Goal: Task Accomplishment & Management: Complete application form

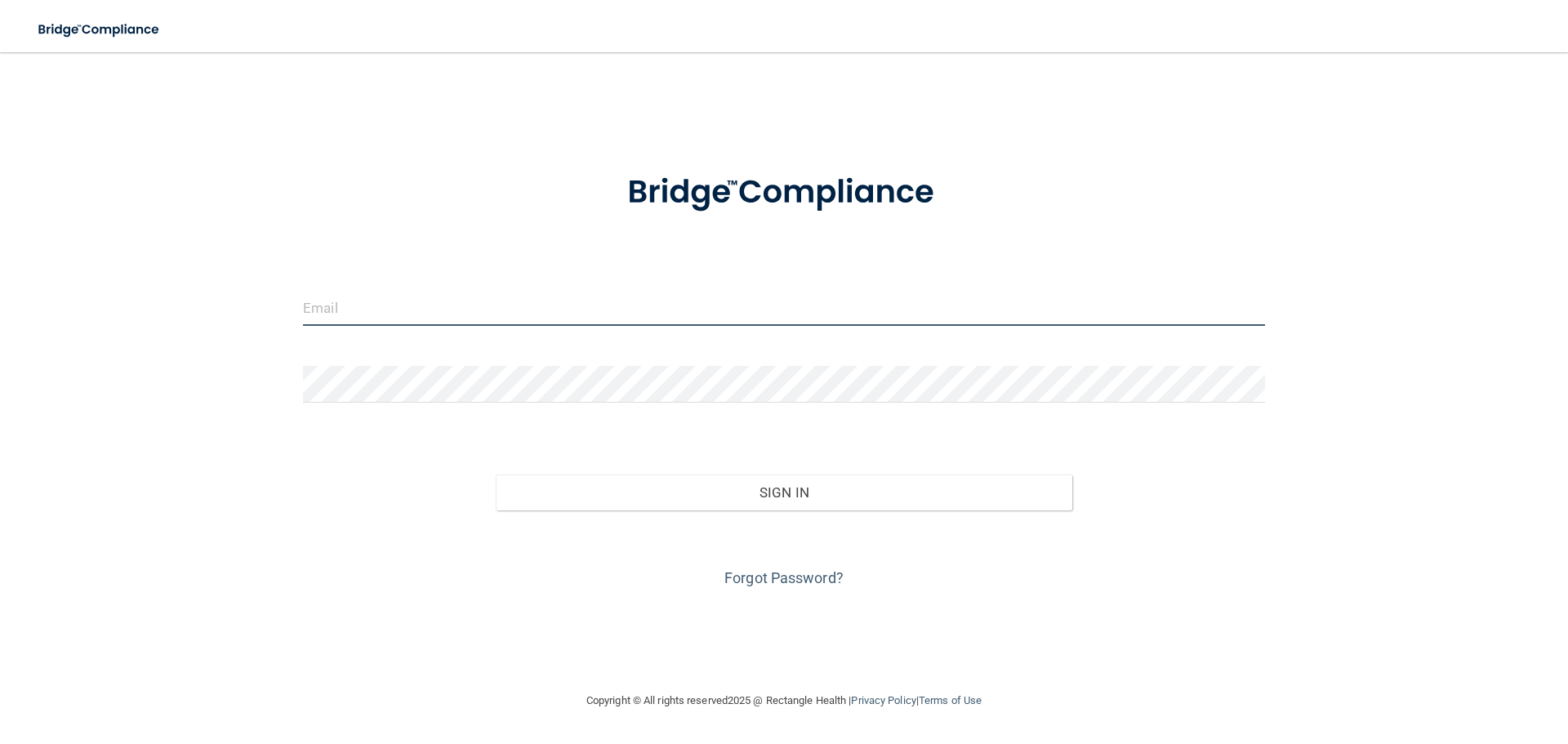
click at [673, 321] on input "email" at bounding box center [783, 308] width 962 height 37
type input "[EMAIL_ADDRESS][DOMAIN_NAME]"
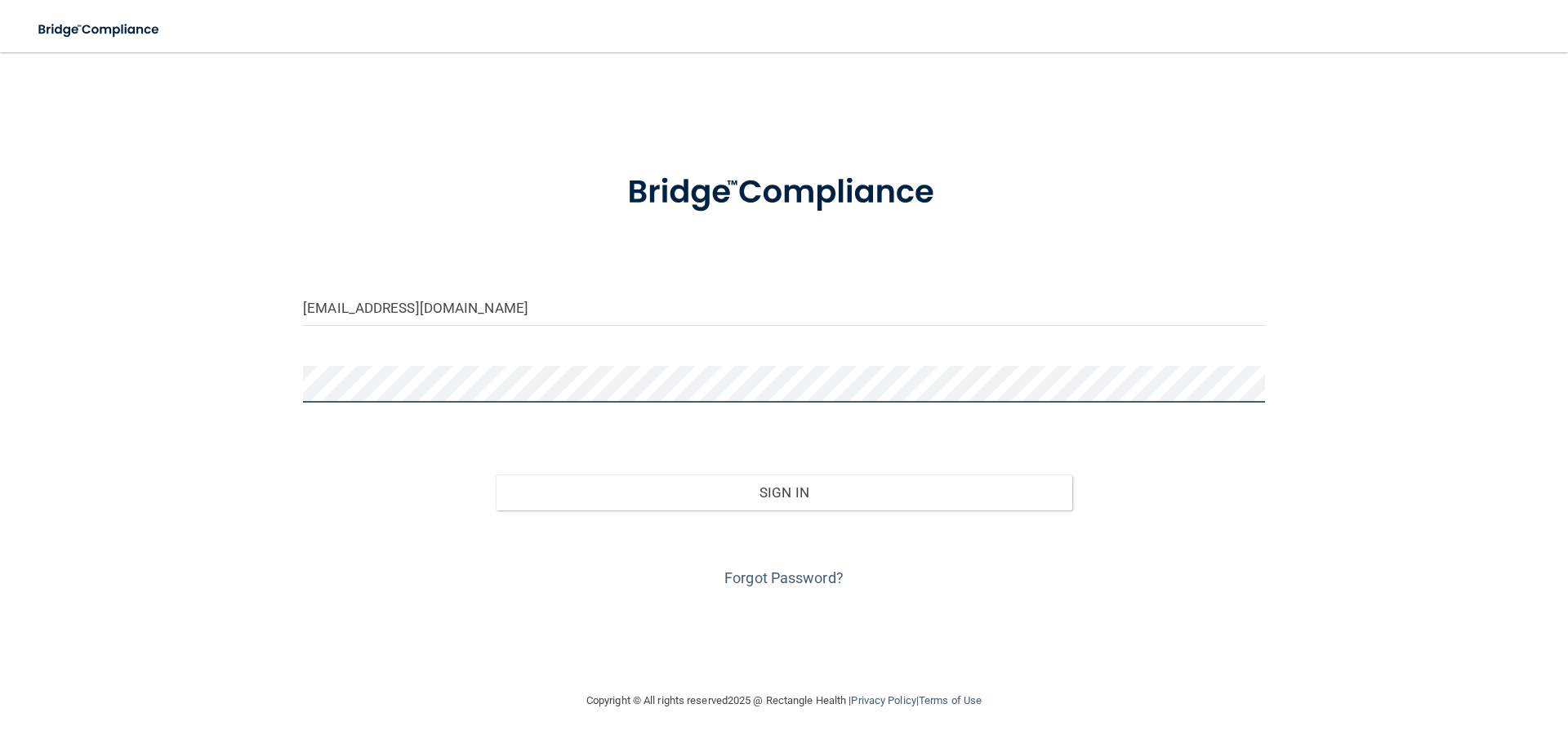
click at [496, 475] on button "Sign In" at bounding box center [784, 492] width 578 height 36
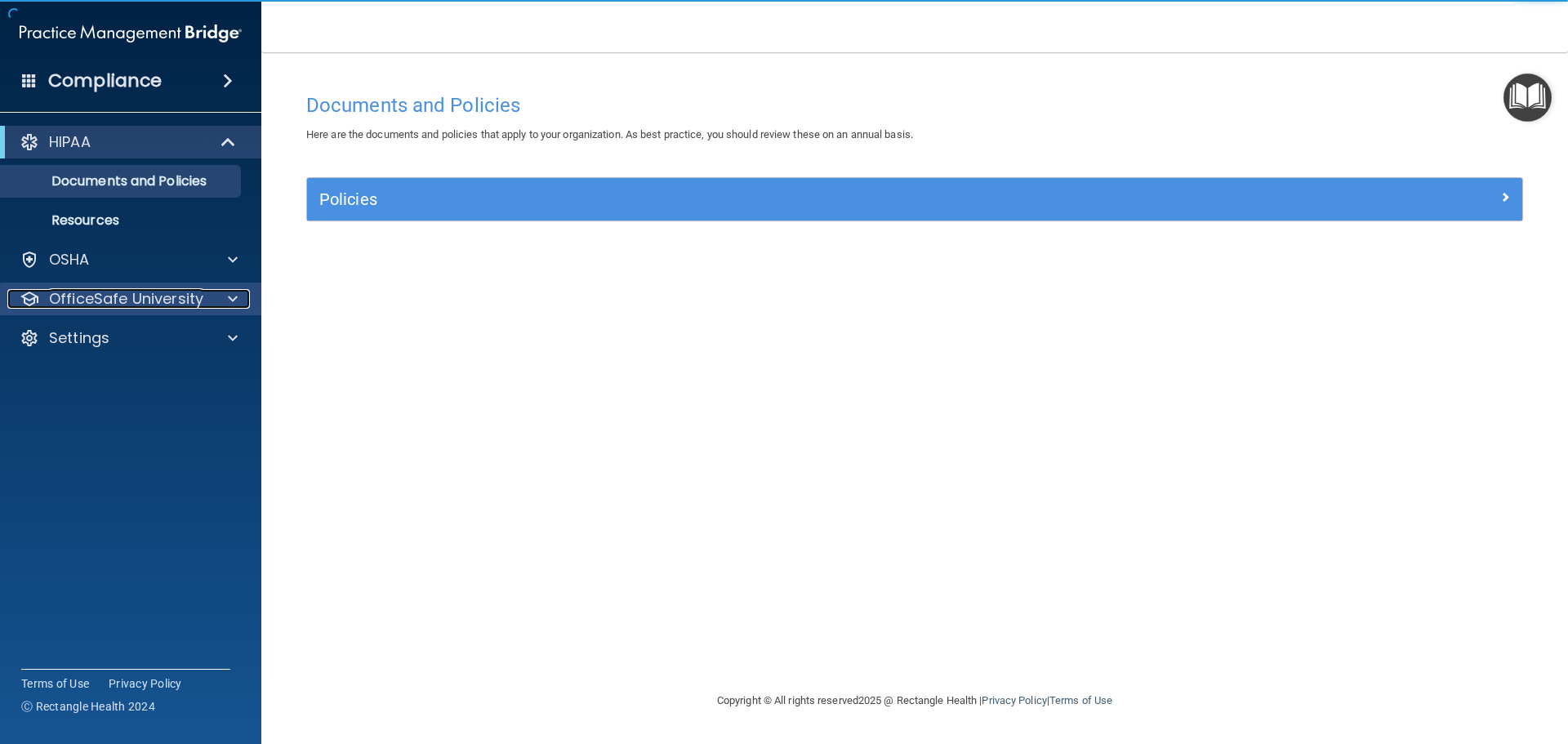
click at [236, 299] on span at bounding box center [233, 299] width 10 height 19
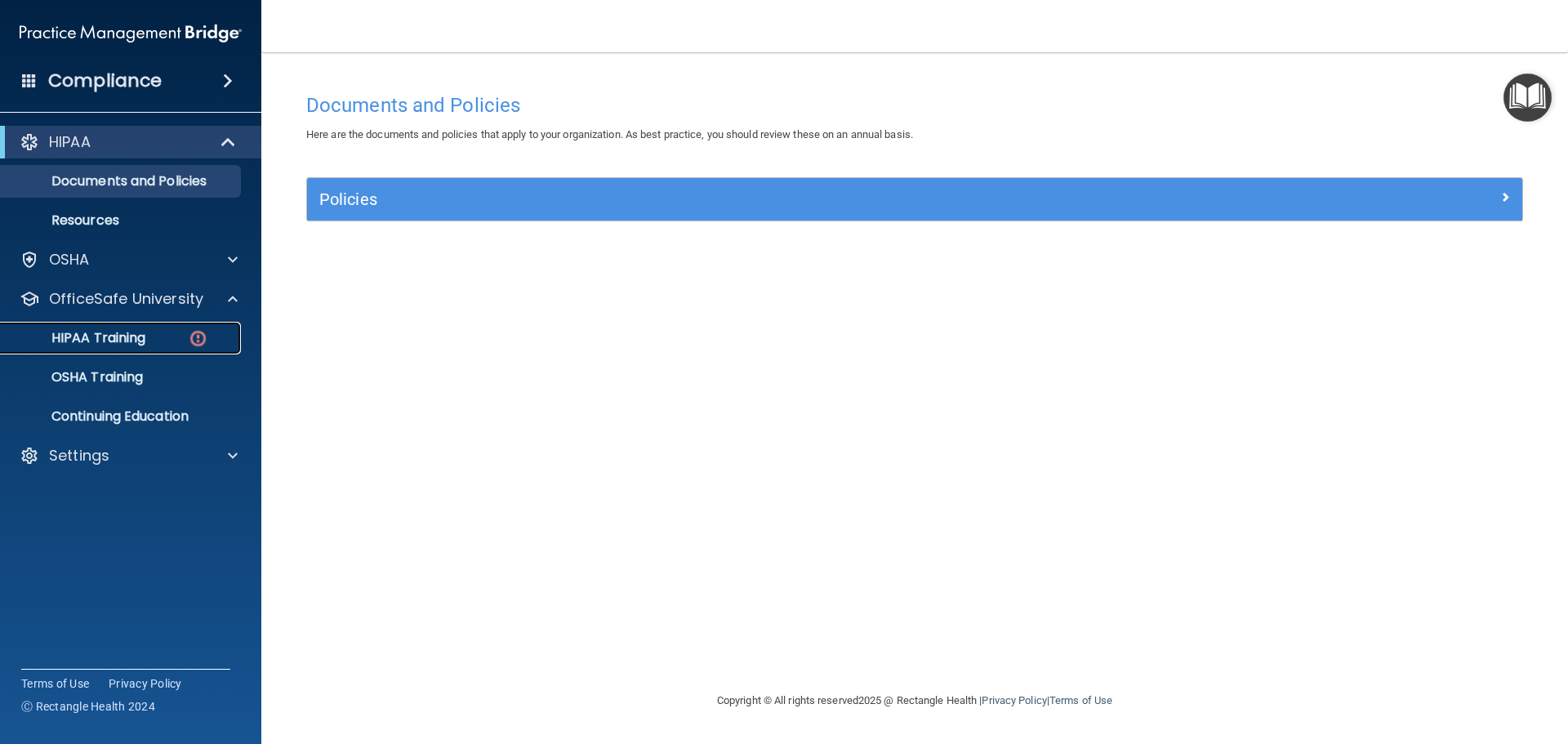
click at [193, 336] on img at bounding box center [198, 339] width 20 height 20
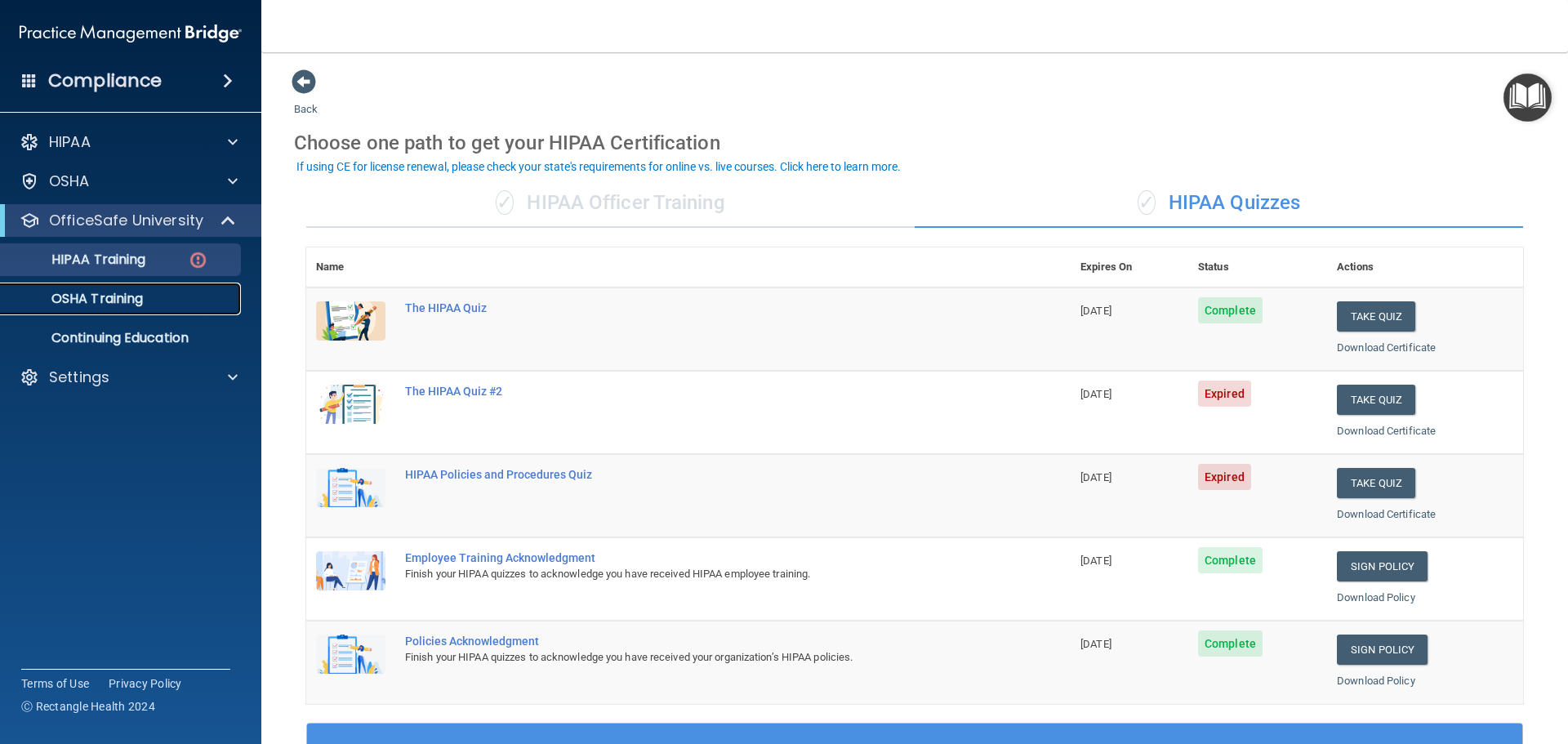
click at [131, 302] on p "OSHA Training" at bounding box center [77, 299] width 132 height 16
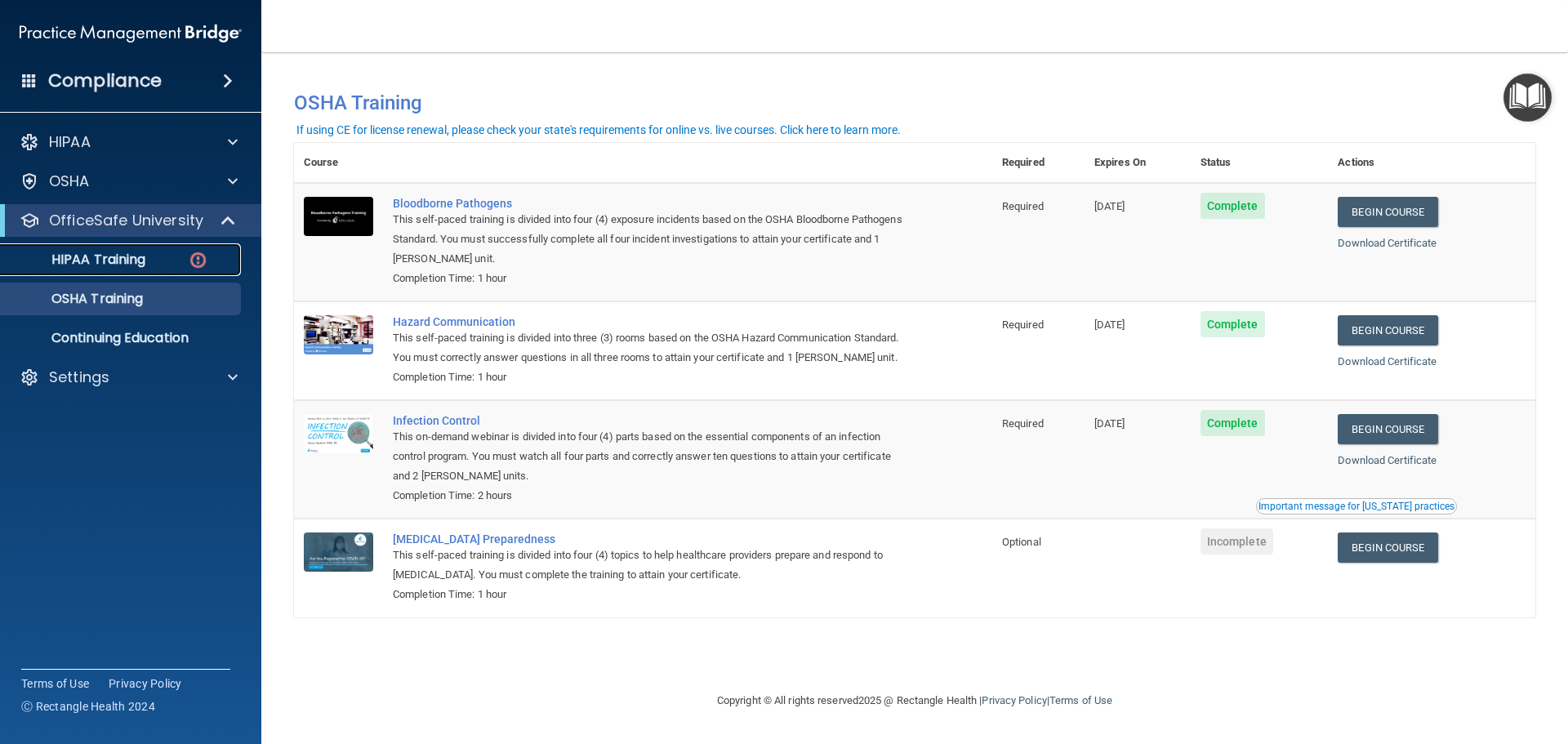
click at [114, 268] on link "HIPAA Training" at bounding box center [112, 259] width 257 height 33
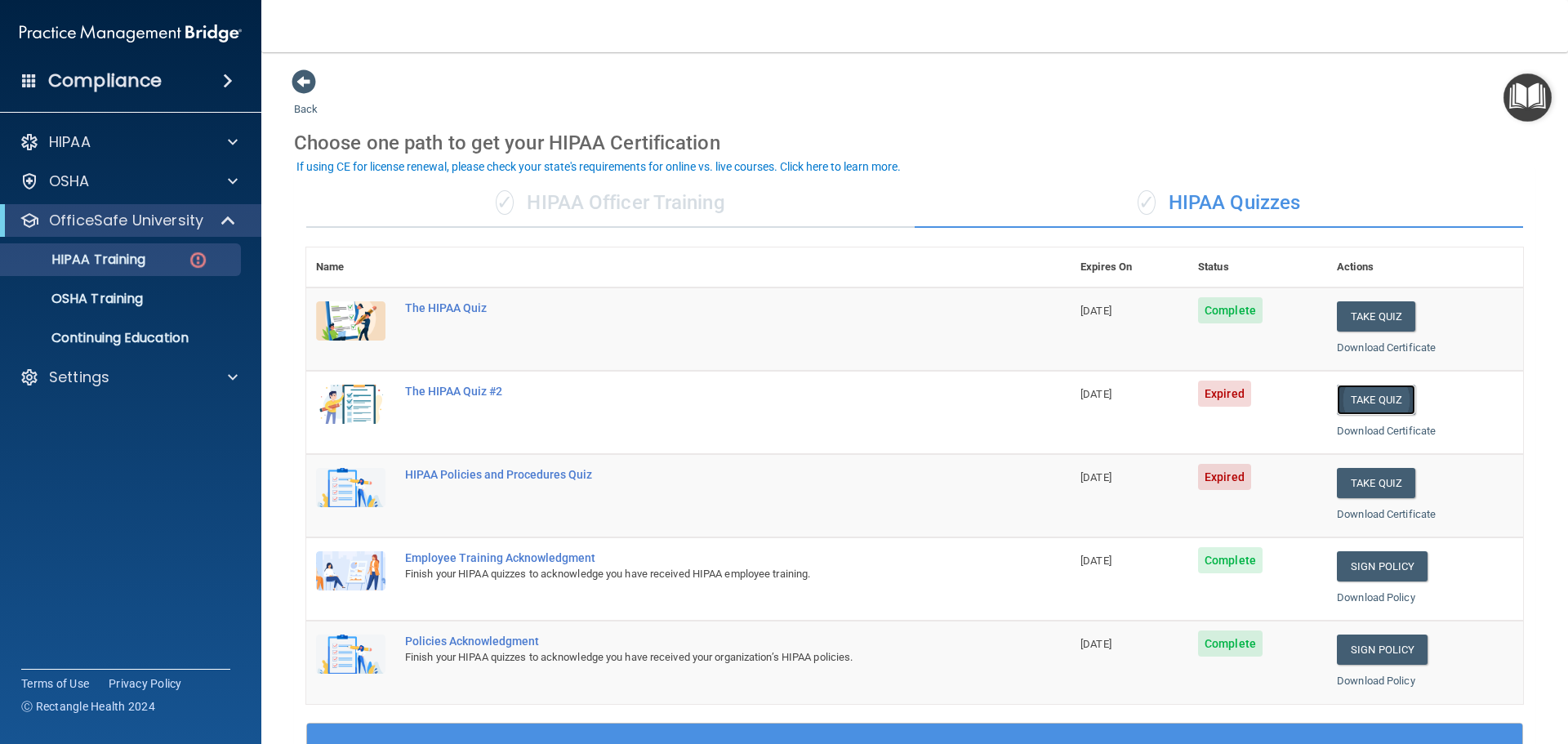
click at [1389, 394] on button "Take Quiz" at bounding box center [1376, 400] width 79 height 30
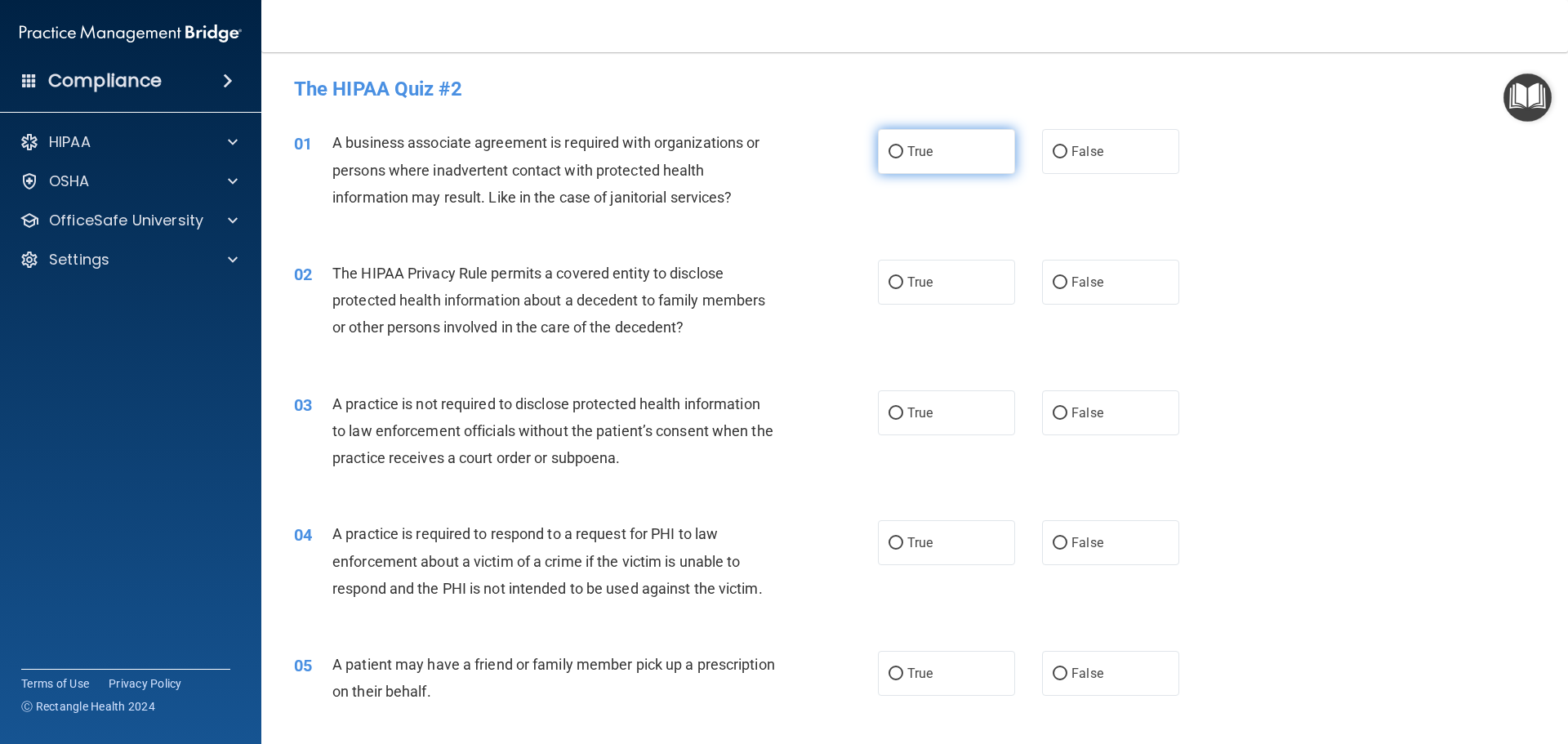
click at [942, 162] on label "True" at bounding box center [947, 152] width 138 height 45
click at [903, 159] on input "True" at bounding box center [896, 152] width 15 height 13
radio input "true"
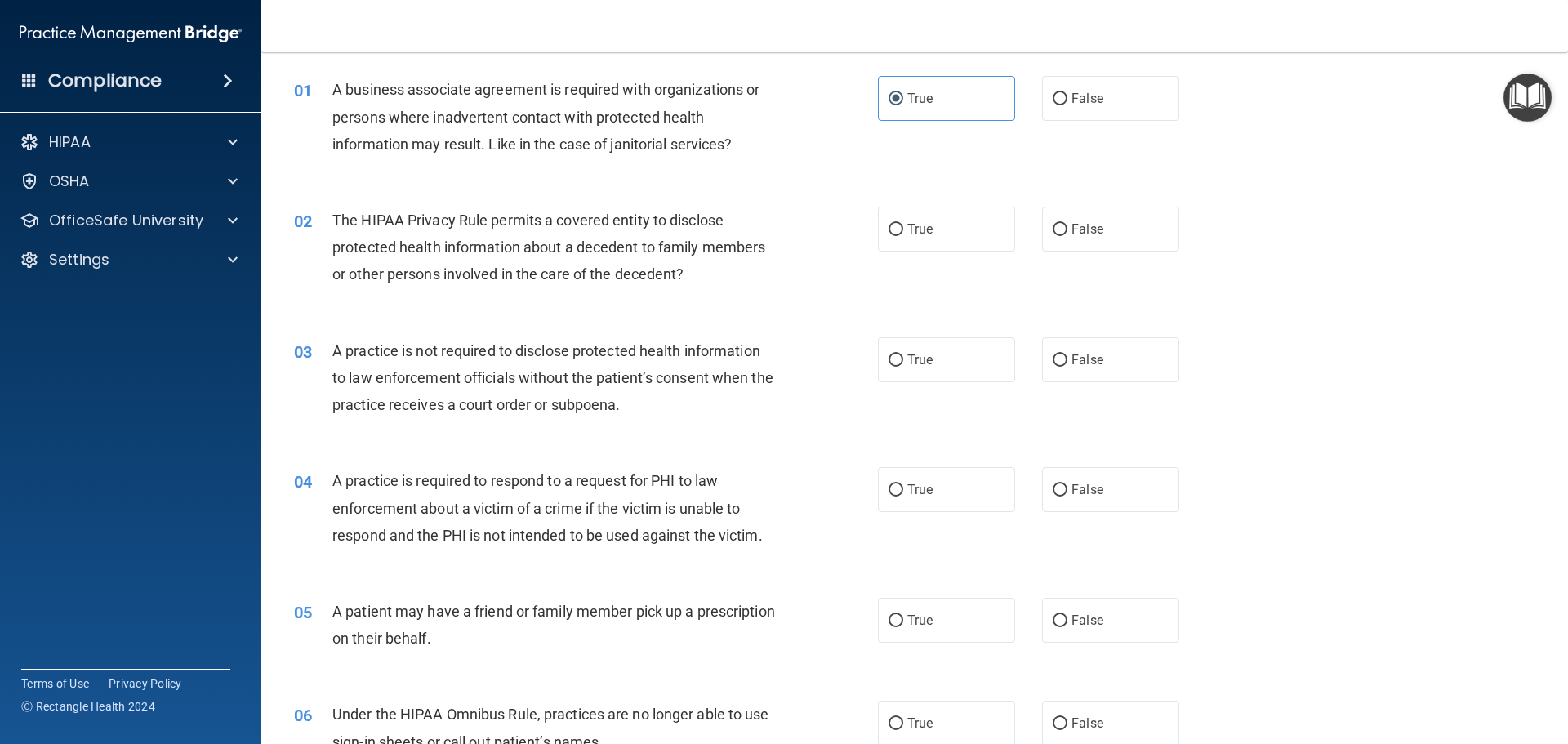
scroll to position [81, 0]
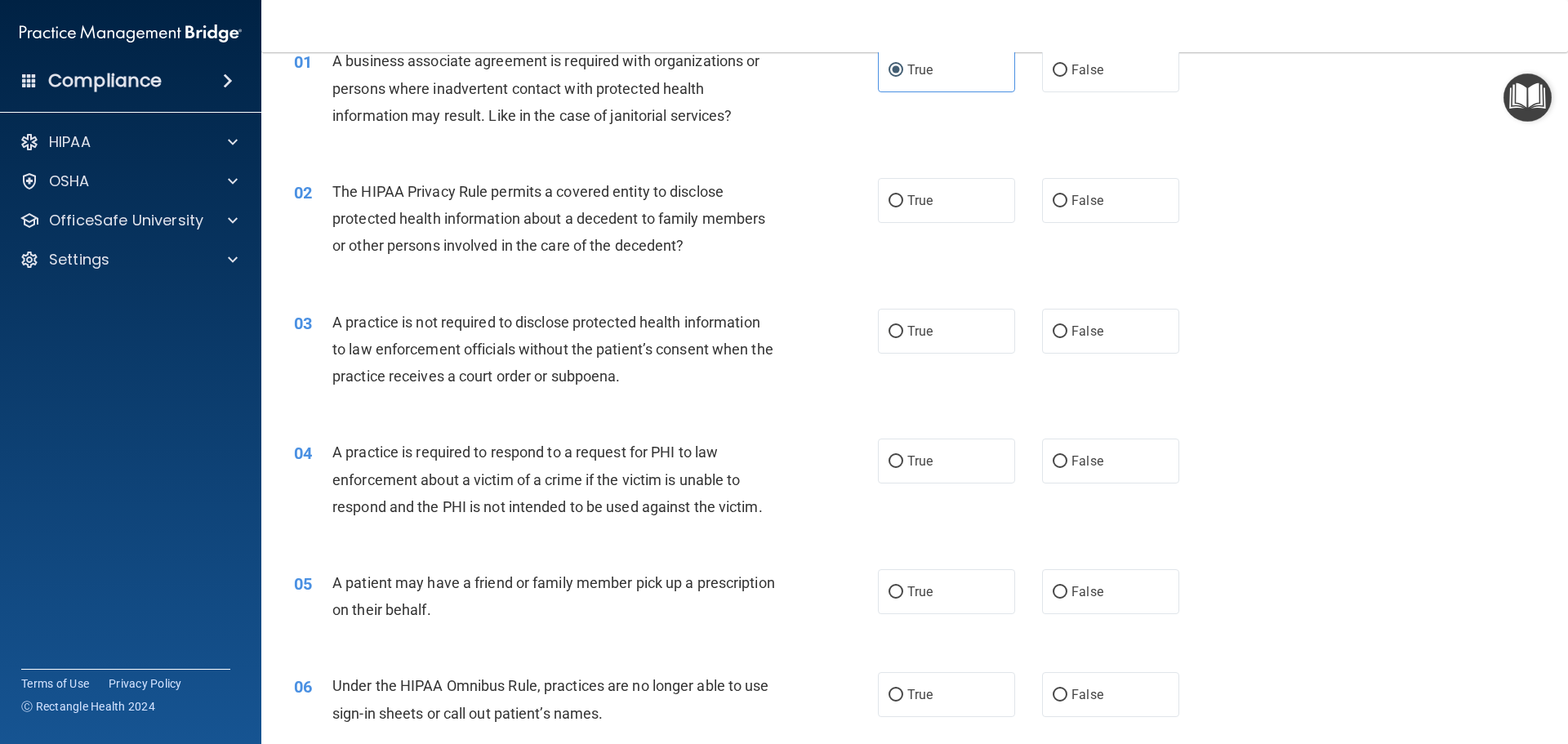
click at [589, 220] on span "The HIPAA Privacy Rule permits a covered entity to disclose protected health in…" at bounding box center [548, 218] width 433 height 71
drag, startPoint x: 581, startPoint y: 218, endPoint x: 638, endPoint y: 216, distance: 57.0
click at [638, 216] on span "The HIPAA Privacy Rule permits a covered entity to disclose protected health in…" at bounding box center [548, 218] width 433 height 71
copy span "decedent"
click at [481, 247] on span "The HIPAA Privacy Rule permits a covered entity to disclose protected health in…" at bounding box center [548, 218] width 433 height 71
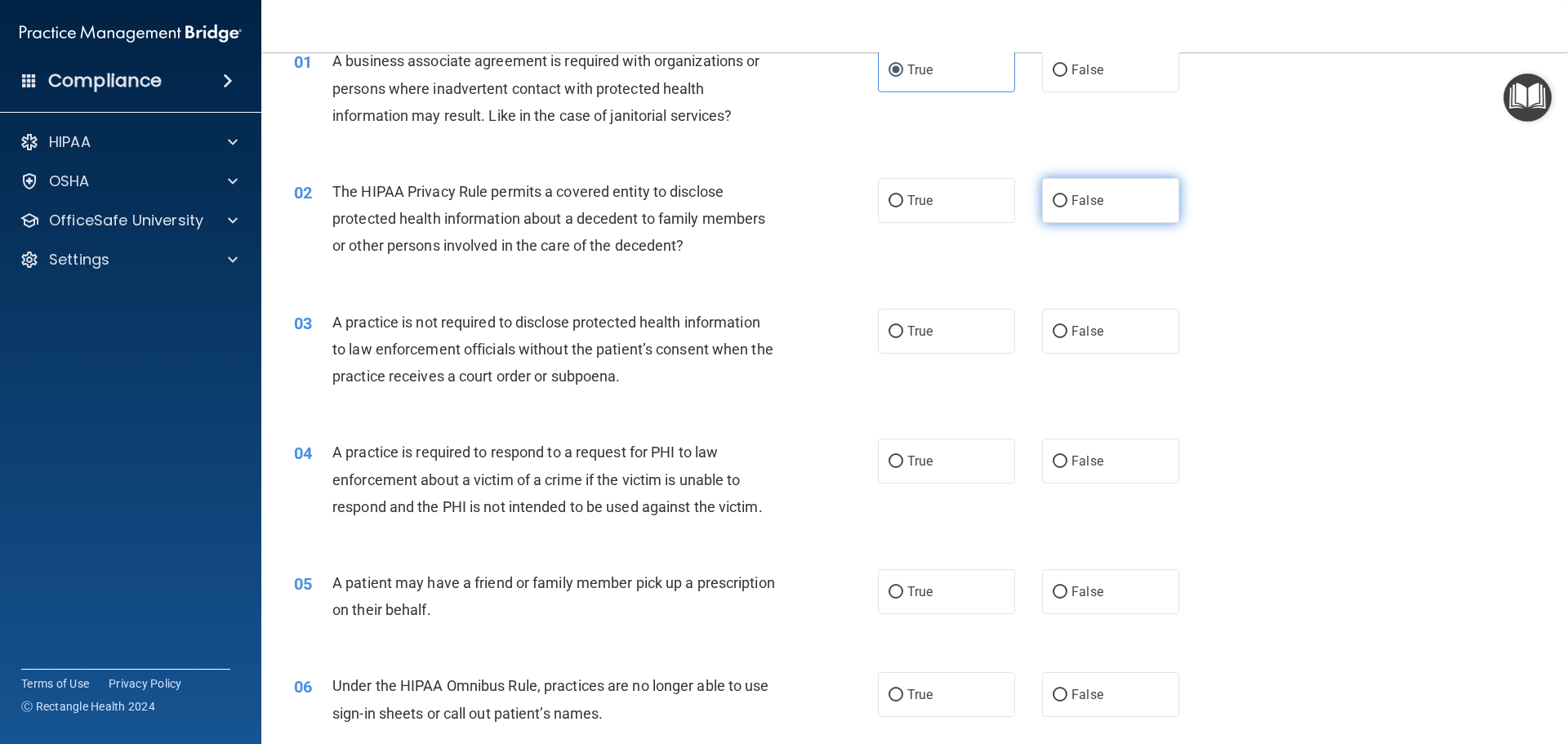
click at [1109, 196] on label "False" at bounding box center [1111, 200] width 138 height 45
click at [1067, 196] on input "False" at bounding box center [1060, 201] width 15 height 13
radio input "true"
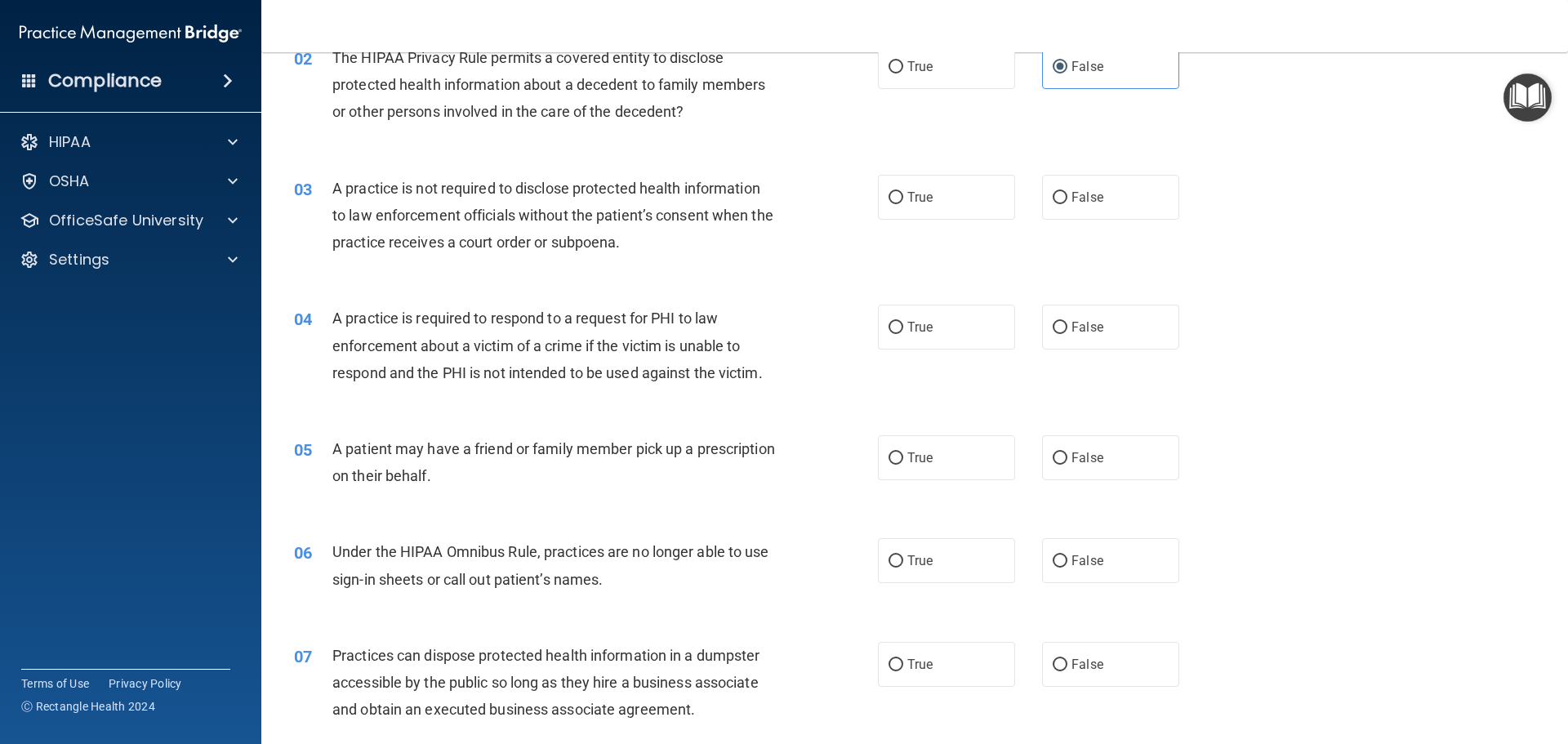
scroll to position [245, 0]
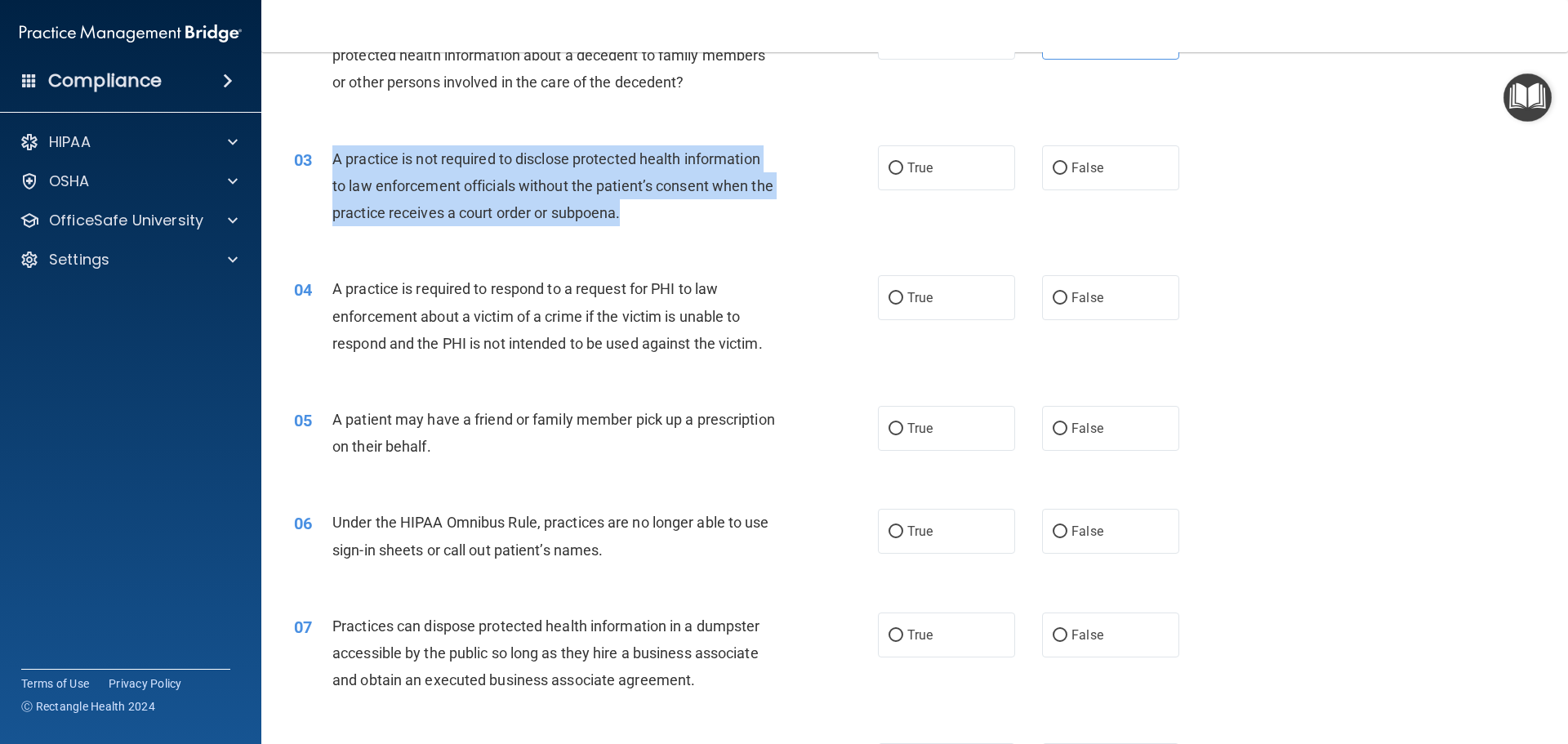
drag, startPoint x: 332, startPoint y: 160, endPoint x: 648, endPoint y: 218, distance: 321.3
click at [648, 218] on div "A practice is not required to disclose protected health information to law enfo…" at bounding box center [560, 185] width 456 height 81
copy span "A practice is not required to disclose protected health information to law enfo…"
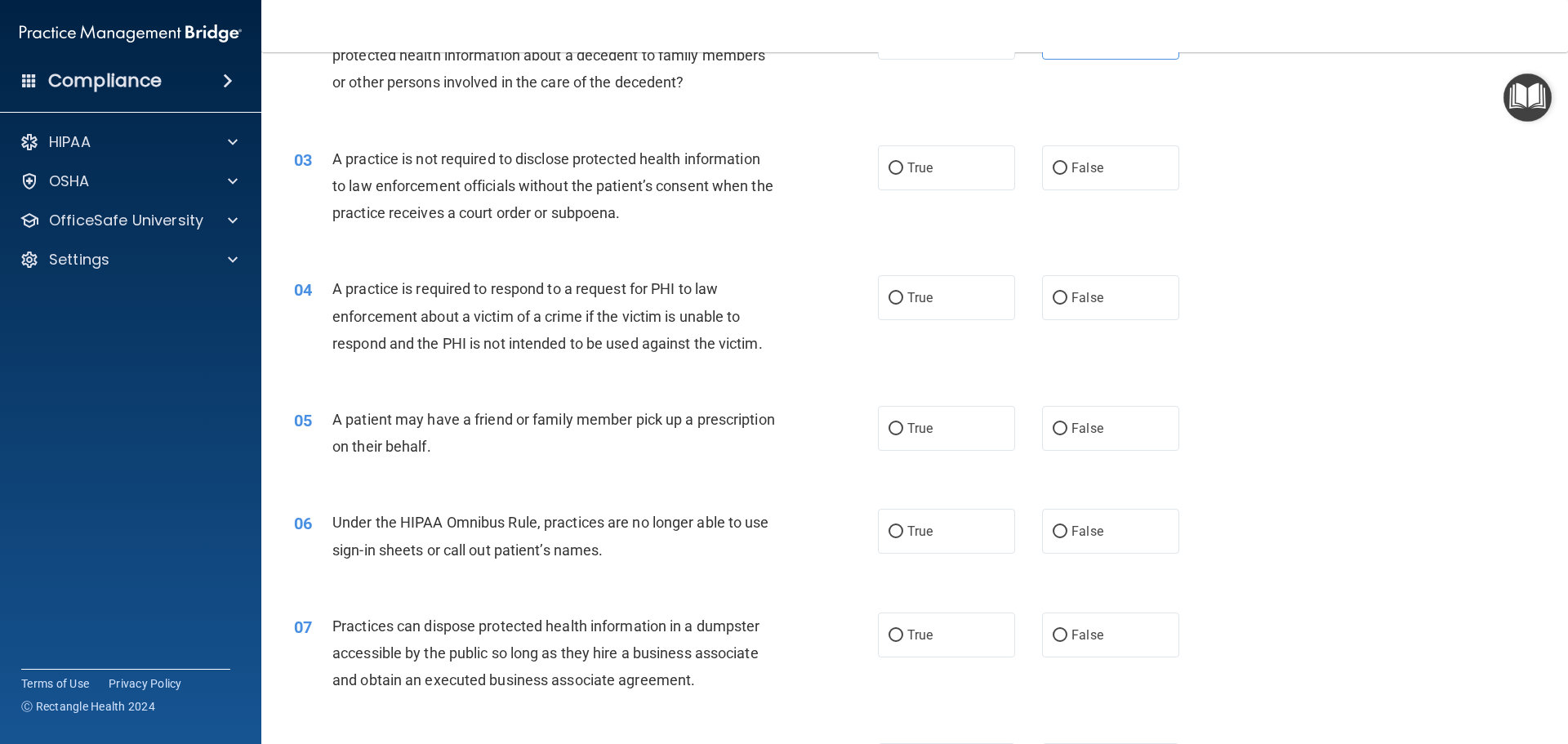
click at [694, 258] on div "04 A practice is required to respond to a request for PHI to law enforcement ab…" at bounding box center [915, 320] width 1266 height 131
click at [1087, 164] on span "False" at bounding box center [1088, 168] width 32 height 16
click at [1067, 164] on input "False" at bounding box center [1060, 169] width 15 height 13
radio input "true"
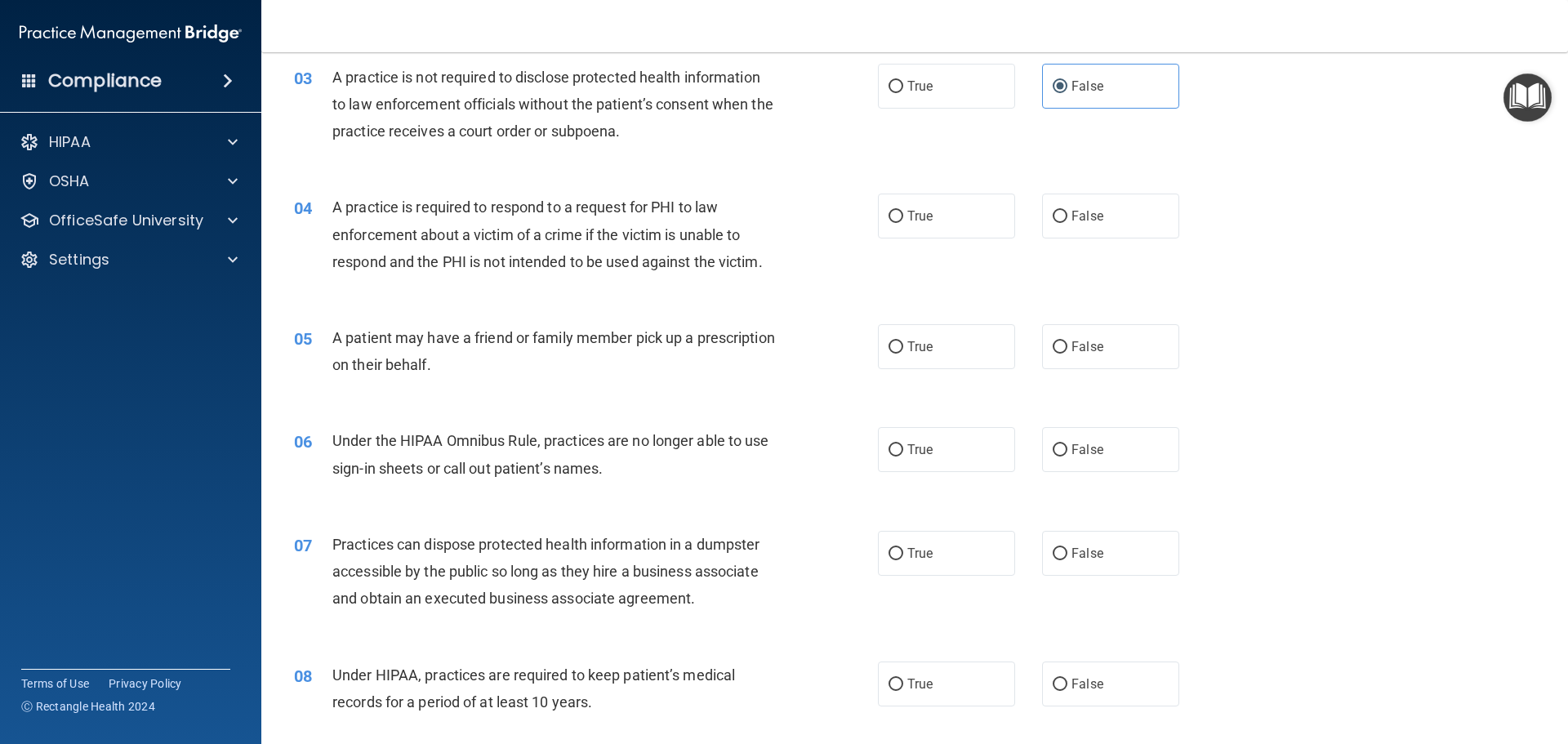
scroll to position [408, 0]
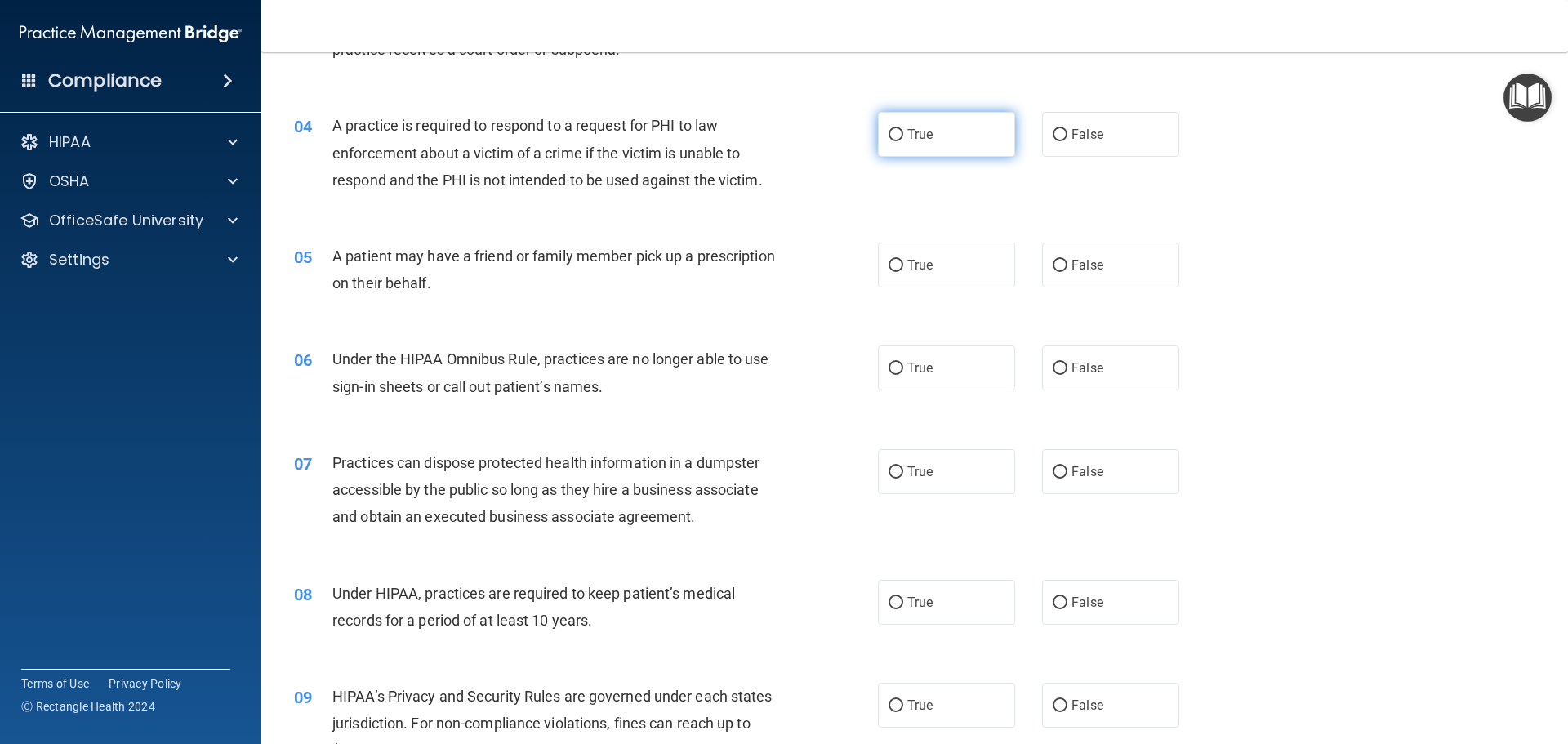
click at [936, 132] on label "True" at bounding box center [947, 134] width 138 height 45
click at [903, 132] on input "True" at bounding box center [896, 135] width 15 height 13
radio input "true"
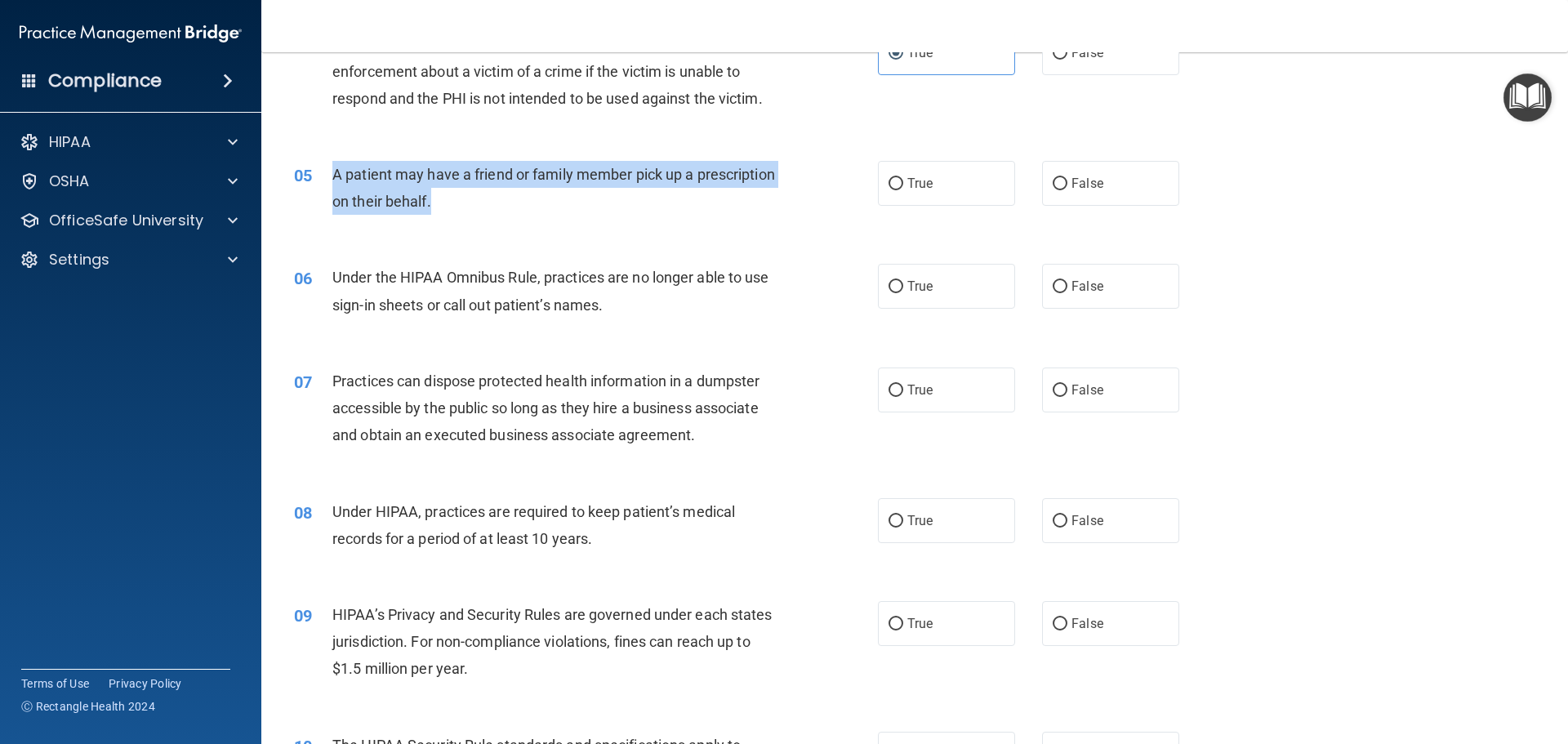
drag, startPoint x: 527, startPoint y: 205, endPoint x: 324, endPoint y: 166, distance: 206.7
click at [324, 166] on div "05 A patient may have a friend or family member pick up a prescription on their…" at bounding box center [585, 192] width 633 height 62
copy div "A patient may have a friend or family member pick up a prescription on their be…"
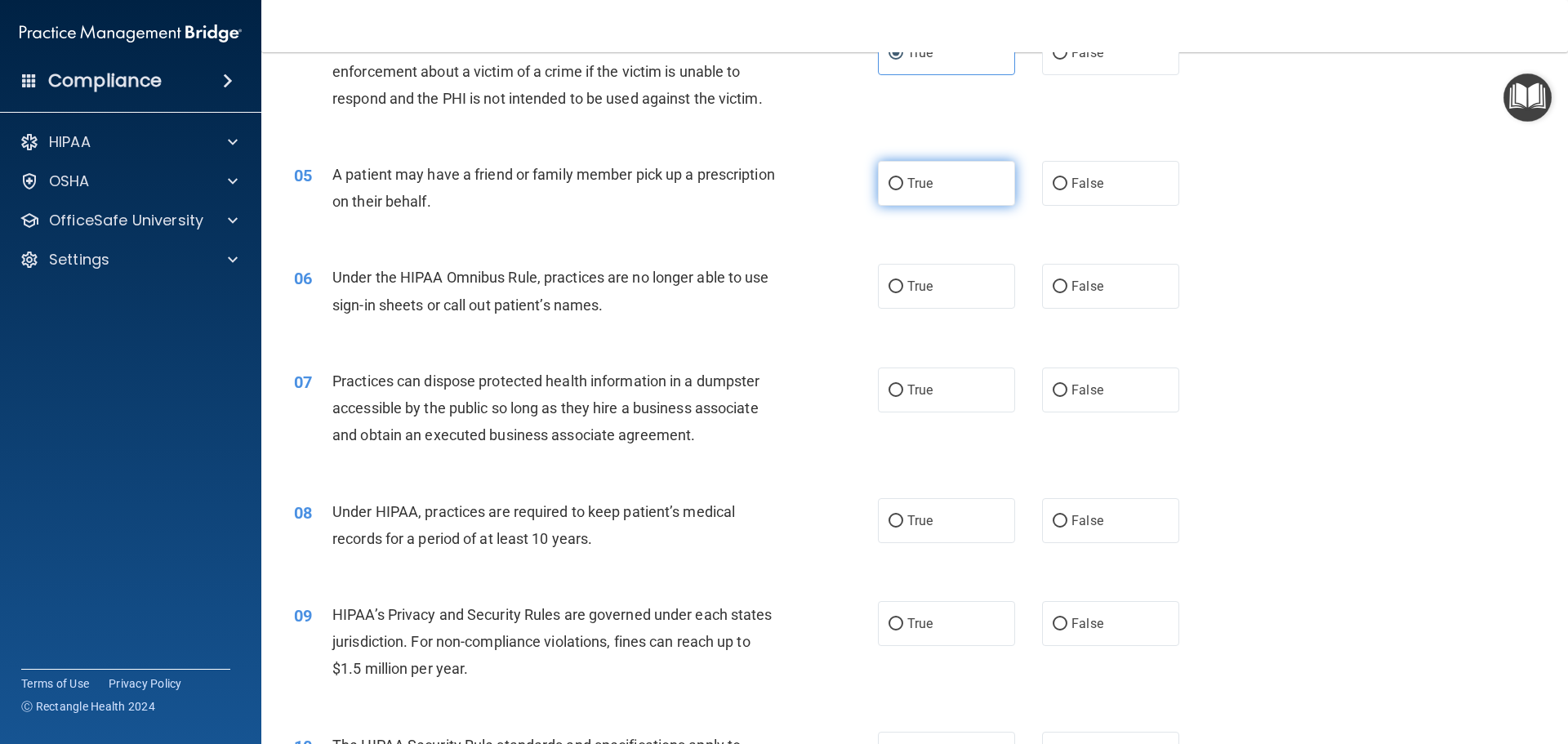
click at [933, 185] on label "True" at bounding box center [947, 184] width 138 height 45
click at [903, 185] on input "True" at bounding box center [896, 184] width 15 height 13
radio input "true"
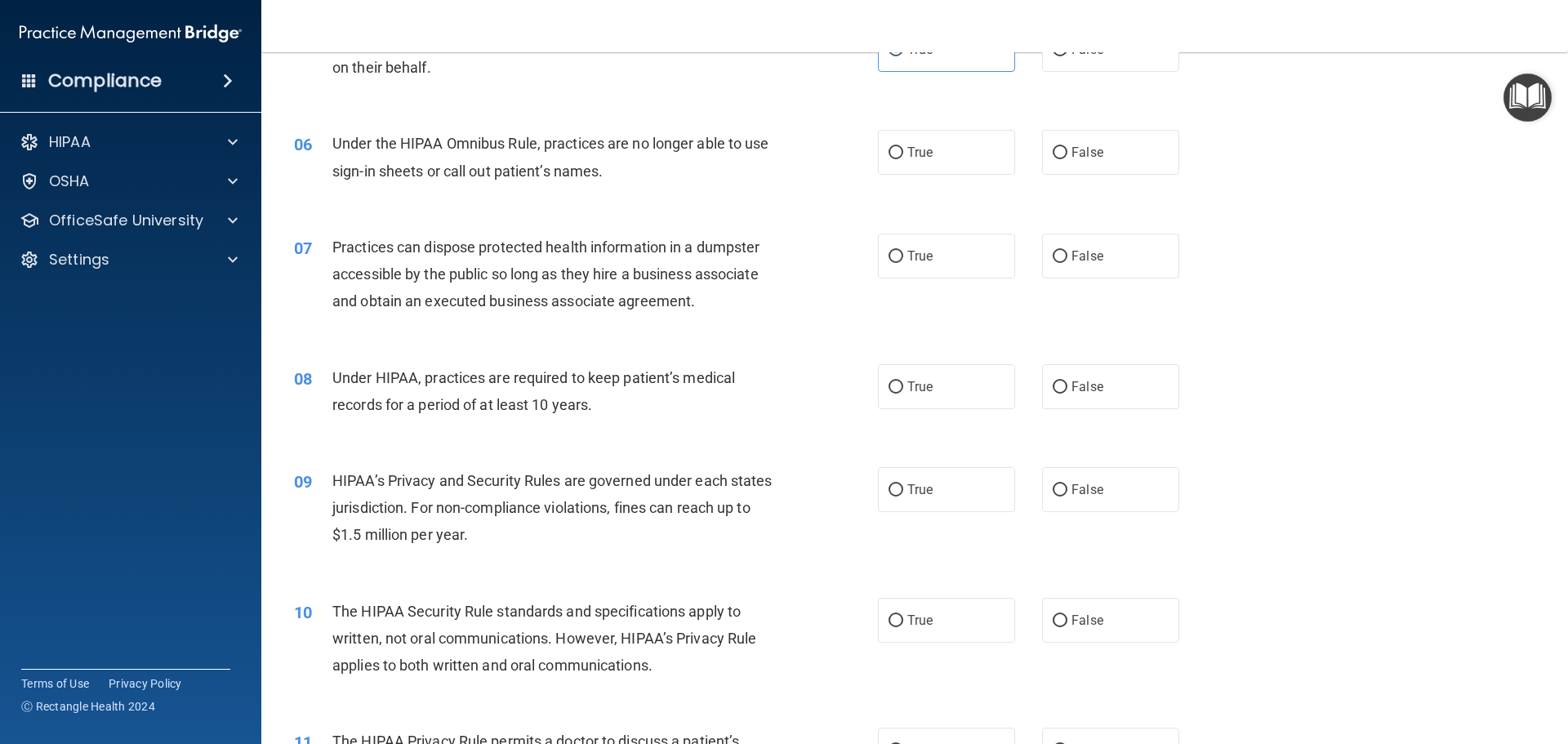
scroll to position [653, 0]
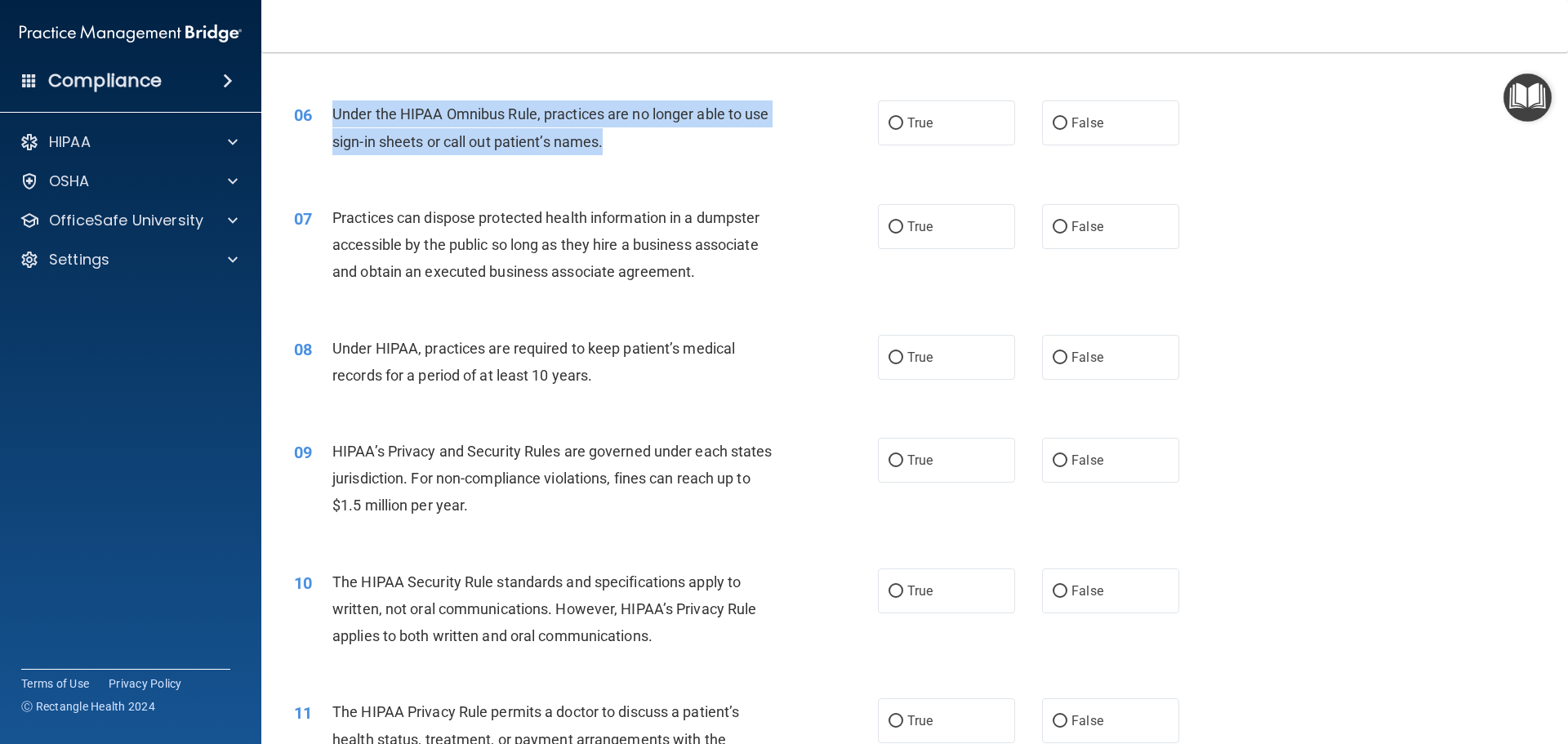
drag, startPoint x: 621, startPoint y: 142, endPoint x: 310, endPoint y: 101, distance: 313.7
click at [310, 101] on div "06 Under the HIPAA Omnibus Rule, practices are no longer able to use sign-in sh…" at bounding box center [585, 132] width 633 height 62
copy div "Under the HIPAA Omnibus Rule, practices are no longer able to use sign-in sheet…"
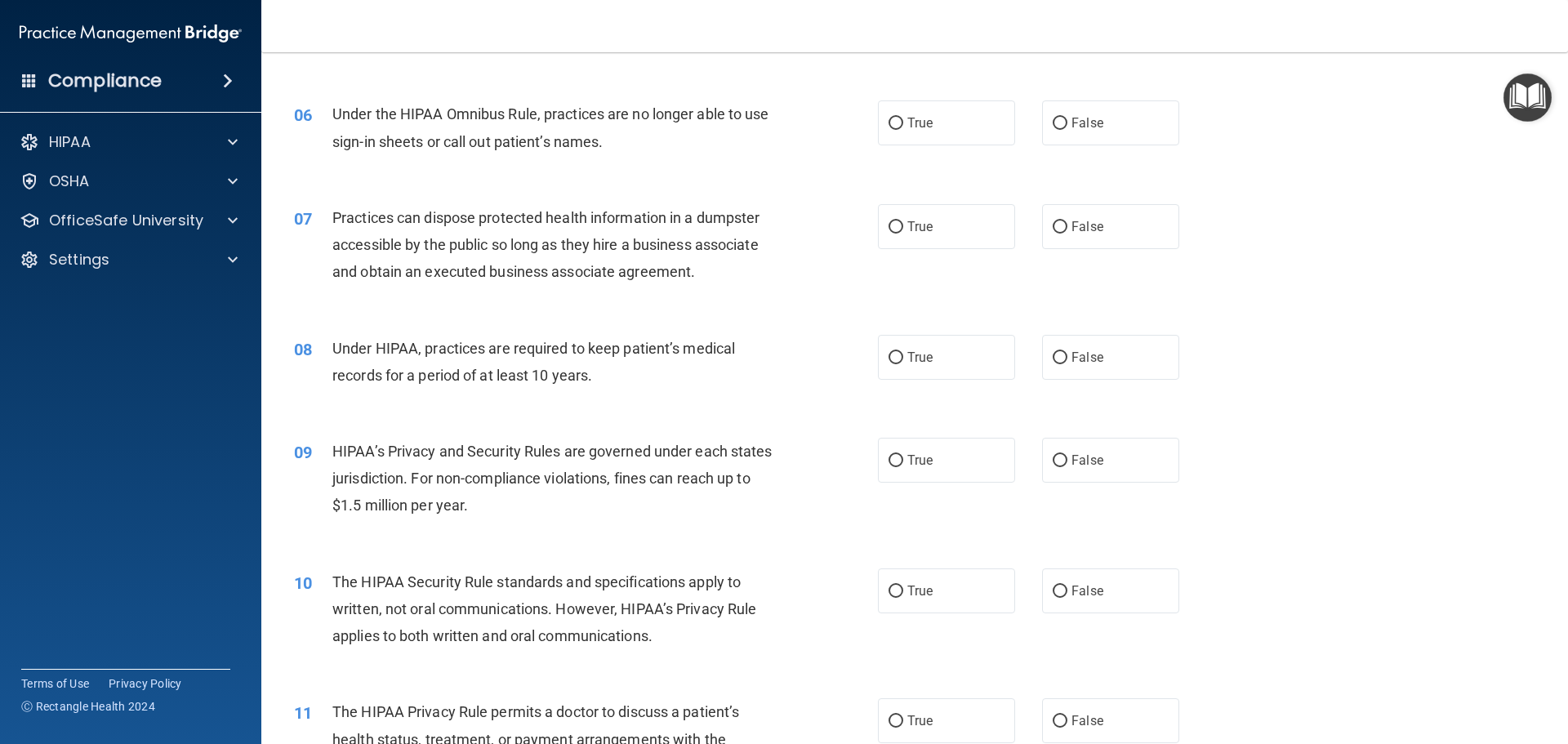
click at [1215, 148] on div "06 Under the HIPAA Omnibus Rule, practices are no longer able to use sign-in sh…" at bounding box center [915, 131] width 1266 height 103
click at [1106, 127] on label "False" at bounding box center [1111, 123] width 138 height 45
click at [1067, 127] on input "False" at bounding box center [1060, 123] width 15 height 13
radio input "true"
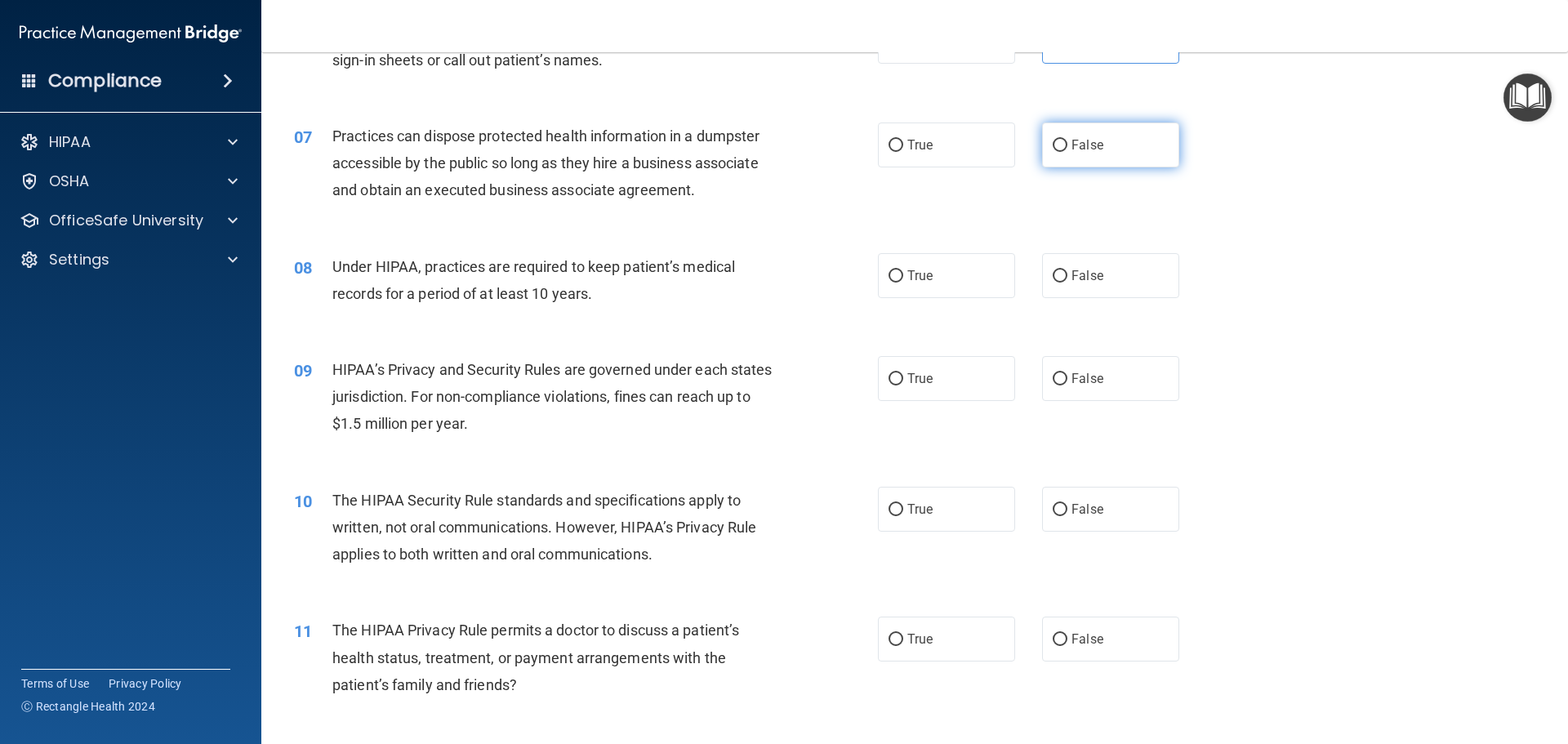
click at [1138, 147] on label "False" at bounding box center [1111, 145] width 138 height 45
click at [1067, 147] on input "False" at bounding box center [1060, 146] width 15 height 13
radio input "true"
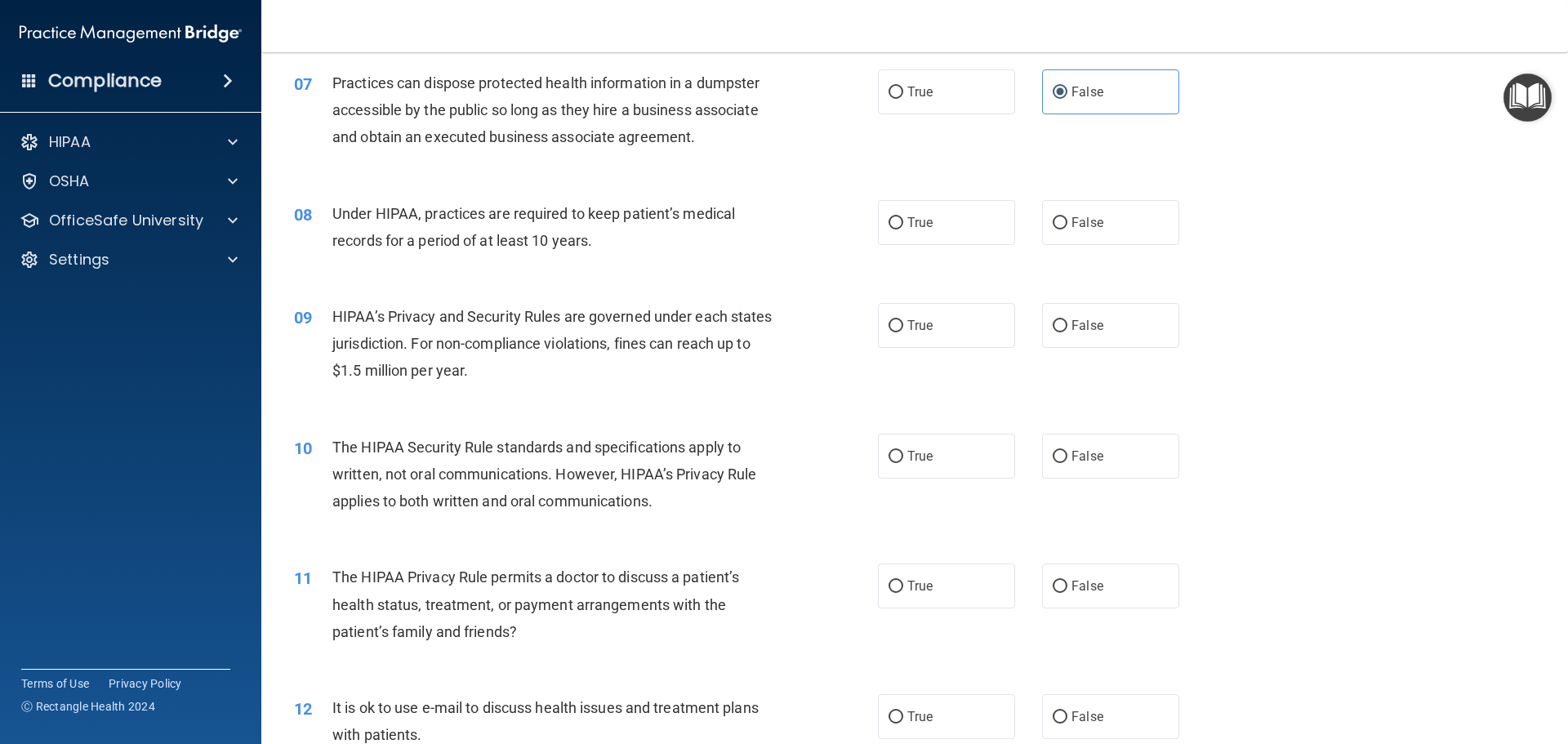
scroll to position [817, 0]
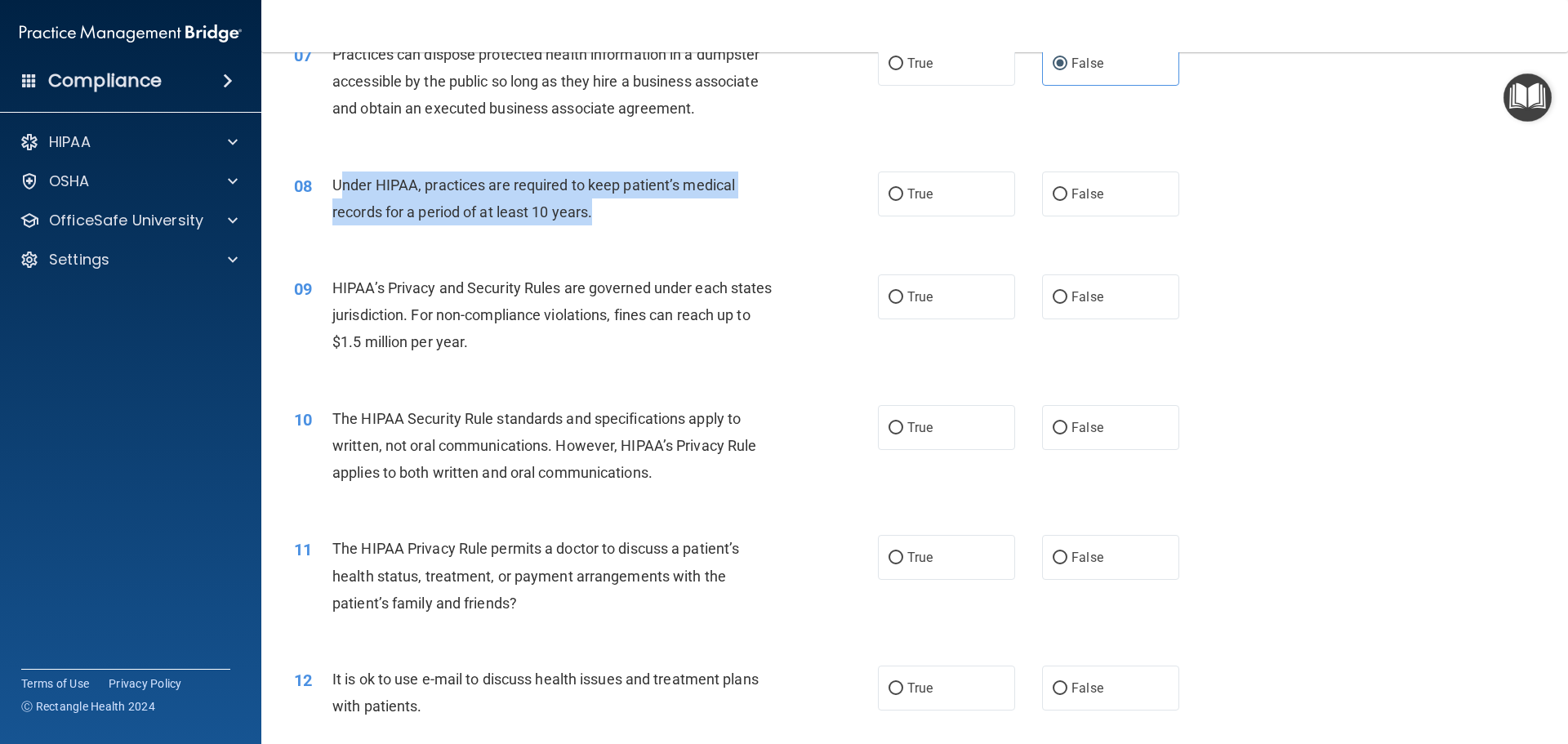
drag, startPoint x: 596, startPoint y: 219, endPoint x: 337, endPoint y: 181, distance: 261.8
click at [337, 181] on div "Under HIPAA, practices are required to keep patient’s medical records for a per…" at bounding box center [560, 199] width 456 height 54
click at [532, 209] on span "Under HIPAA, practices are required to keep patient’s medical records for a per…" at bounding box center [533, 198] width 402 height 44
drag, startPoint x: 621, startPoint y: 214, endPoint x: 379, endPoint y: 189, distance: 243.3
click at [323, 189] on div "08 Under HIPAA, practices are required to keep patient’s medical records for a …" at bounding box center [585, 203] width 633 height 62
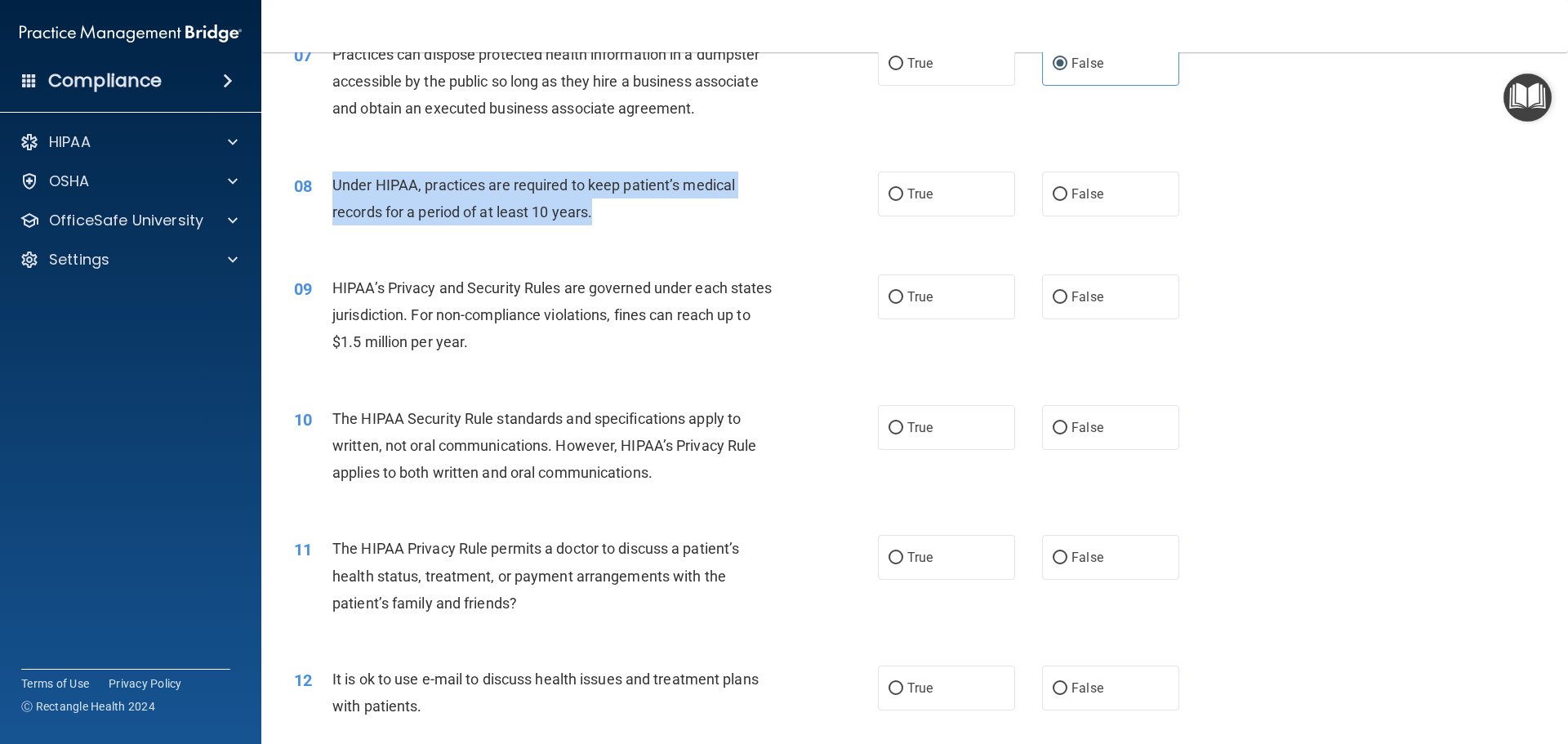
copy div "Under HIPAA, practices are required to keep patient’s medical records for a per…"
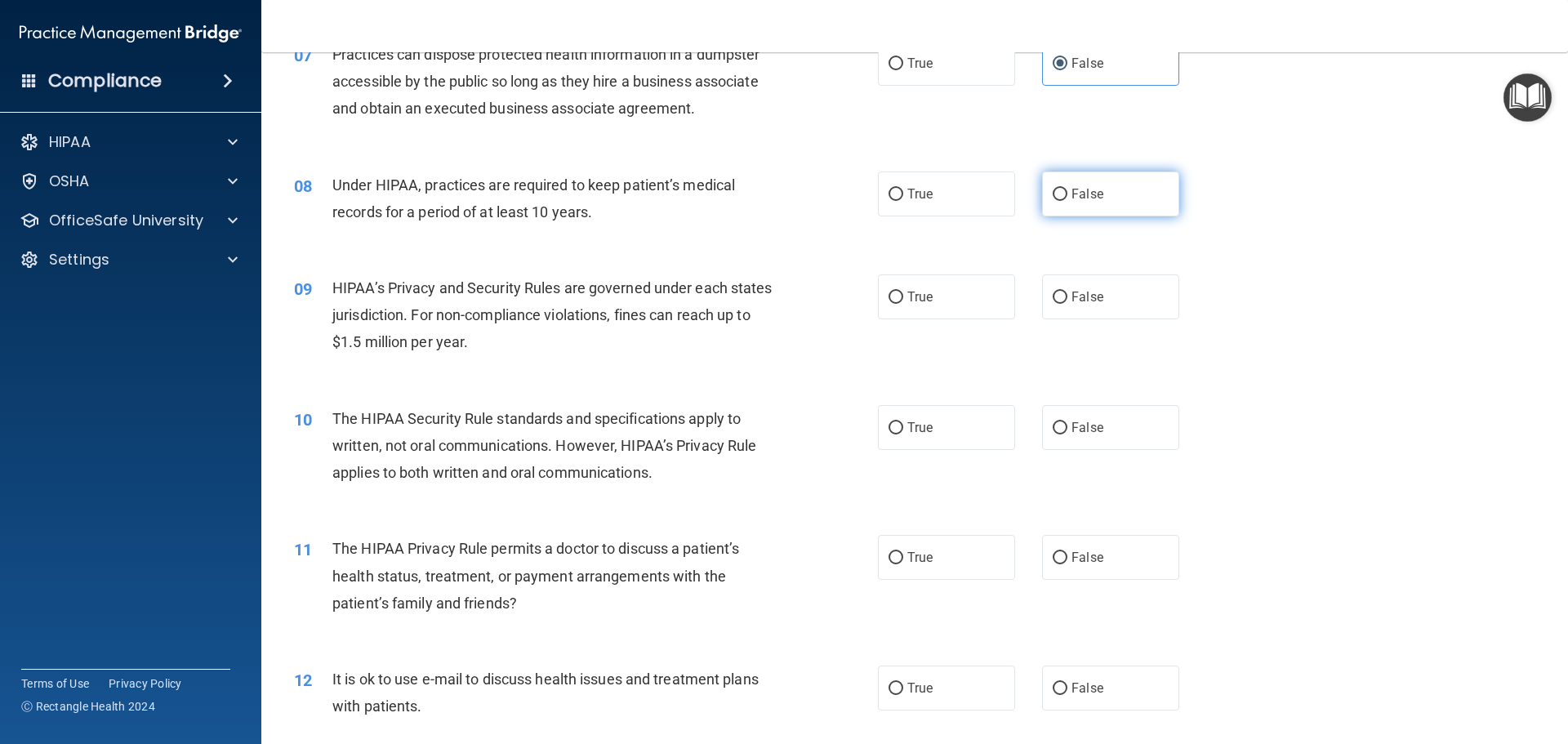
click at [1081, 193] on span "False" at bounding box center [1088, 194] width 32 height 16
click at [1067, 193] on input "False" at bounding box center [1060, 195] width 15 height 13
radio input "true"
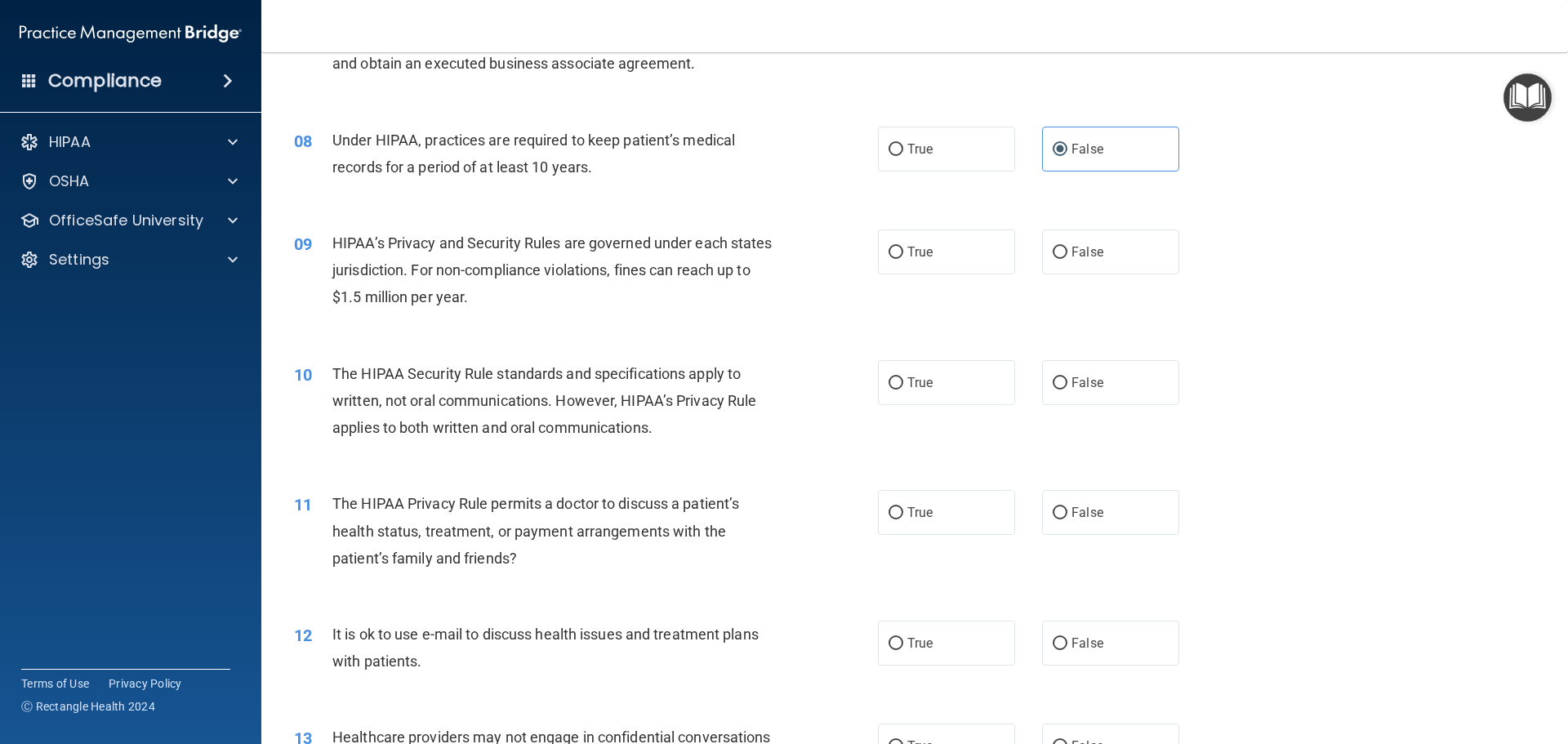
scroll to position [898, 0]
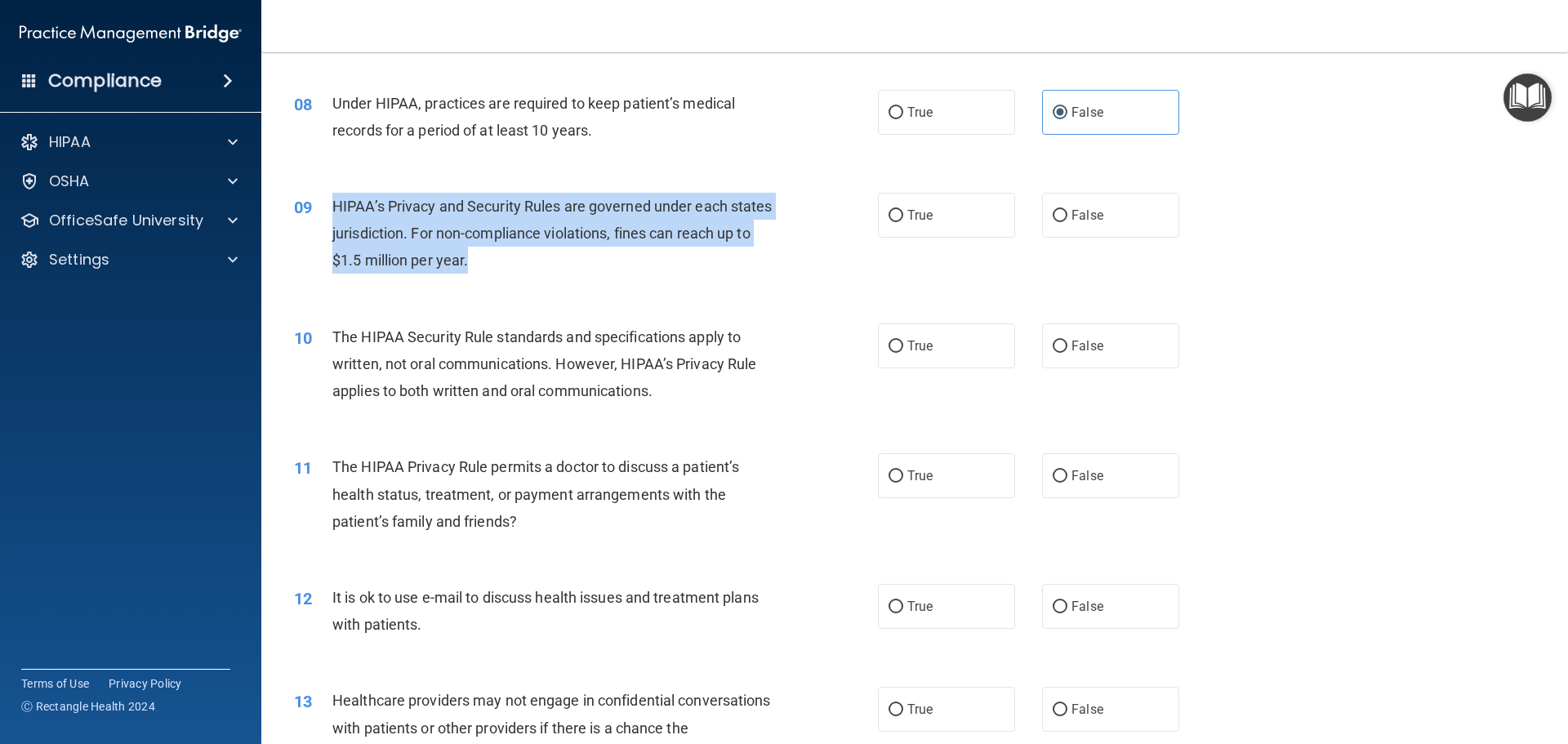
drag, startPoint x: 522, startPoint y: 263, endPoint x: 327, endPoint y: 207, distance: 202.9
click at [327, 207] on div "09 HIPAA’s Privacy and Security Rules are governed under each states jurisdicti…" at bounding box center [585, 237] width 633 height 90
copy div "HIPAA’s Privacy and Security Rules are governed under each states jurisdiction.…"
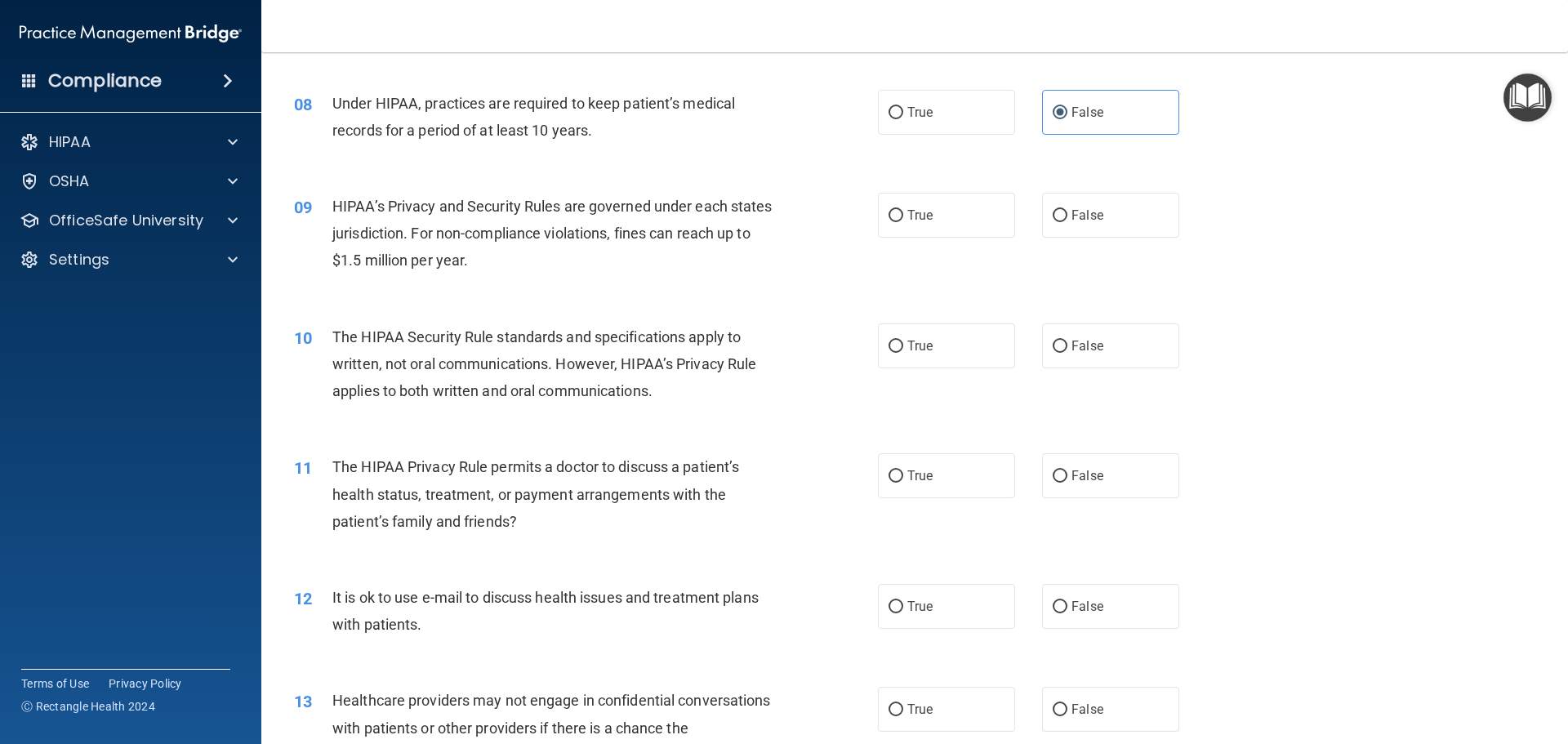
click at [625, 295] on div "09 HIPAA’s Privacy and Security Rules are governed under each states jurisdicti…" at bounding box center [915, 238] width 1266 height 131
click at [950, 227] on label "True" at bounding box center [947, 216] width 138 height 45
click at [903, 222] on input "True" at bounding box center [896, 216] width 15 height 13
radio input "true"
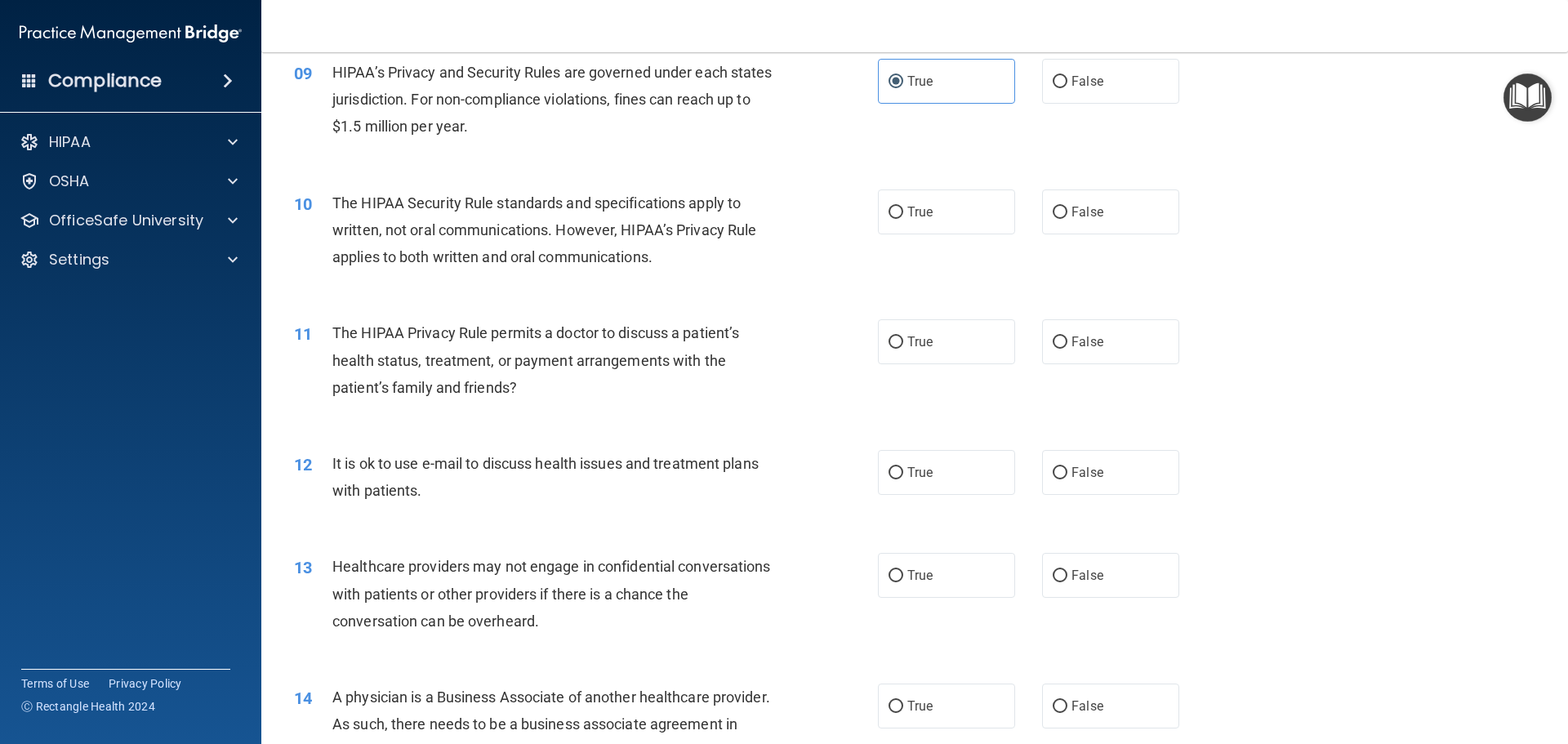
scroll to position [1062, 0]
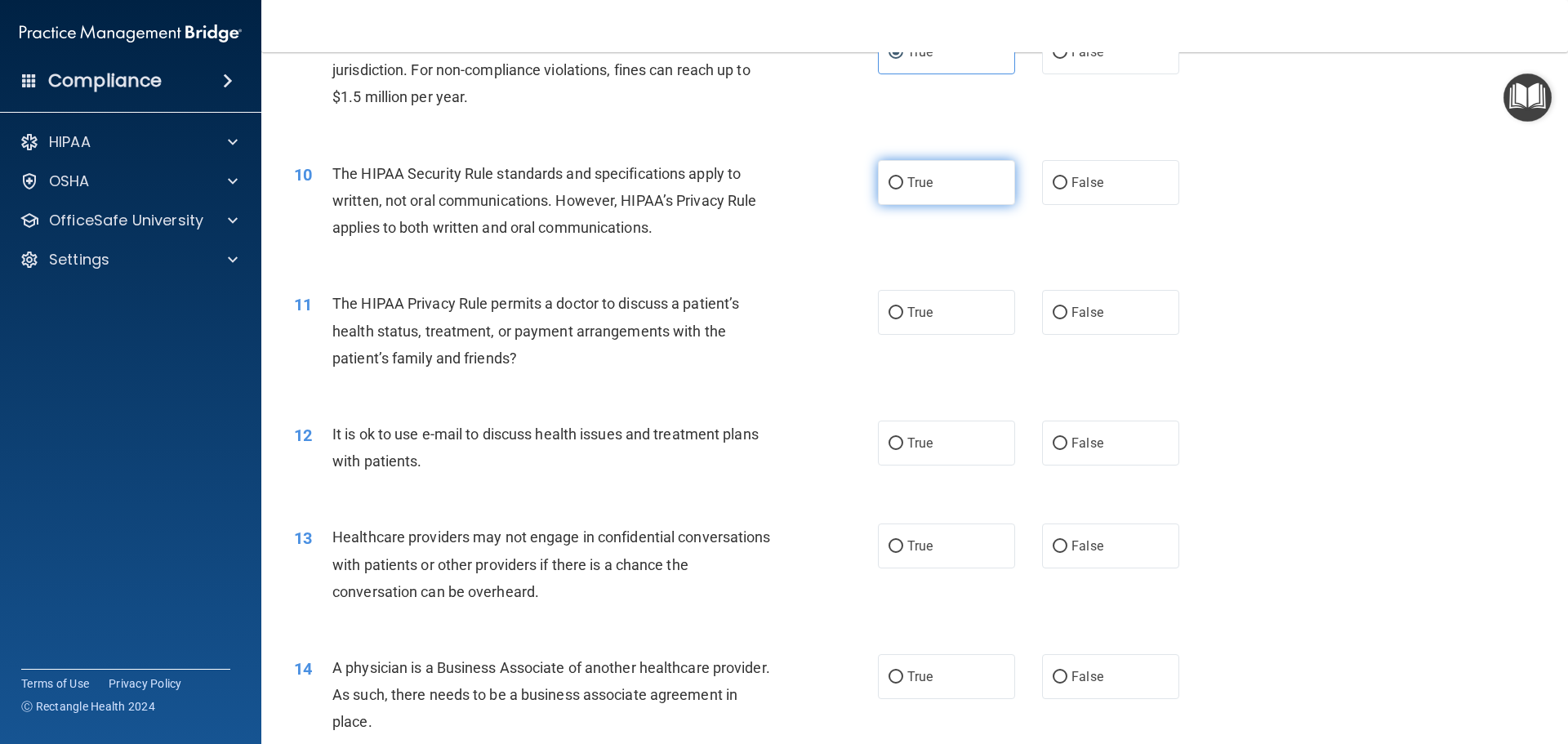
click at [918, 173] on label "True" at bounding box center [947, 183] width 138 height 45
click at [903, 177] on input "True" at bounding box center [896, 183] width 15 height 13
radio input "true"
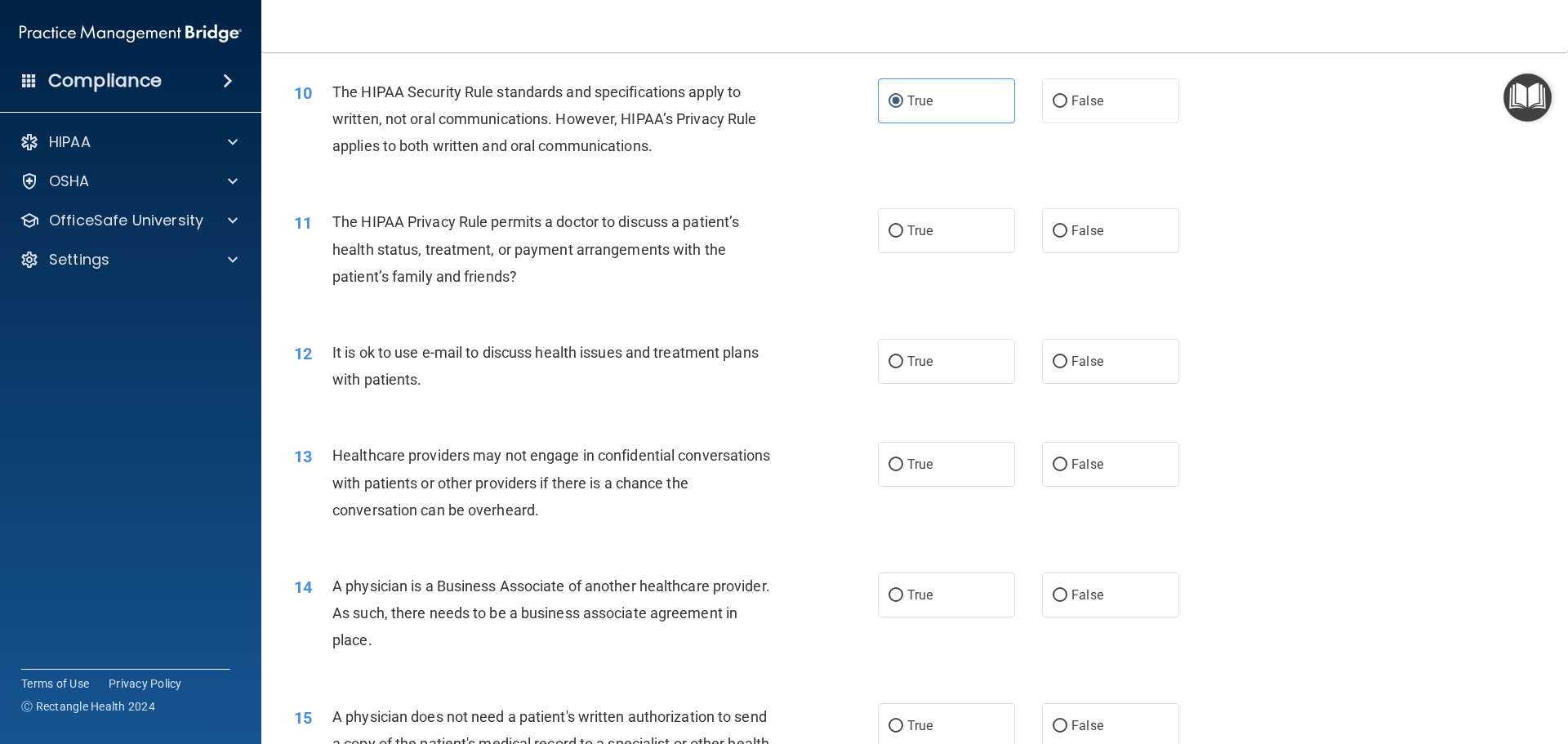
scroll to position [1225, 0]
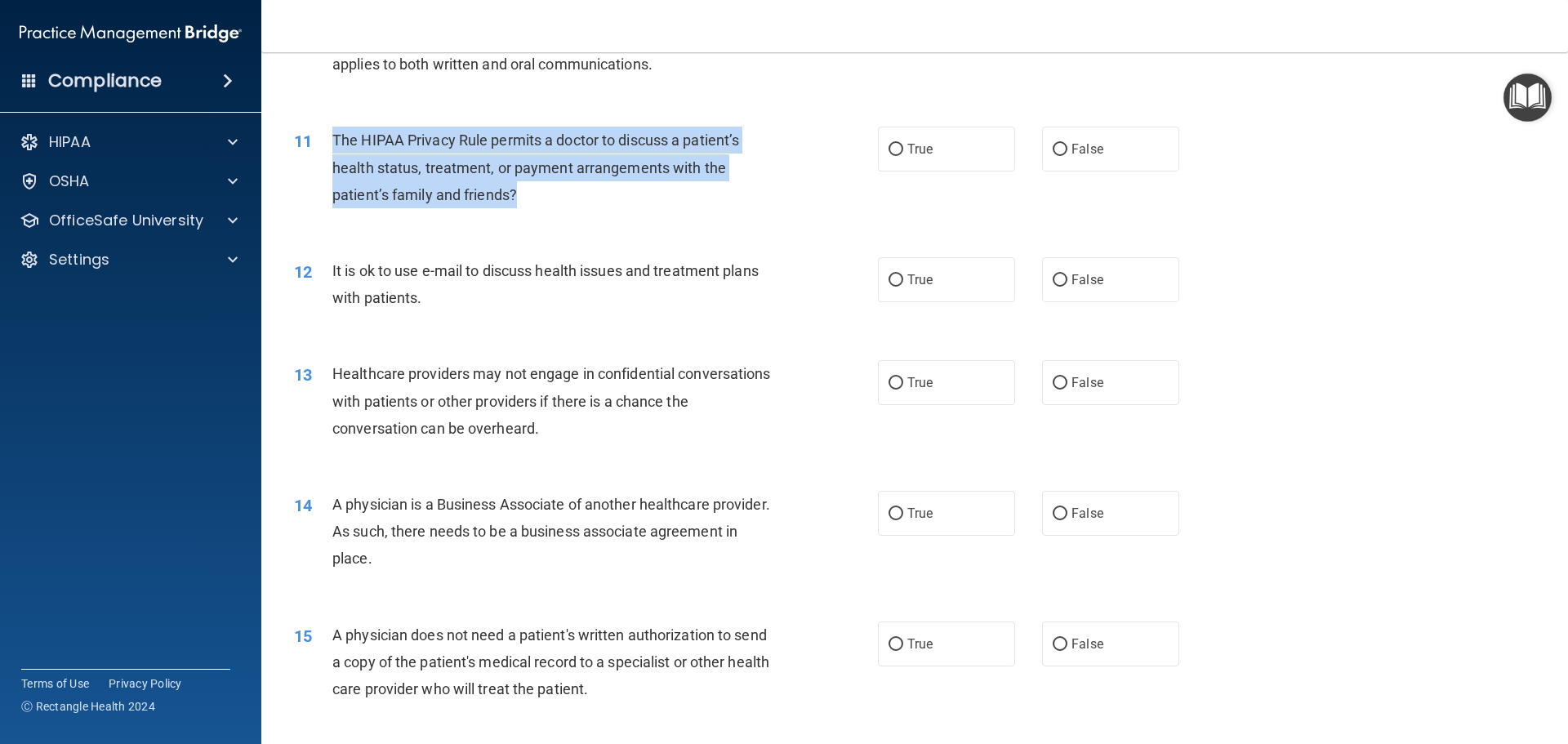
drag, startPoint x: 551, startPoint y: 210, endPoint x: 334, endPoint y: 140, distance: 228.0
click at [334, 140] on div "11 The HIPAA Privacy Rule permits a doctor to discuss a patient’s health status…" at bounding box center [585, 171] width 633 height 90
copy span "The HIPAA Privacy Rule permits a doctor to discuss a patient’s health status, t…"
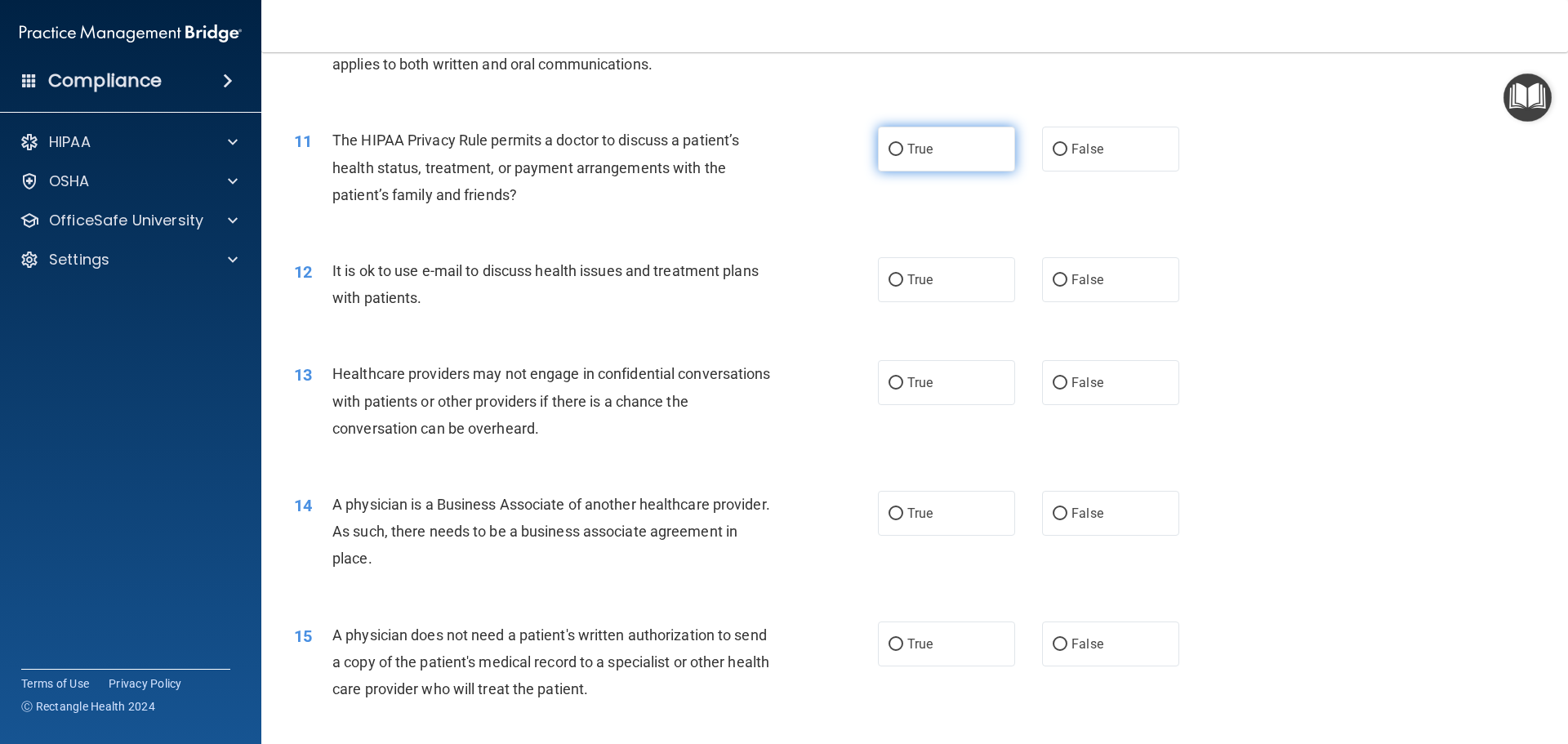
click at [907, 153] on span "True" at bounding box center [920, 149] width 25 height 16
click at [901, 153] on input "True" at bounding box center [896, 149] width 15 height 13
radio input "true"
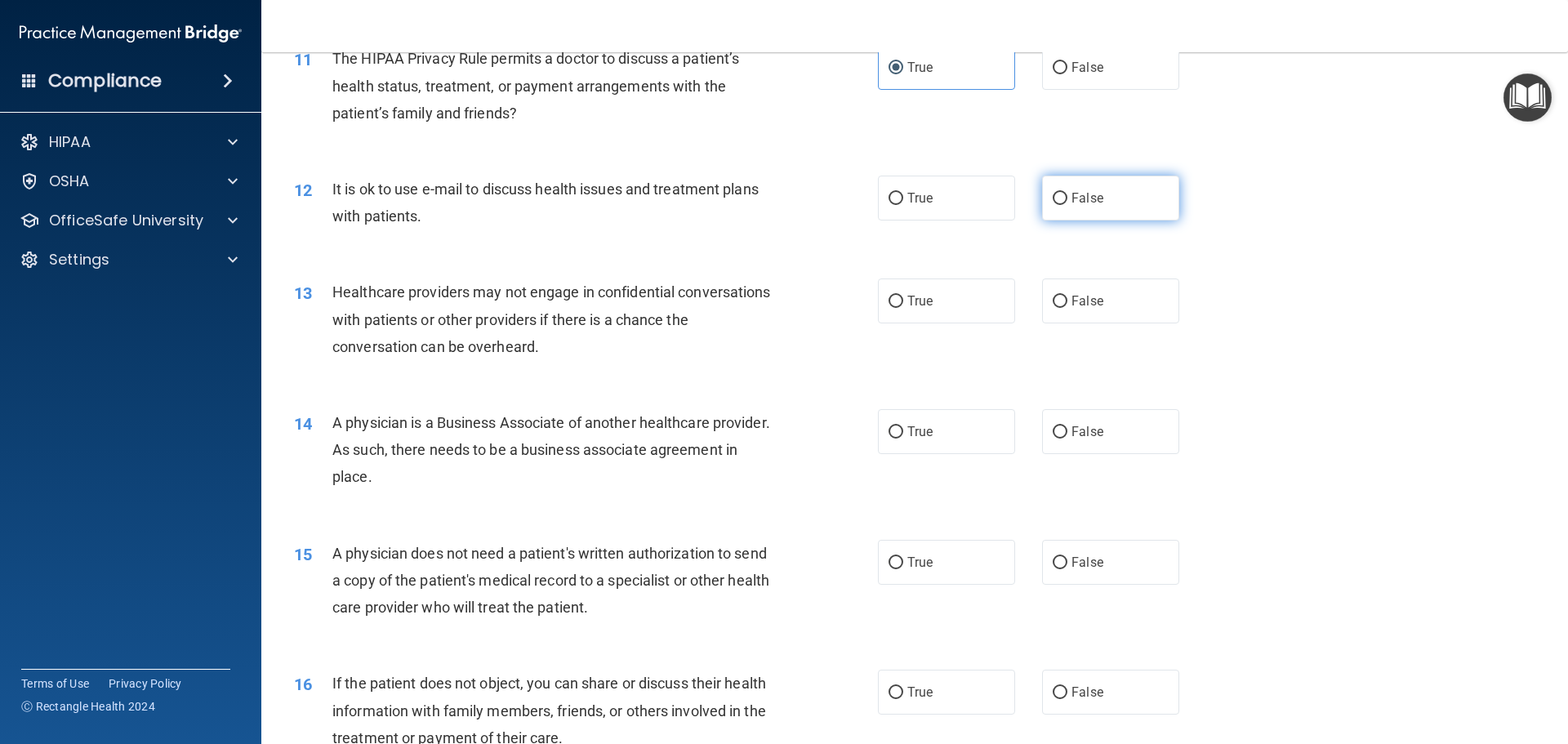
click at [1086, 195] on span "False" at bounding box center [1088, 198] width 32 height 16
click at [1067, 195] on input "False" at bounding box center [1060, 199] width 15 height 13
radio input "true"
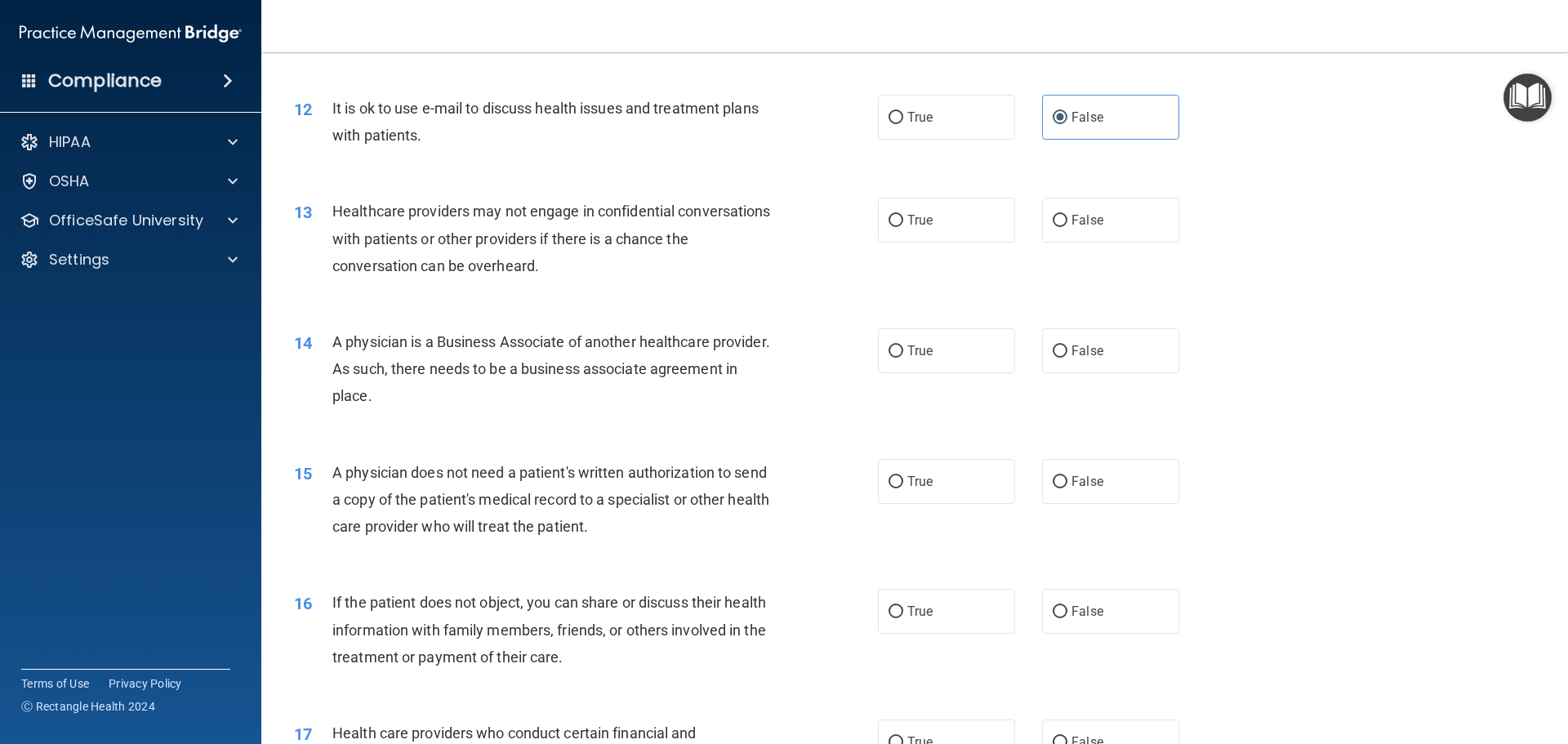
scroll to position [1389, 0]
click at [891, 224] on input "True" at bounding box center [896, 220] width 15 height 13
radio input "true"
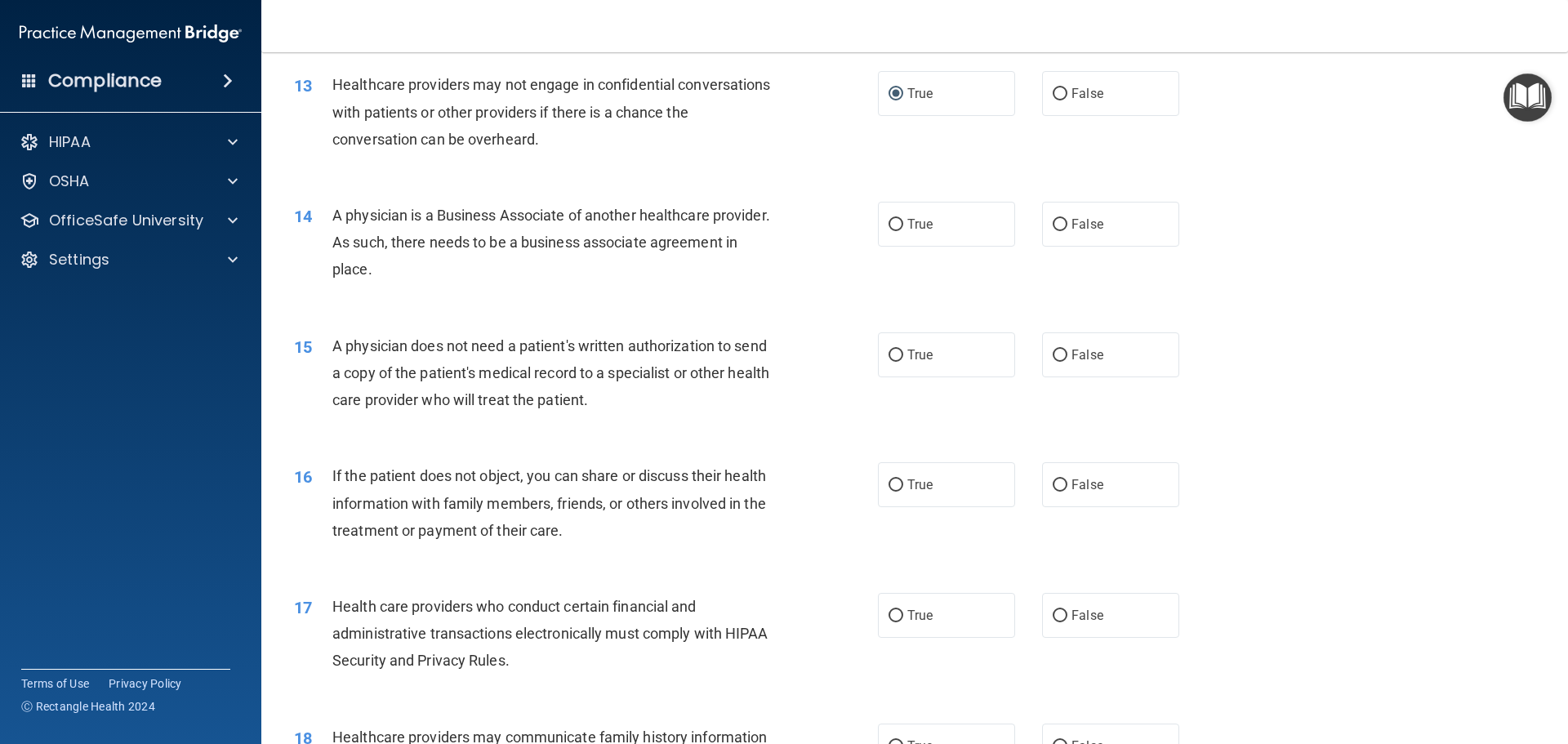
scroll to position [1553, 0]
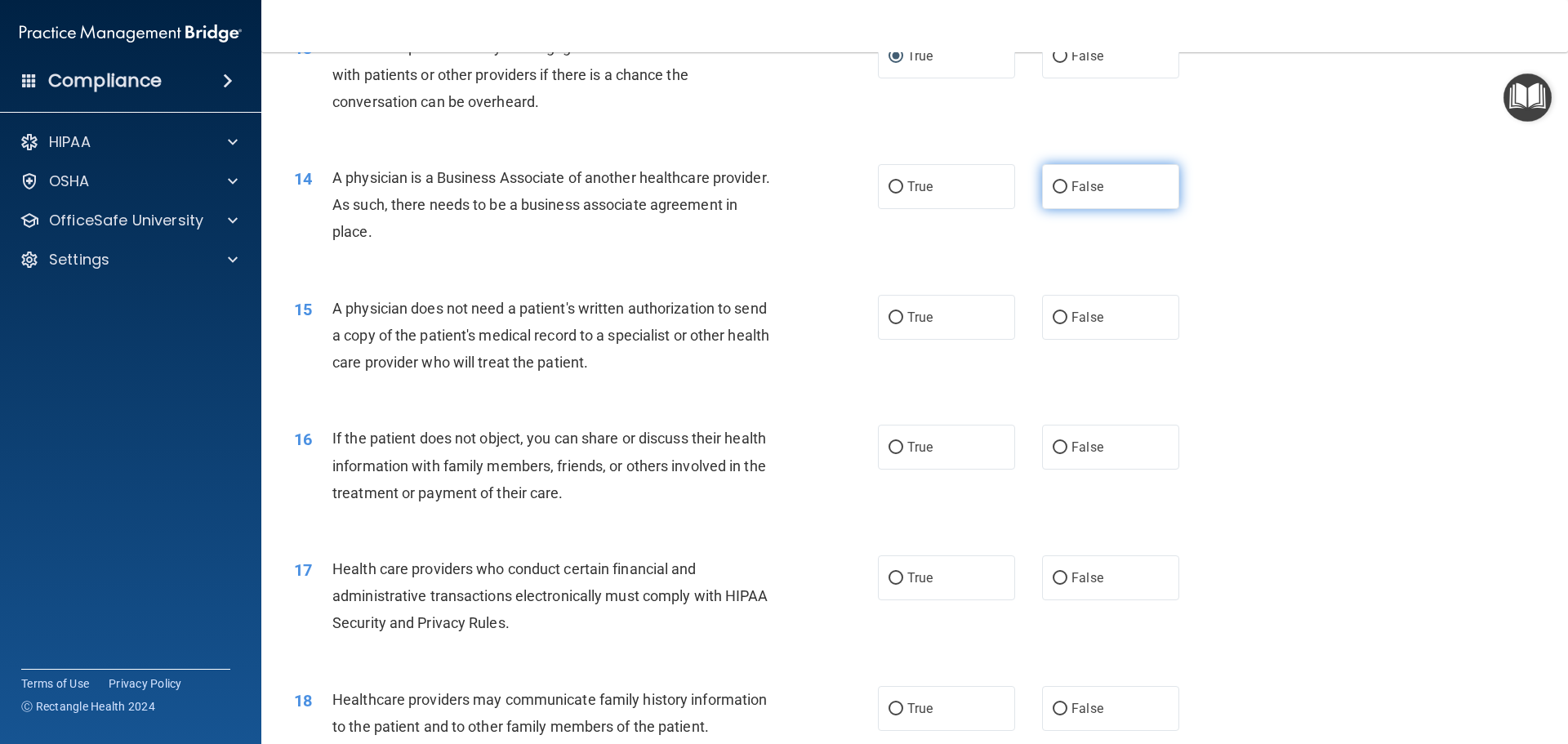
click at [1113, 180] on label "False" at bounding box center [1111, 187] width 138 height 45
click at [1067, 181] on input "False" at bounding box center [1060, 187] width 15 height 13
radio input "true"
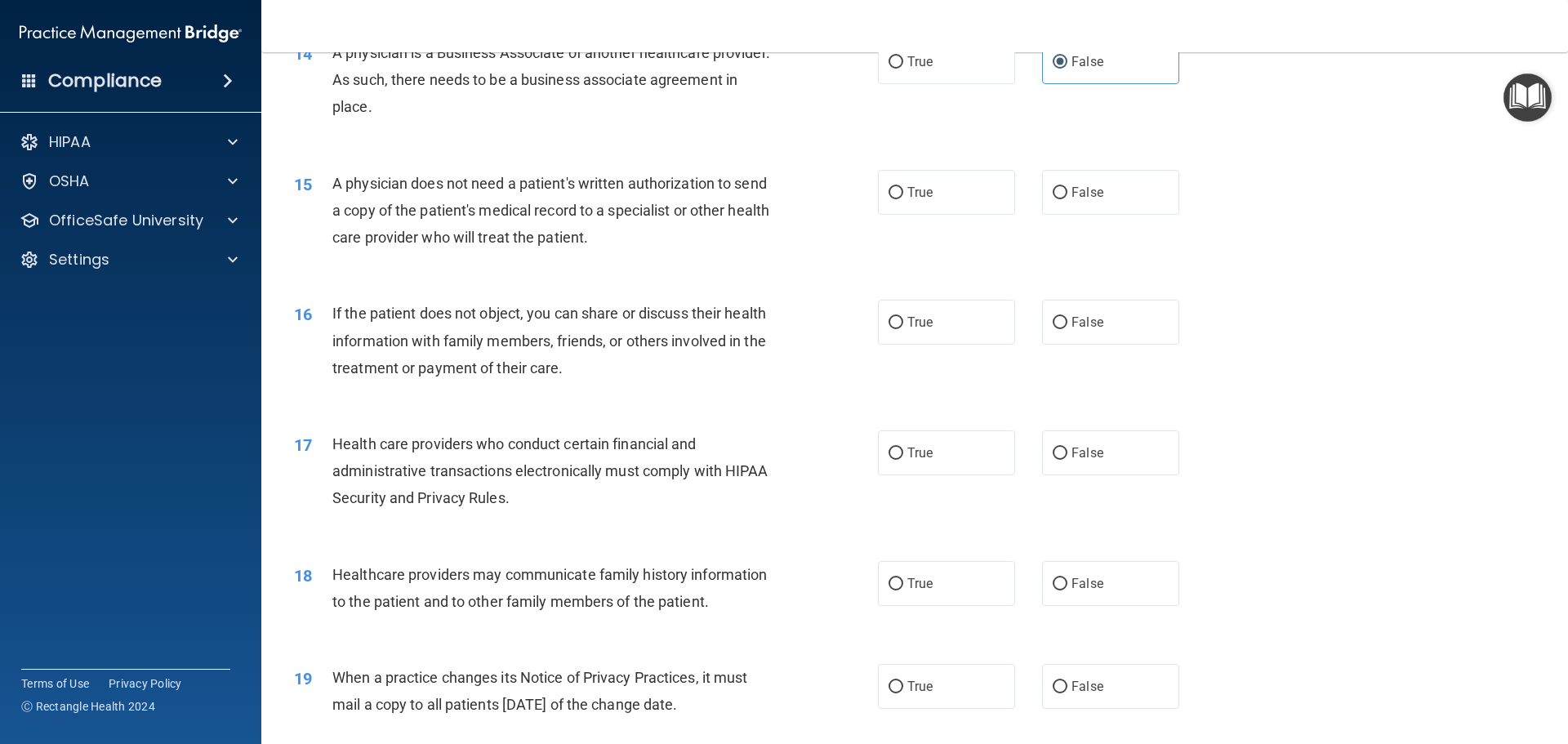
scroll to position [1715, 0]
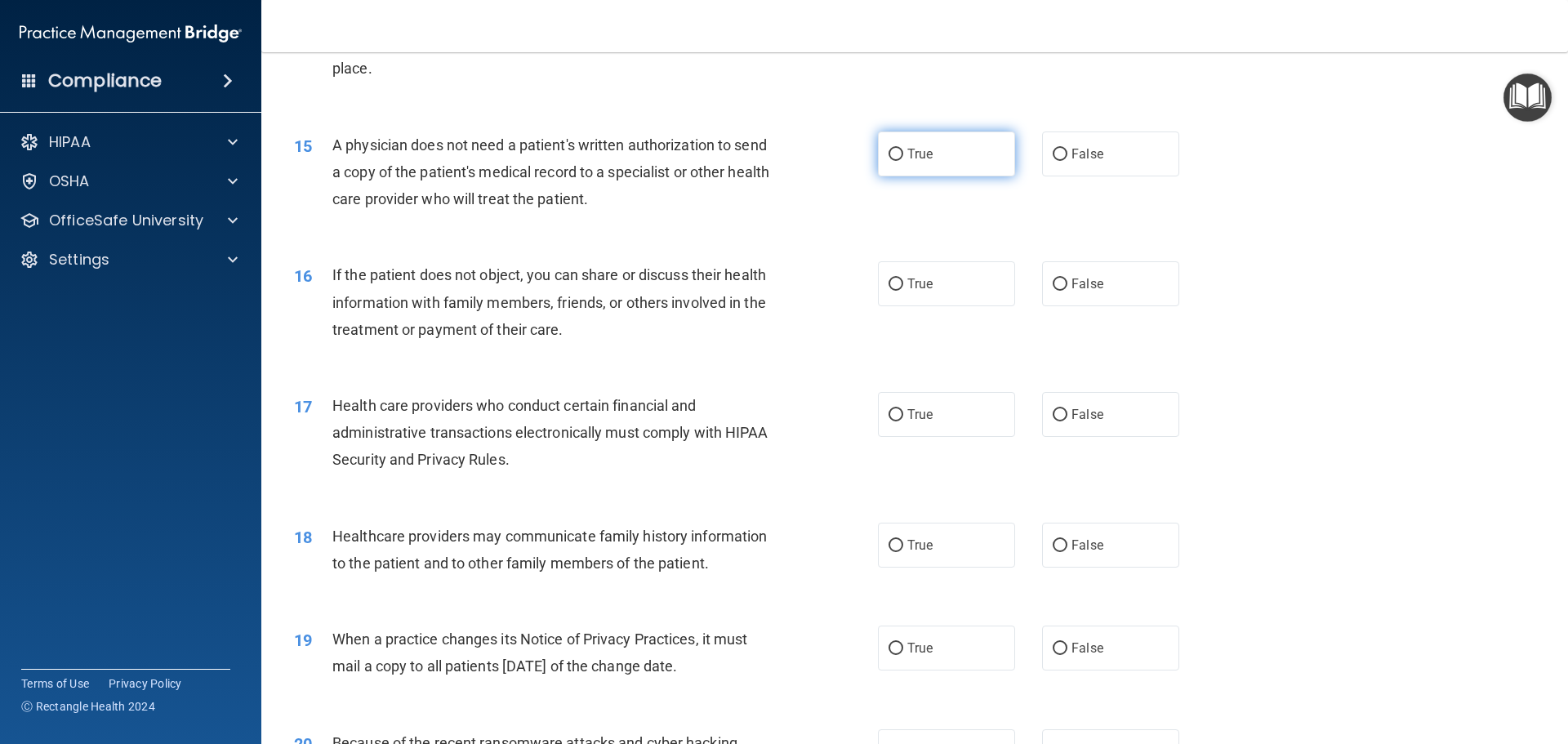
click at [958, 155] on label "True" at bounding box center [947, 154] width 138 height 45
click at [903, 155] on input "True" at bounding box center [896, 154] width 15 height 13
radio input "true"
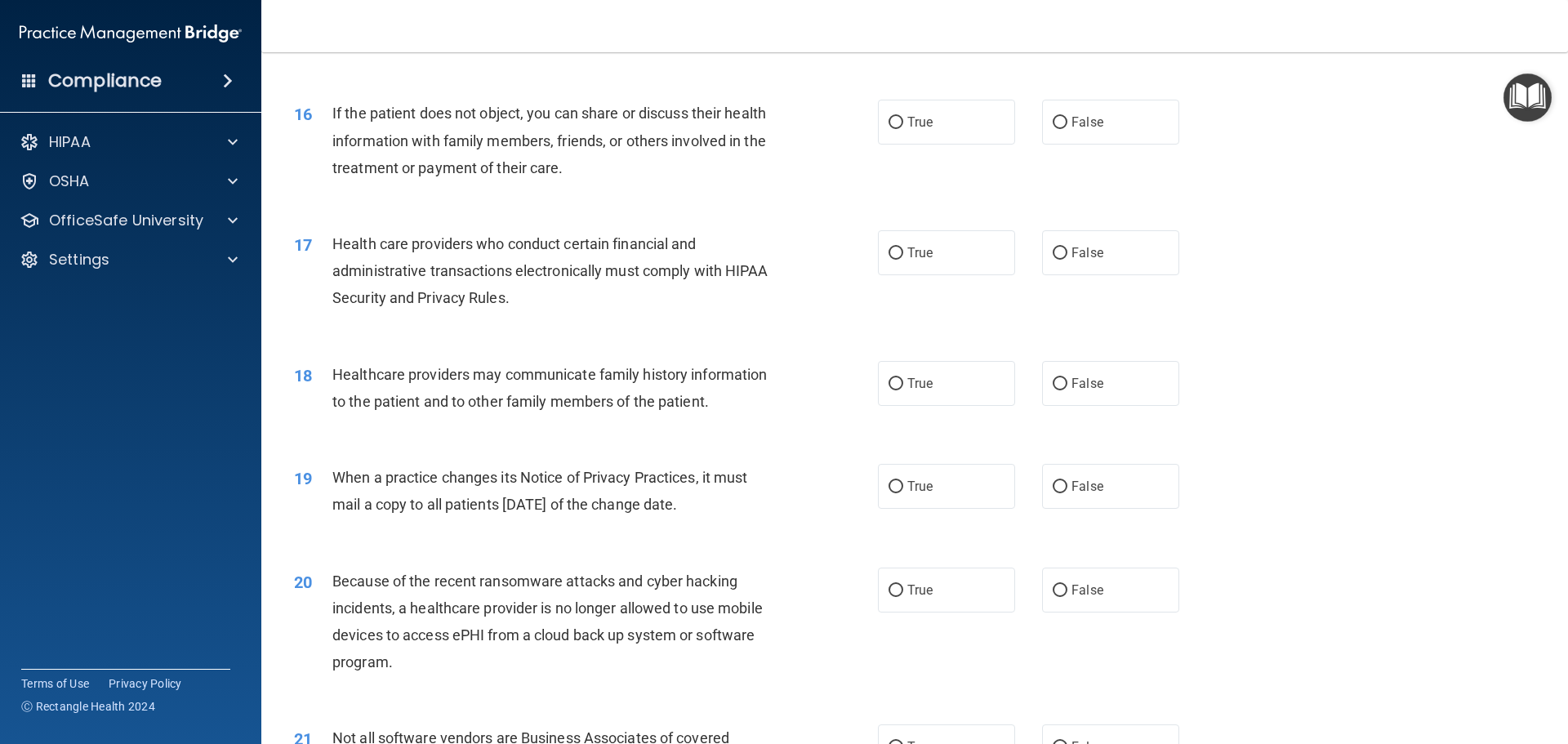
scroll to position [1915, 0]
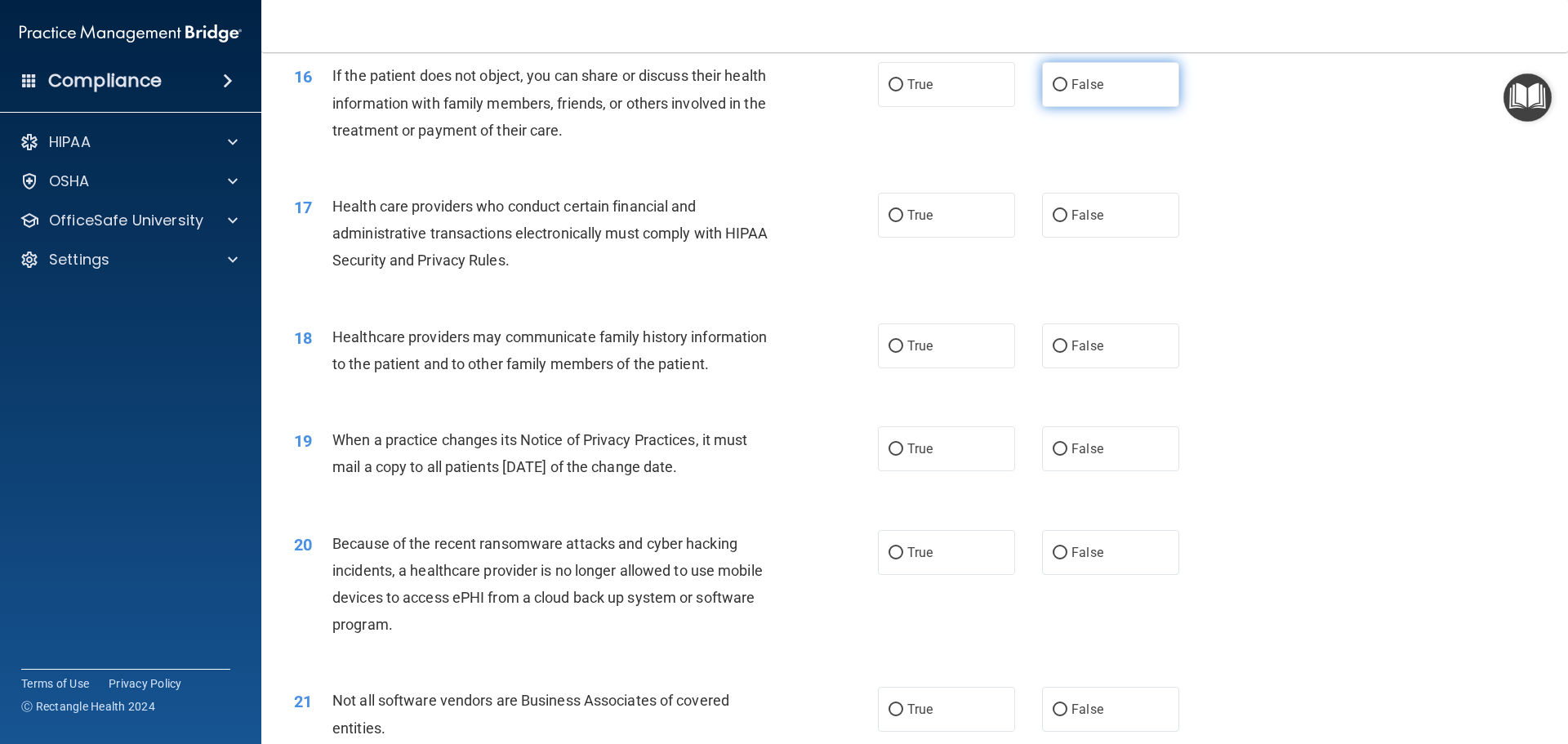
click at [1090, 94] on label "False" at bounding box center [1111, 85] width 138 height 45
click at [1067, 91] on input "False" at bounding box center [1060, 85] width 15 height 13
radio input "true"
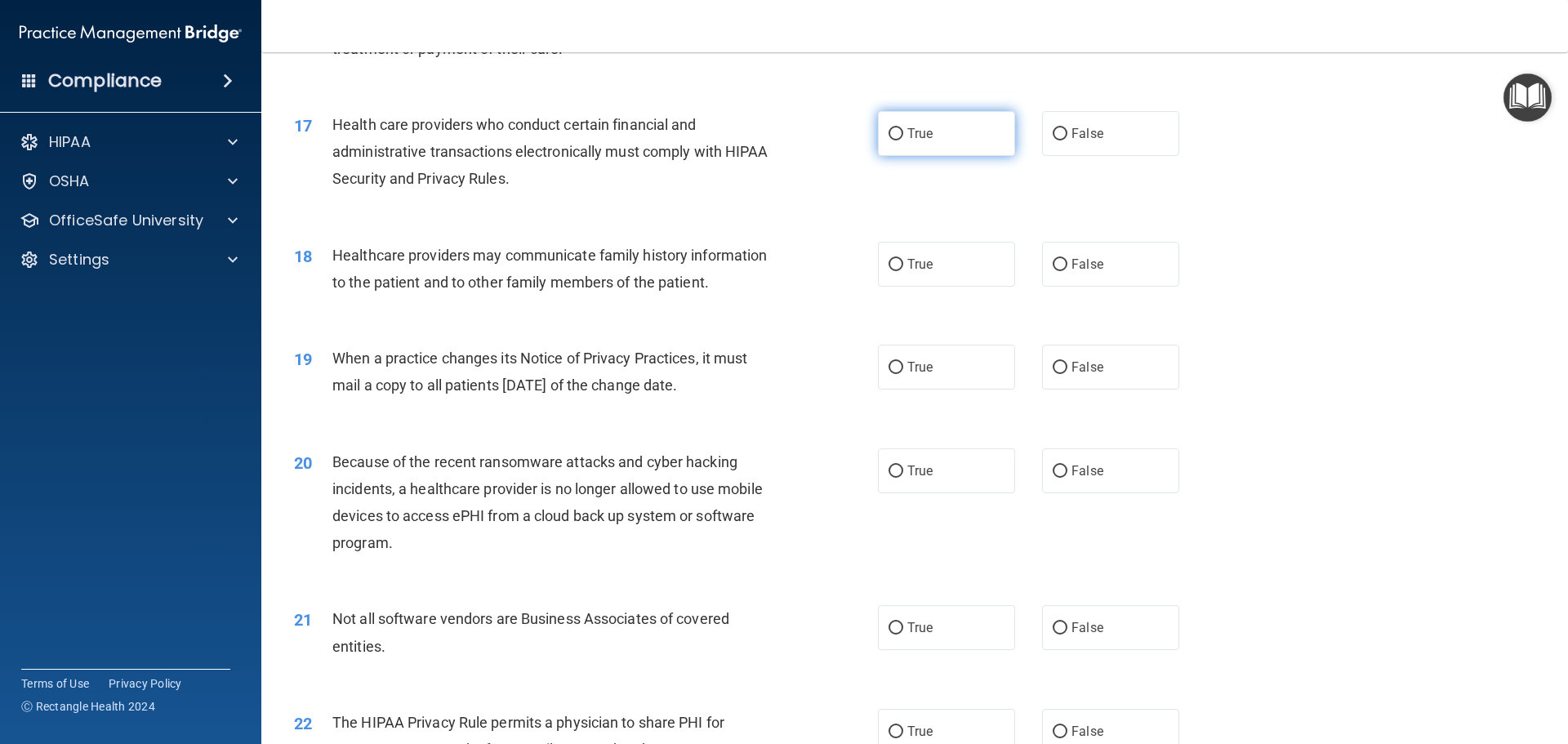
click at [896, 142] on label "True" at bounding box center [947, 133] width 138 height 45
click at [896, 141] on input "True" at bounding box center [896, 134] width 15 height 13
radio input "true"
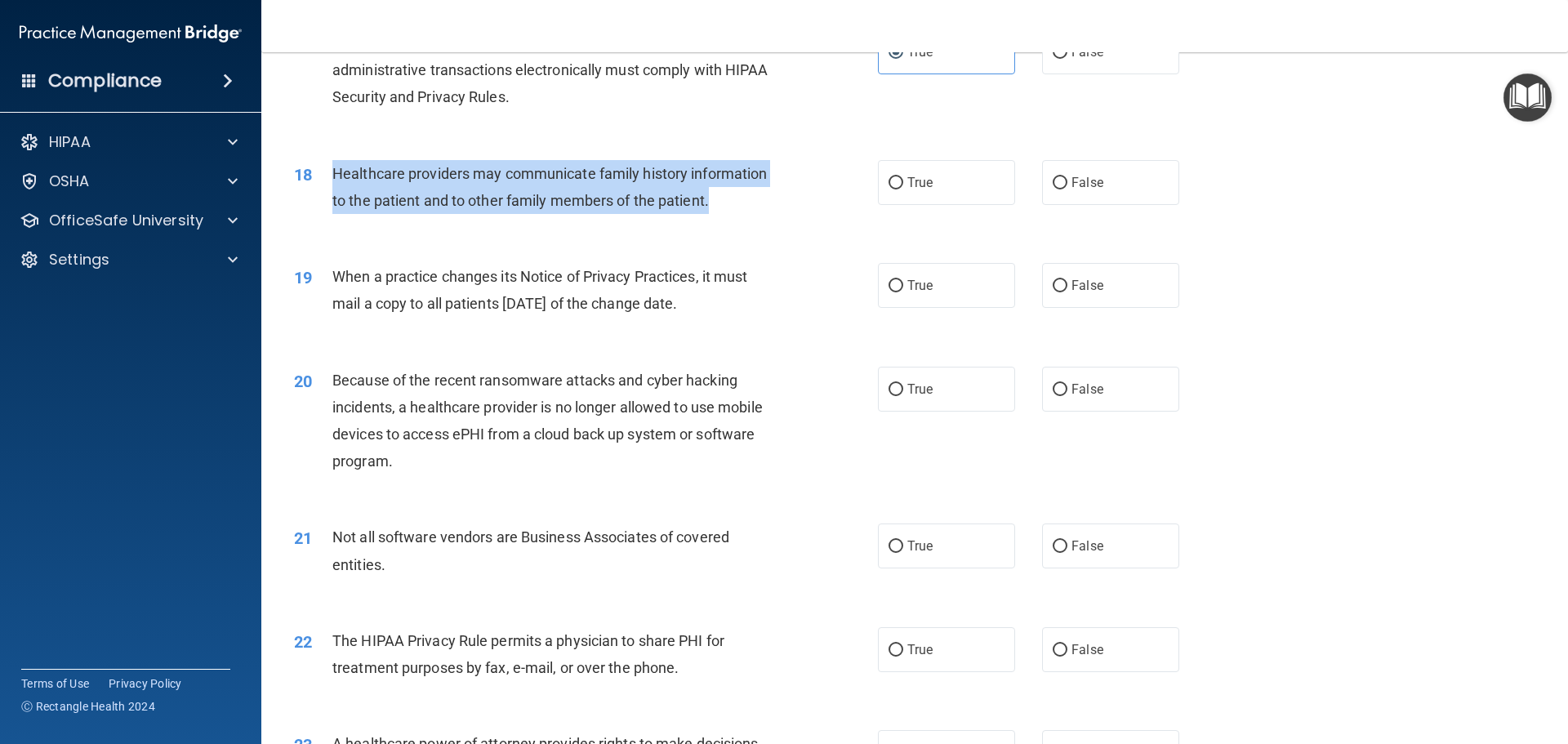
drag, startPoint x: 734, startPoint y: 198, endPoint x: 336, endPoint y: 169, distance: 399.1
click at [336, 169] on div "Healthcare providers may communicate family history information to the patient …" at bounding box center [560, 187] width 456 height 54
copy span "Healthcare providers may communicate family history information to the patient …"
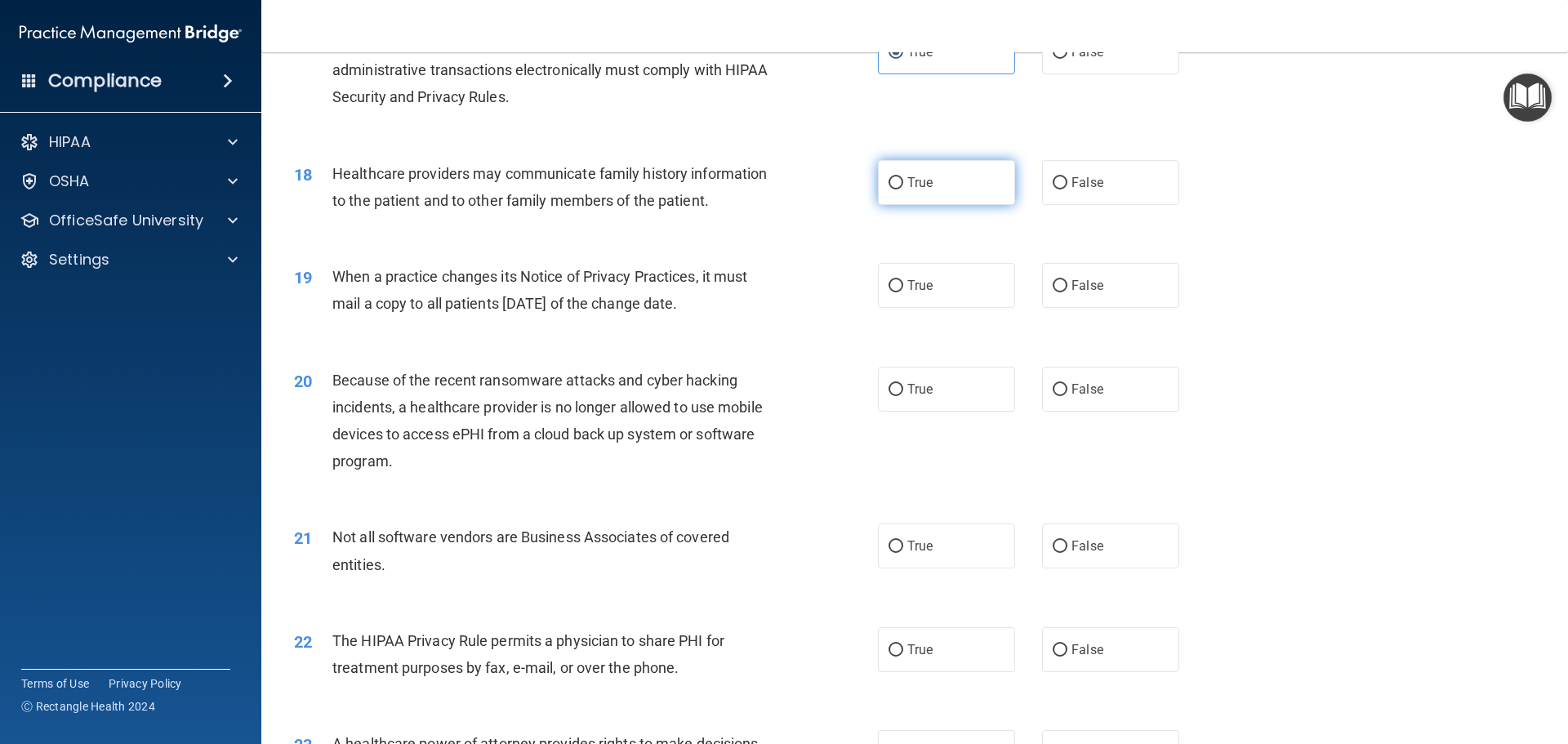
click at [909, 191] on label "True" at bounding box center [947, 183] width 138 height 45
click at [903, 190] on input "True" at bounding box center [896, 183] width 15 height 13
radio input "true"
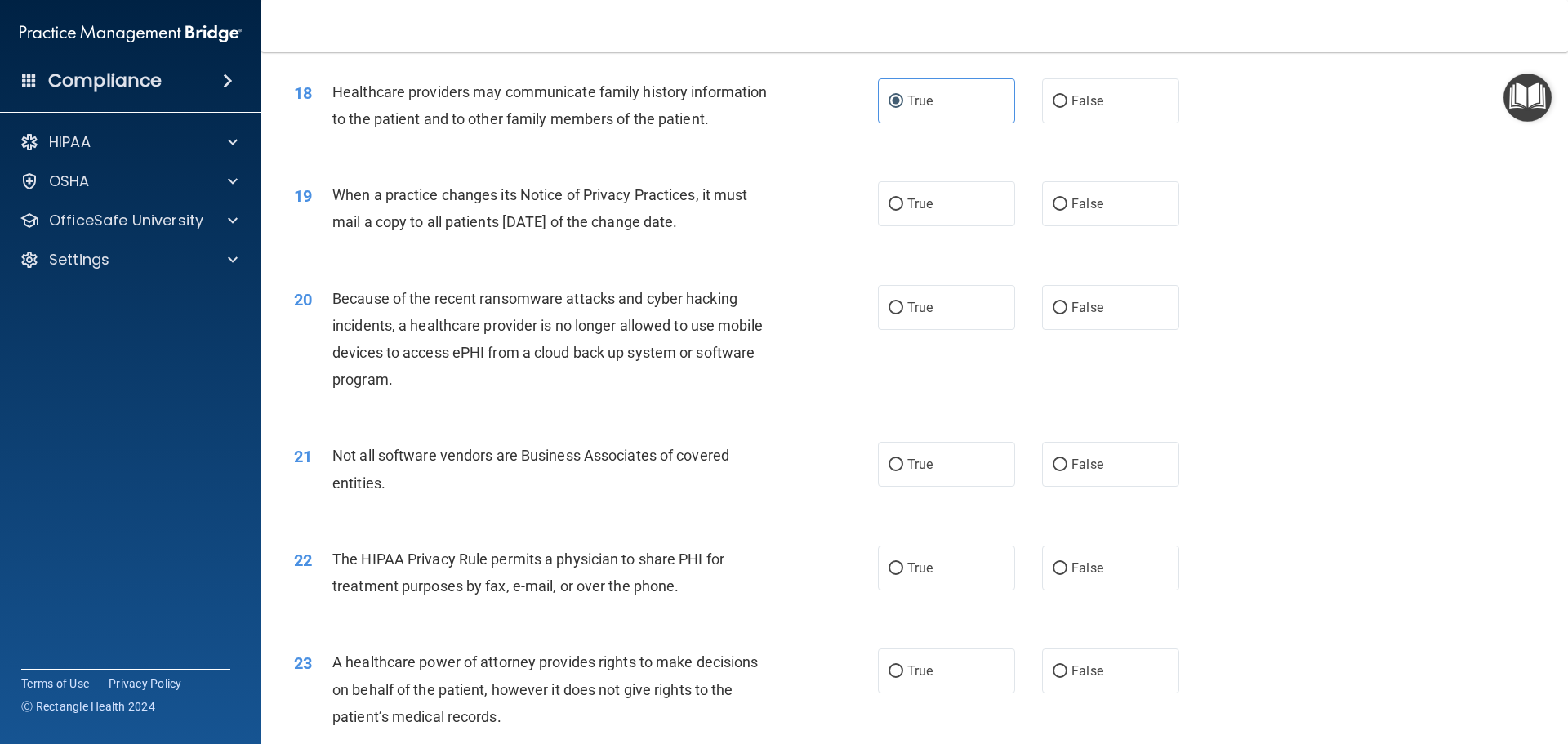
drag, startPoint x: 747, startPoint y: 220, endPoint x: 334, endPoint y: 189, distance: 414.2
click at [334, 189] on div "When a practice changes its Notice of Privacy Practices, it must mail a copy to…" at bounding box center [560, 208] width 456 height 54
copy span "When a practice changes its Notice of Privacy Practices, it must mail a copy to…"
click at [516, 225] on span "When a practice changes its Notice of Privacy Practices, it must mail a copy to…" at bounding box center [539, 208] width 415 height 44
click at [969, 212] on label "True" at bounding box center [947, 204] width 138 height 45
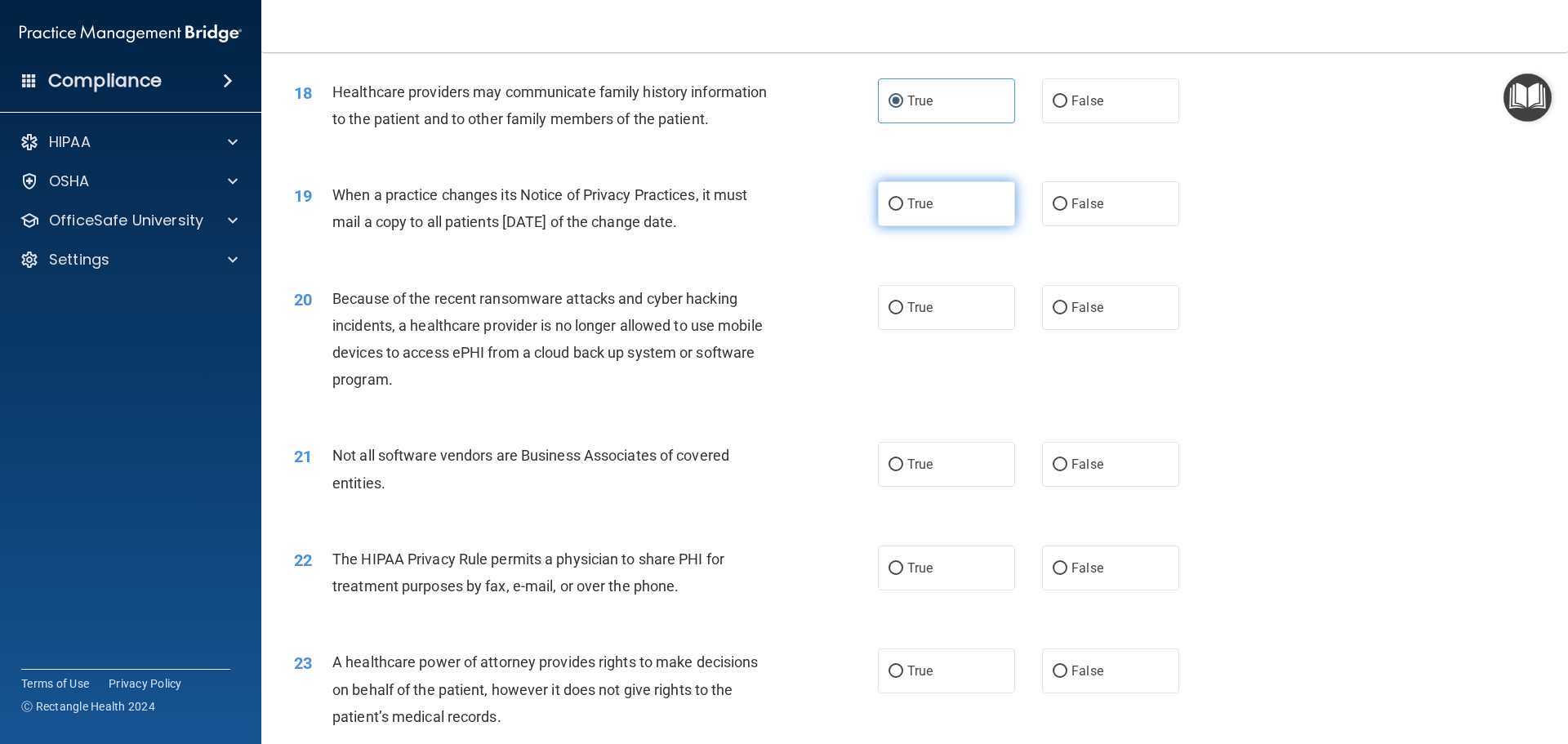
click at [903, 211] on input "True" at bounding box center [896, 205] width 15 height 13
radio input "true"
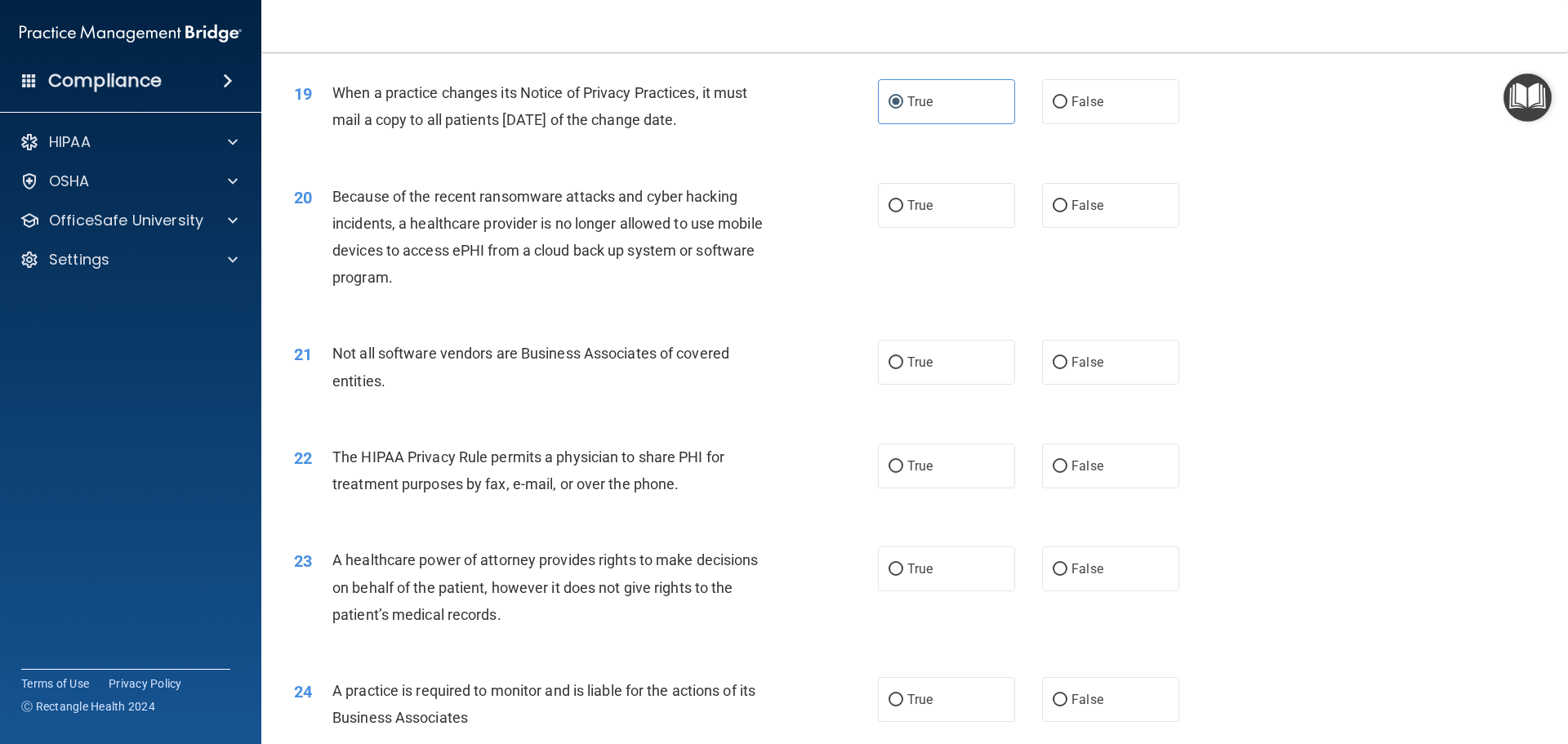
scroll to position [2323, 0]
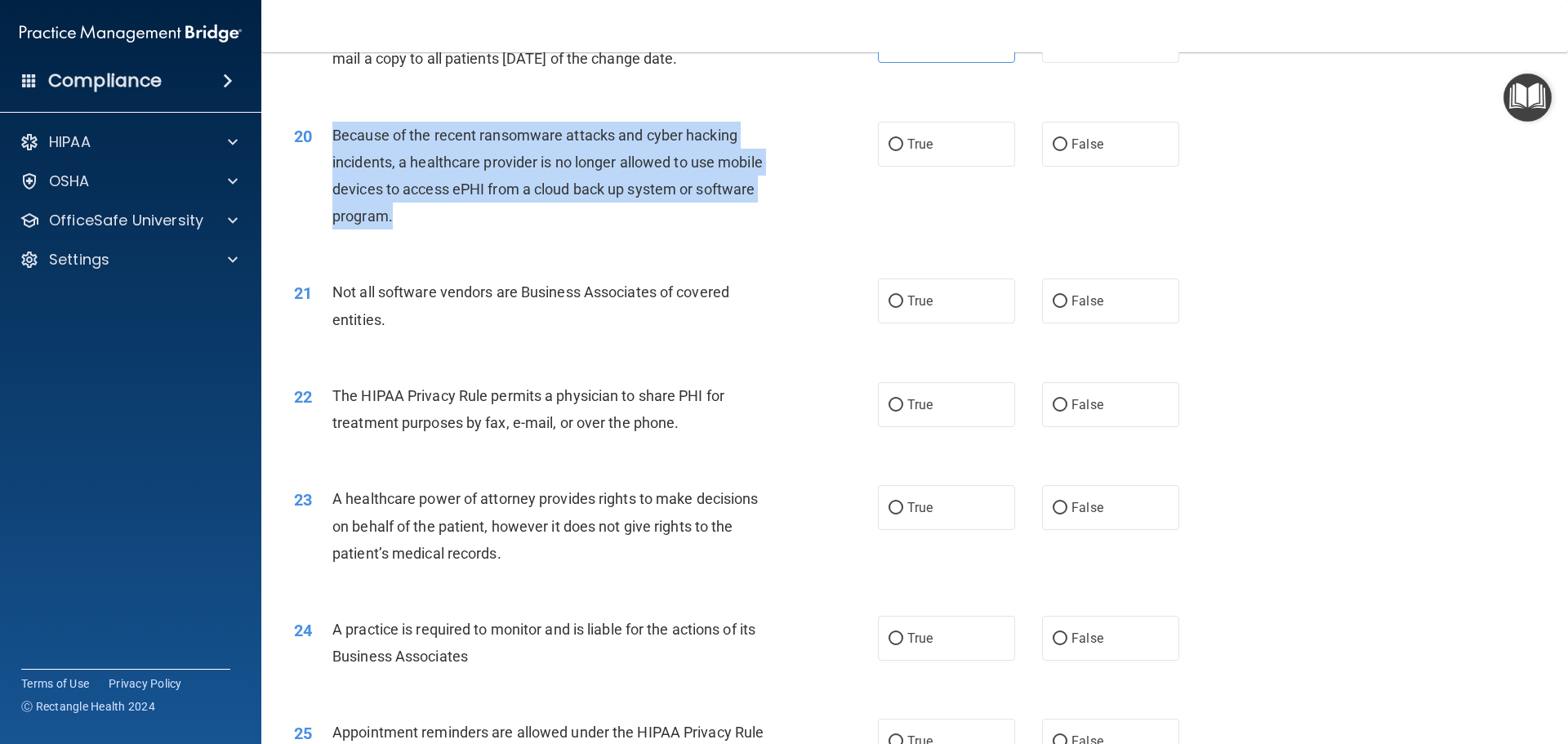
drag, startPoint x: 426, startPoint y: 215, endPoint x: 335, endPoint y: 134, distance: 121.8
click at [335, 134] on div "Because of the recent ransomware attacks and cyber hacking incidents, a healthc…" at bounding box center [560, 176] width 456 height 109
copy span "Because of the recent ransomware attacks and cyber hacking incidents, a healthc…"
click at [708, 202] on div "Because of the recent ransomware attacks and cyber hacking incidents, a healthc…" at bounding box center [560, 176] width 456 height 109
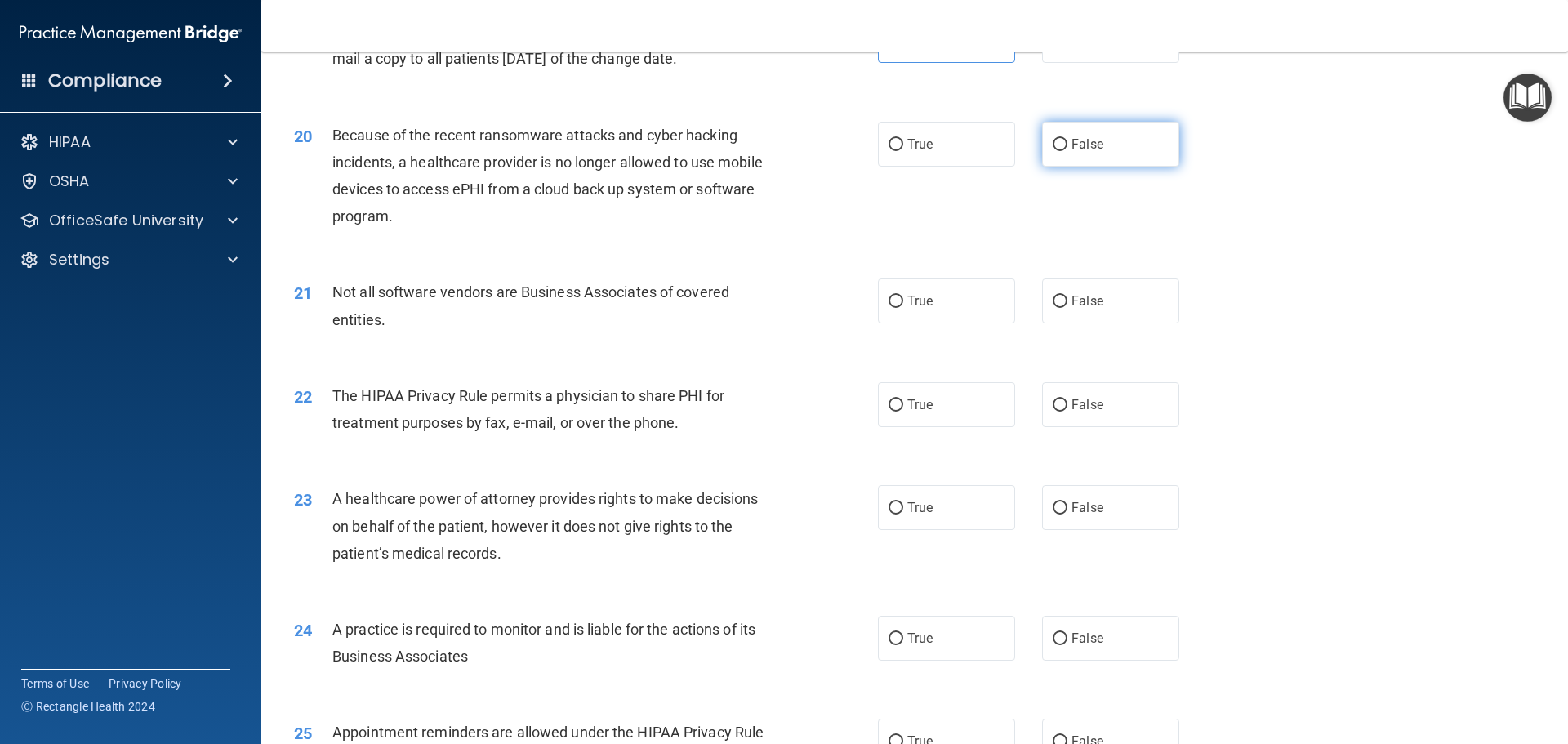
click at [1139, 143] on label "False" at bounding box center [1111, 144] width 138 height 45
click at [1067, 143] on input "False" at bounding box center [1060, 145] width 15 height 13
radio input "true"
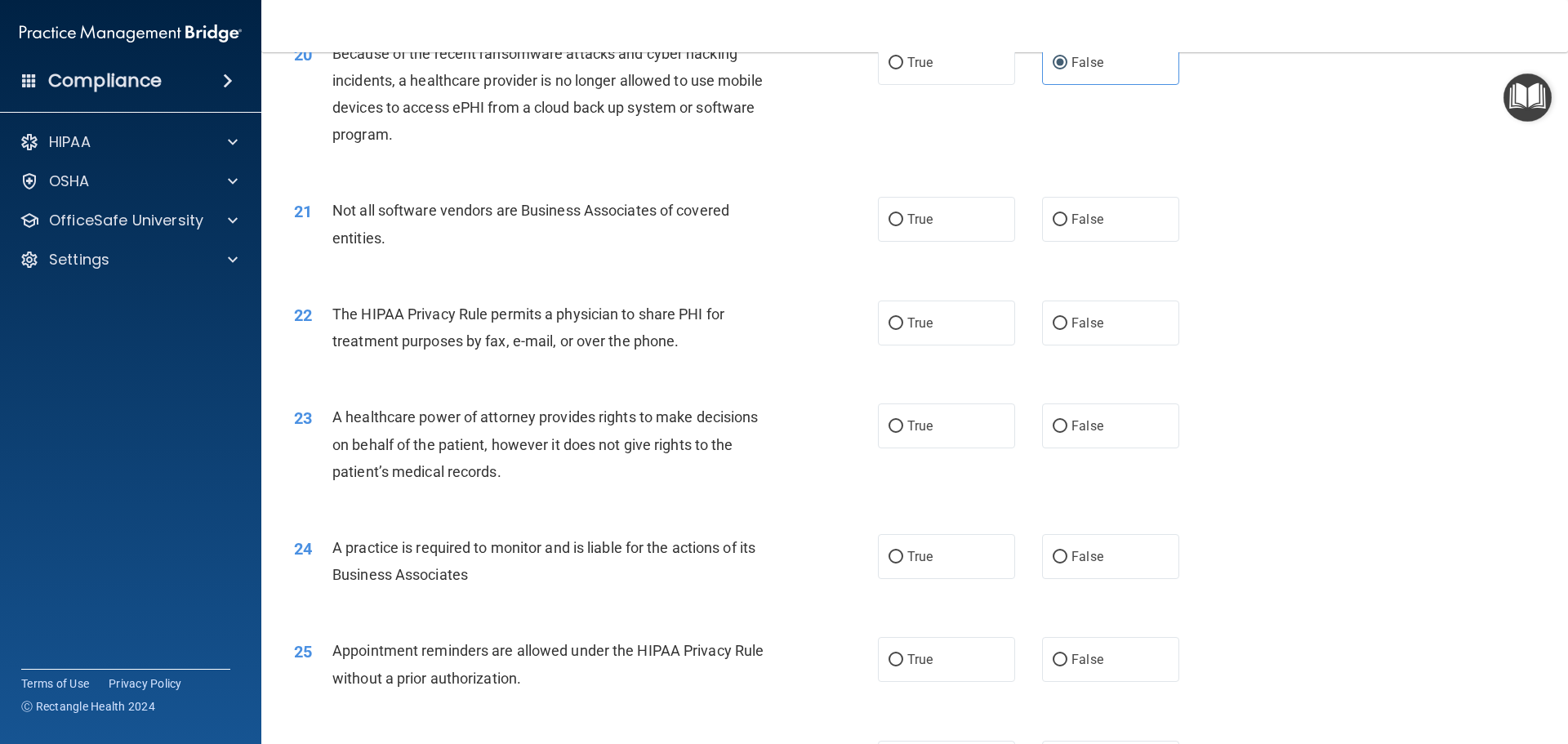
scroll to position [2487, 0]
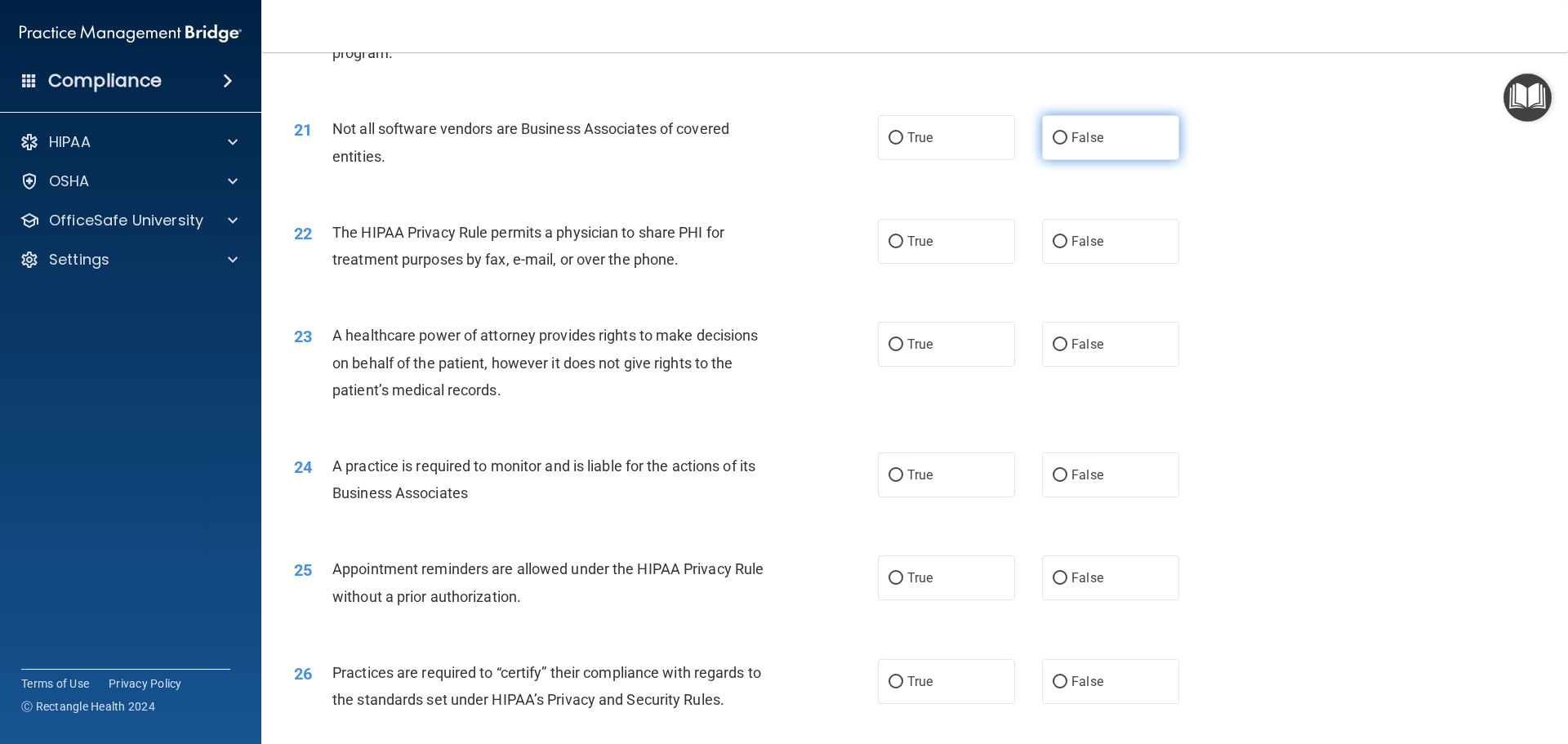
click at [1108, 147] on label "False" at bounding box center [1111, 138] width 138 height 45
click at [1067, 144] on input "False" at bounding box center [1060, 138] width 15 height 13
radio input "true"
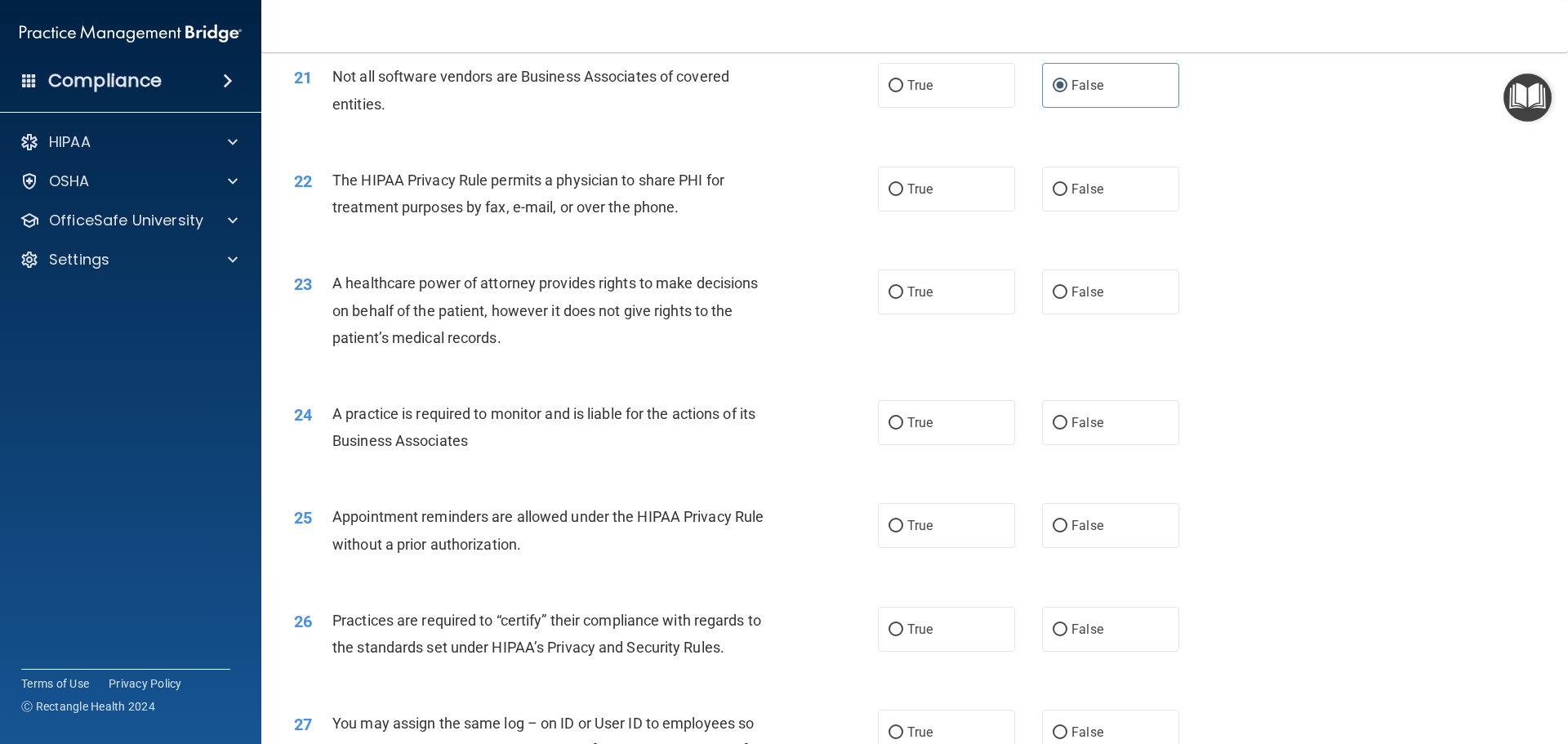
scroll to position [2568, 0]
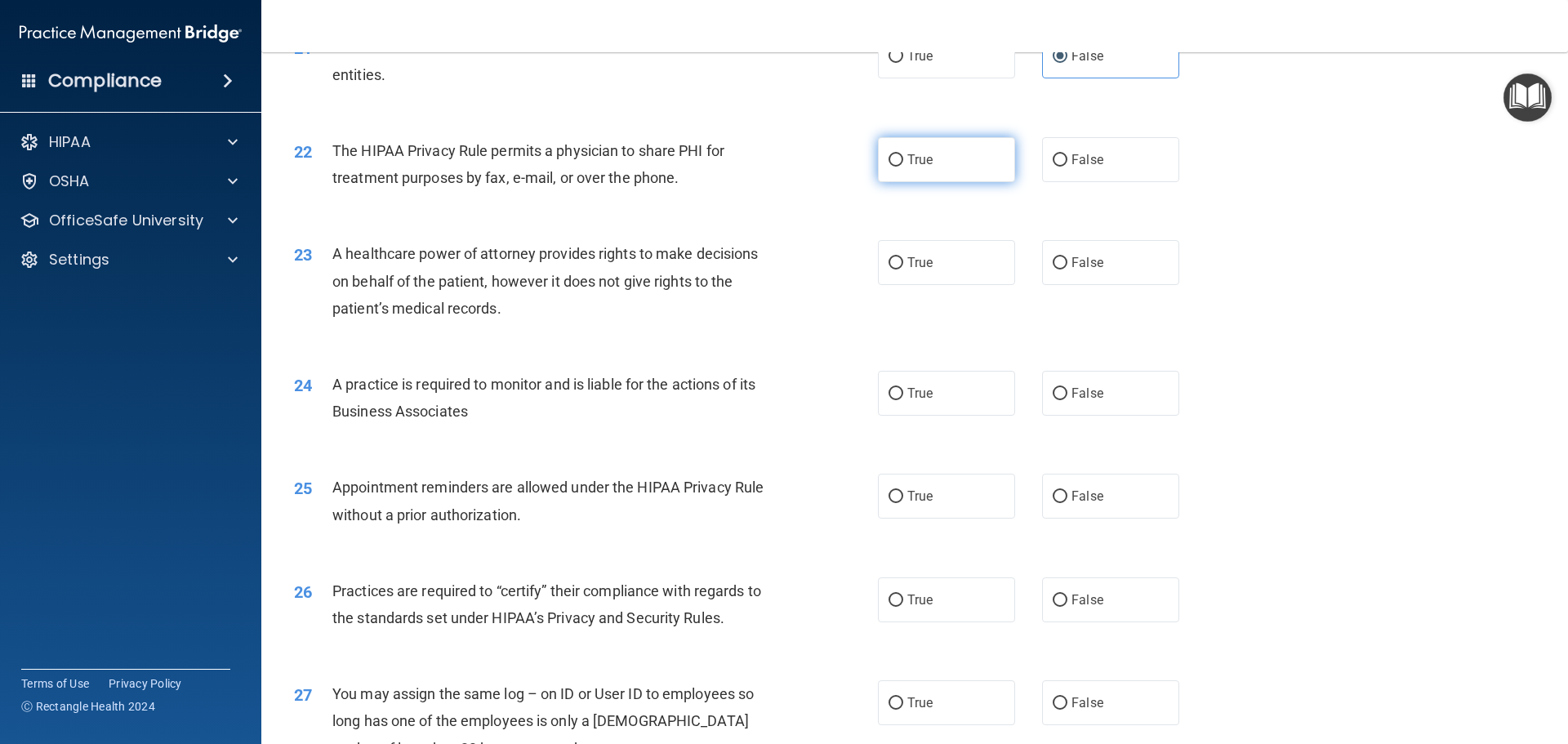
click at [958, 165] on label "True" at bounding box center [947, 160] width 138 height 45
click at [903, 165] on input "True" at bounding box center [896, 160] width 15 height 13
radio input "true"
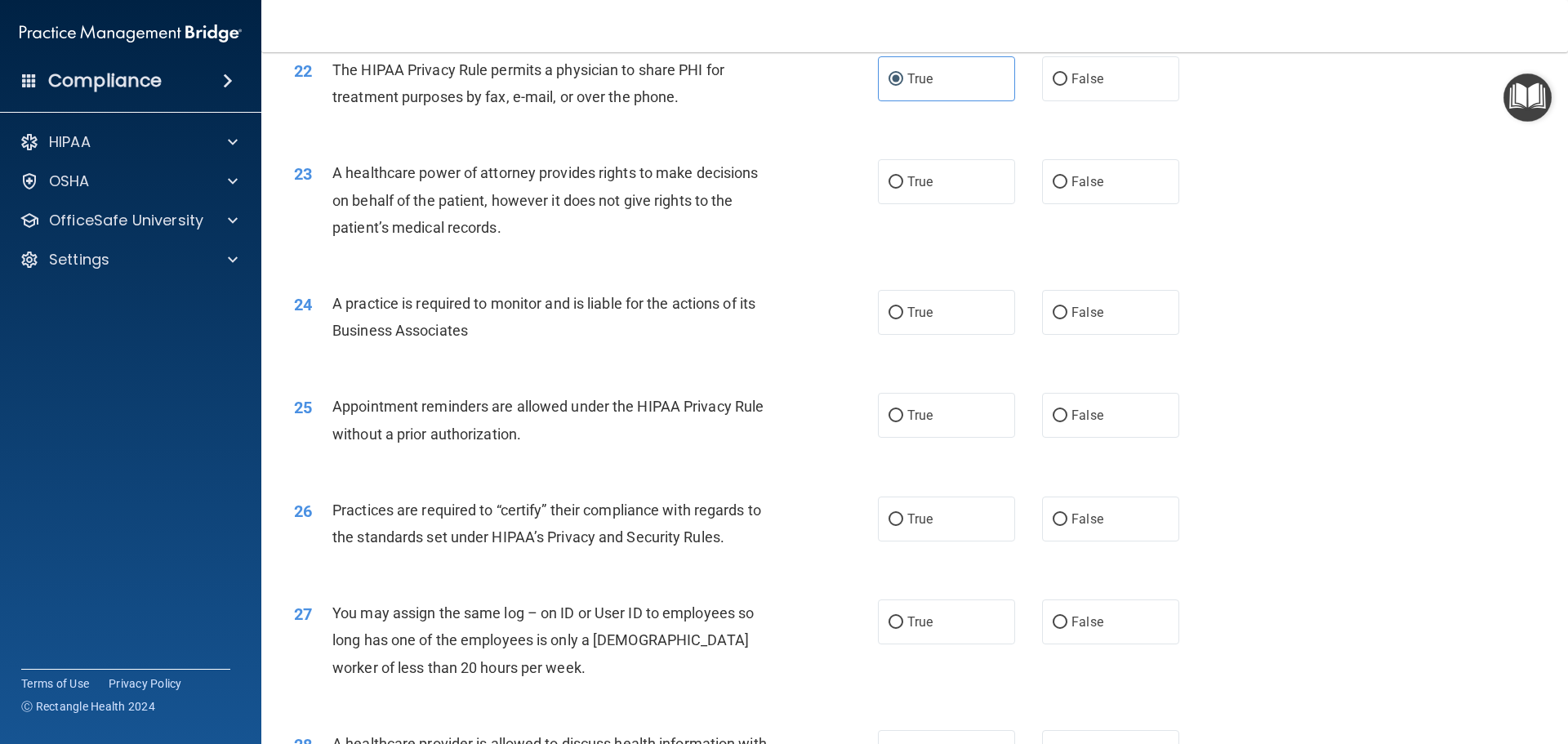
scroll to position [2651, 0]
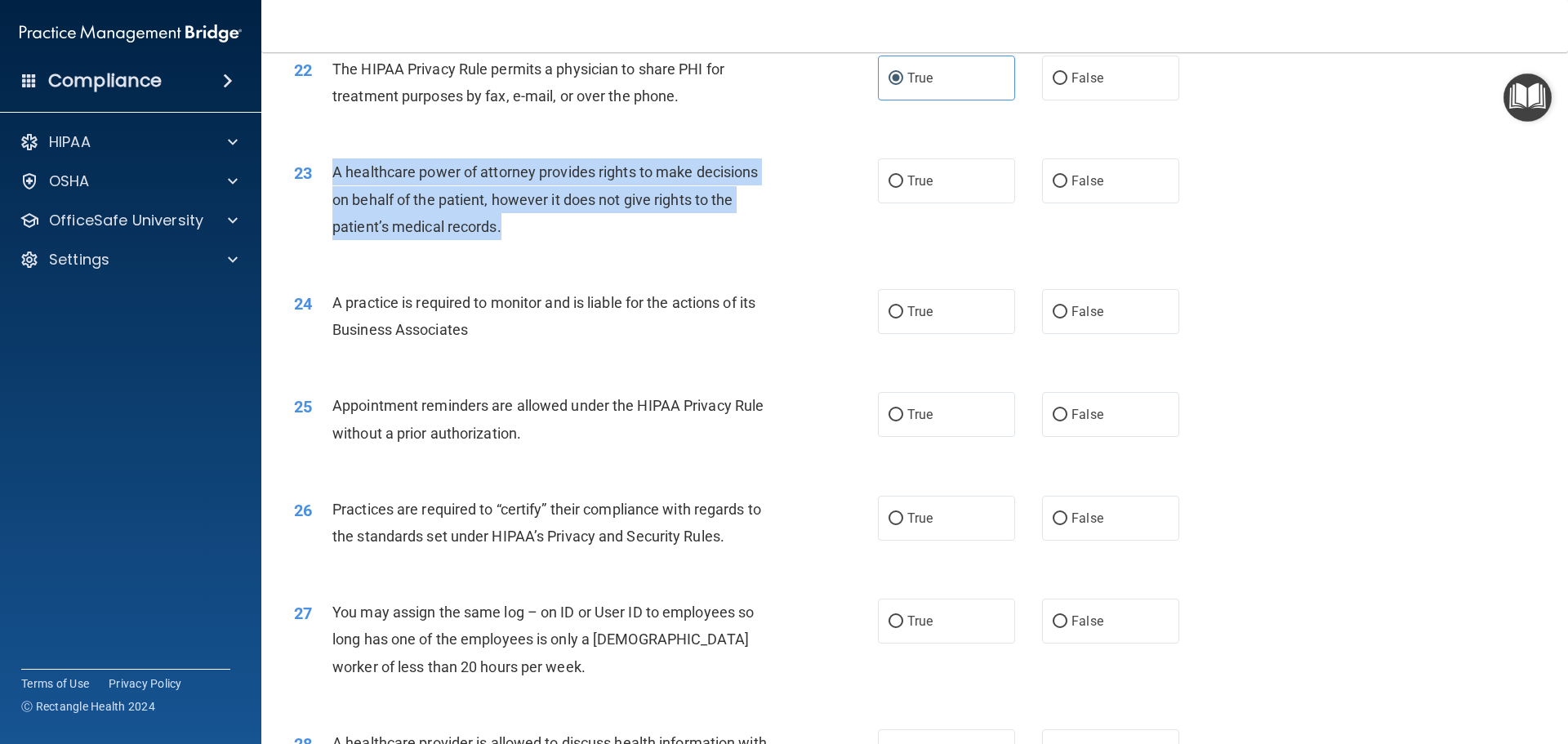
drag, startPoint x: 568, startPoint y: 226, endPoint x: 330, endPoint y: 168, distance: 245.0
click at [330, 168] on div "23 A healthcare power of attorney provides rights to make decisions on behalf o…" at bounding box center [585, 203] width 633 height 90
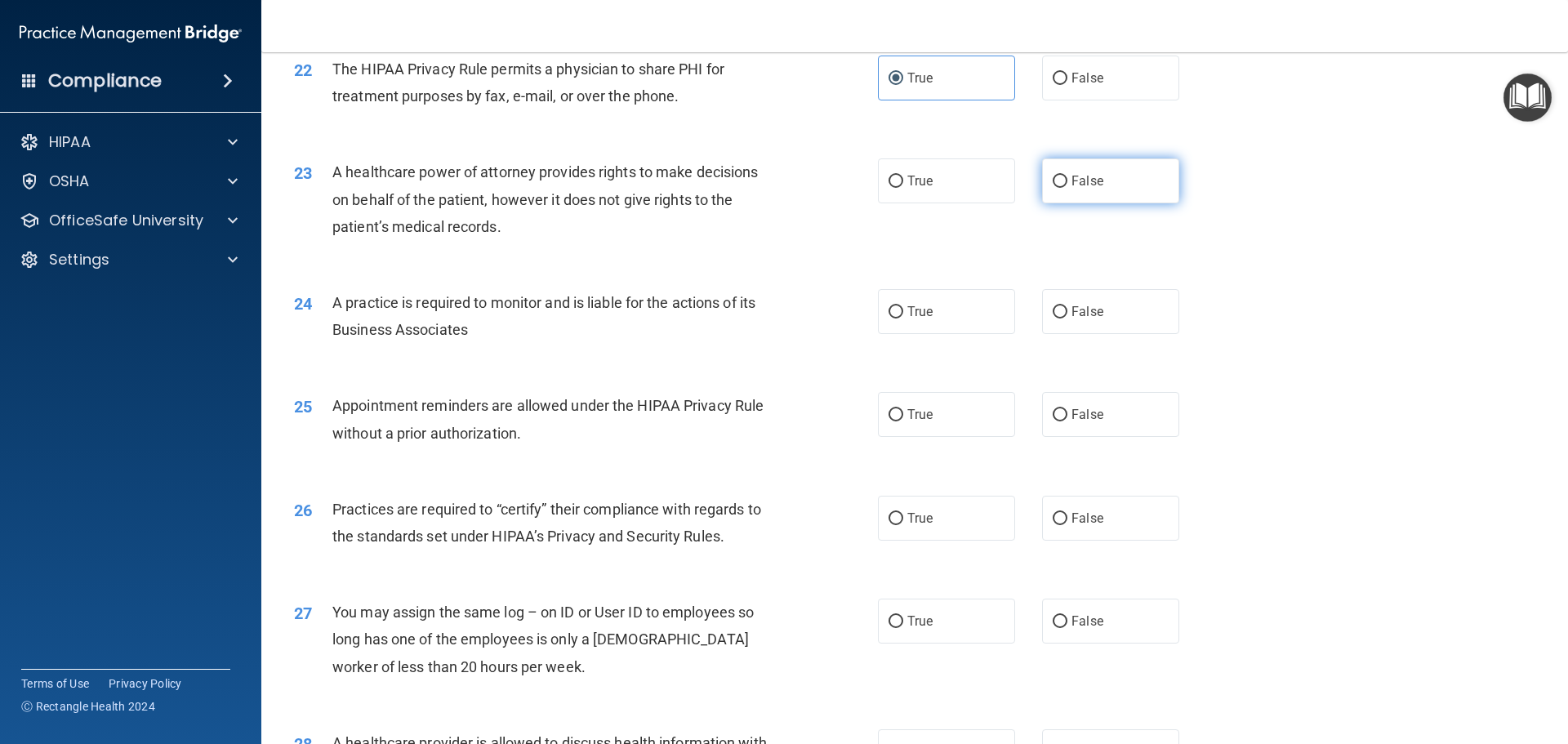
click at [1115, 188] on label "False" at bounding box center [1111, 181] width 138 height 45
click at [1067, 188] on input "False" at bounding box center [1060, 181] width 15 height 13
radio input "true"
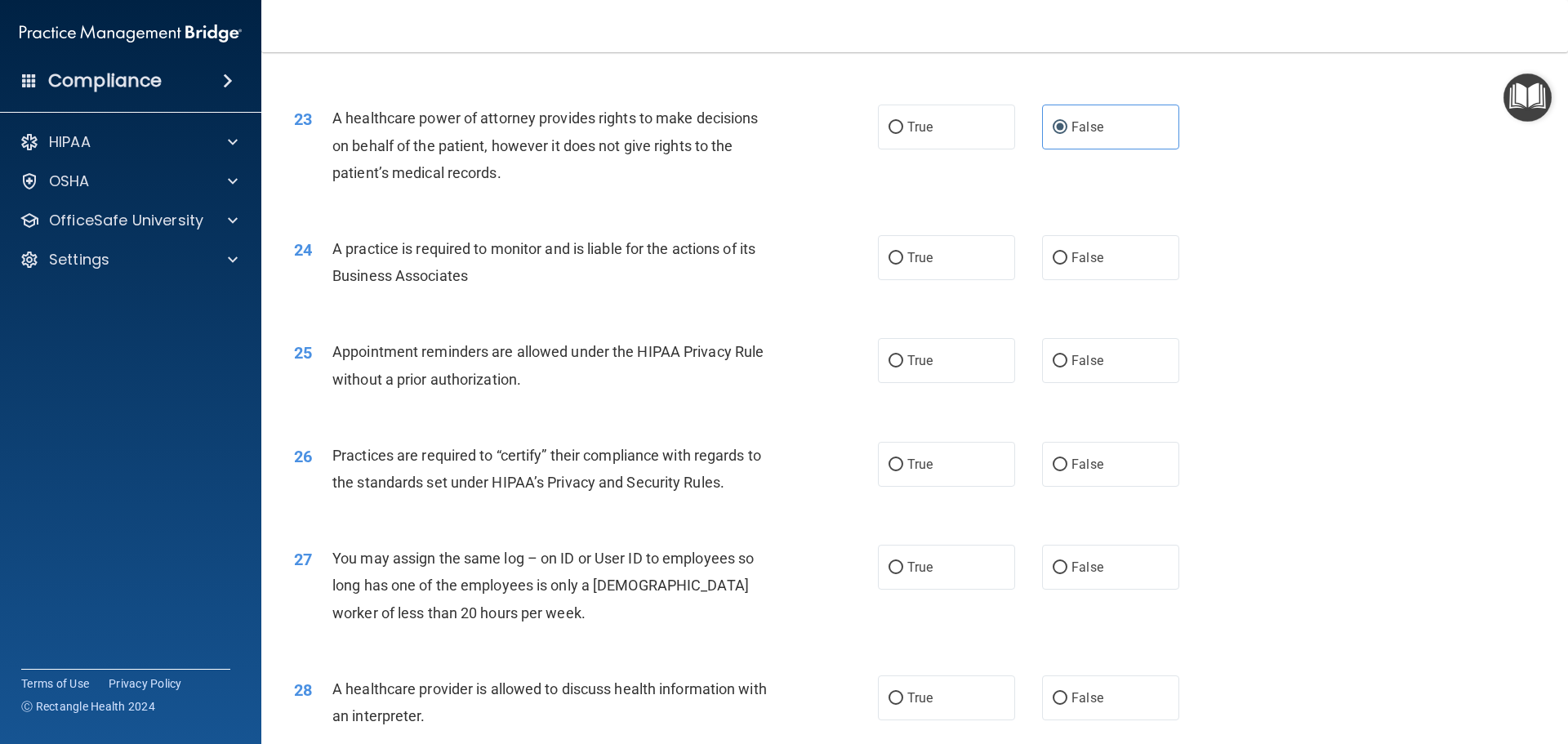
scroll to position [2813, 0]
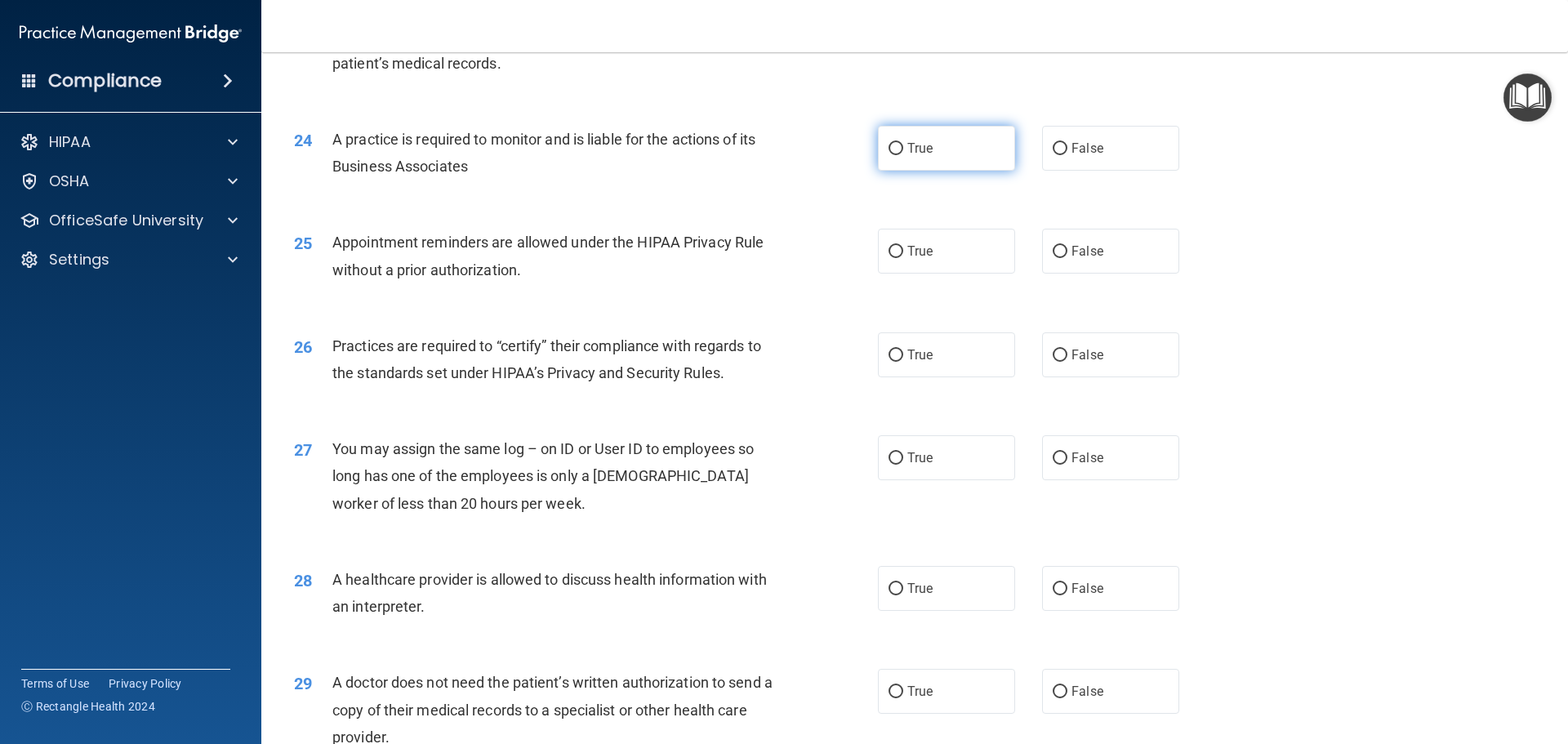
click at [896, 137] on label "True" at bounding box center [947, 148] width 138 height 45
click at [896, 143] on input "True" at bounding box center [896, 148] width 15 height 13
radio input "true"
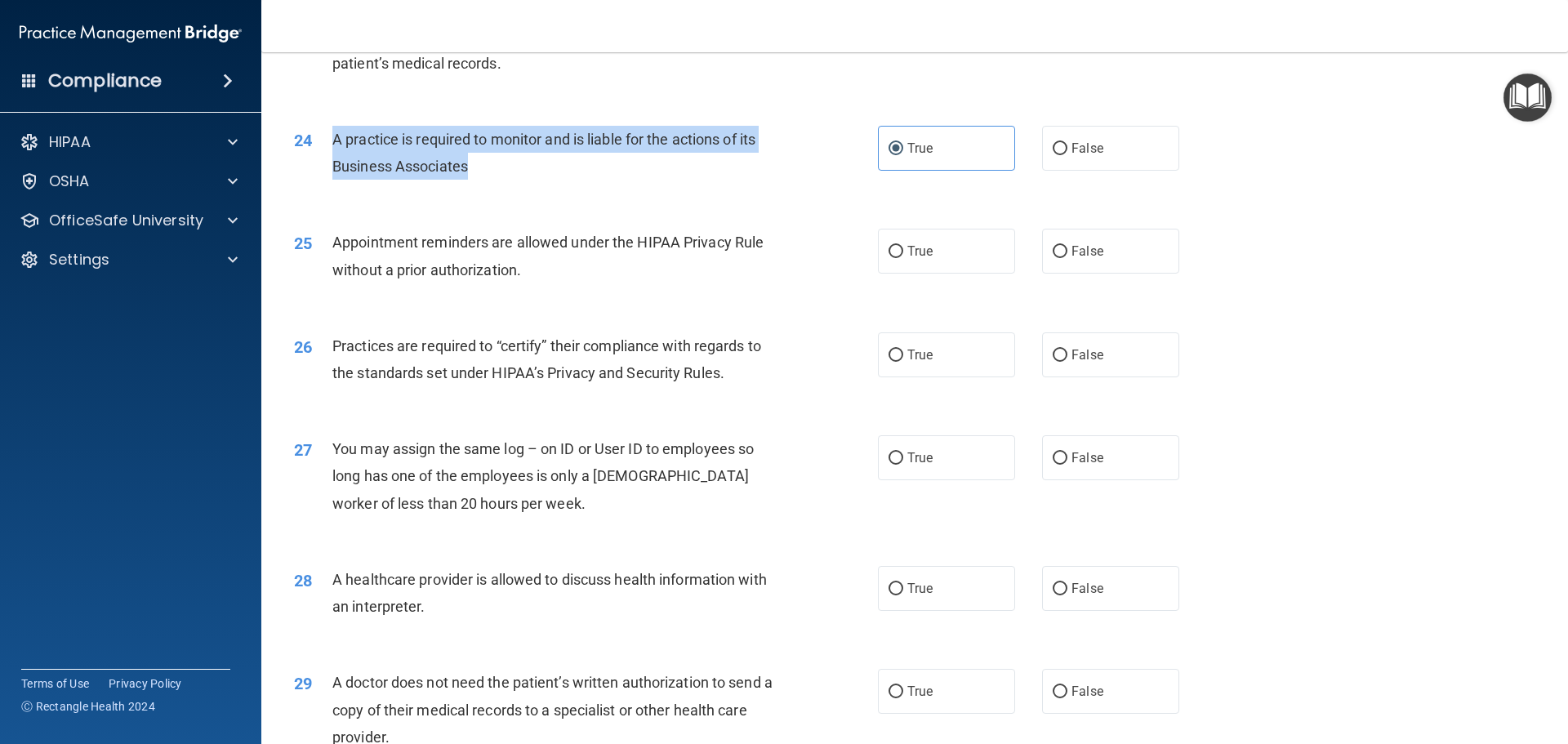
drag, startPoint x: 496, startPoint y: 173, endPoint x: 309, endPoint y: 138, distance: 190.2
click at [309, 138] on div "24 A practice is required to monitor and is liable for the actions of its Busin…" at bounding box center [585, 157] width 633 height 62
click at [631, 178] on div "A practice is required to monitor and is liable for the actions of its Business…" at bounding box center [560, 153] width 456 height 54
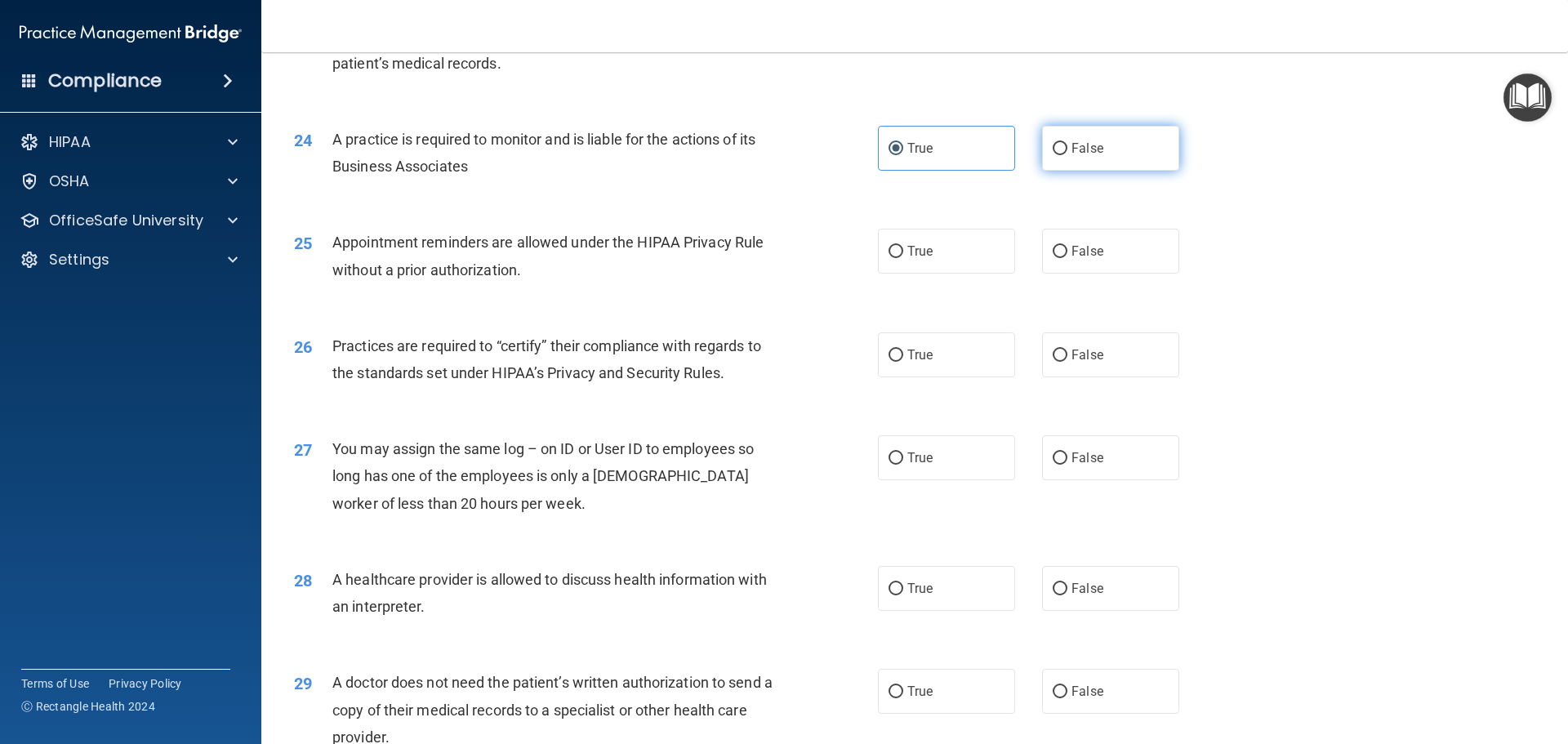
click at [1072, 141] on span "False" at bounding box center [1088, 148] width 32 height 16
click at [1066, 143] on input "False" at bounding box center [1060, 148] width 15 height 13
radio input "true"
radio input "false"
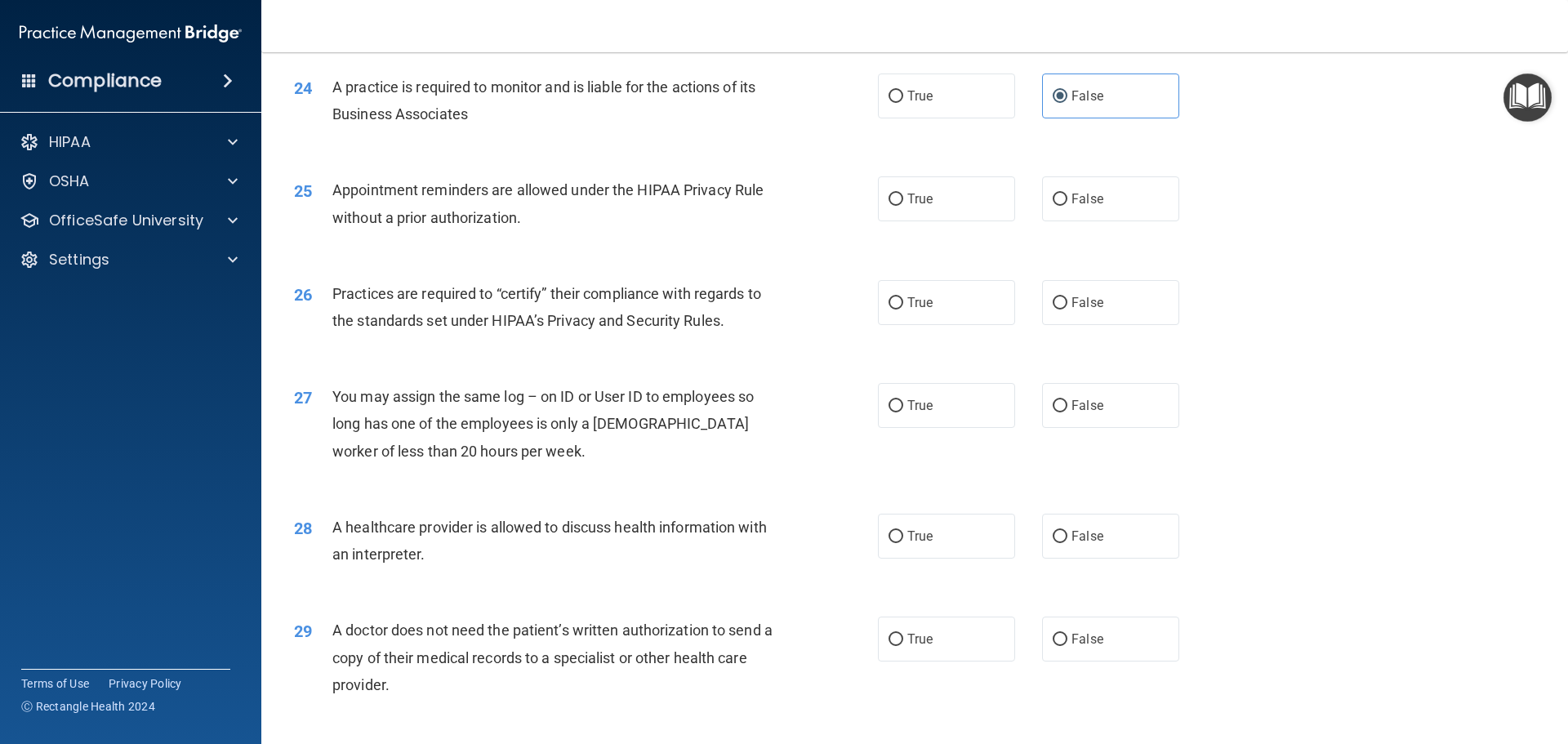
scroll to position [2895, 0]
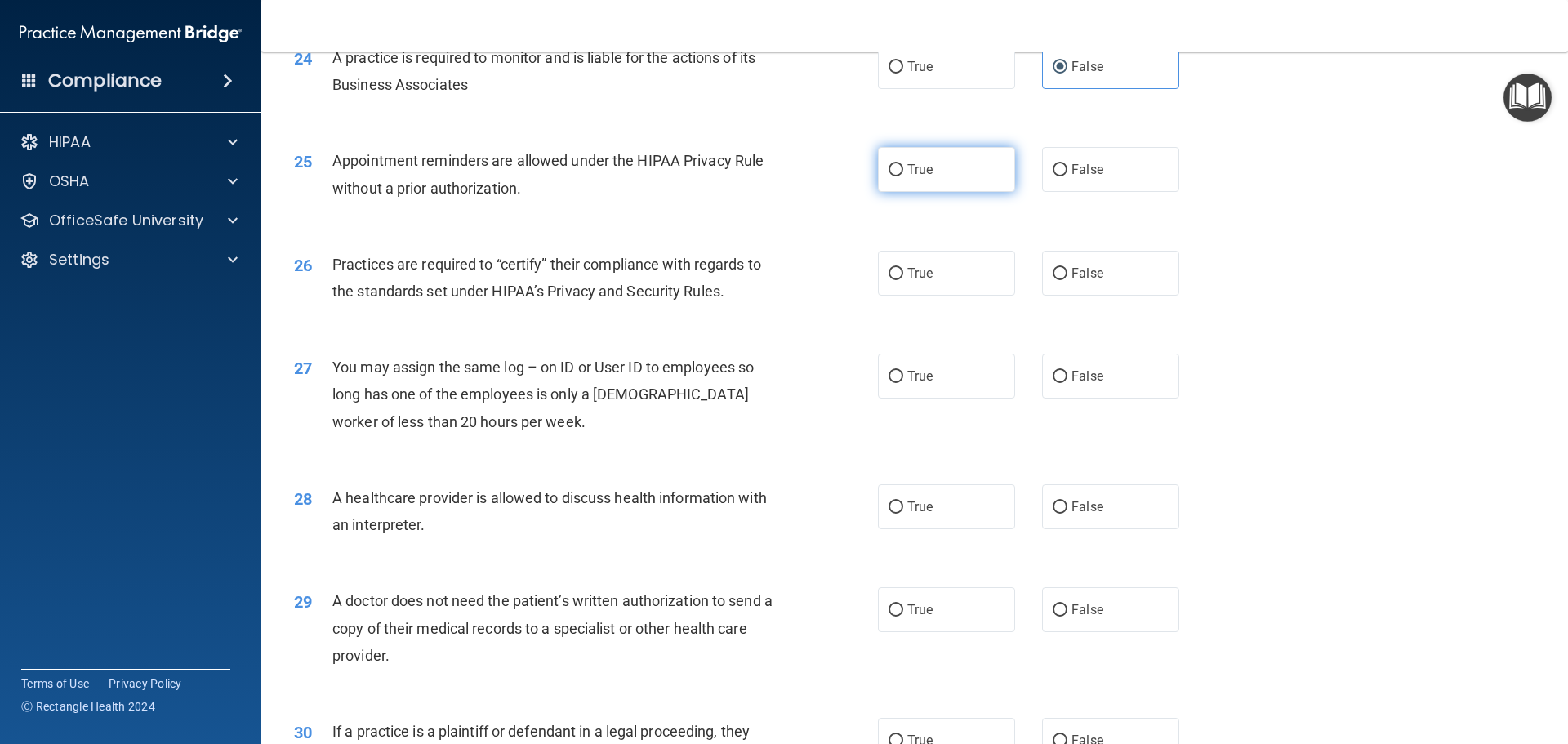
click at [958, 170] on label "True" at bounding box center [947, 169] width 138 height 45
click at [903, 170] on input "True" at bounding box center [896, 170] width 15 height 13
radio input "true"
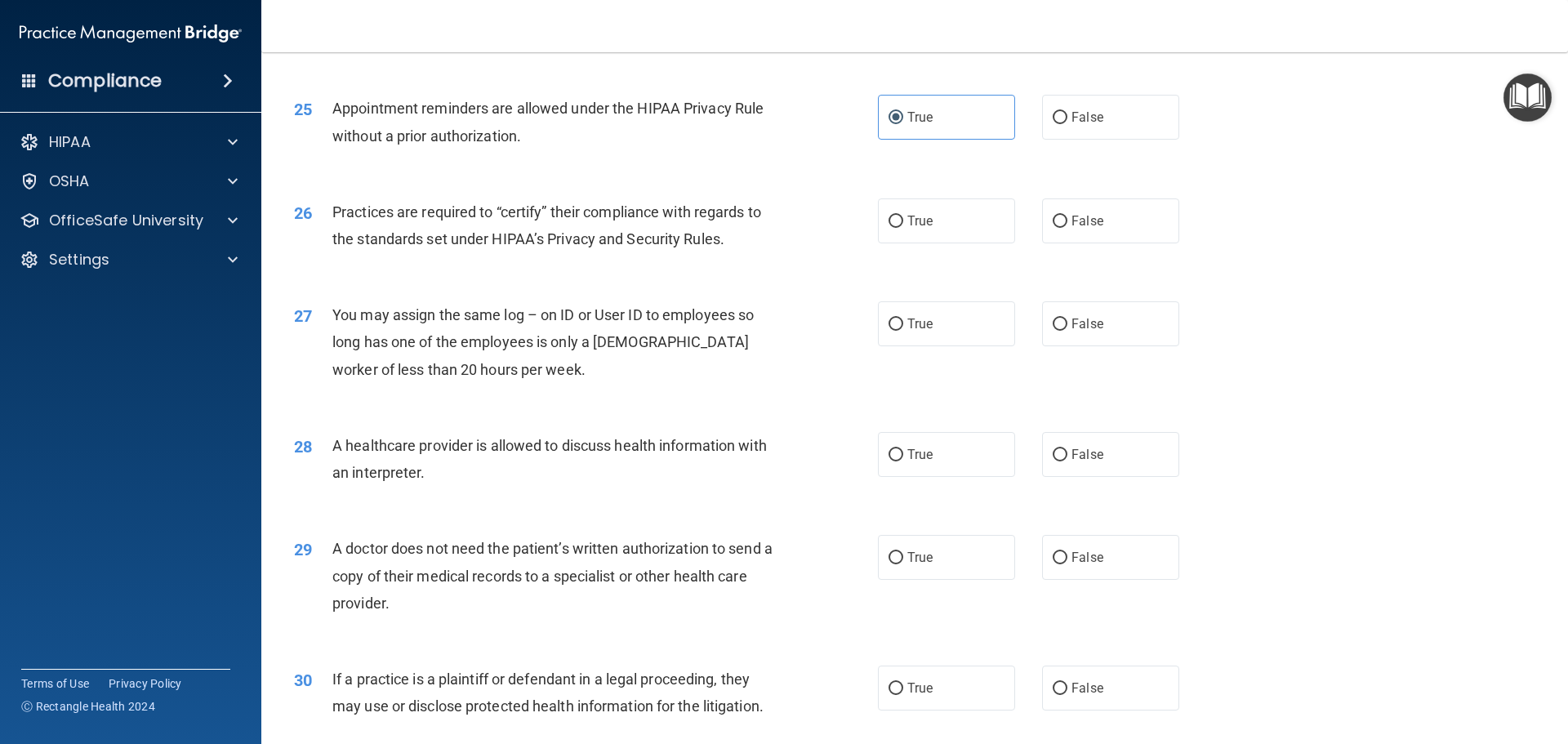
scroll to position [2977, 0]
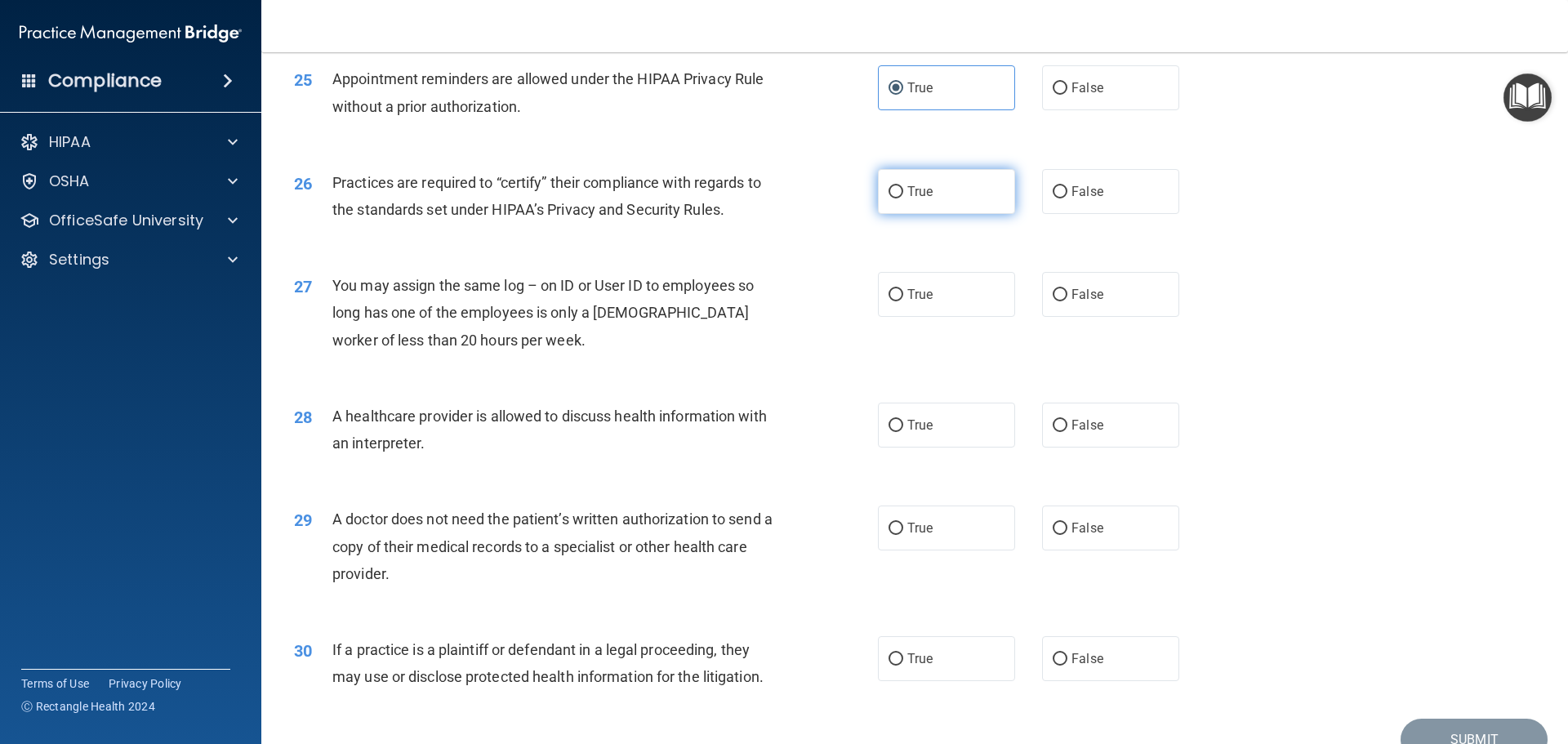
click at [942, 195] on label "True" at bounding box center [947, 192] width 138 height 45
click at [903, 195] on input "True" at bounding box center [896, 192] width 15 height 13
radio input "true"
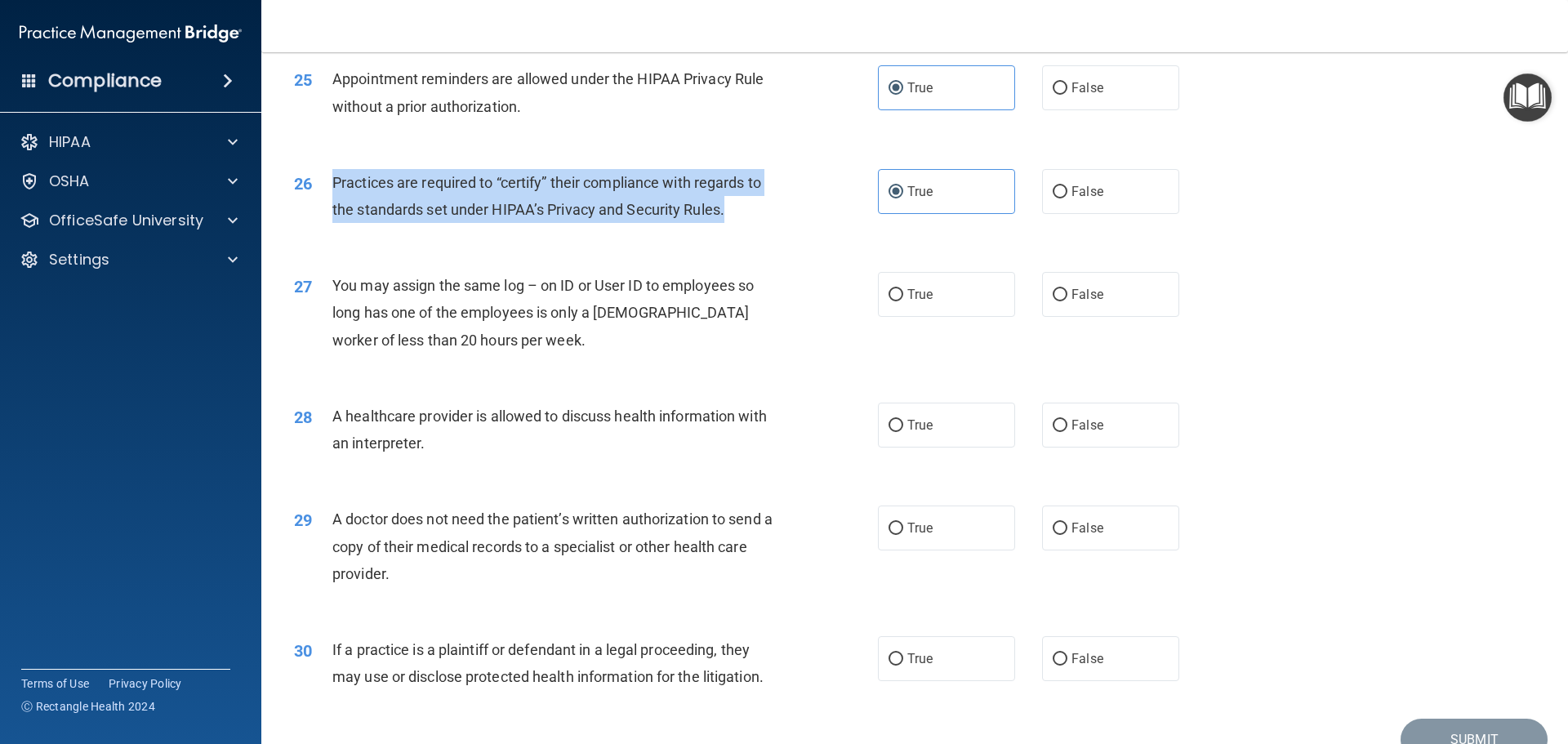
drag, startPoint x: 737, startPoint y: 204, endPoint x: 351, endPoint y: 173, distance: 387.2
click at [330, 175] on div "26 Practices are required to “certify” their compliance with regards to the sta…" at bounding box center [585, 200] width 633 height 62
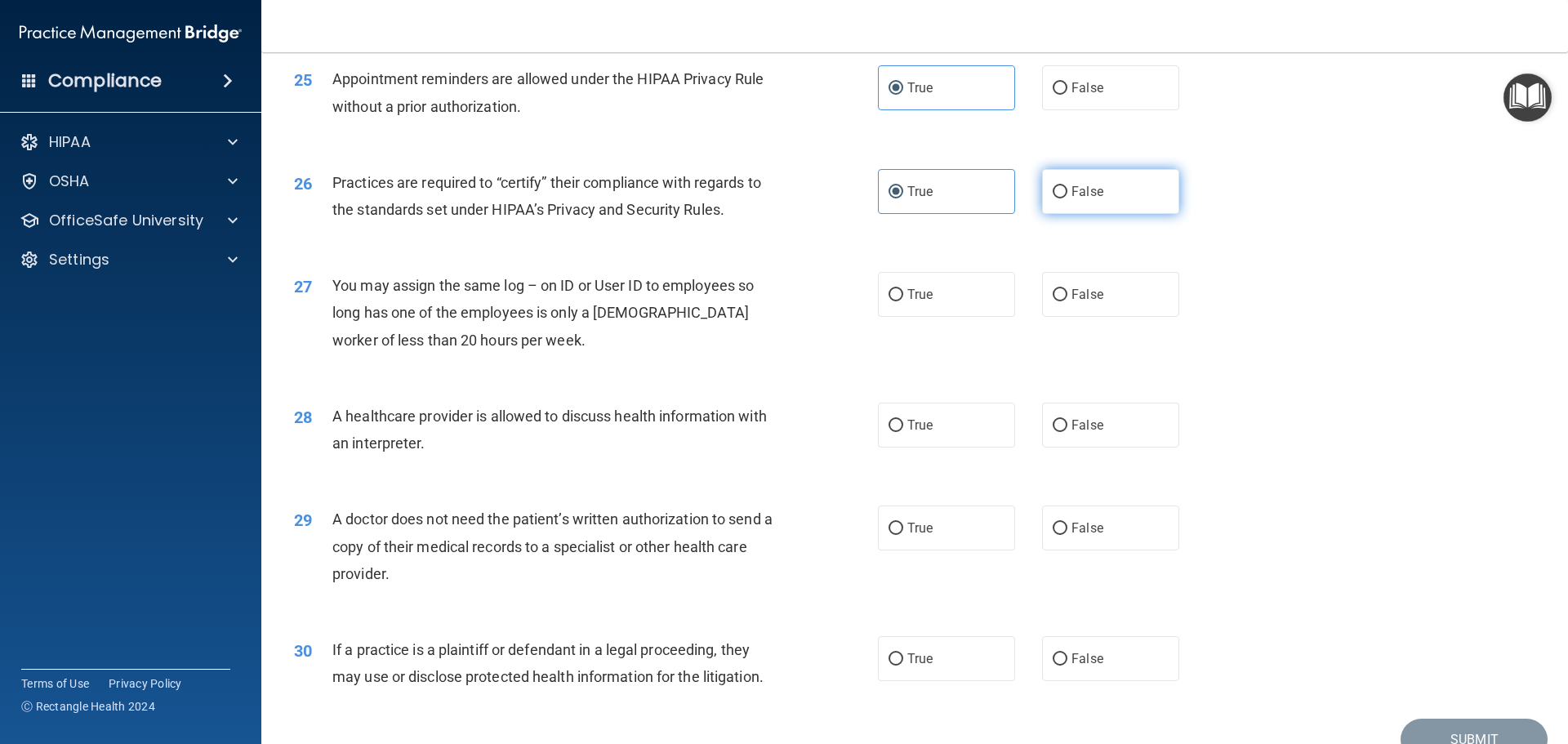
click at [1071, 180] on label "False" at bounding box center [1111, 192] width 138 height 45
click at [1067, 186] on input "False" at bounding box center [1060, 192] width 15 height 13
radio input "true"
radio input "false"
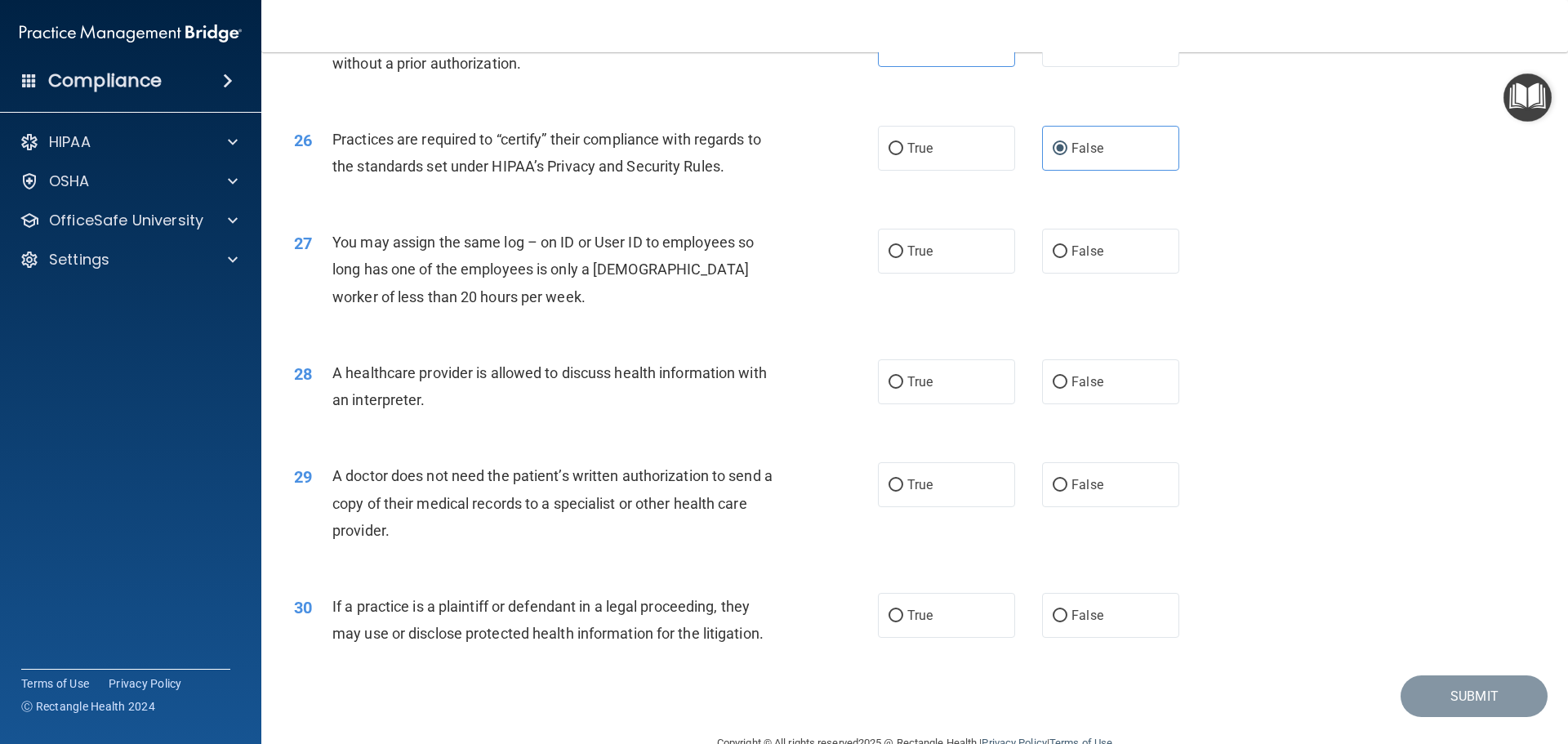
scroll to position [3059, 0]
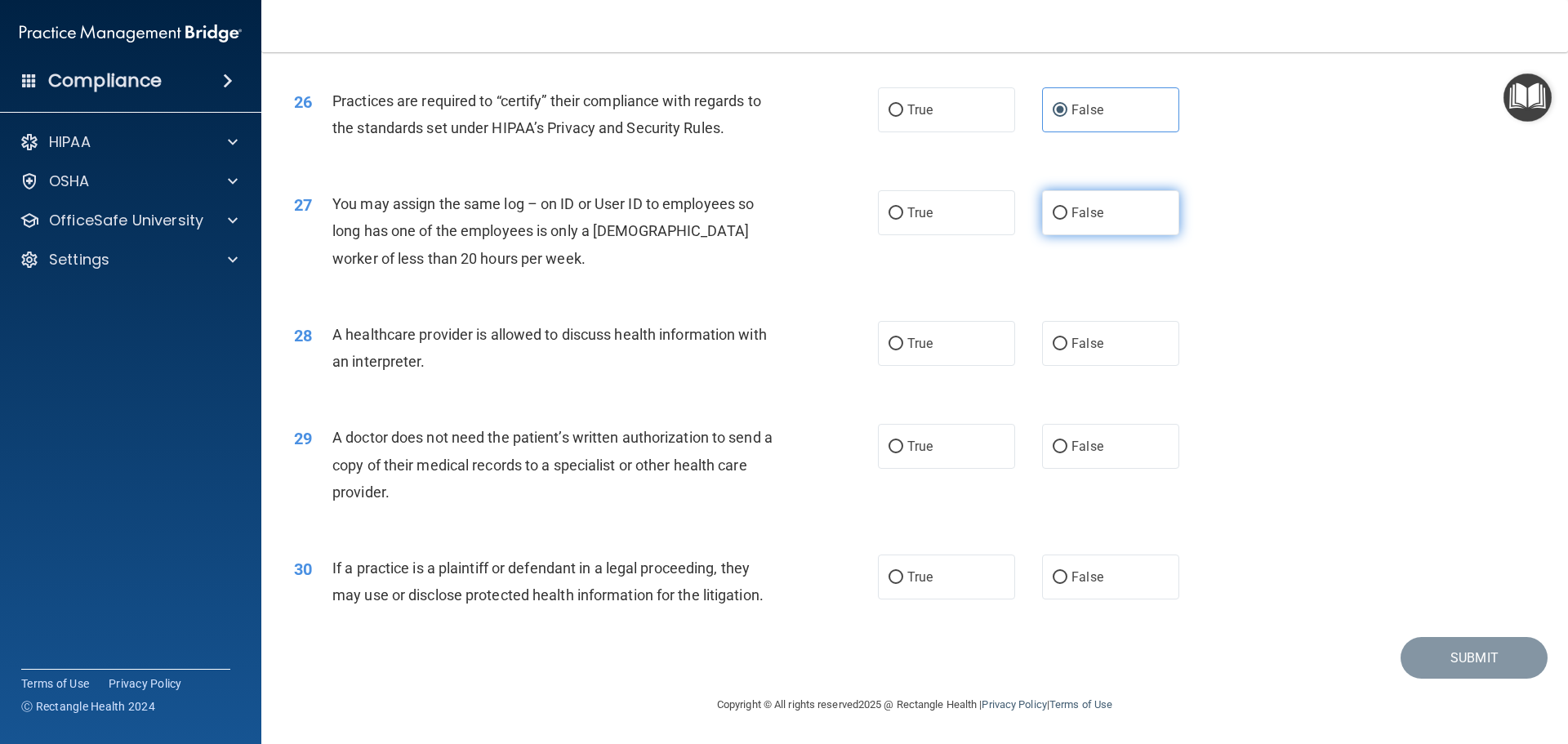
click at [1109, 213] on label "False" at bounding box center [1111, 213] width 138 height 45
click at [1067, 213] on input "False" at bounding box center [1060, 213] width 15 height 13
radio input "true"
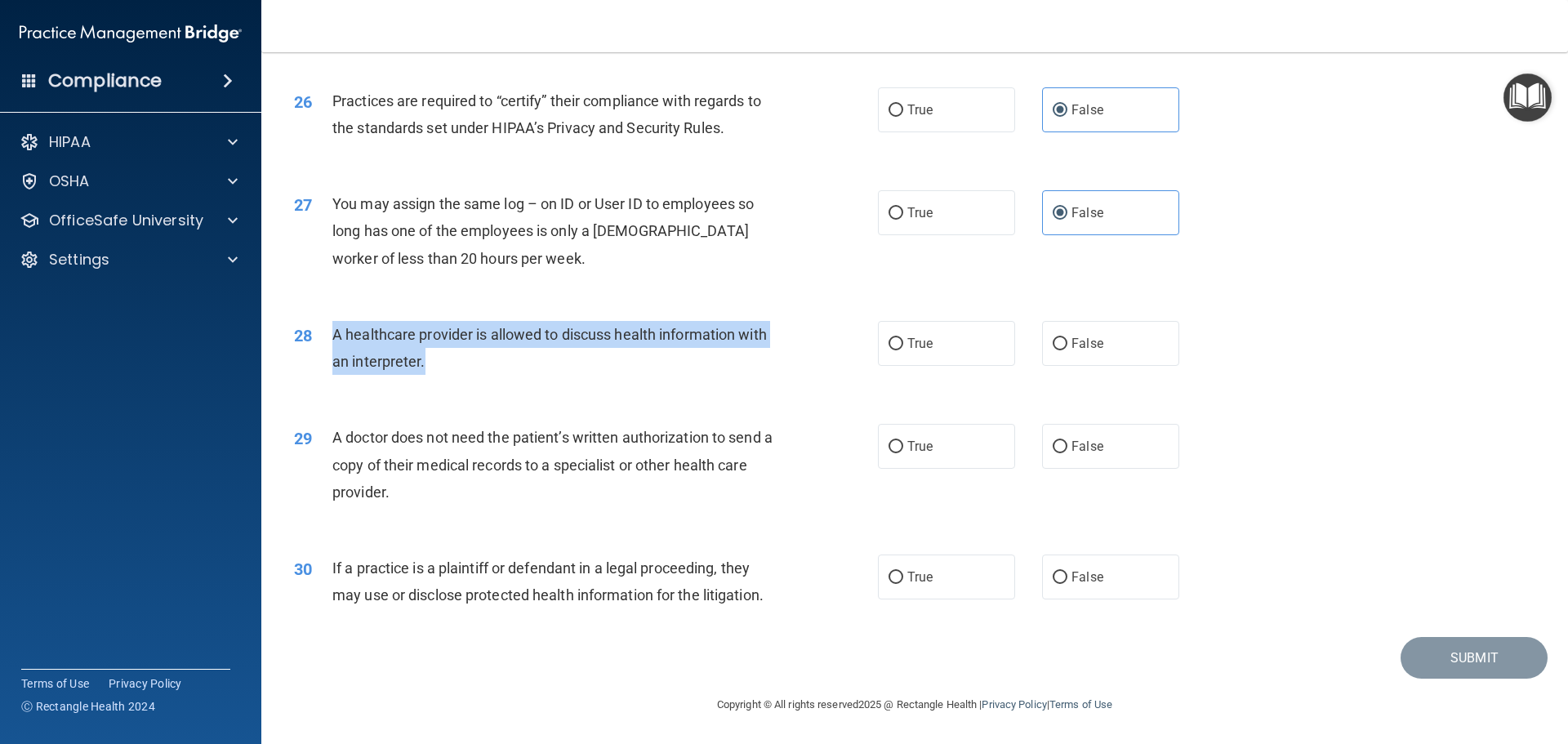
drag, startPoint x: 427, startPoint y: 363, endPoint x: 331, endPoint y: 330, distance: 101.5
click at [332, 330] on div "A healthcare provider is allowed to discuss health information with an interpre…" at bounding box center [560, 348] width 456 height 54
drag, startPoint x: 334, startPoint y: 330, endPoint x: 367, endPoint y: 337, distance: 33.7
click at [360, 338] on span "A healthcare provider is allowed to discuss health information with an interpre…" at bounding box center [549, 348] width 434 height 44
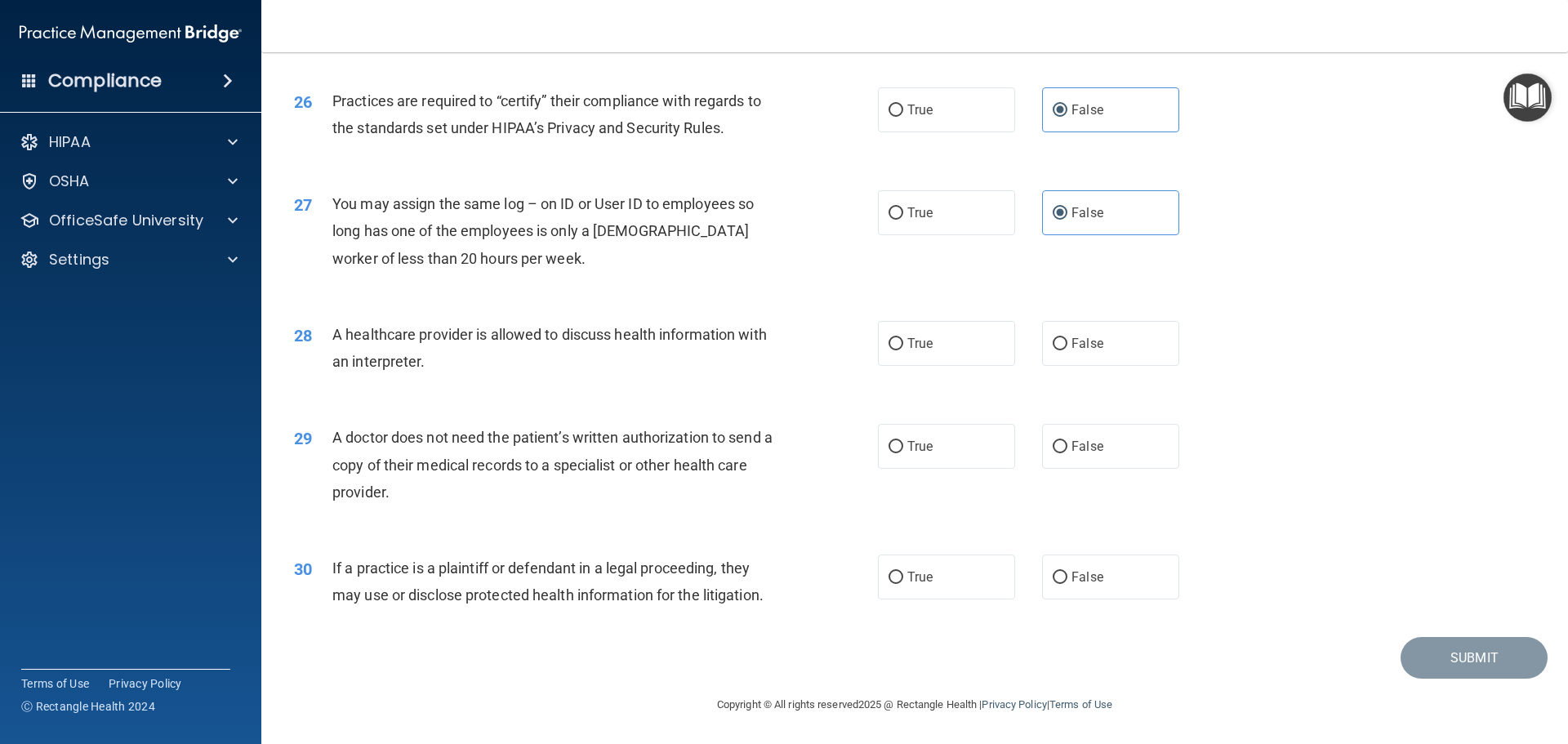
click at [378, 337] on span "A healthcare provider is allowed to discuss health information with an interpre…" at bounding box center [549, 348] width 434 height 44
click at [377, 343] on div "A healthcare provider is allowed to discuss health information with an interpre…" at bounding box center [560, 348] width 456 height 54
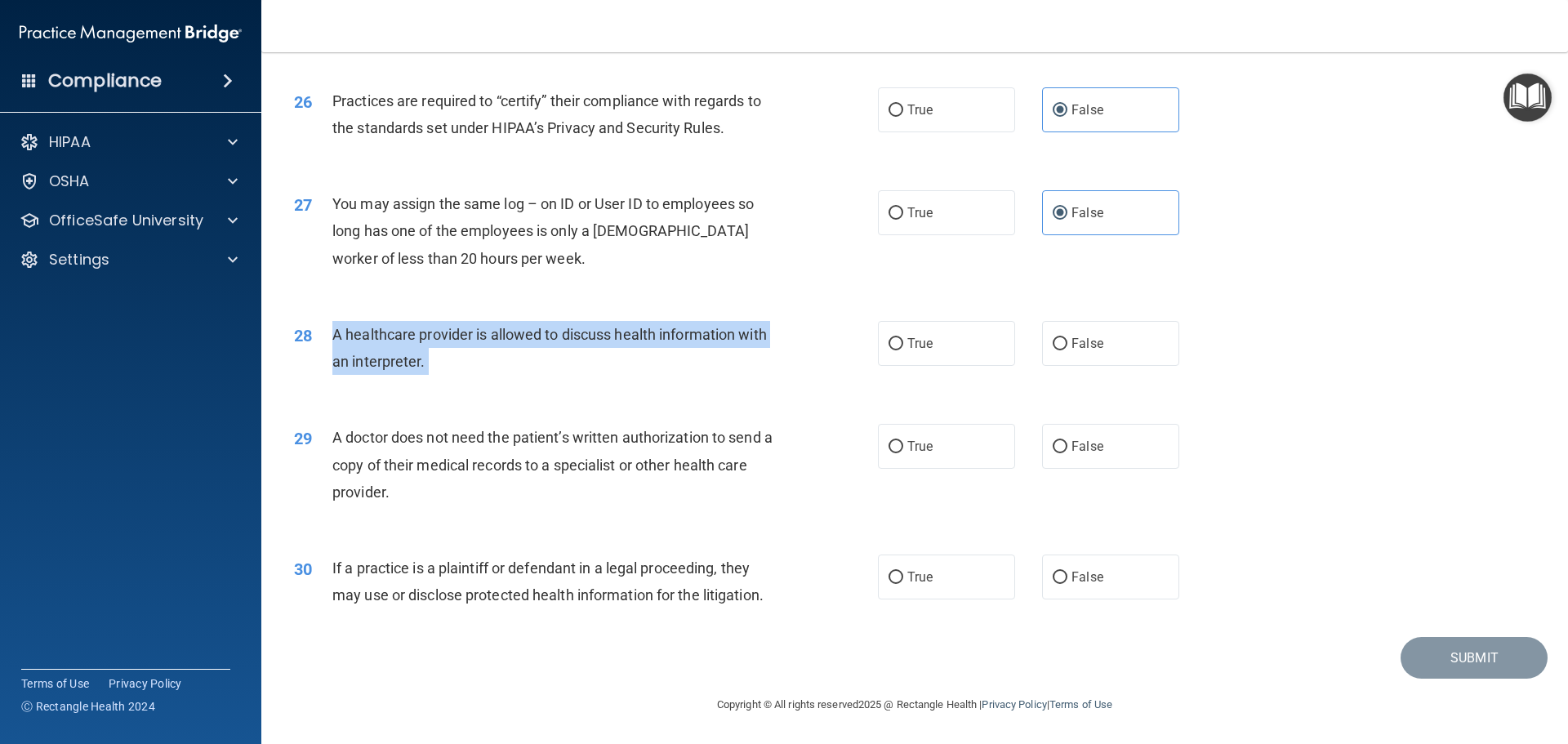
click at [377, 343] on div "A healthcare provider is allowed to discuss health information with an interpre…" at bounding box center [560, 348] width 456 height 54
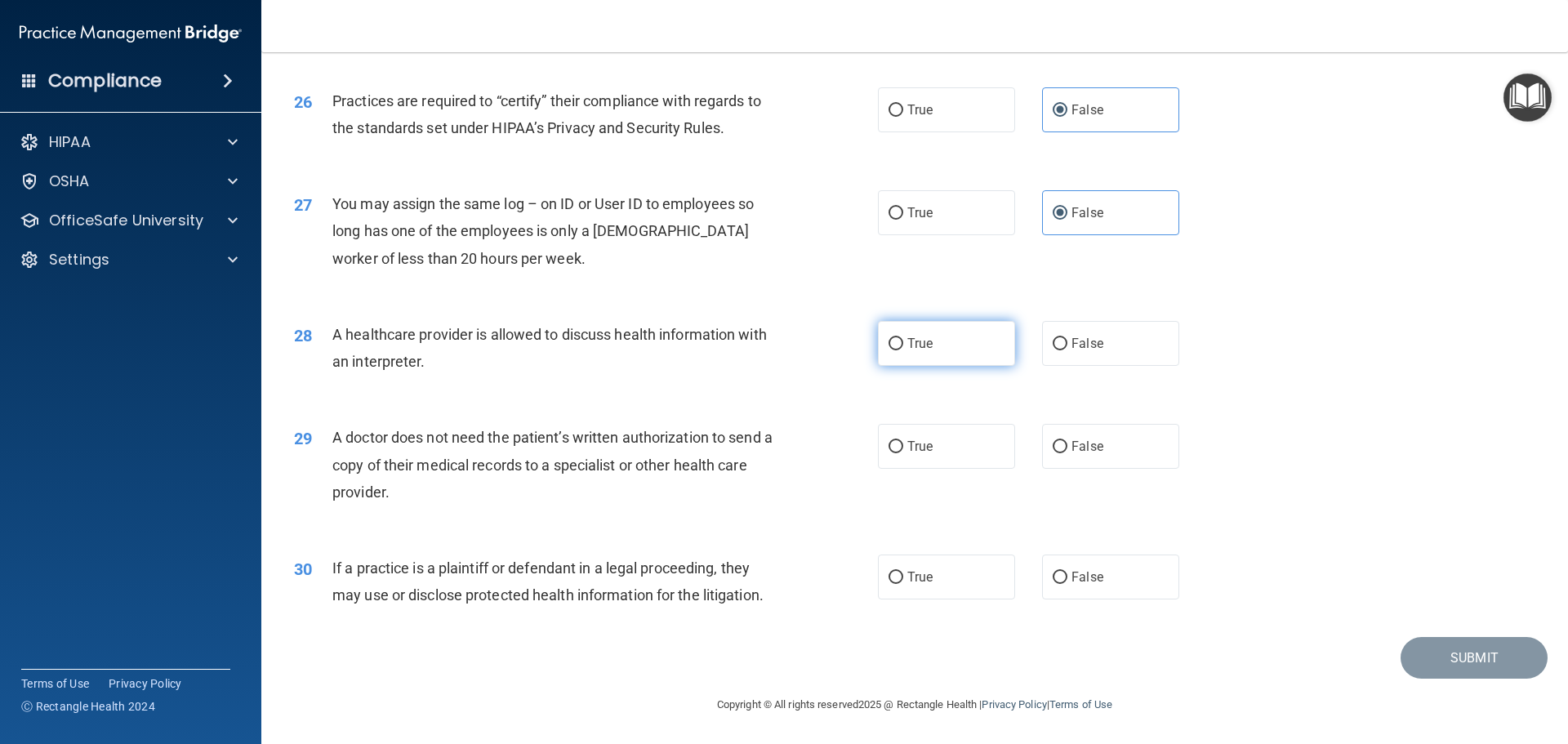
click at [911, 336] on span "True" at bounding box center [920, 343] width 25 height 16
click at [903, 338] on input "True" at bounding box center [896, 344] width 15 height 13
radio input "true"
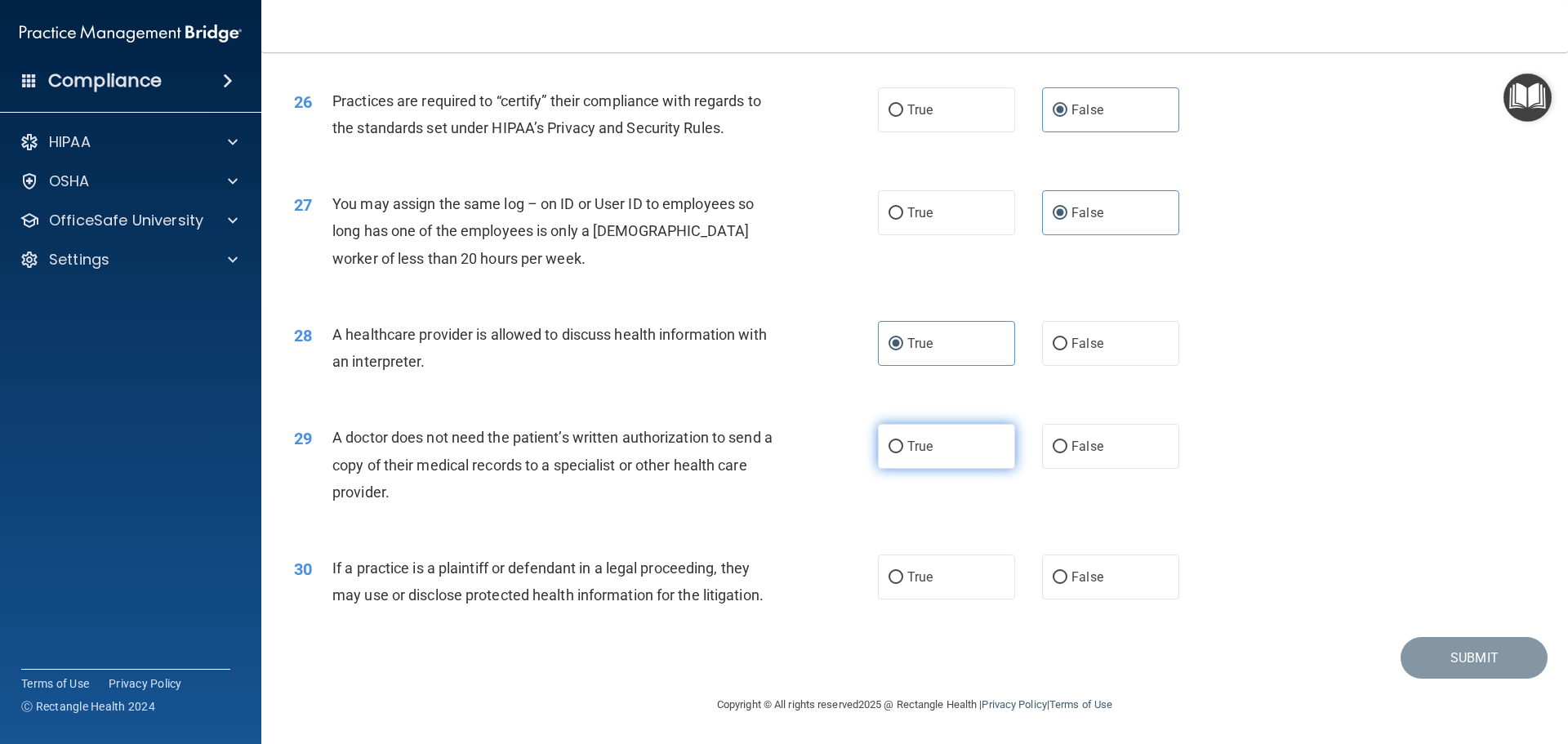
click at [952, 441] on label "True" at bounding box center [947, 447] width 138 height 45
click at [903, 441] on input "True" at bounding box center [896, 447] width 15 height 13
radio input "true"
click at [596, 585] on span "If a practice is a plaintiff or defendant in a legal proceeding, they may use o…" at bounding box center [548, 581] width 431 height 44
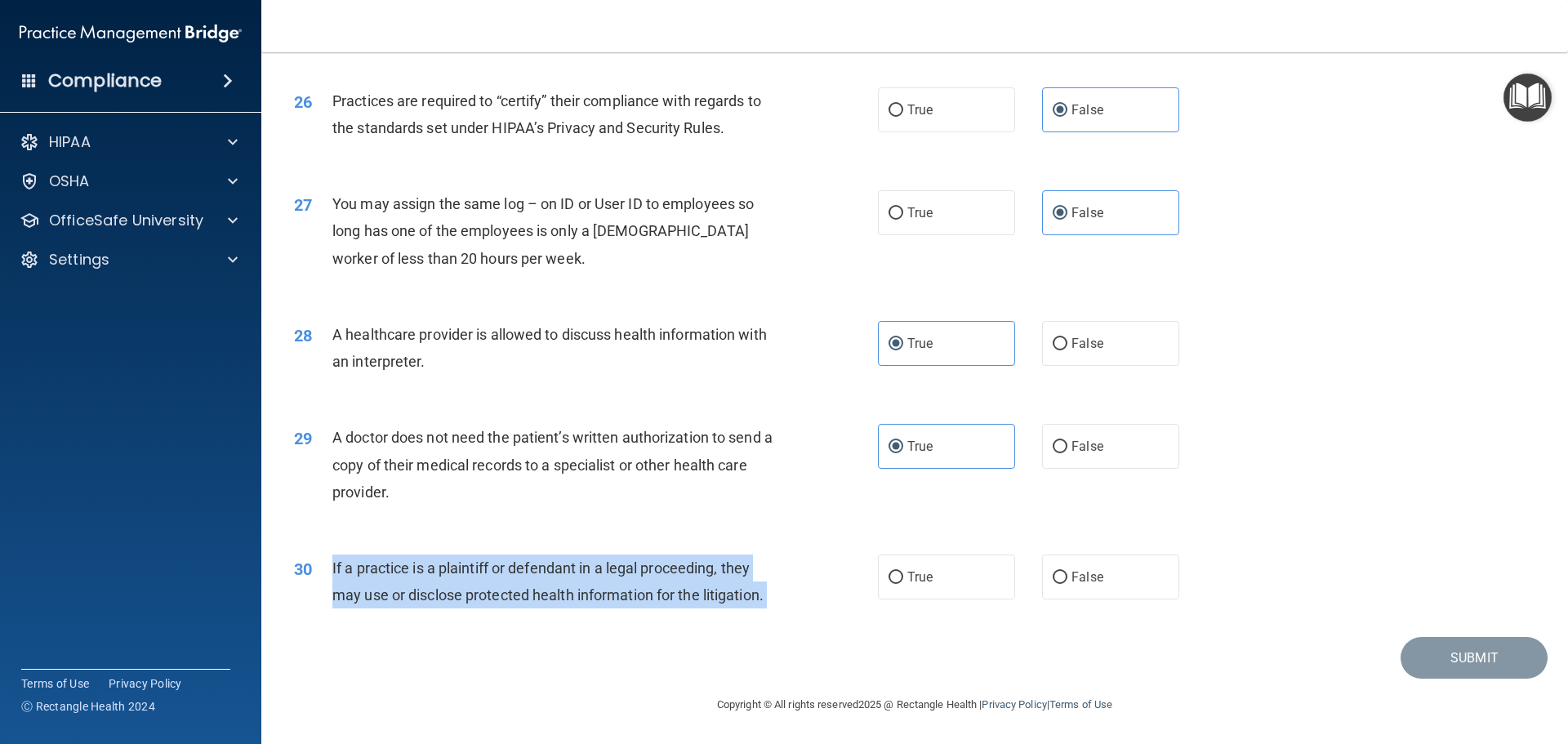
click at [596, 585] on span "If a practice is a plaintiff or defendant in a legal proceeding, they may use o…" at bounding box center [548, 581] width 431 height 44
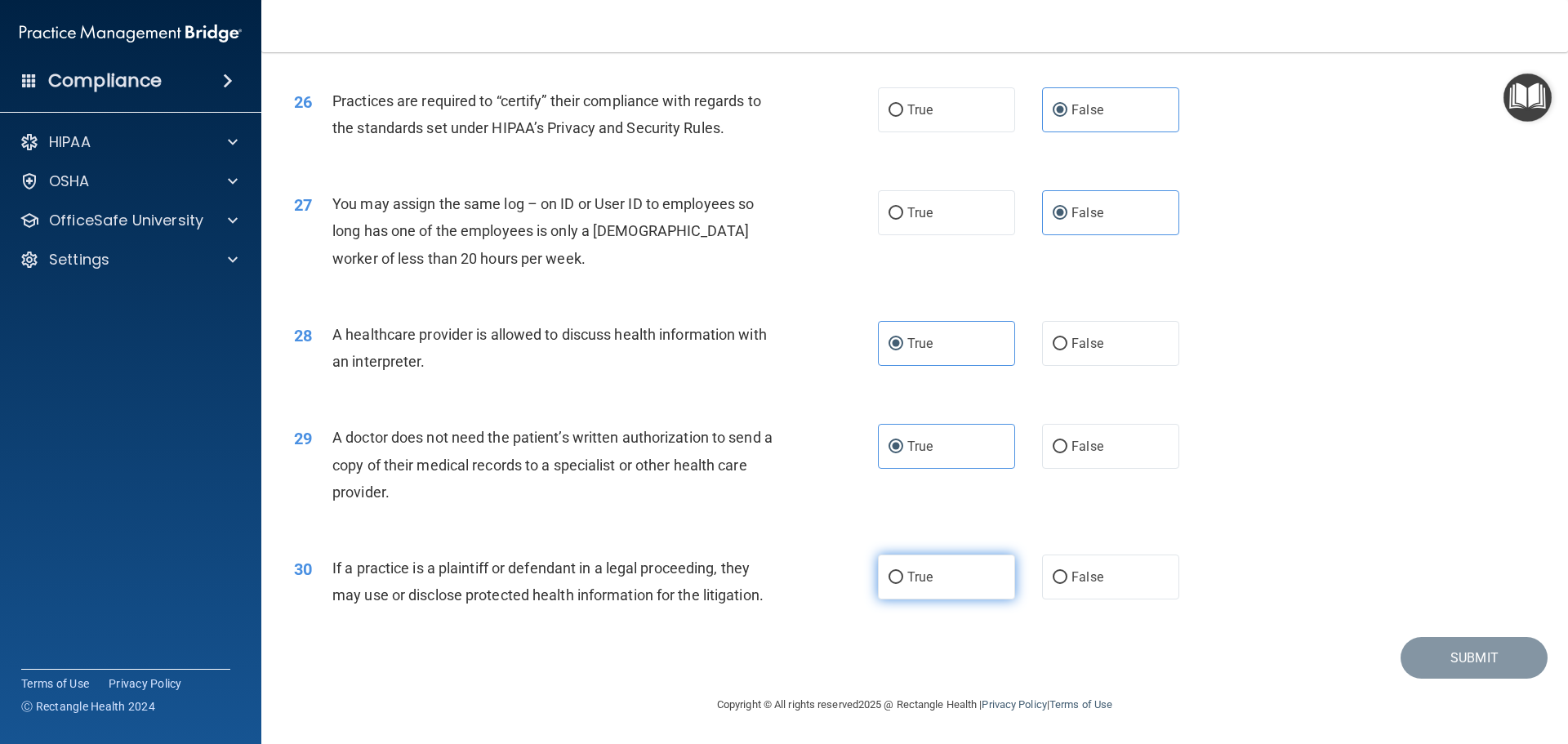
click at [911, 555] on label "True" at bounding box center [947, 577] width 138 height 45
click at [903, 572] on input "True" at bounding box center [896, 578] width 15 height 13
radio input "true"
click at [1439, 651] on button "Submit" at bounding box center [1473, 658] width 147 height 42
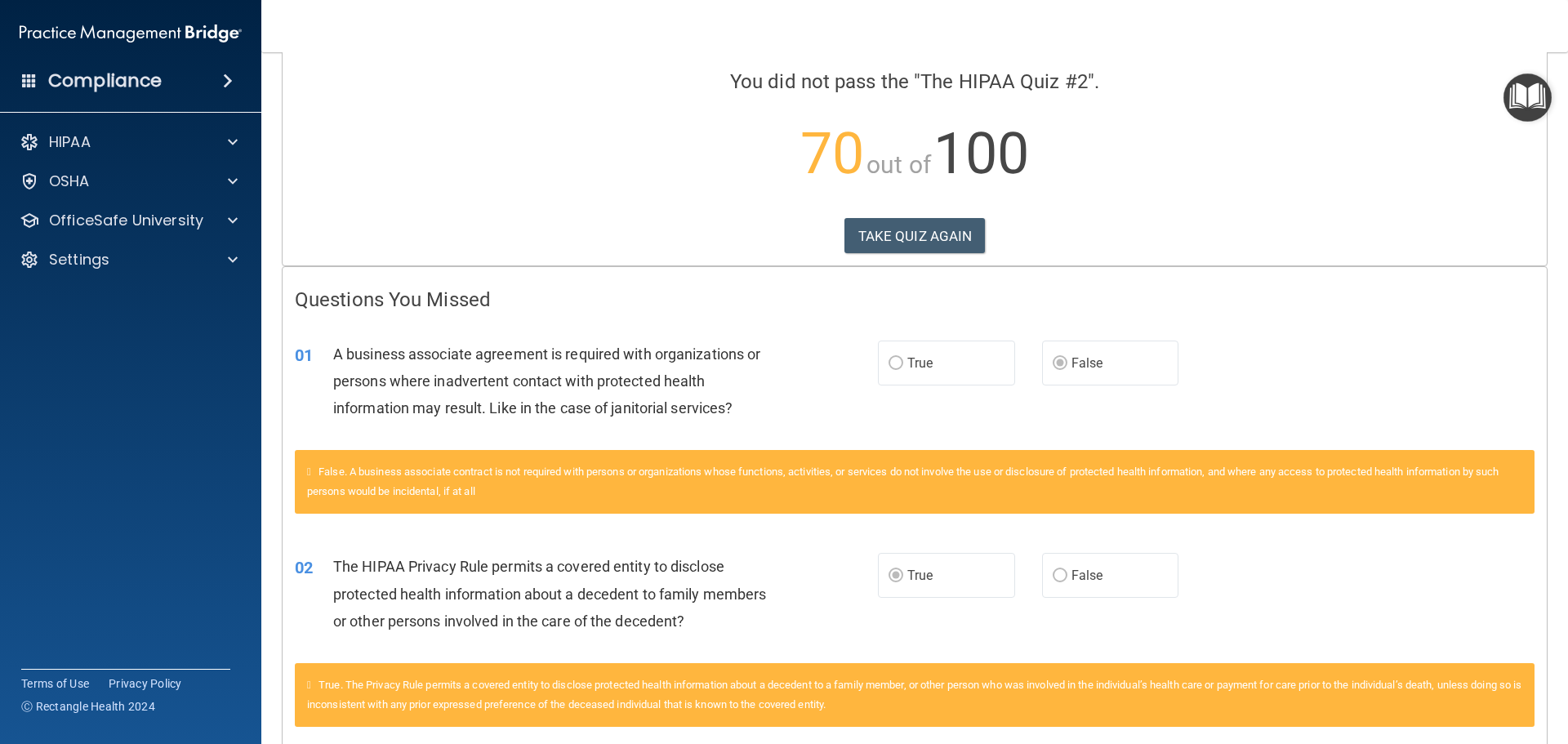
scroll to position [81, 0]
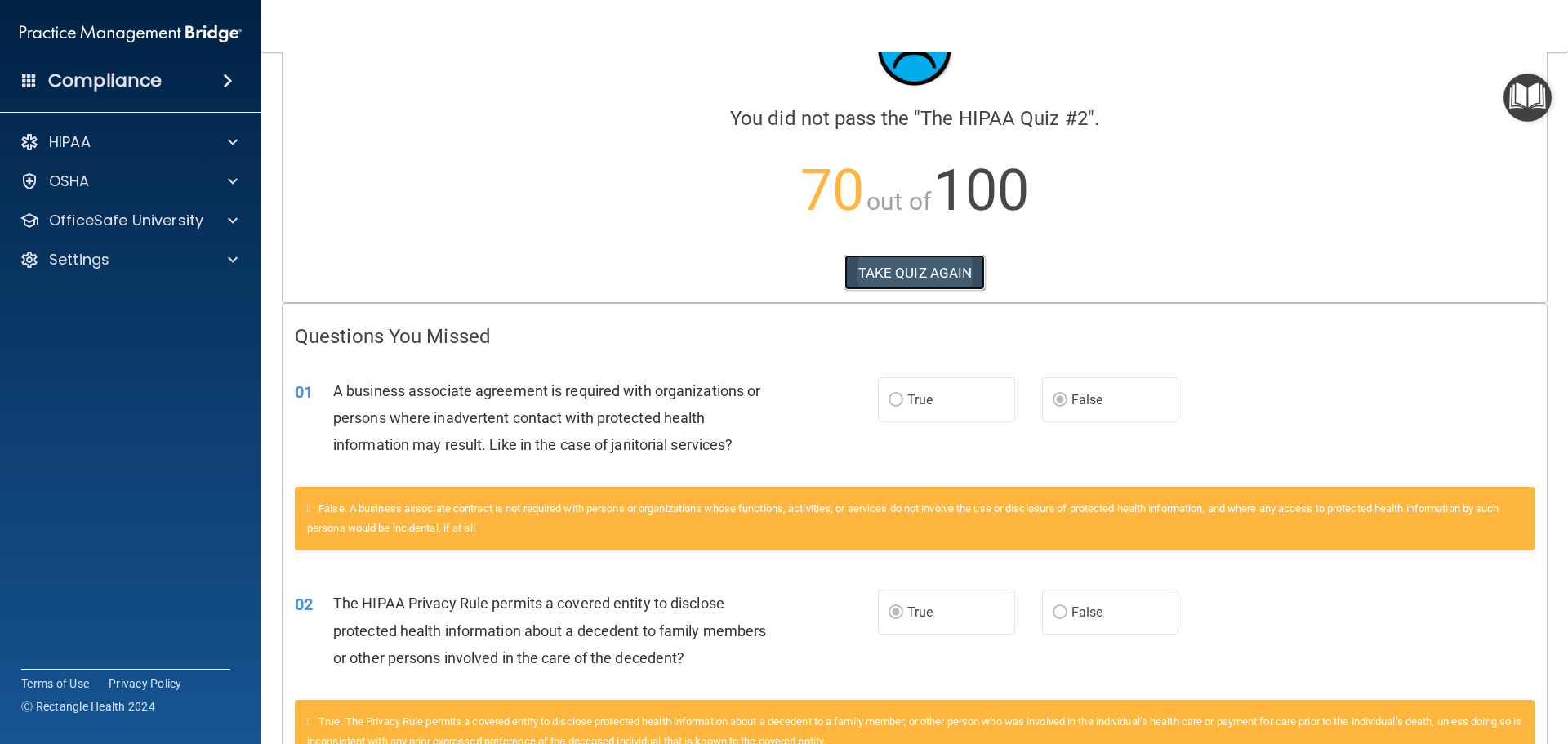
click at [896, 273] on button "TAKE QUIZ AGAIN" at bounding box center [915, 273] width 142 height 36
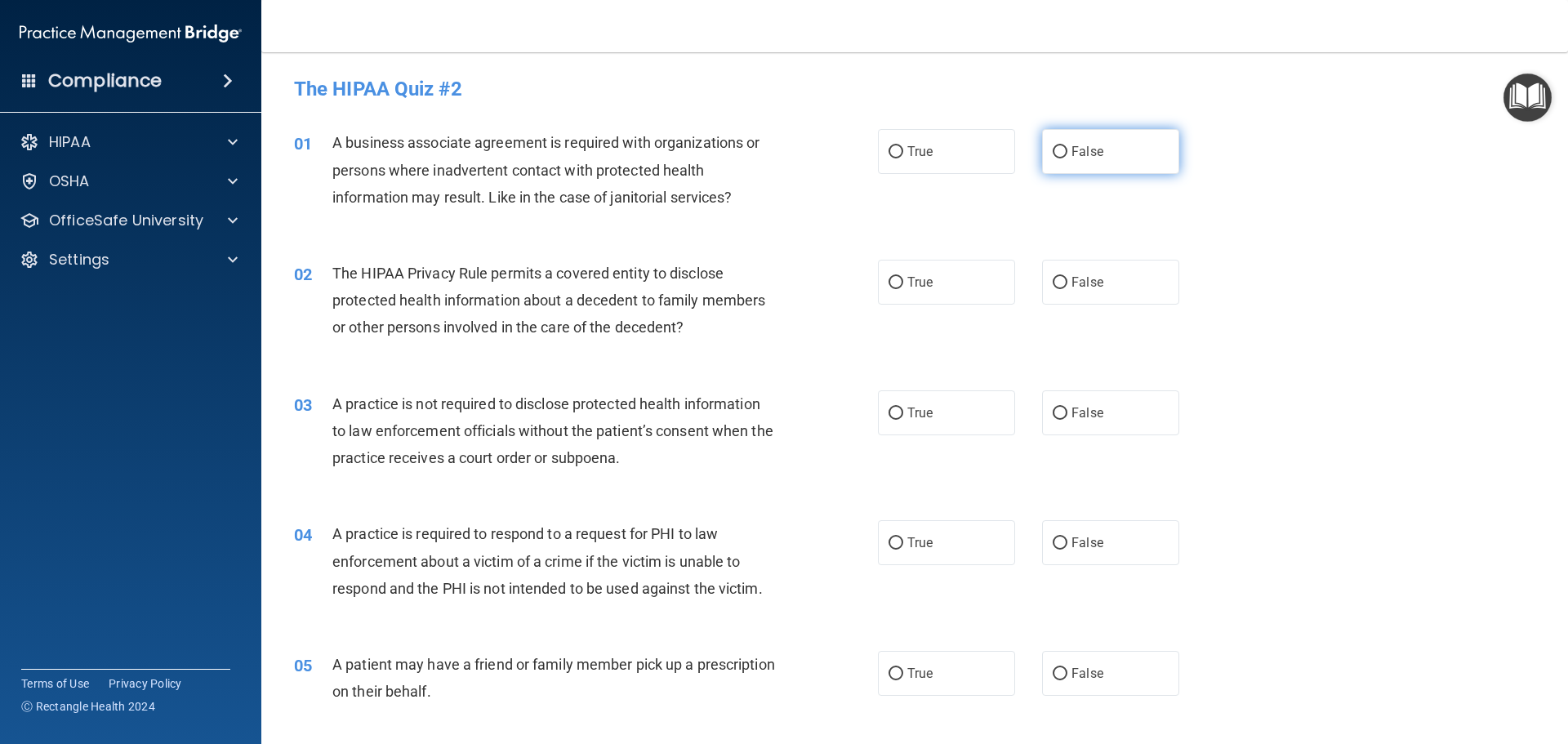
click at [1073, 153] on span "False" at bounding box center [1088, 151] width 32 height 16
click at [1067, 153] on input "False" at bounding box center [1060, 152] width 15 height 13
radio input "true"
click at [927, 289] on span "True" at bounding box center [920, 282] width 25 height 16
click at [903, 289] on input "True" at bounding box center [896, 283] width 15 height 13
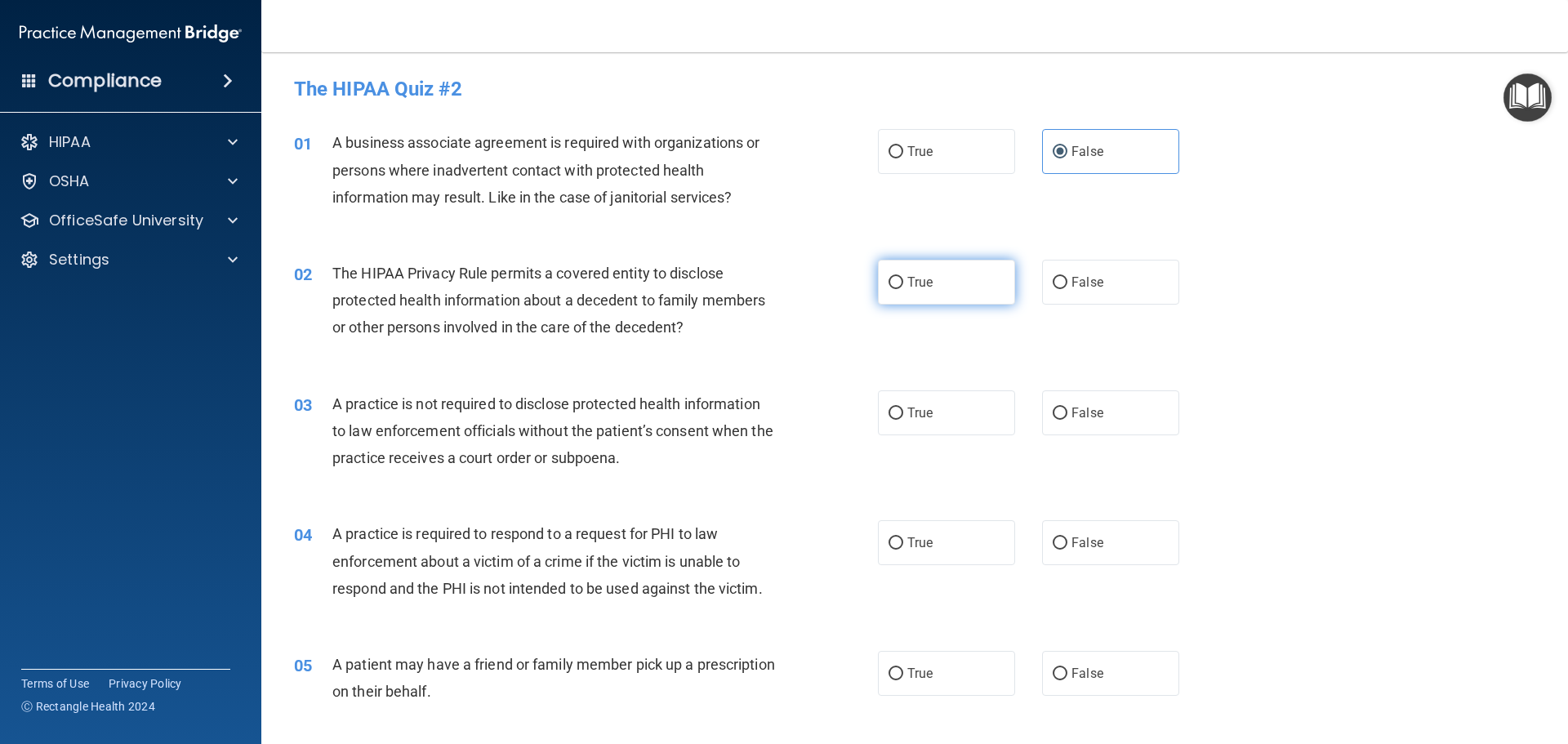
radio input "true"
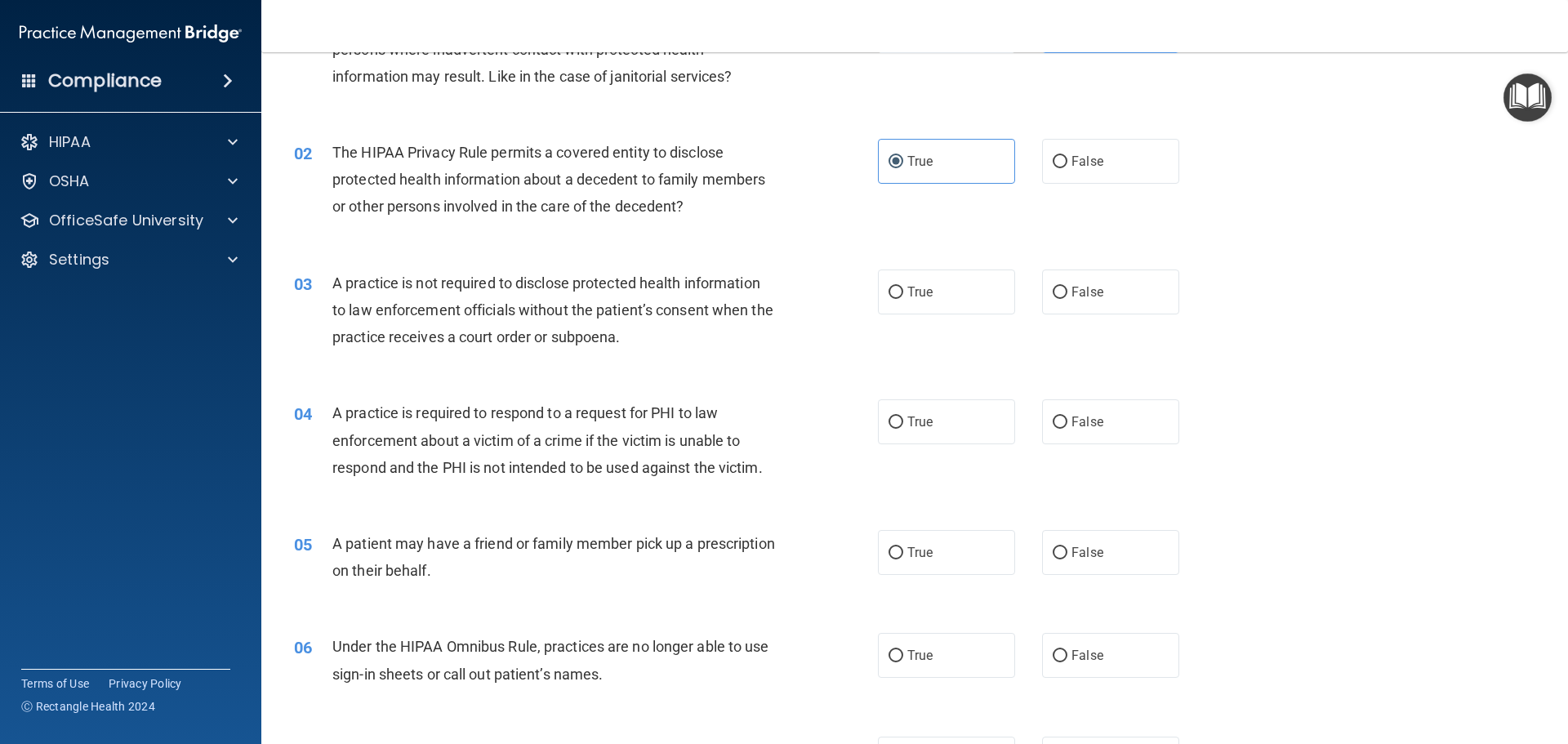
scroll to position [164, 0]
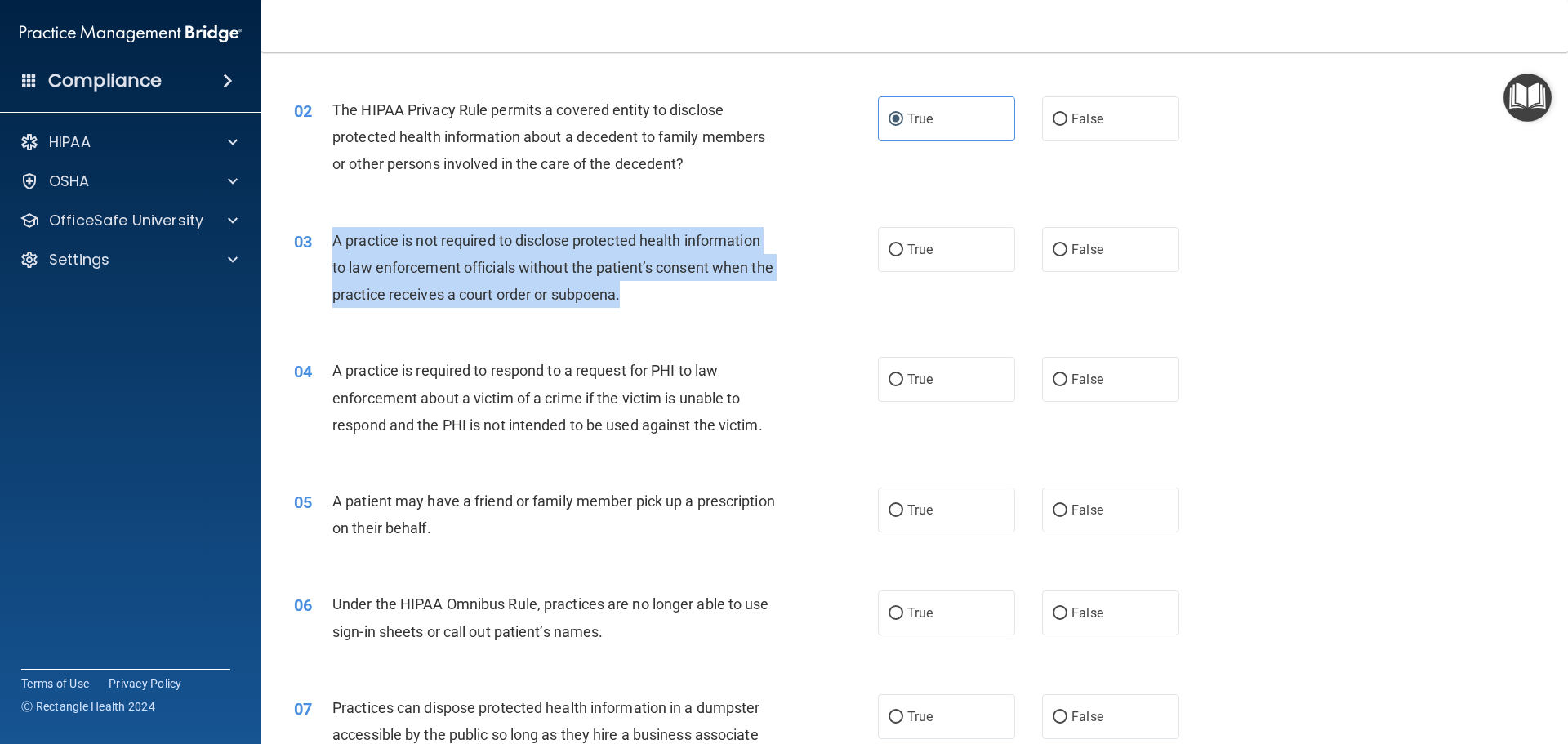
drag, startPoint x: 667, startPoint y: 297, endPoint x: 372, endPoint y: 236, distance: 301.2
click at [353, 234] on div "A practice is not required to disclose protected health information to law enfo…" at bounding box center [560, 268] width 456 height 81
click at [517, 267] on span "A practice is not required to disclose protected health information to law enfo…" at bounding box center [553, 268] width 441 height 71
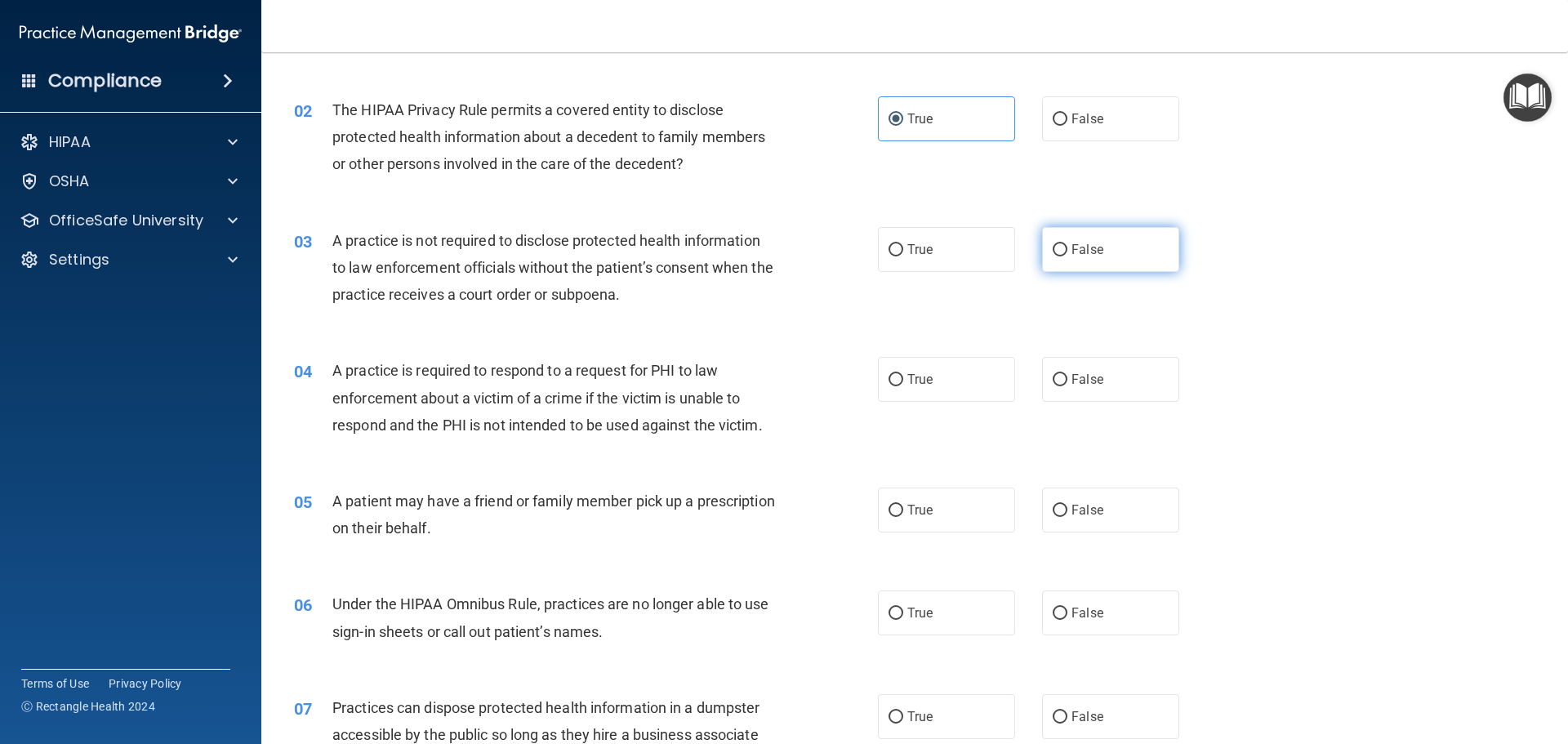
click at [1083, 247] on span "False" at bounding box center [1088, 249] width 32 height 16
click at [1067, 247] on input "False" at bounding box center [1060, 250] width 15 height 13
radio input "true"
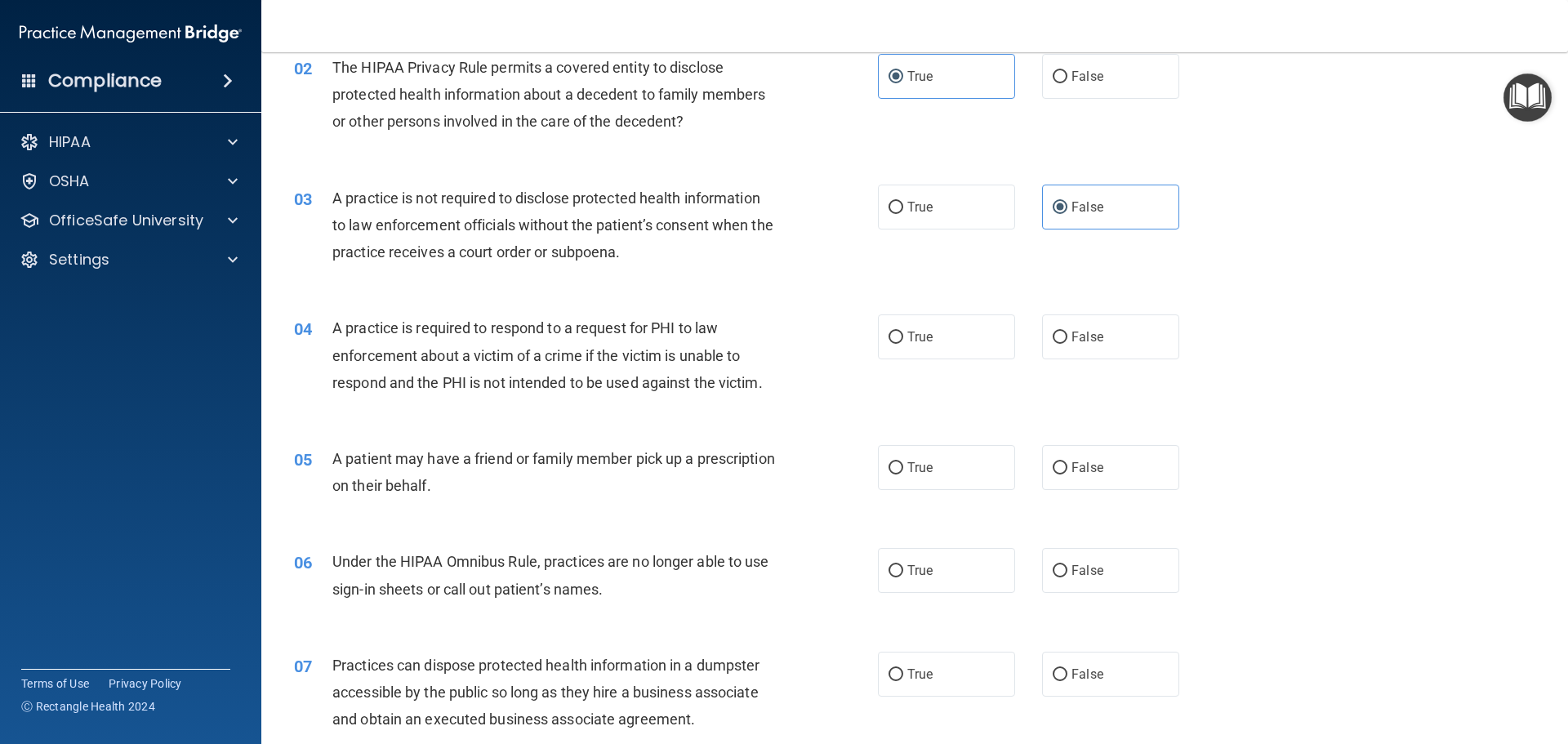
scroll to position [245, 0]
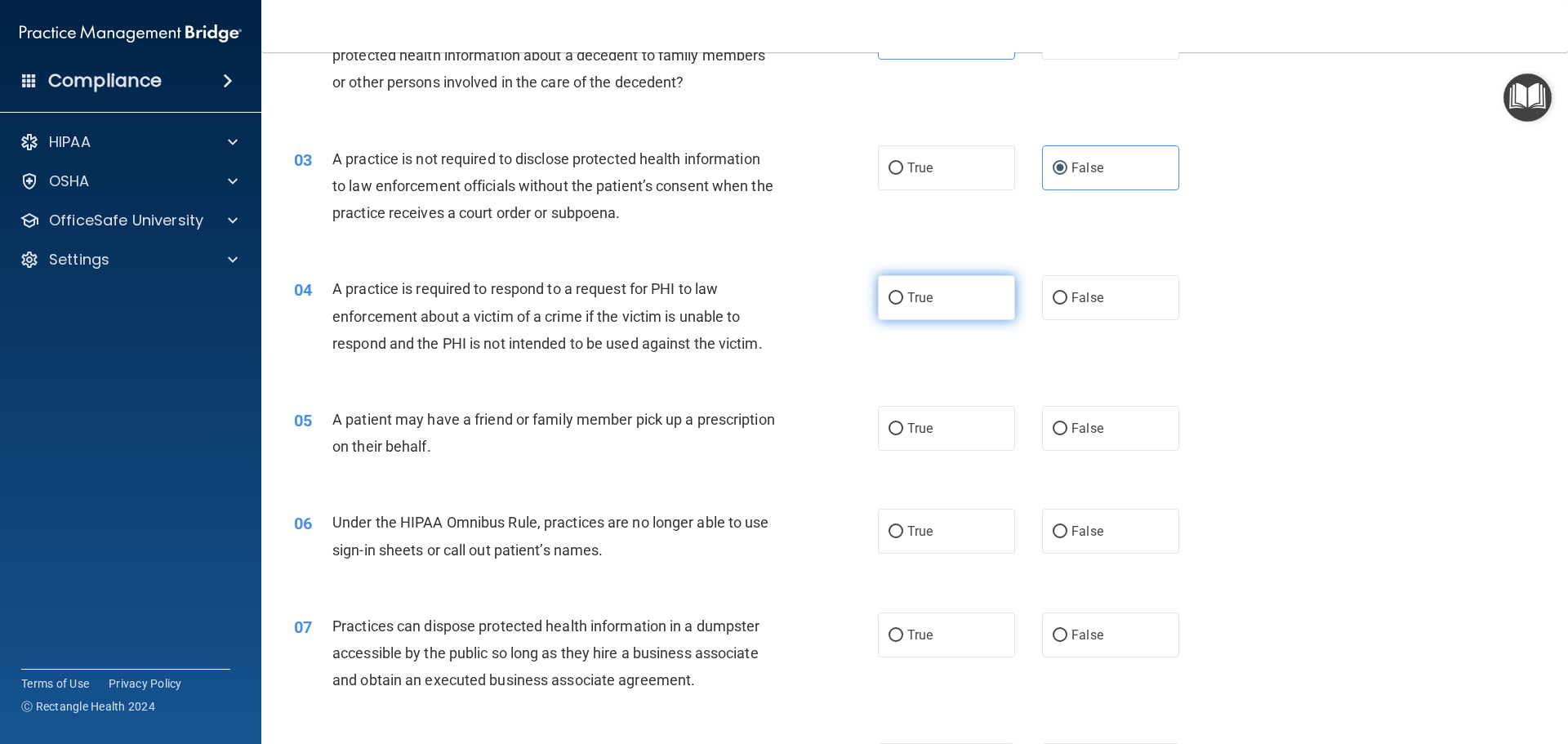
click at [916, 307] on label "True" at bounding box center [947, 298] width 138 height 45
click at [903, 304] on input "True" at bounding box center [896, 299] width 15 height 13
radio input "true"
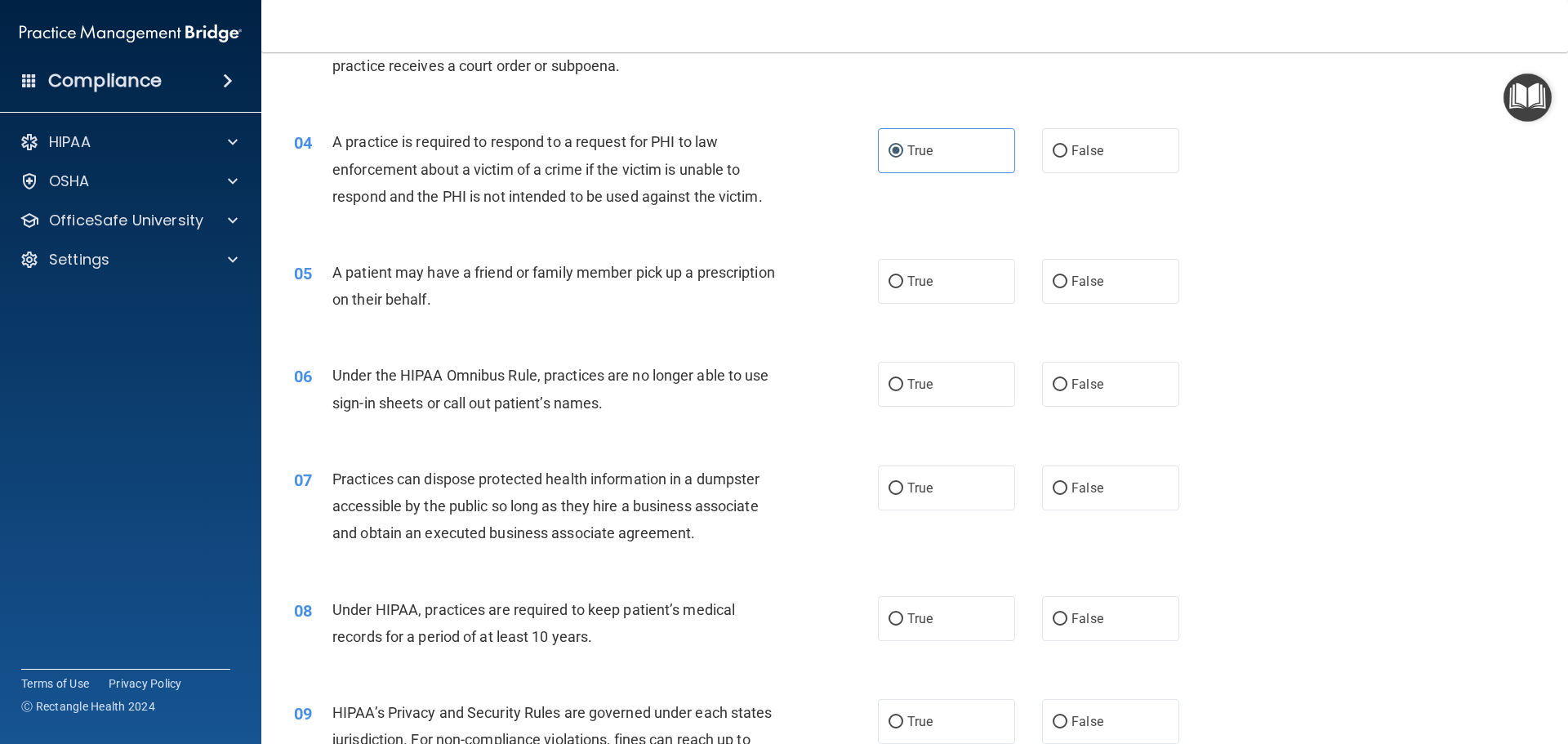
scroll to position [408, 0]
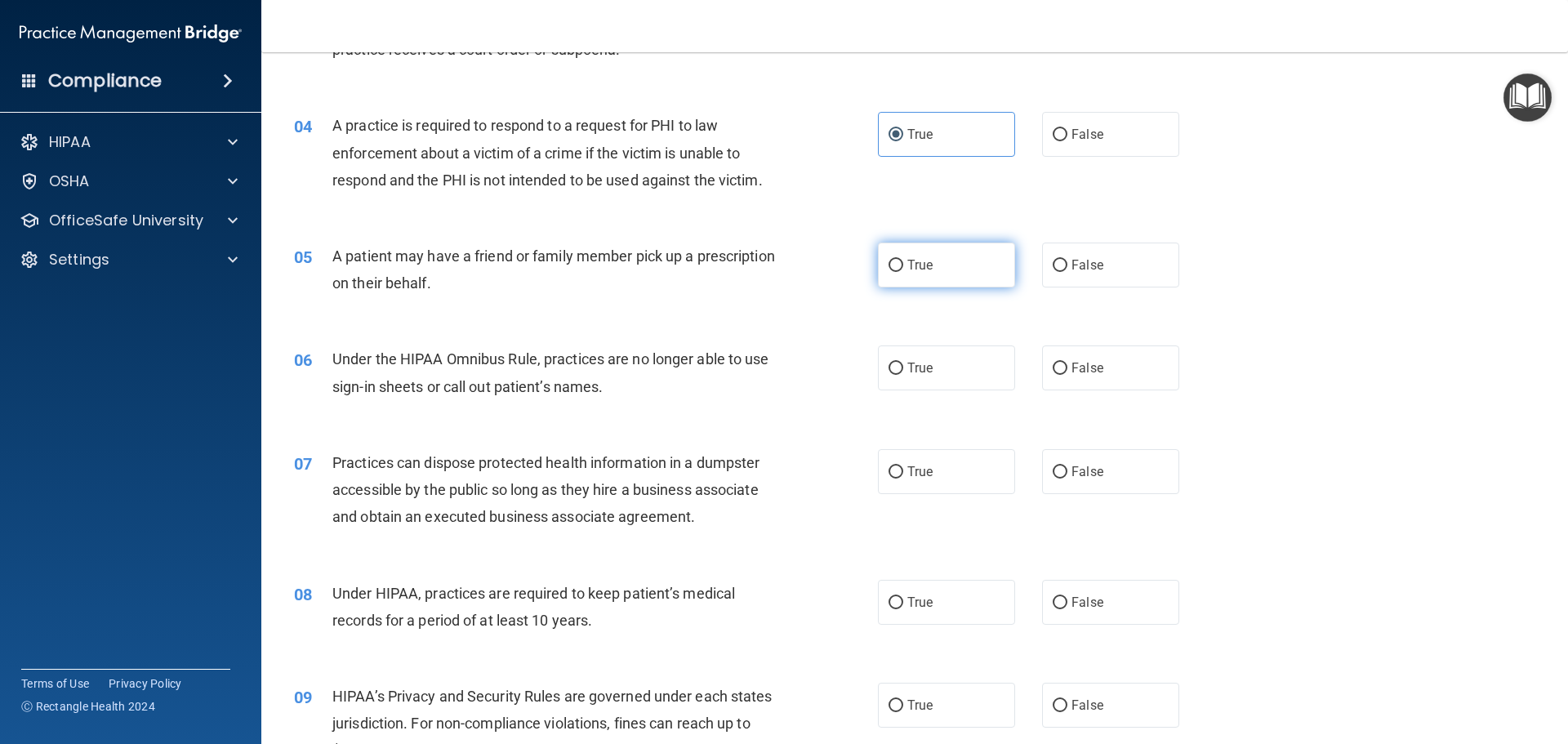
click at [963, 280] on label "True" at bounding box center [947, 265] width 138 height 45
click at [903, 272] on input "True" at bounding box center [896, 266] width 15 height 13
radio input "true"
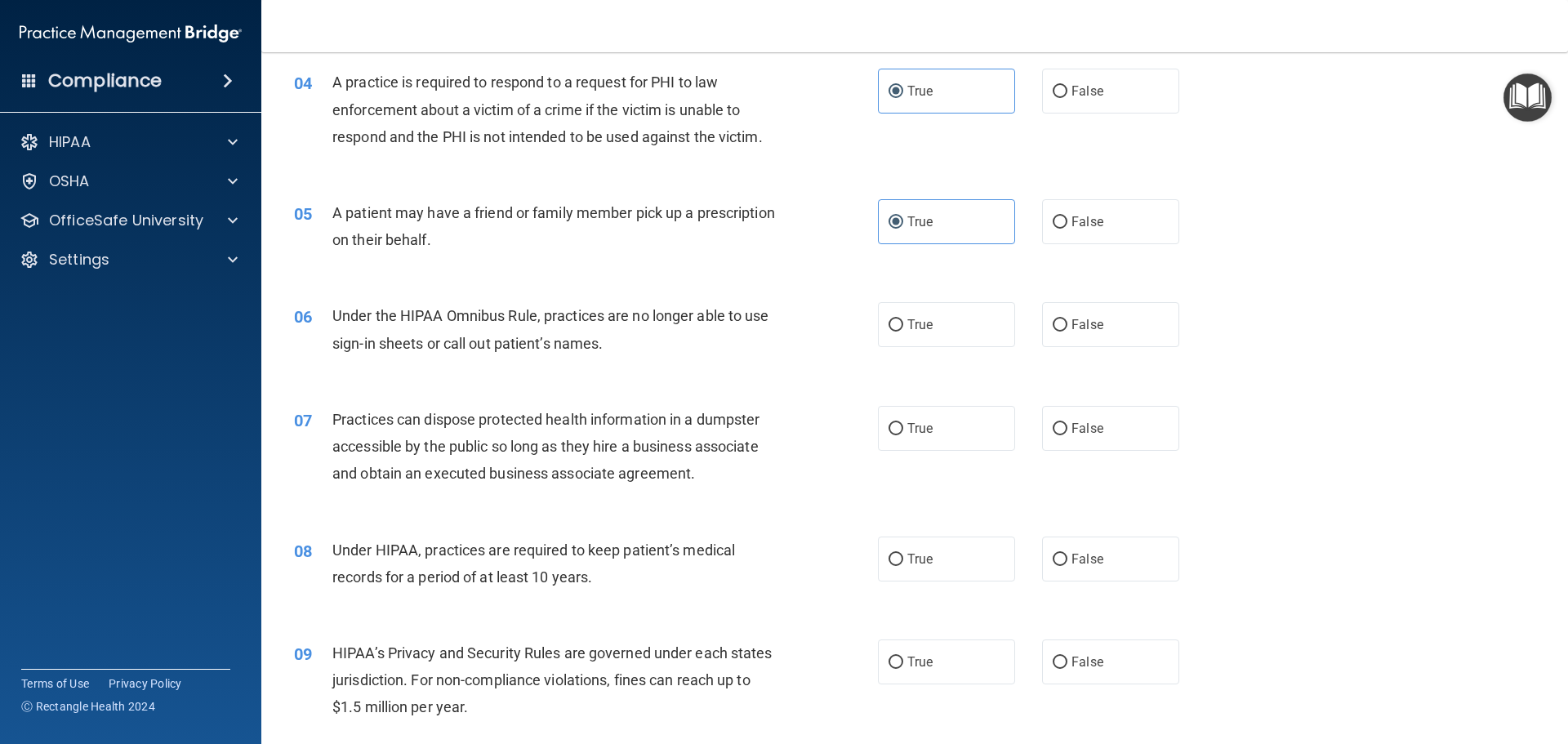
scroll to position [490, 0]
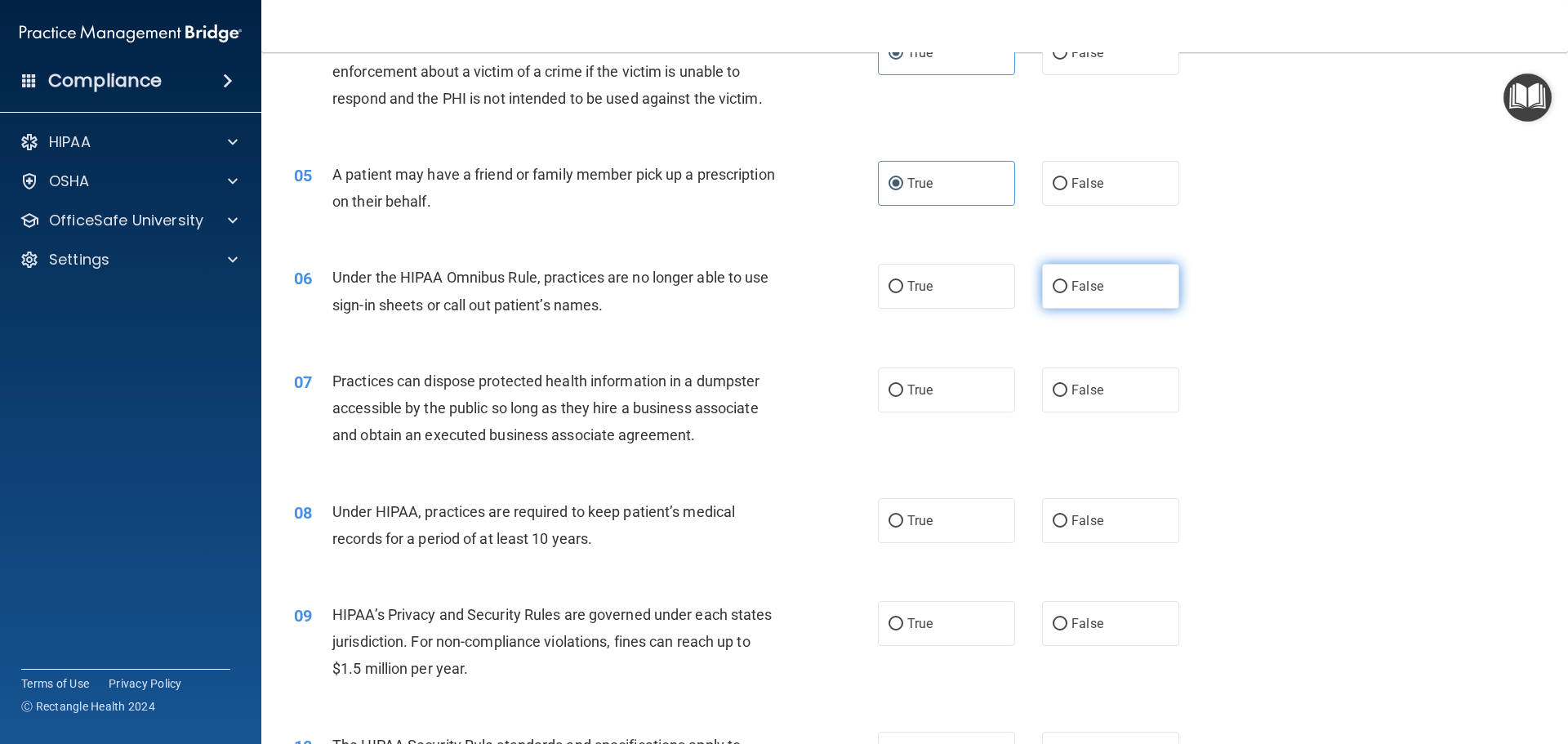
click at [1084, 277] on label "False" at bounding box center [1111, 287] width 138 height 45
click at [1067, 281] on input "False" at bounding box center [1060, 287] width 15 height 13
radio input "true"
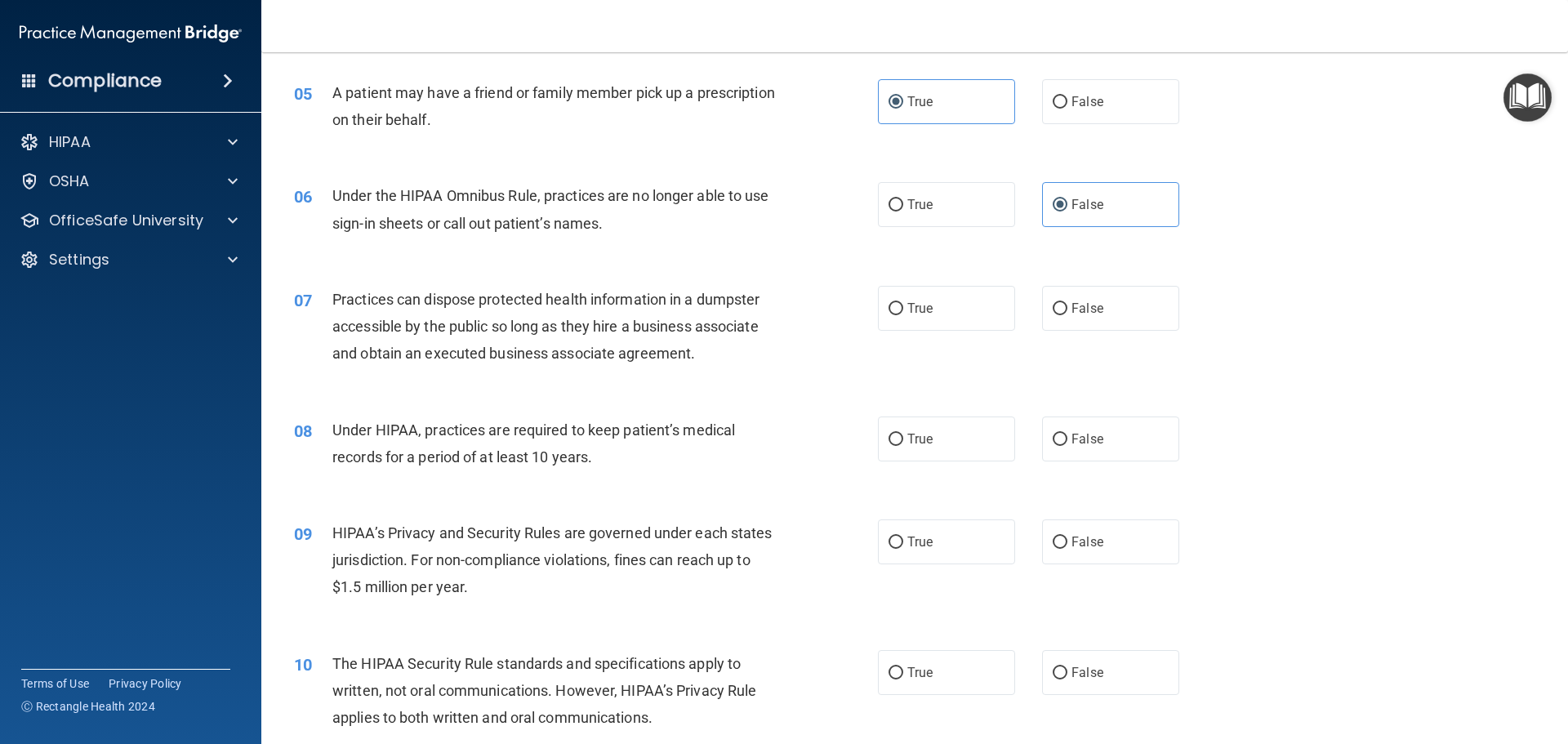
click at [1172, 326] on div "True False" at bounding box center [1042, 309] width 330 height 45
click at [1144, 313] on label "False" at bounding box center [1111, 309] width 138 height 45
click at [1067, 313] on input "False" at bounding box center [1060, 309] width 15 height 13
radio input "true"
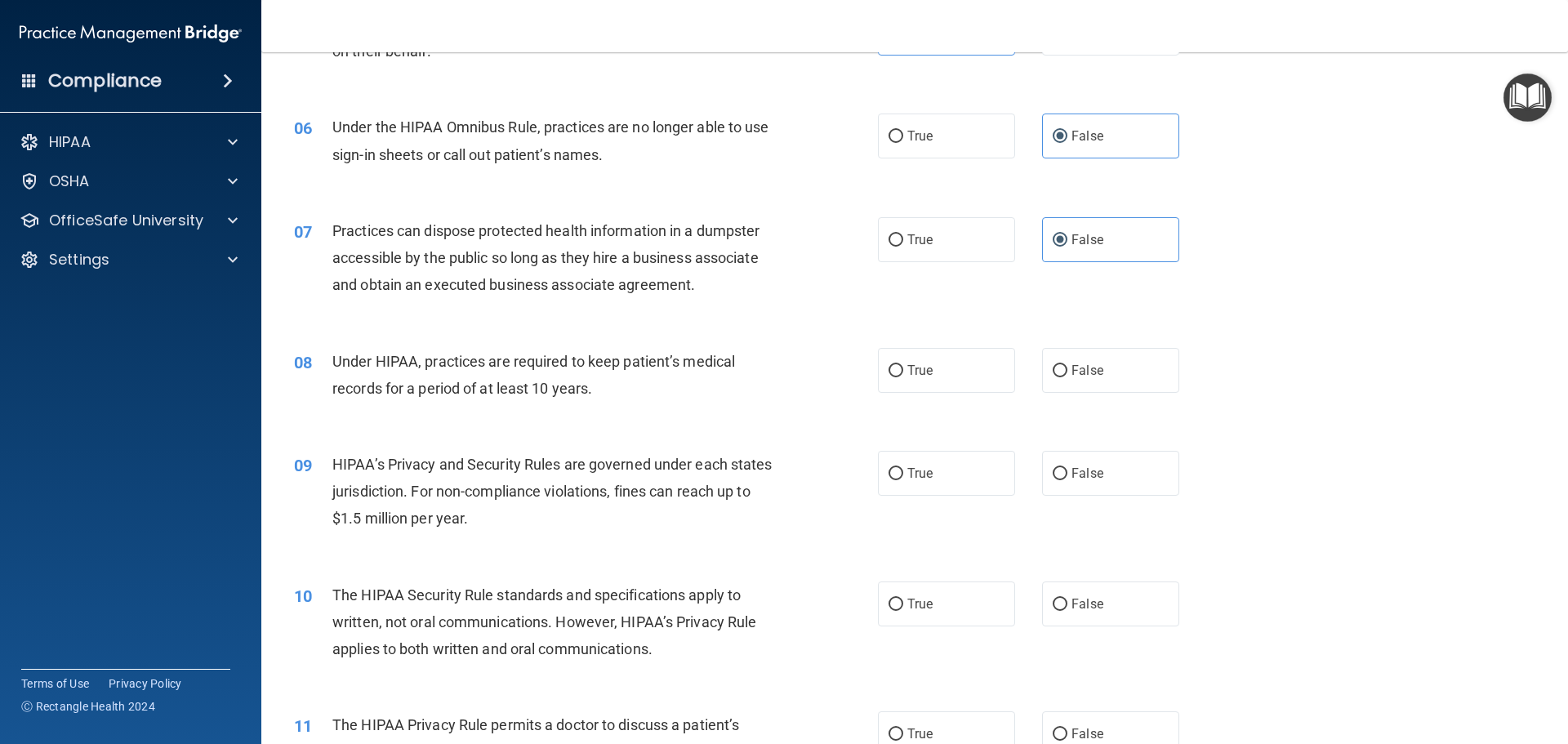
scroll to position [736, 0]
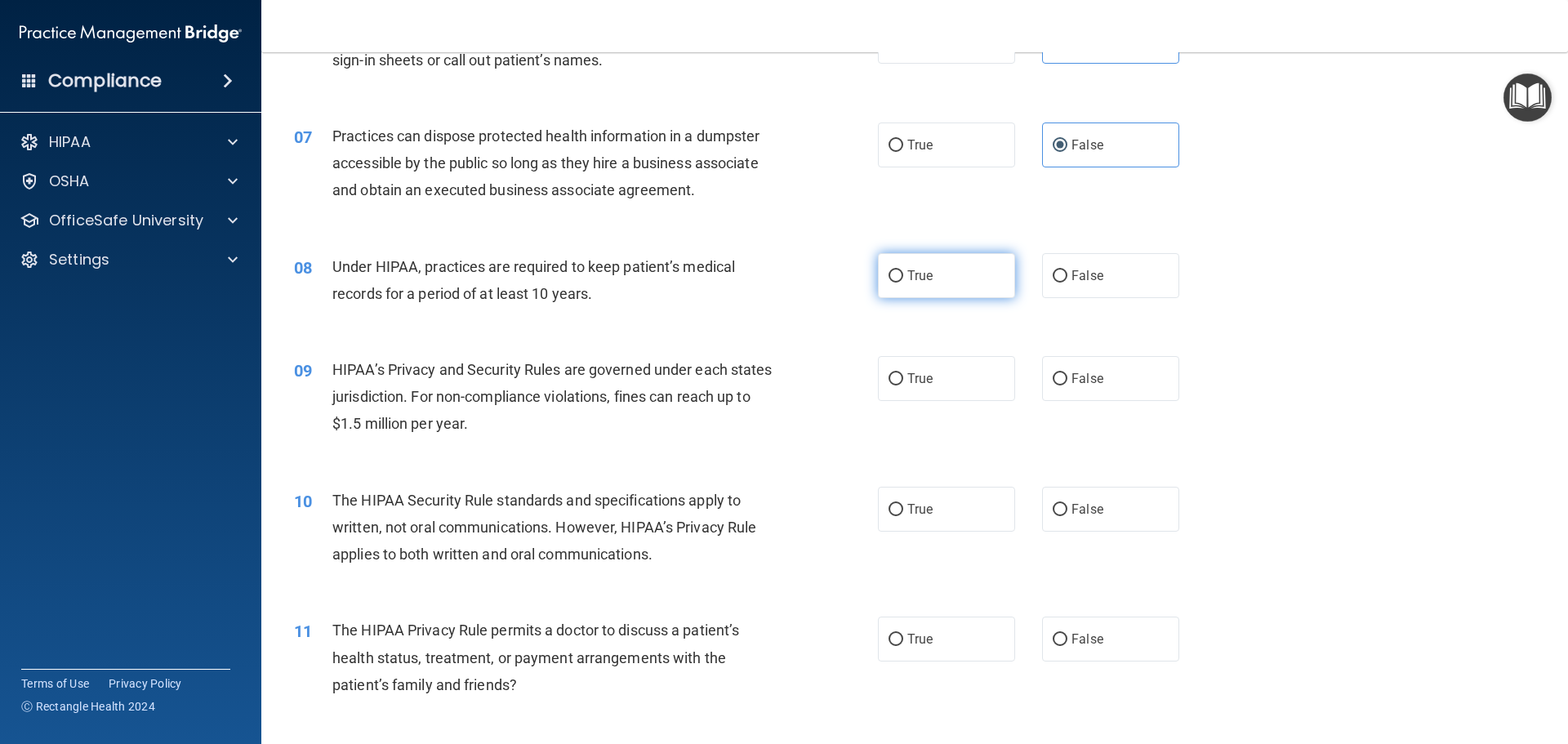
click at [914, 277] on span "True" at bounding box center [920, 275] width 25 height 16
click at [903, 277] on input "True" at bounding box center [896, 276] width 15 height 13
radio input "true"
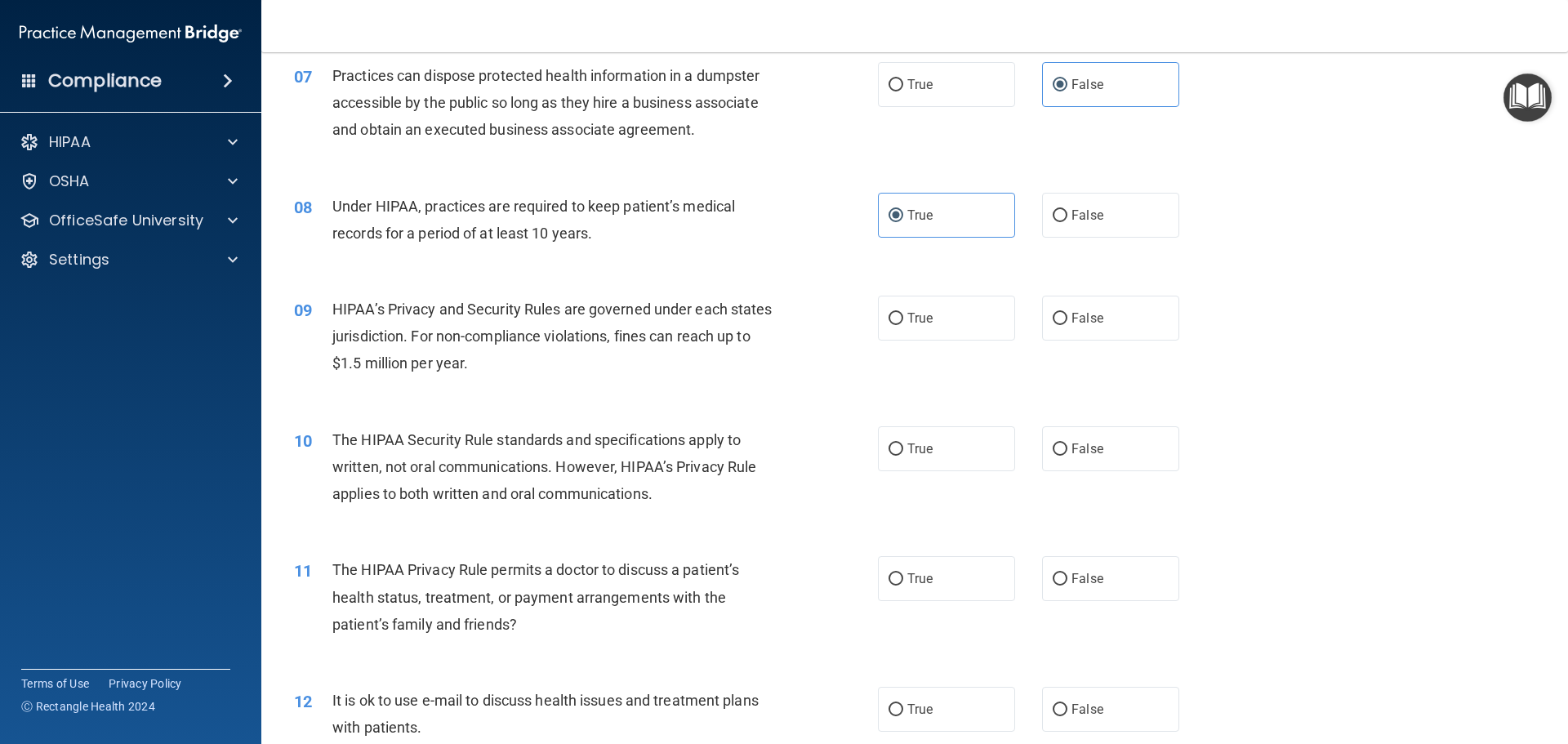
scroll to position [898, 0]
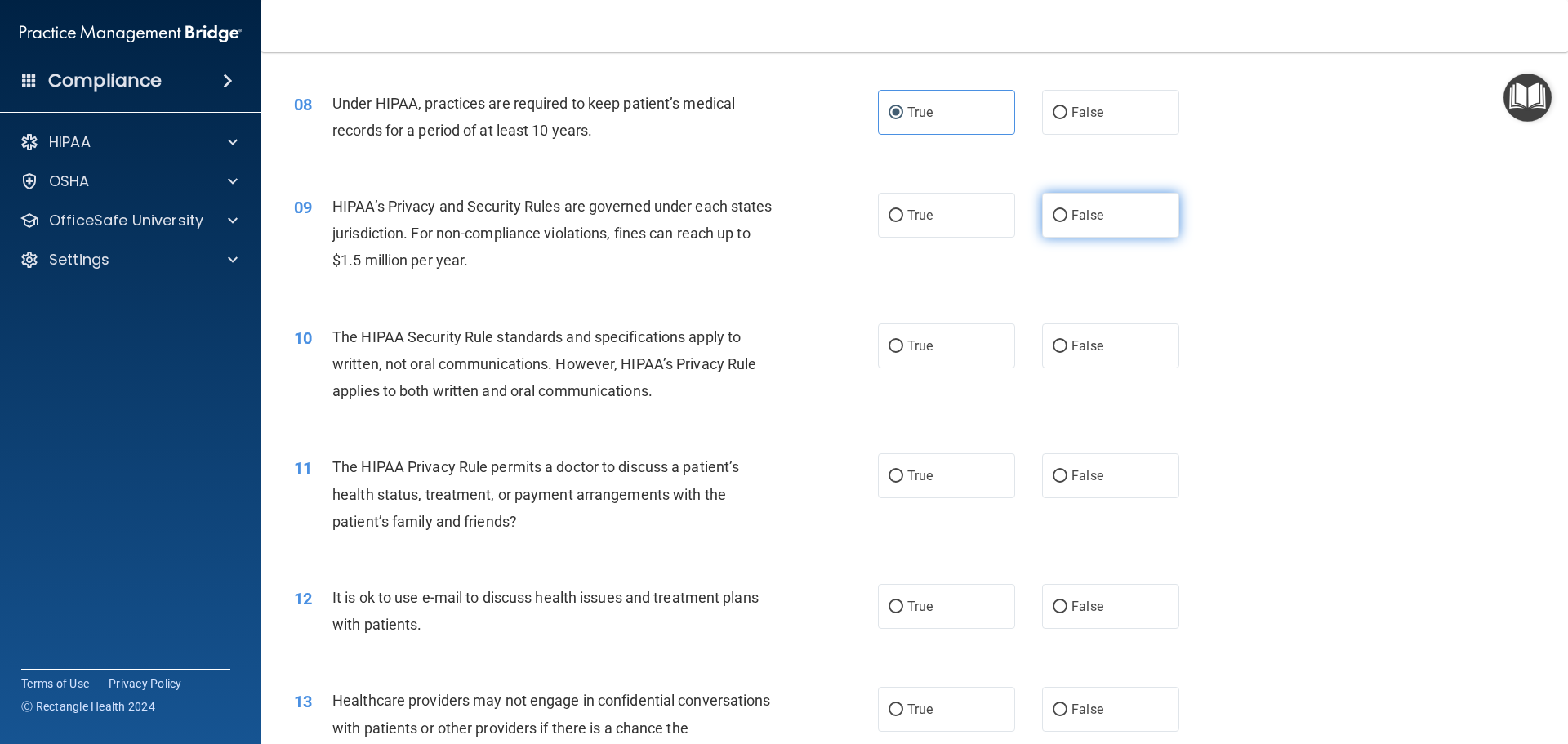
click at [1078, 223] on label "False" at bounding box center [1111, 216] width 138 height 45
click at [1067, 222] on input "False" at bounding box center [1060, 216] width 15 height 13
radio input "true"
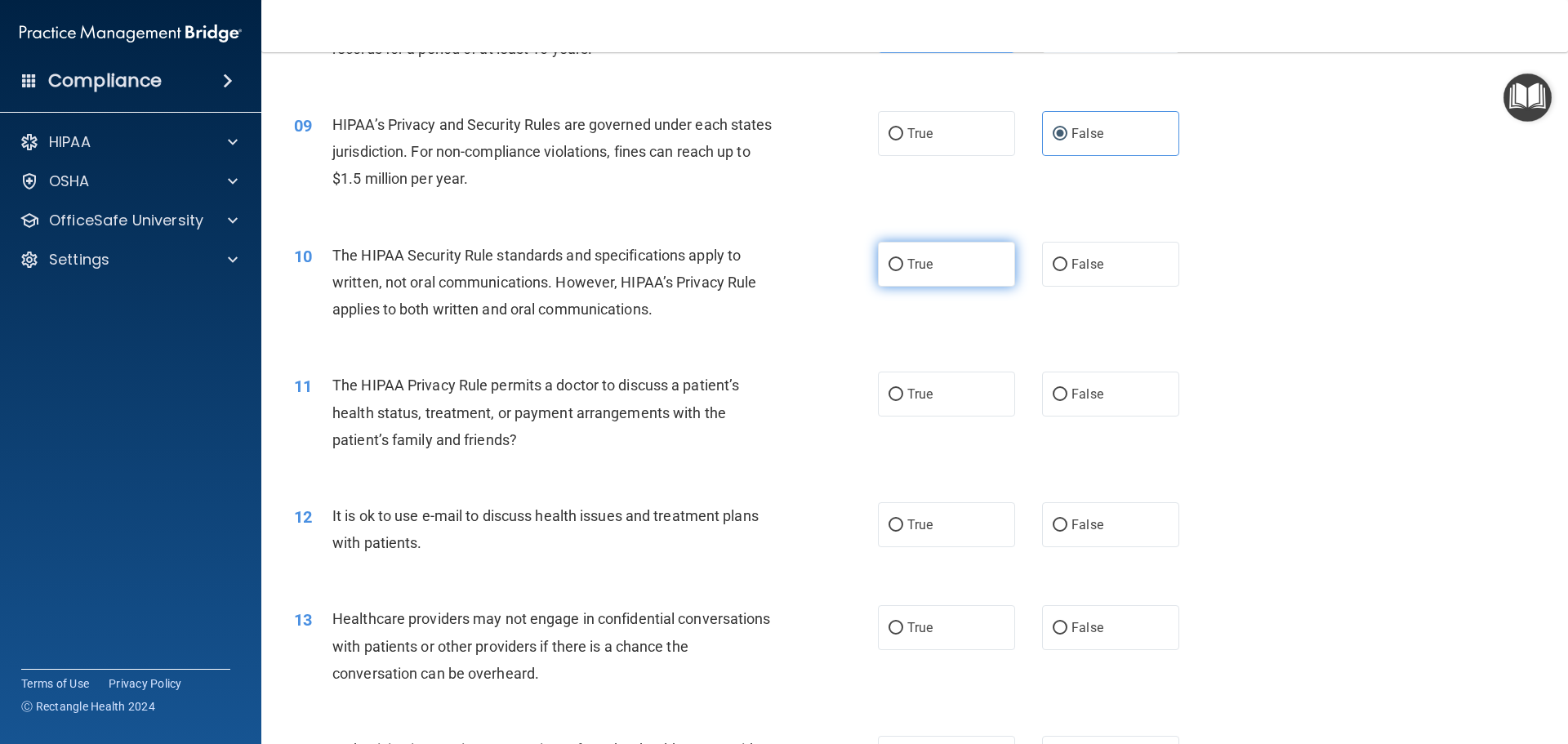
click at [963, 263] on label "True" at bounding box center [947, 264] width 138 height 45
click at [903, 263] on input "True" at bounding box center [896, 265] width 15 height 13
radio input "true"
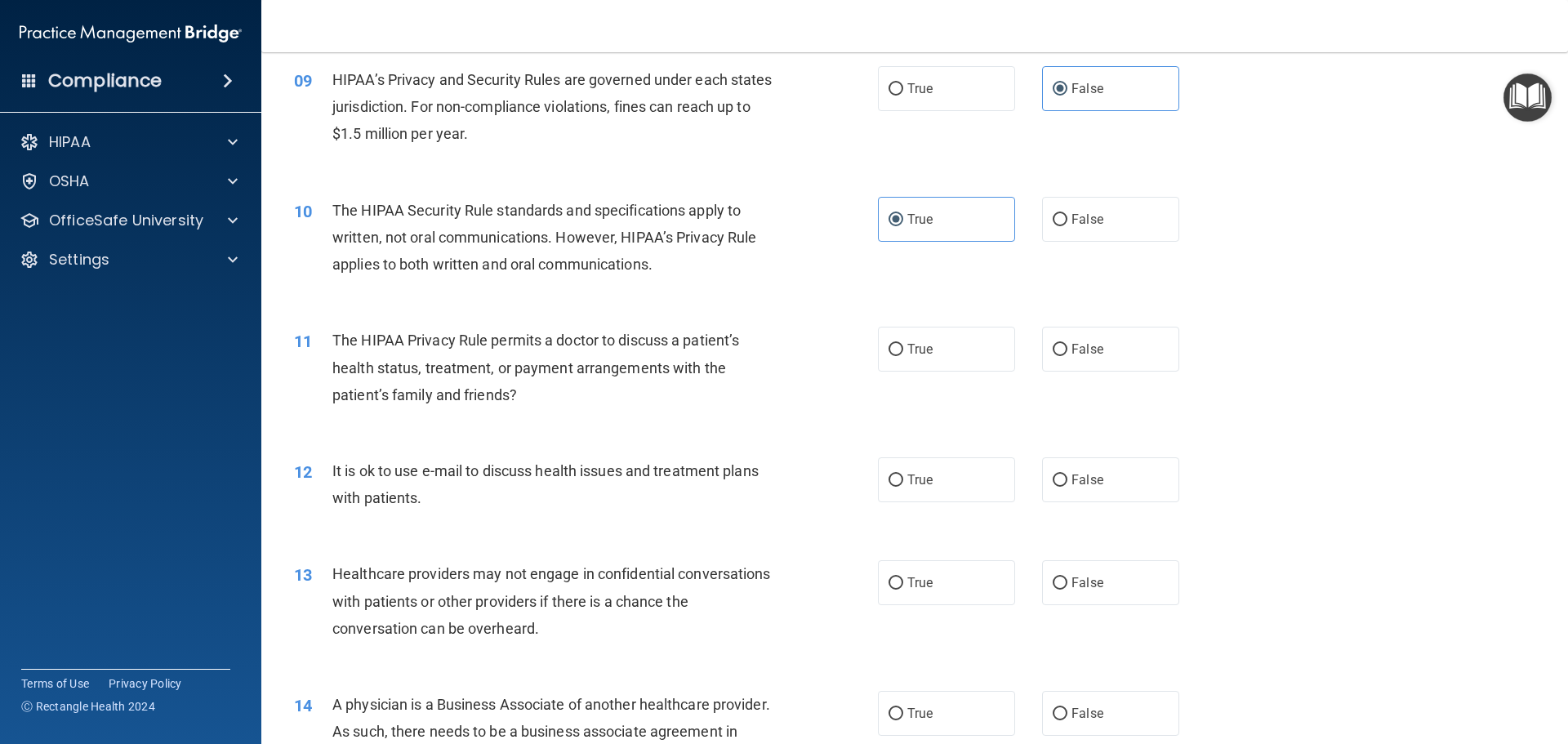
scroll to position [1062, 0]
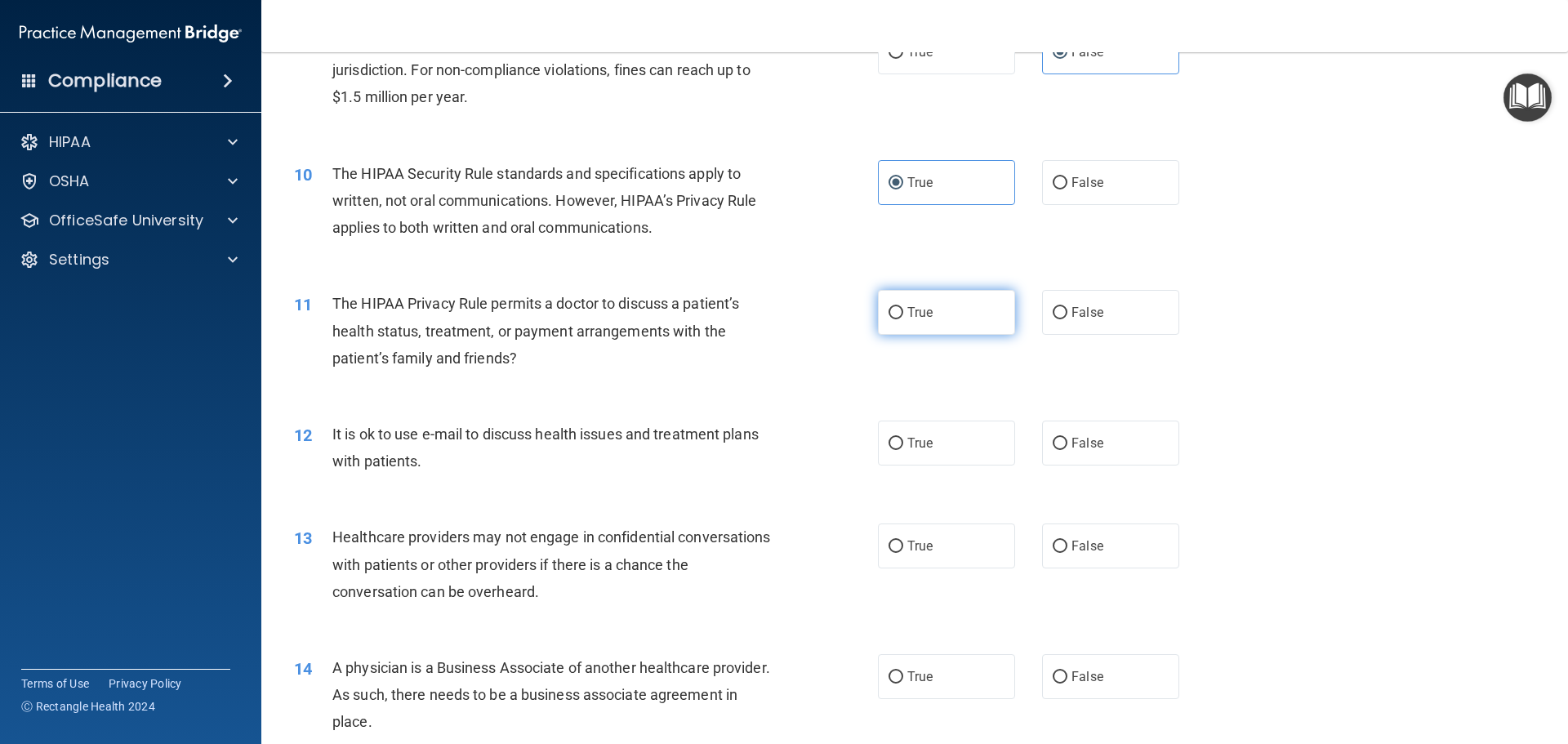
click at [927, 322] on label "True" at bounding box center [947, 313] width 138 height 45
click at [903, 320] on input "True" at bounding box center [896, 313] width 15 height 13
radio input "true"
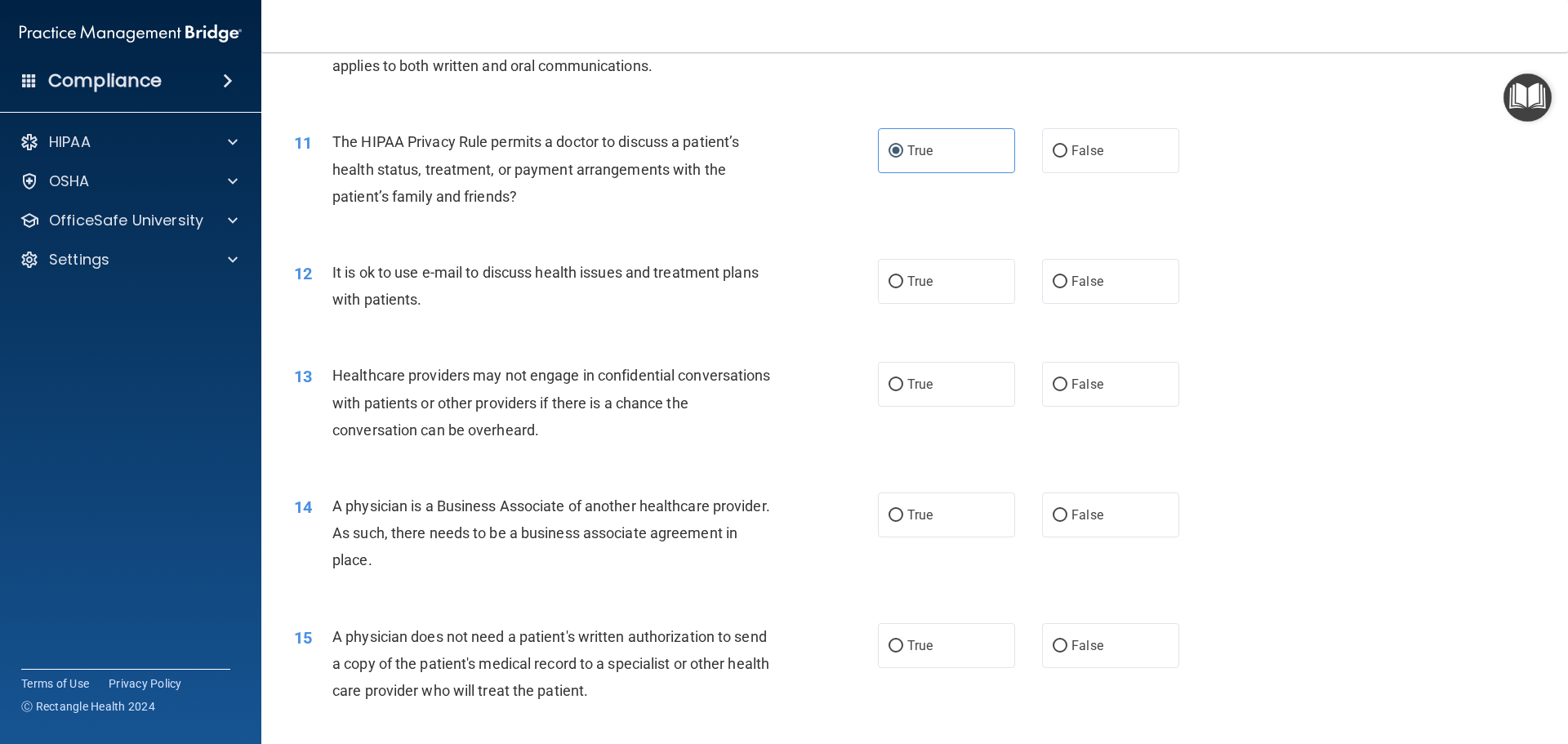
scroll to position [1225, 0]
click at [880, 280] on label "True" at bounding box center [947, 280] width 138 height 45
click at [889, 280] on input "True" at bounding box center [896, 280] width 15 height 13
radio input "true"
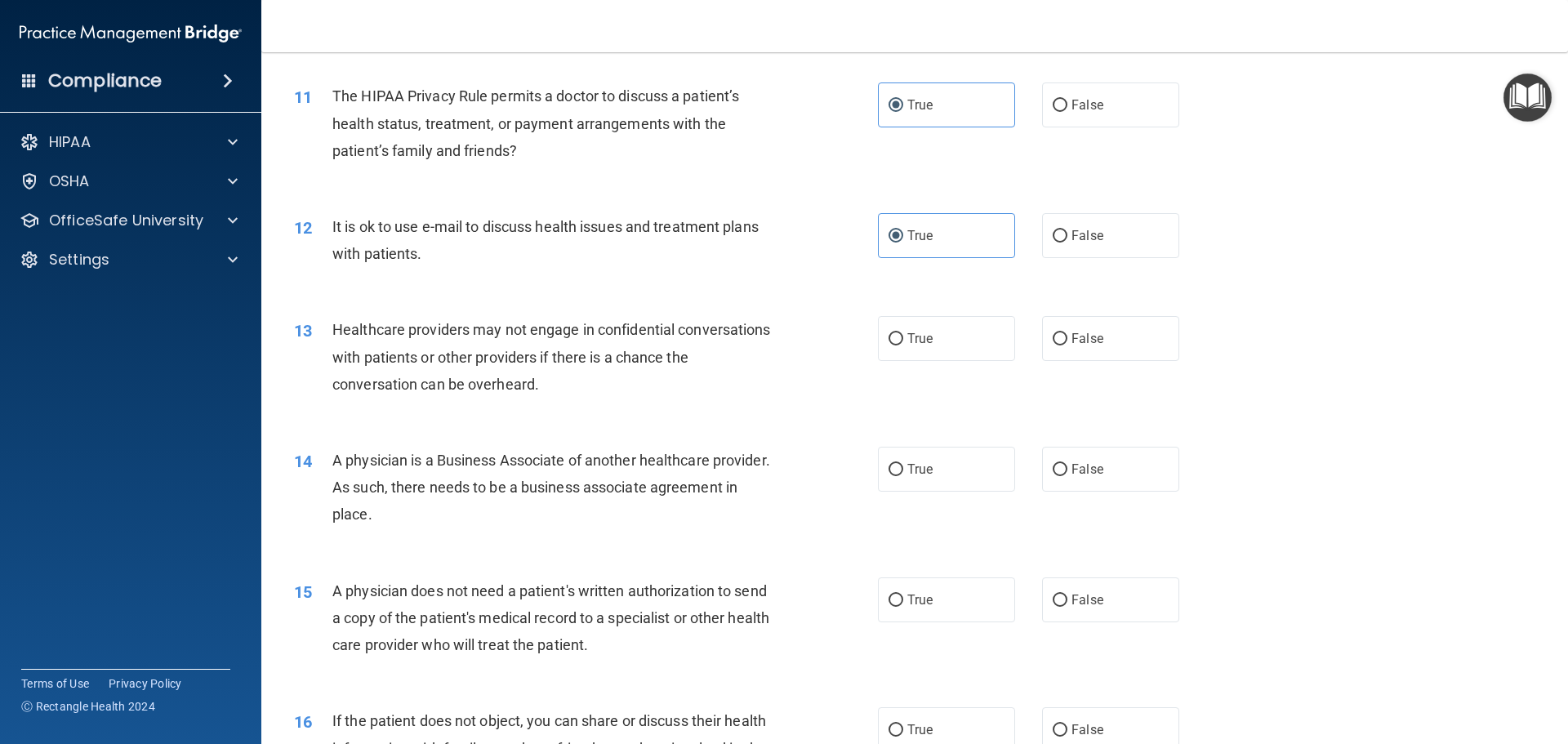
scroll to position [1307, 0]
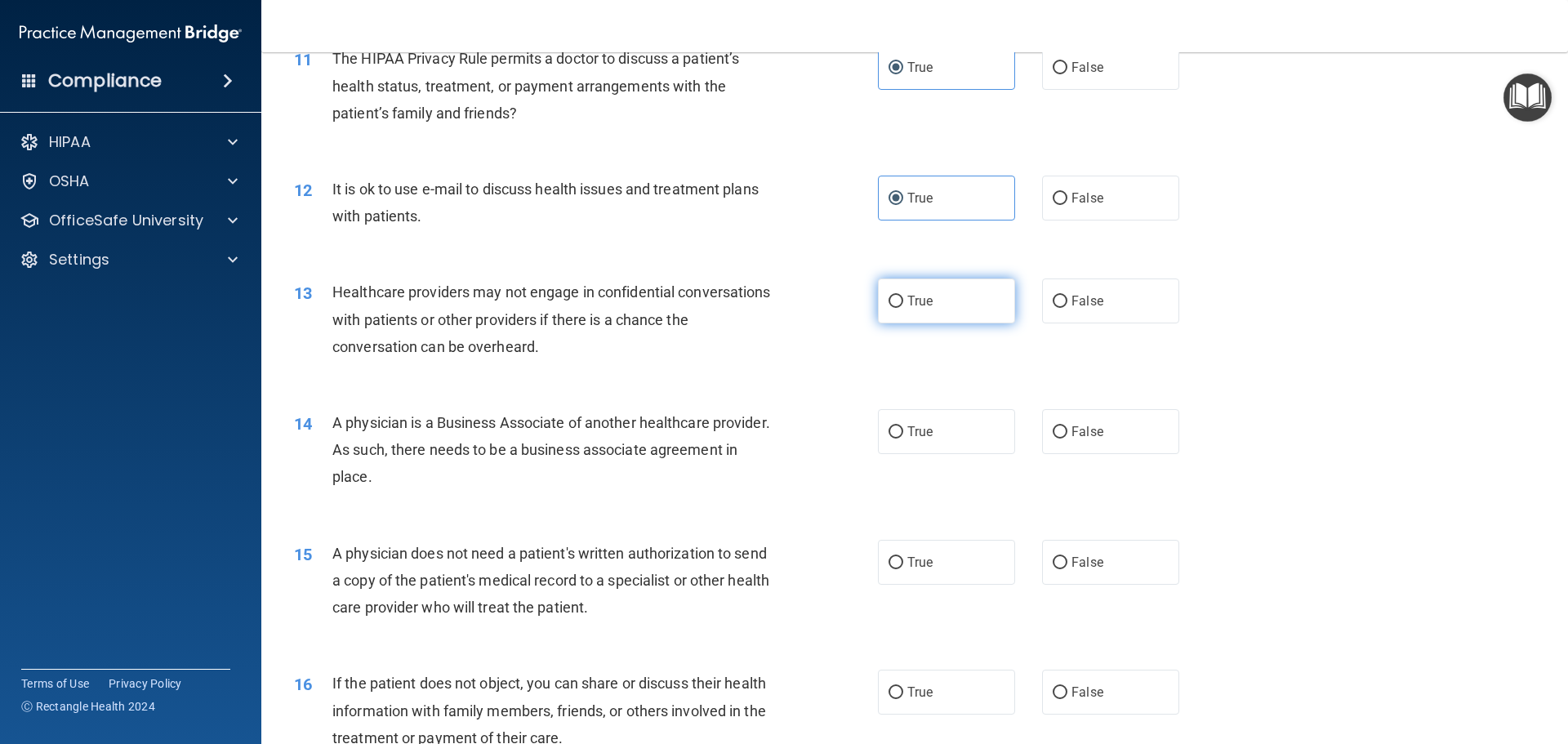
click at [963, 304] on label "True" at bounding box center [947, 301] width 138 height 45
click at [903, 304] on input "True" at bounding box center [896, 302] width 15 height 13
radio input "true"
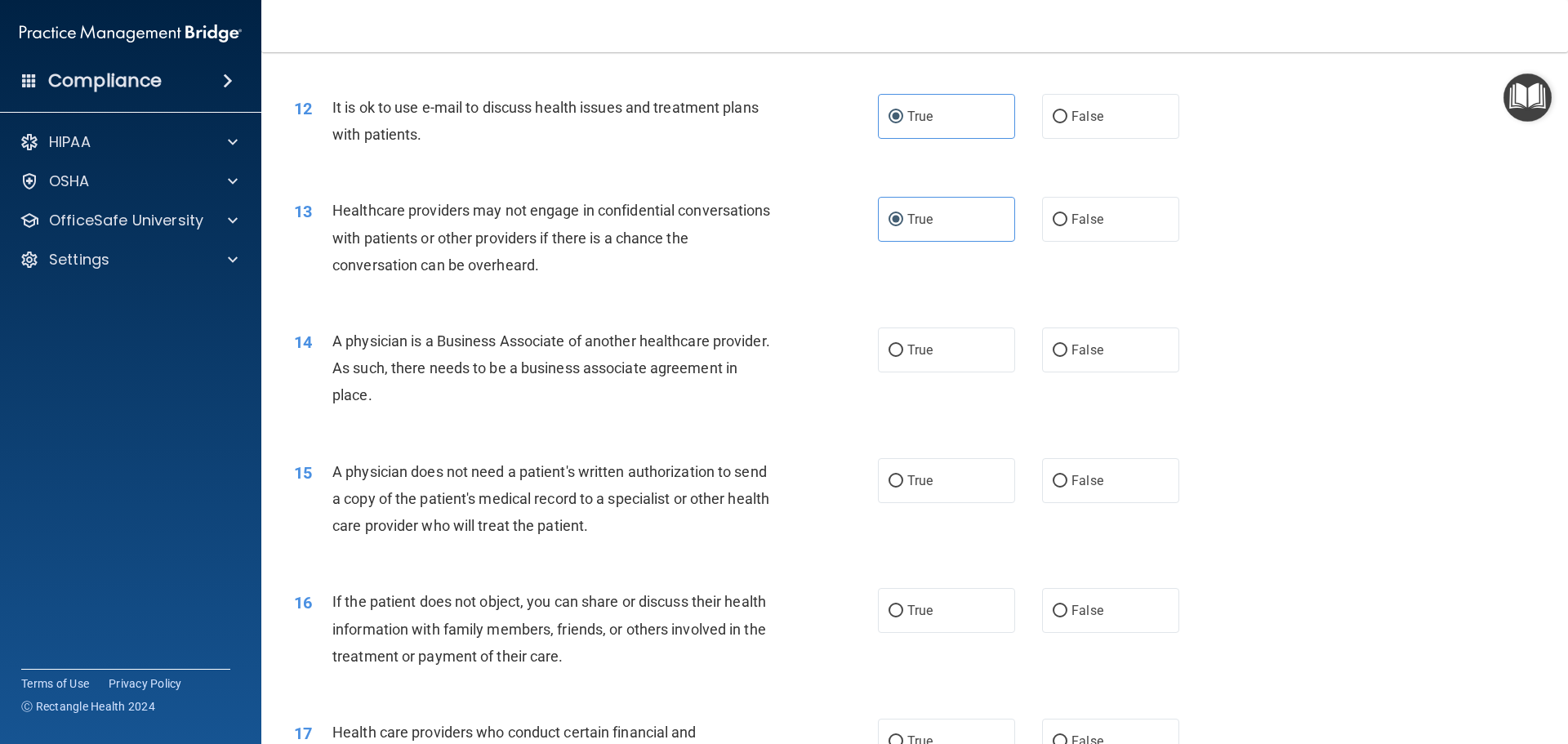
scroll to position [1470, 0]
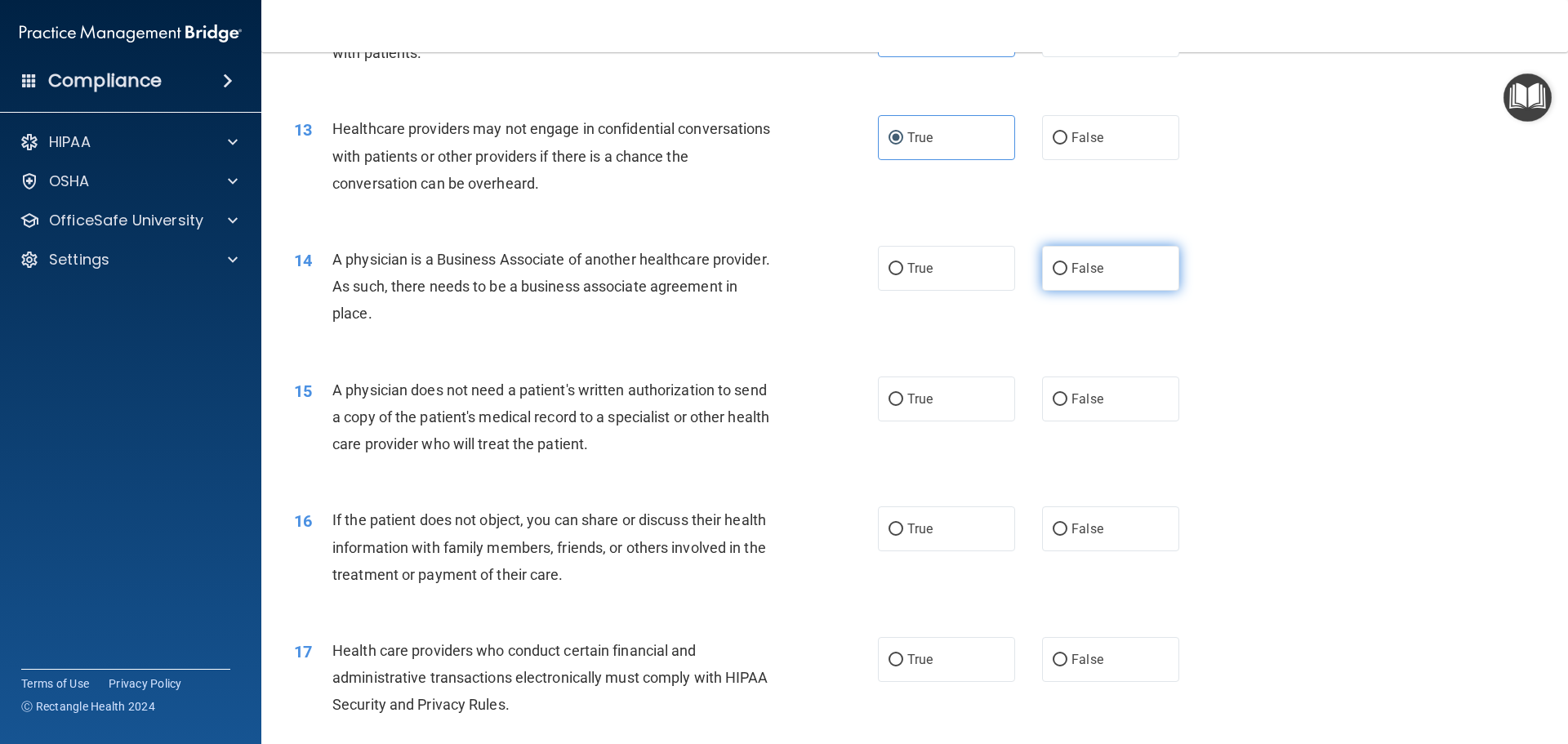
click at [1066, 279] on label "False" at bounding box center [1111, 268] width 138 height 45
click at [1066, 275] on input "False" at bounding box center [1060, 269] width 15 height 13
radio input "true"
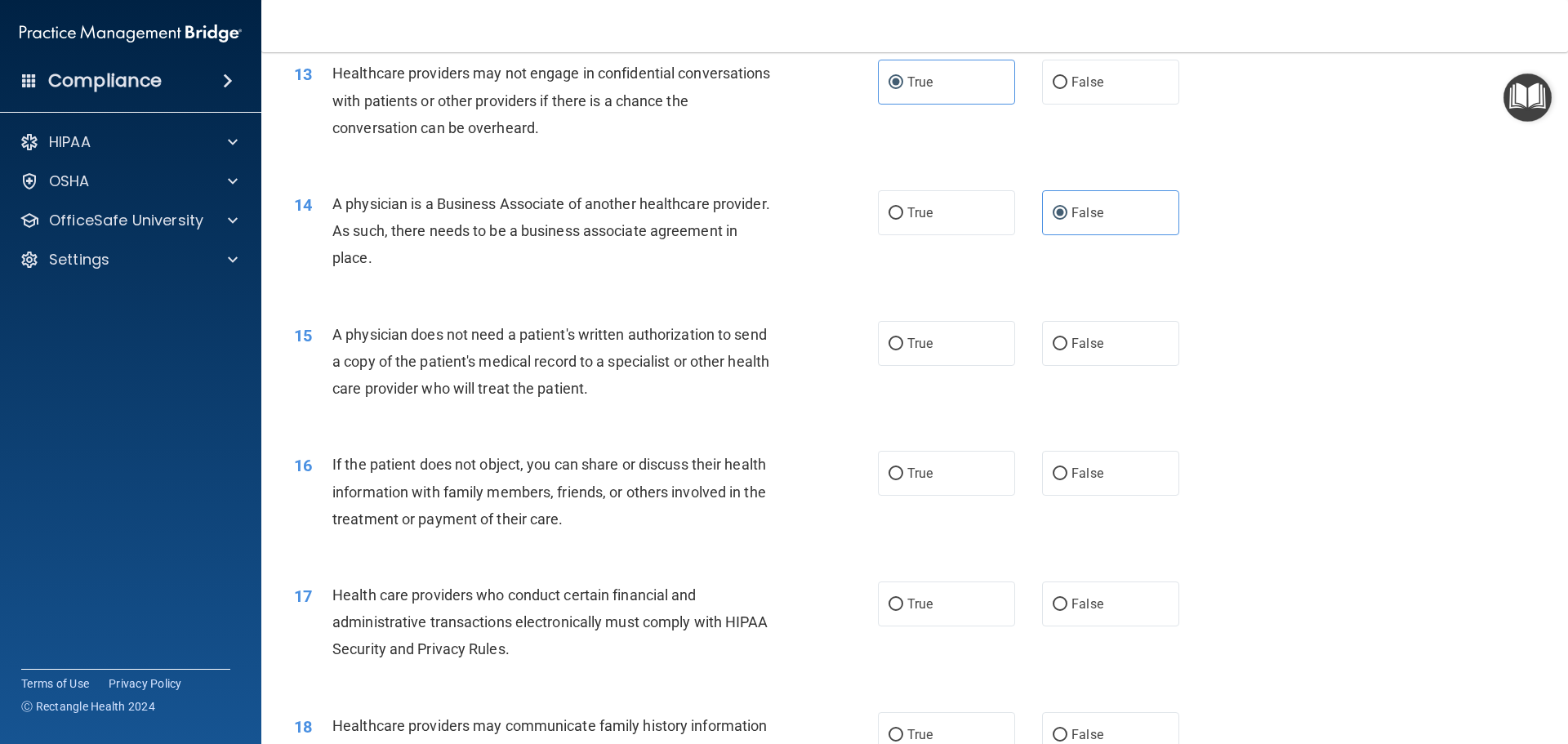
scroll to position [1634, 0]
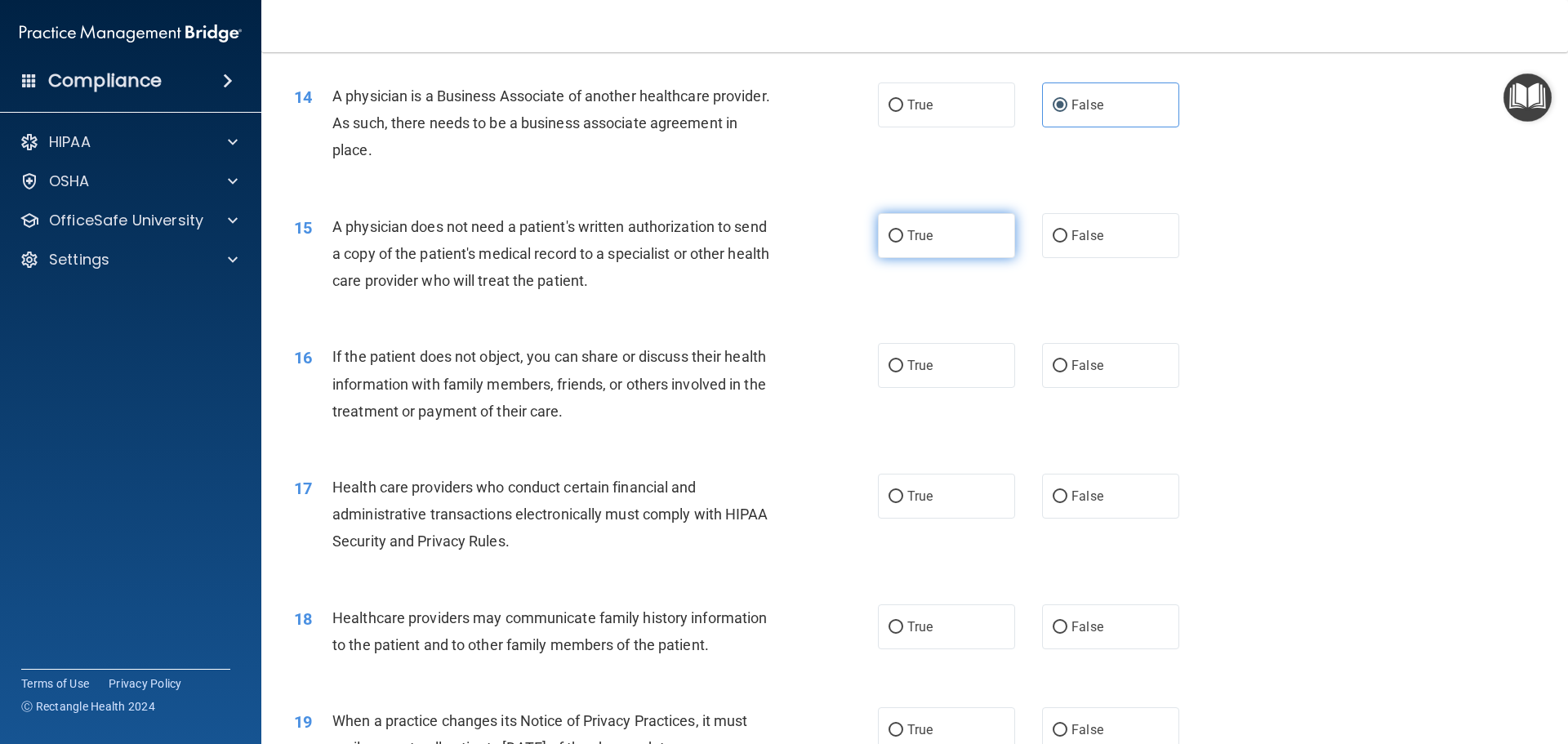
click at [919, 237] on span "True" at bounding box center [920, 236] width 25 height 16
click at [903, 237] on input "True" at bounding box center [896, 237] width 15 height 13
radio input "true"
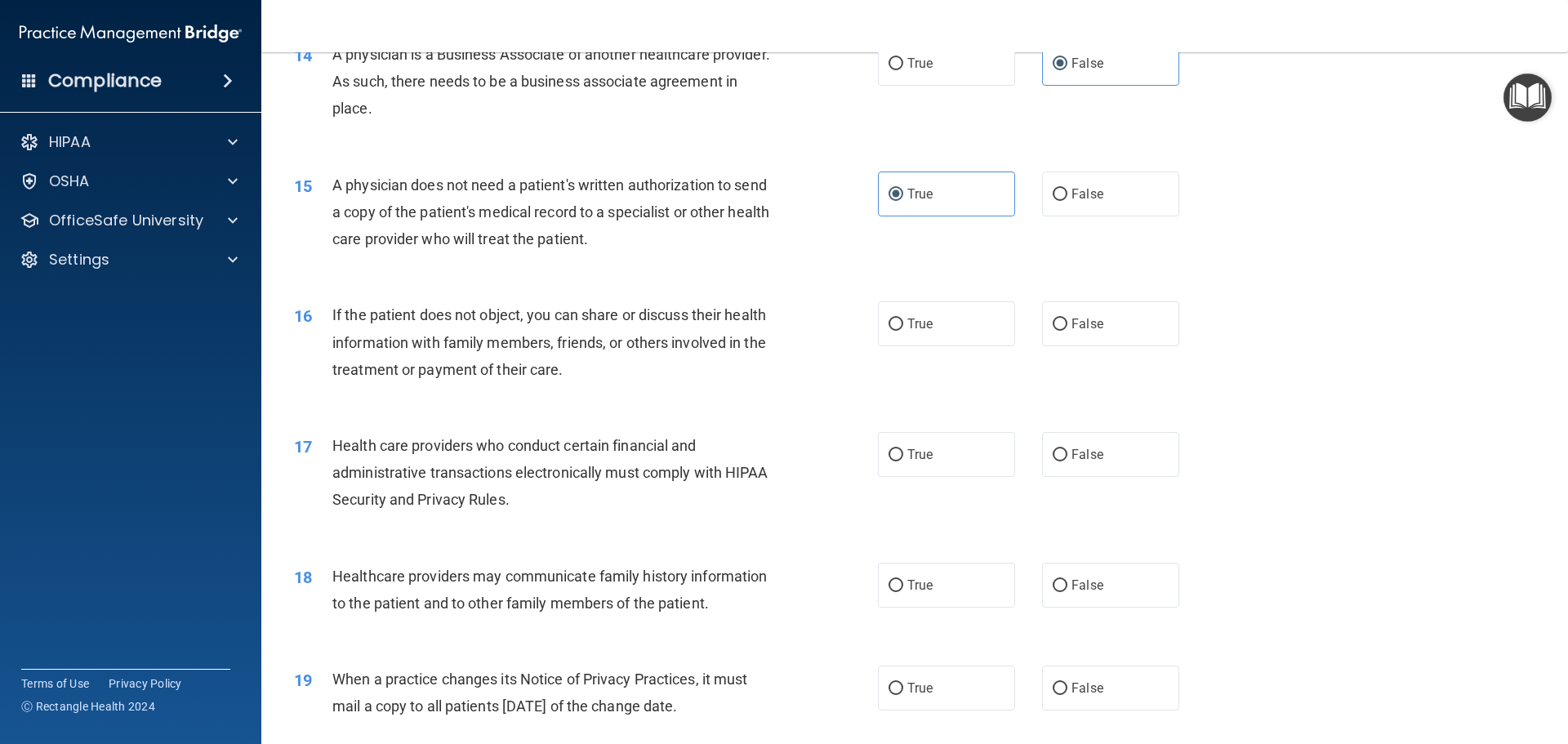
scroll to position [1715, 0]
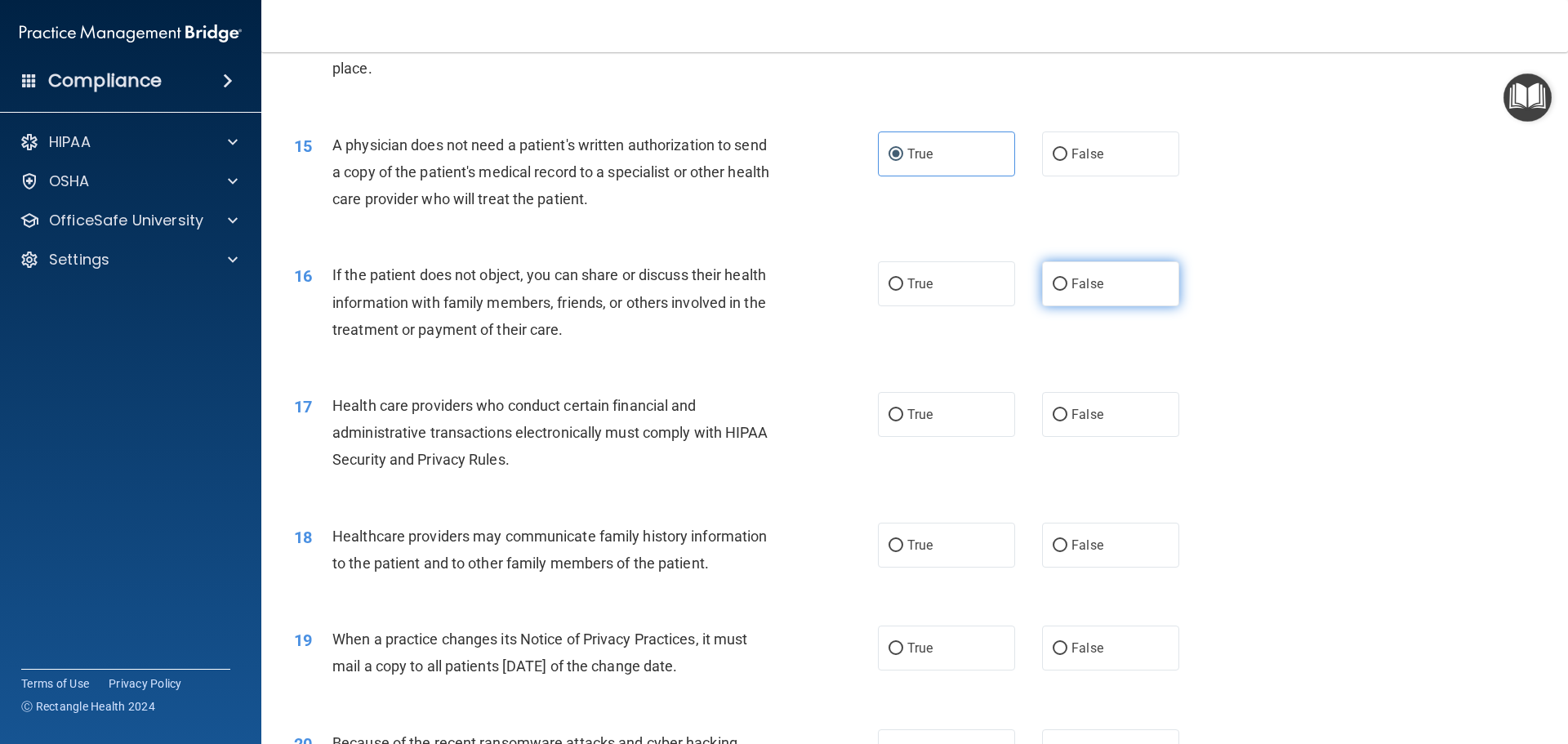
click at [1116, 288] on label "False" at bounding box center [1111, 284] width 138 height 45
click at [1067, 288] on input "False" at bounding box center [1060, 284] width 15 height 13
radio input "true"
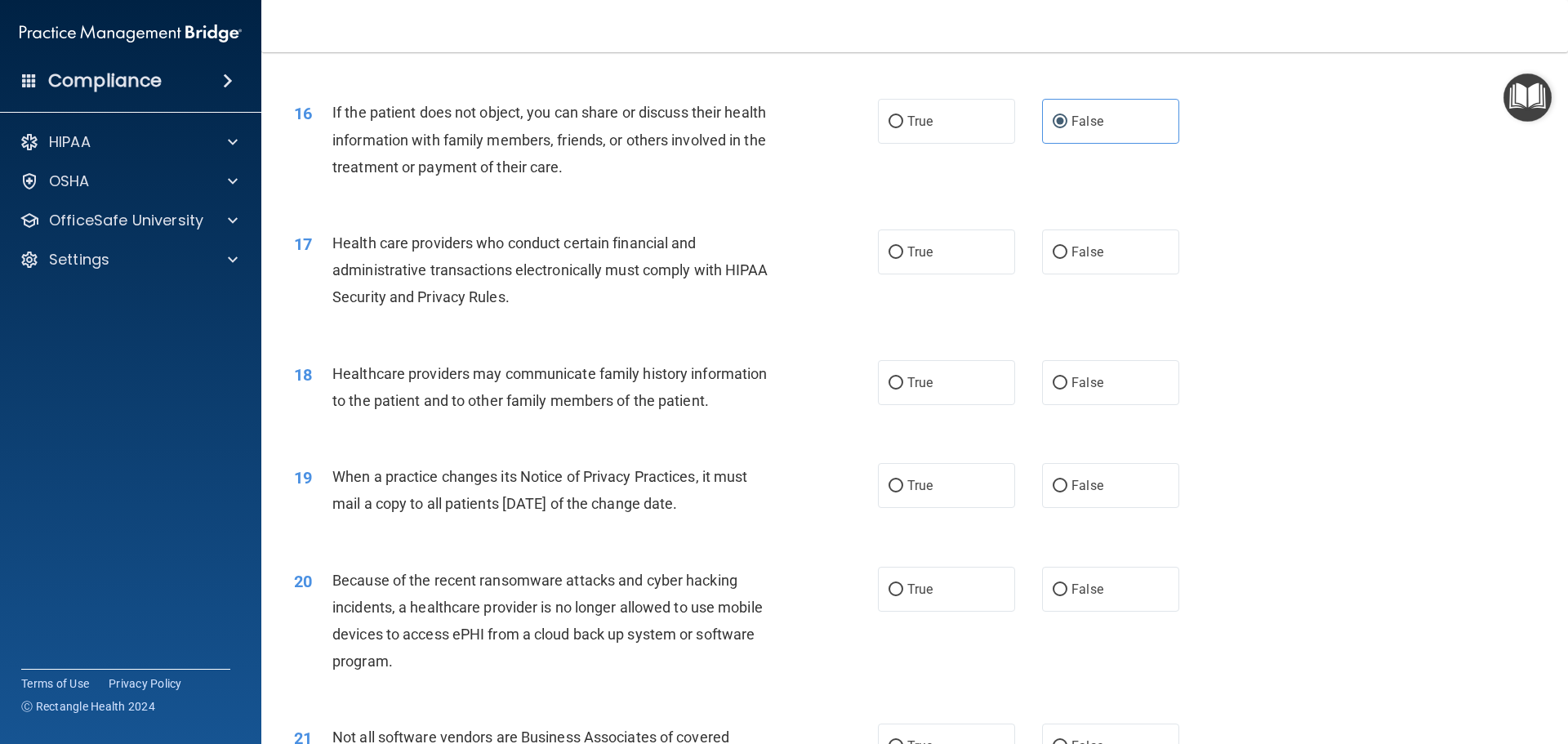
scroll to position [1879, 0]
click at [925, 258] on span "True" at bounding box center [920, 251] width 25 height 16
click at [903, 258] on input "True" at bounding box center [896, 252] width 15 height 13
radio input "true"
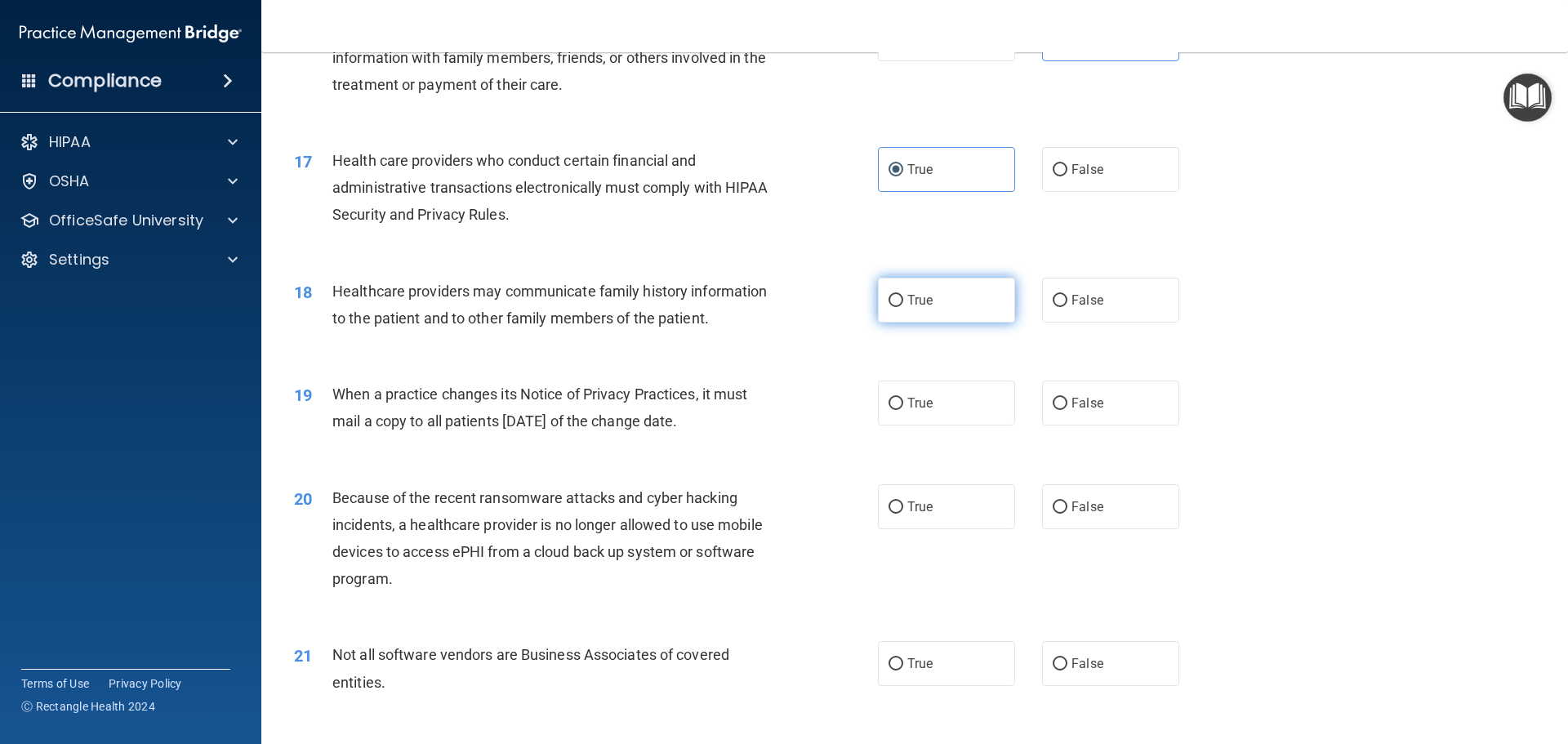
click at [895, 304] on input "True" at bounding box center [896, 301] width 15 height 13
radio input "true"
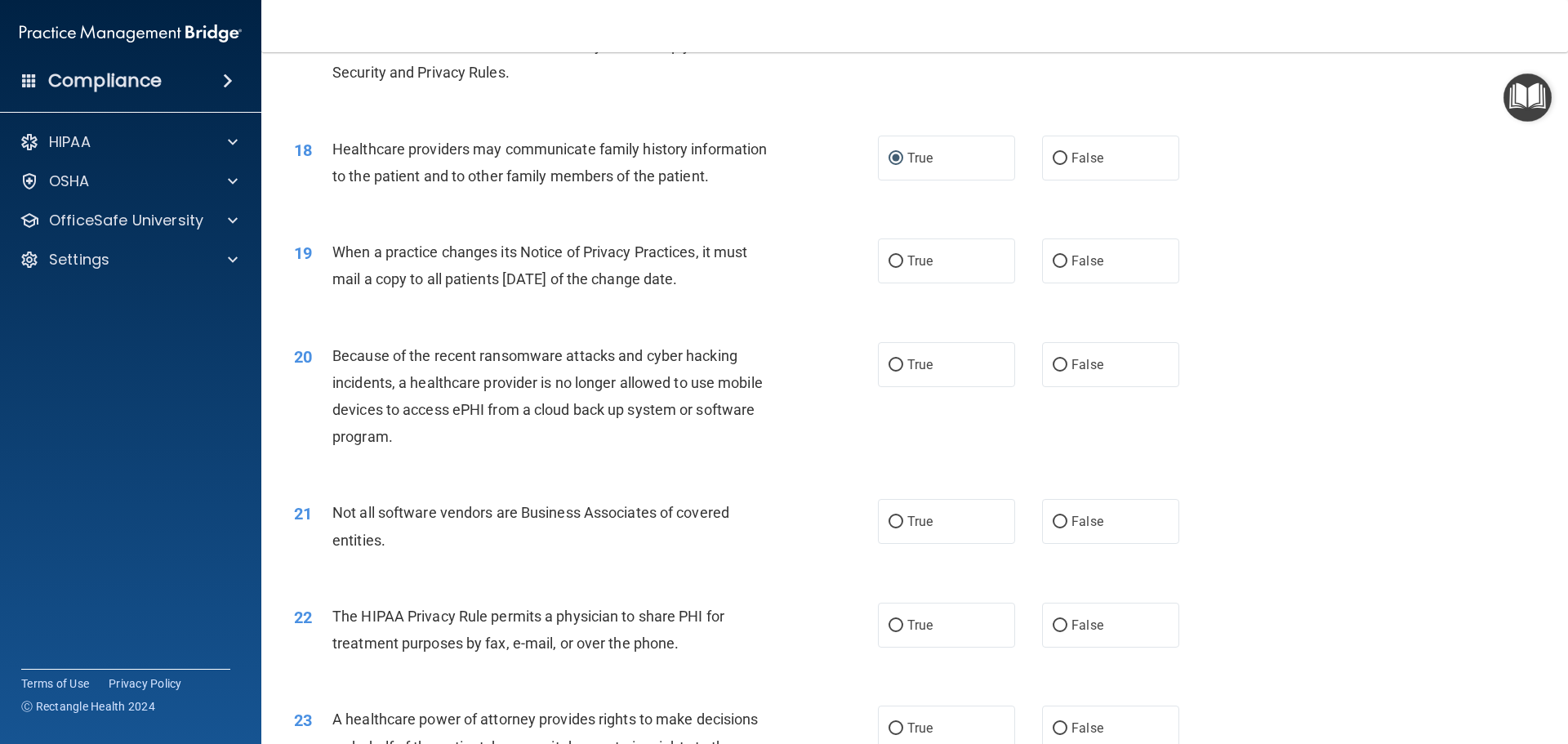
scroll to position [2124, 0]
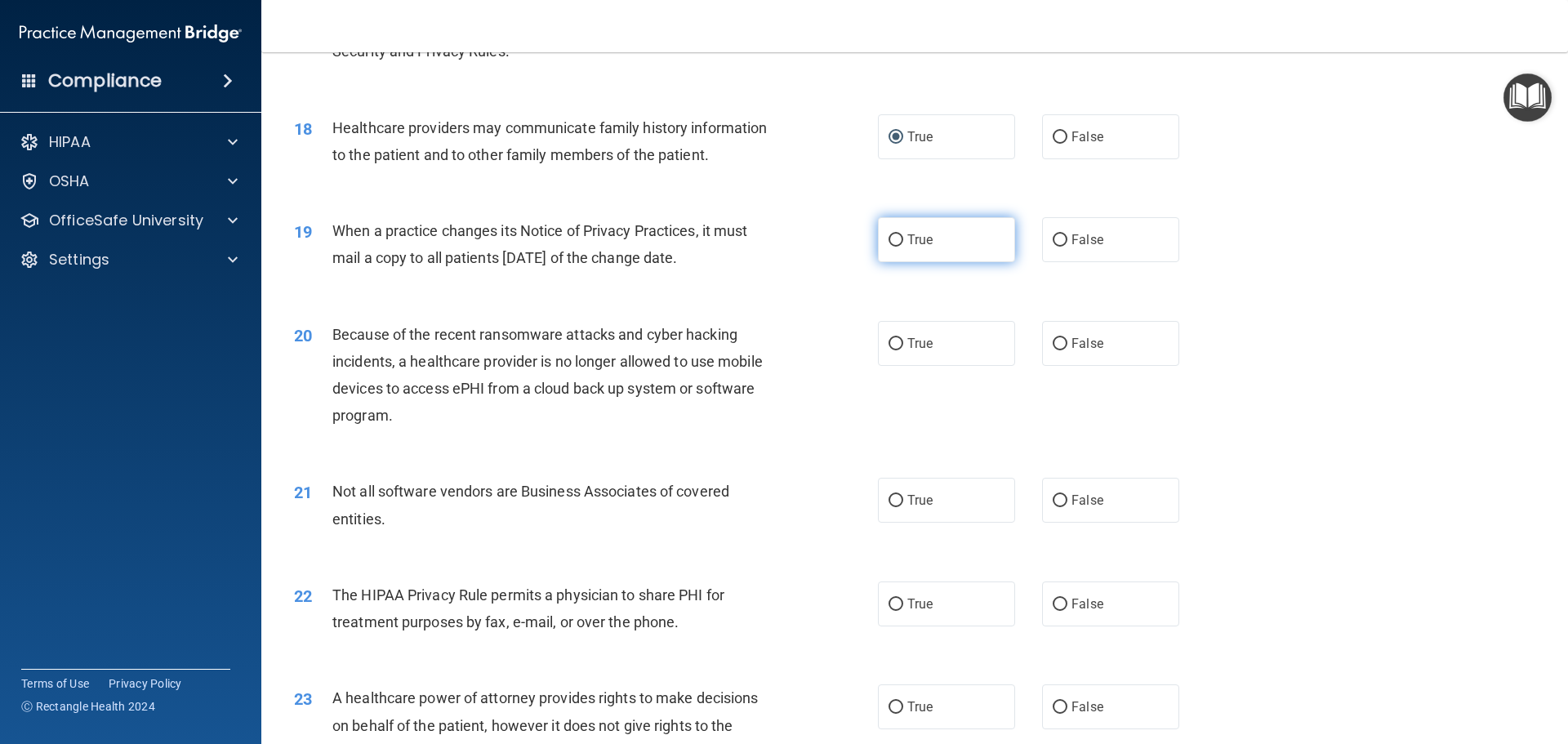
click at [911, 238] on span "True" at bounding box center [920, 240] width 25 height 16
click at [903, 238] on input "True" at bounding box center [896, 241] width 15 height 13
radio input "true"
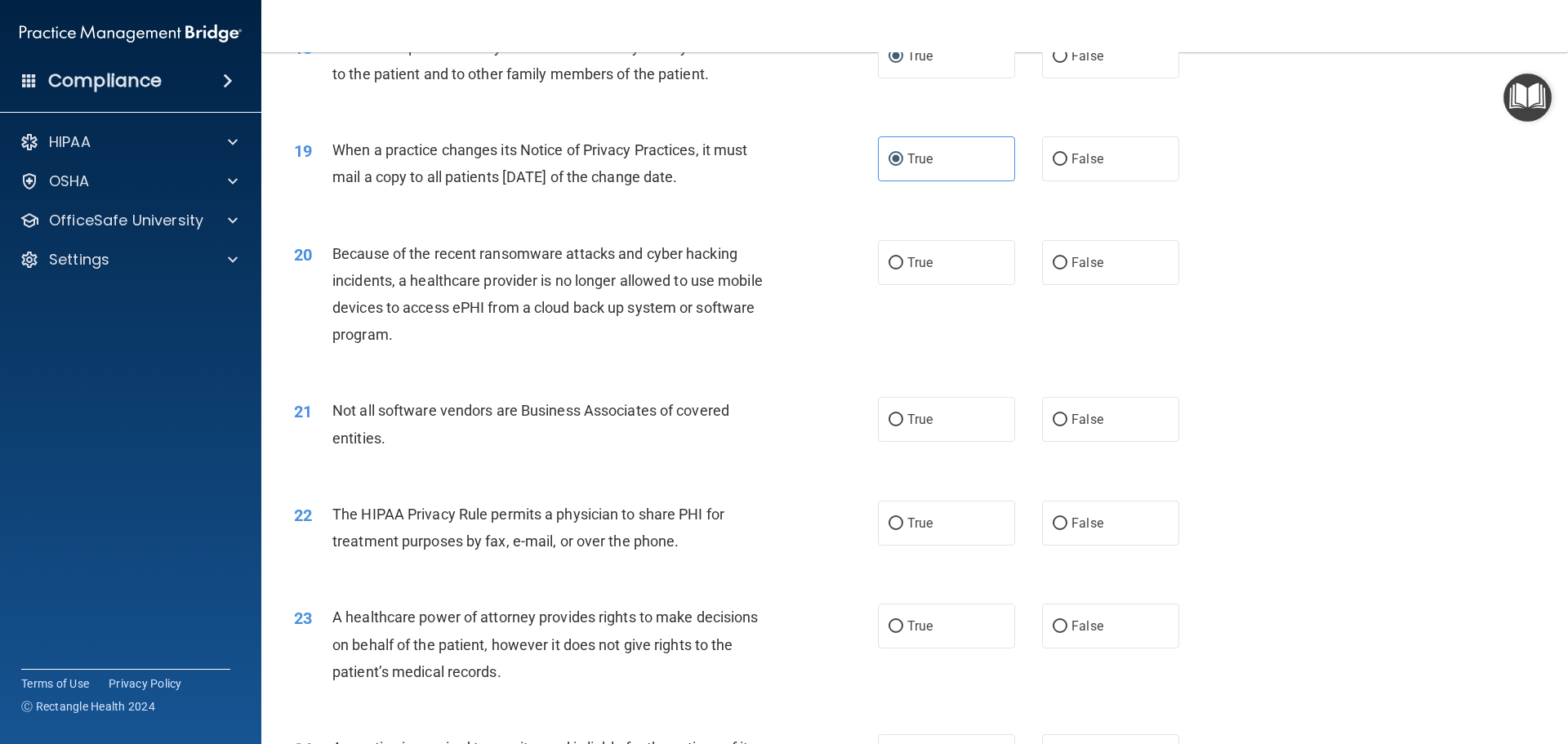
scroll to position [2206, 0]
click at [1088, 275] on label "False" at bounding box center [1111, 262] width 138 height 45
click at [1067, 268] on input "False" at bounding box center [1060, 263] width 15 height 13
radio input "true"
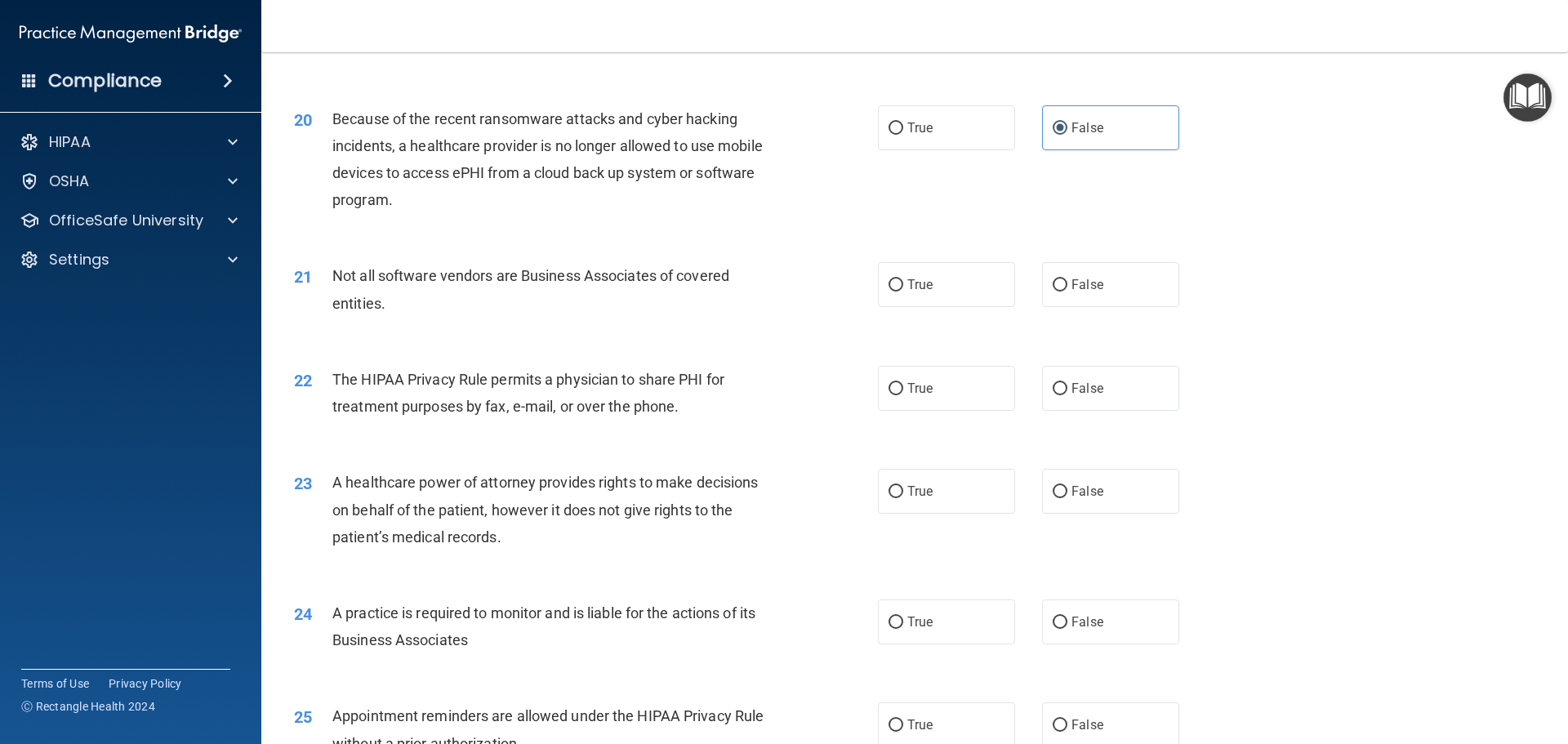
scroll to position [2370, 0]
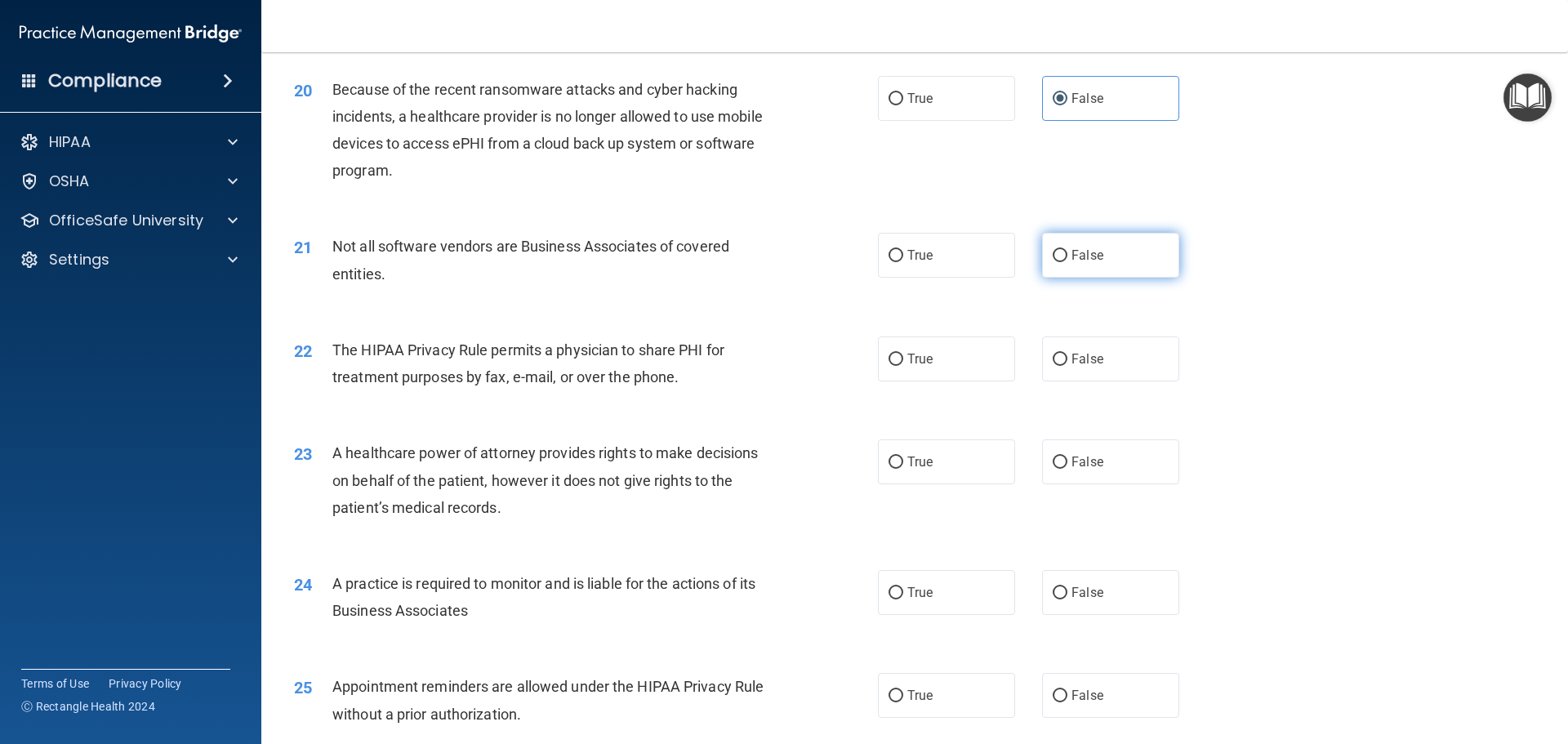
click at [1081, 260] on span "False" at bounding box center [1088, 255] width 32 height 16
click at [1067, 260] on input "False" at bounding box center [1060, 256] width 15 height 13
radio input "true"
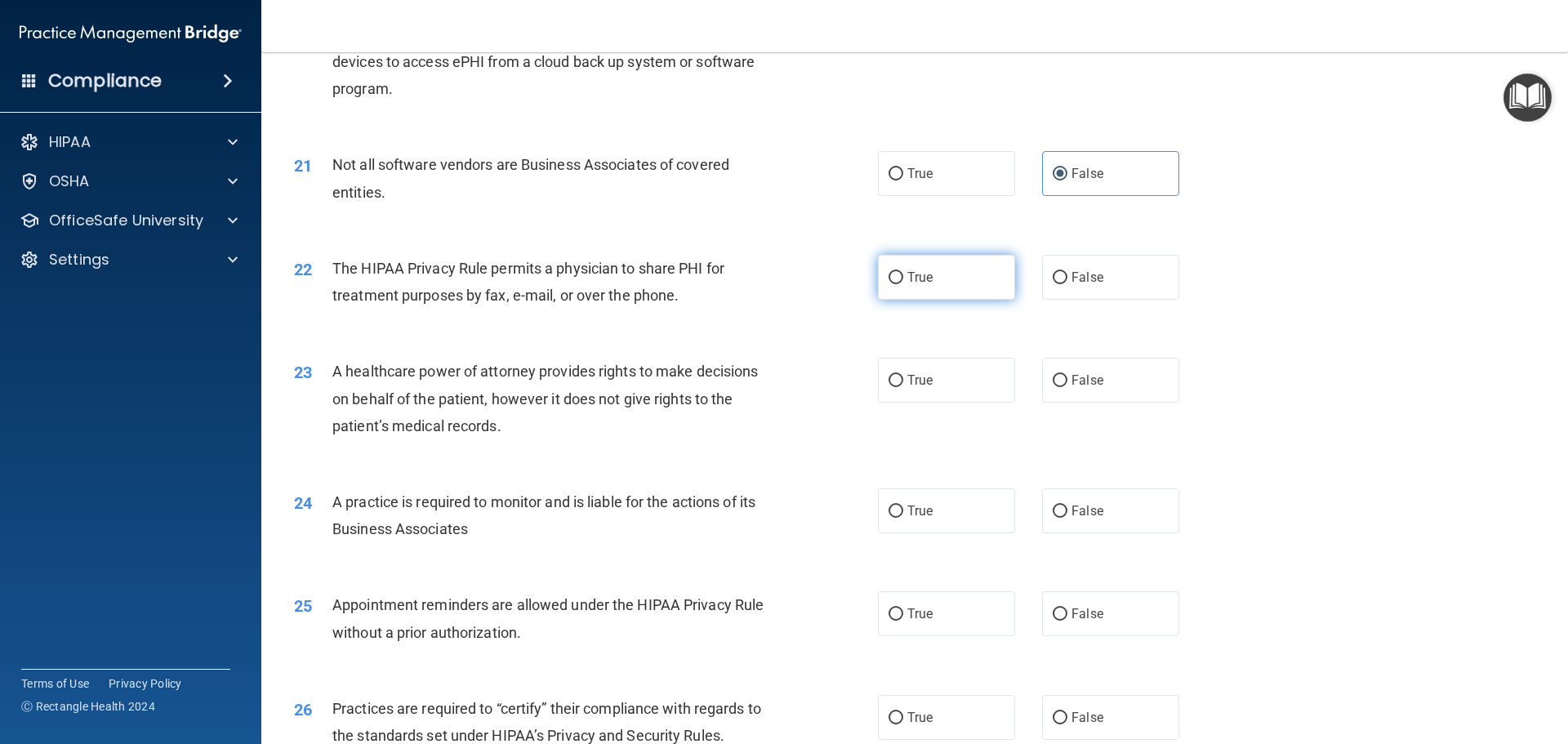
click at [936, 279] on label "True" at bounding box center [947, 278] width 138 height 45
click at [903, 279] on input "True" at bounding box center [896, 278] width 15 height 13
radio input "true"
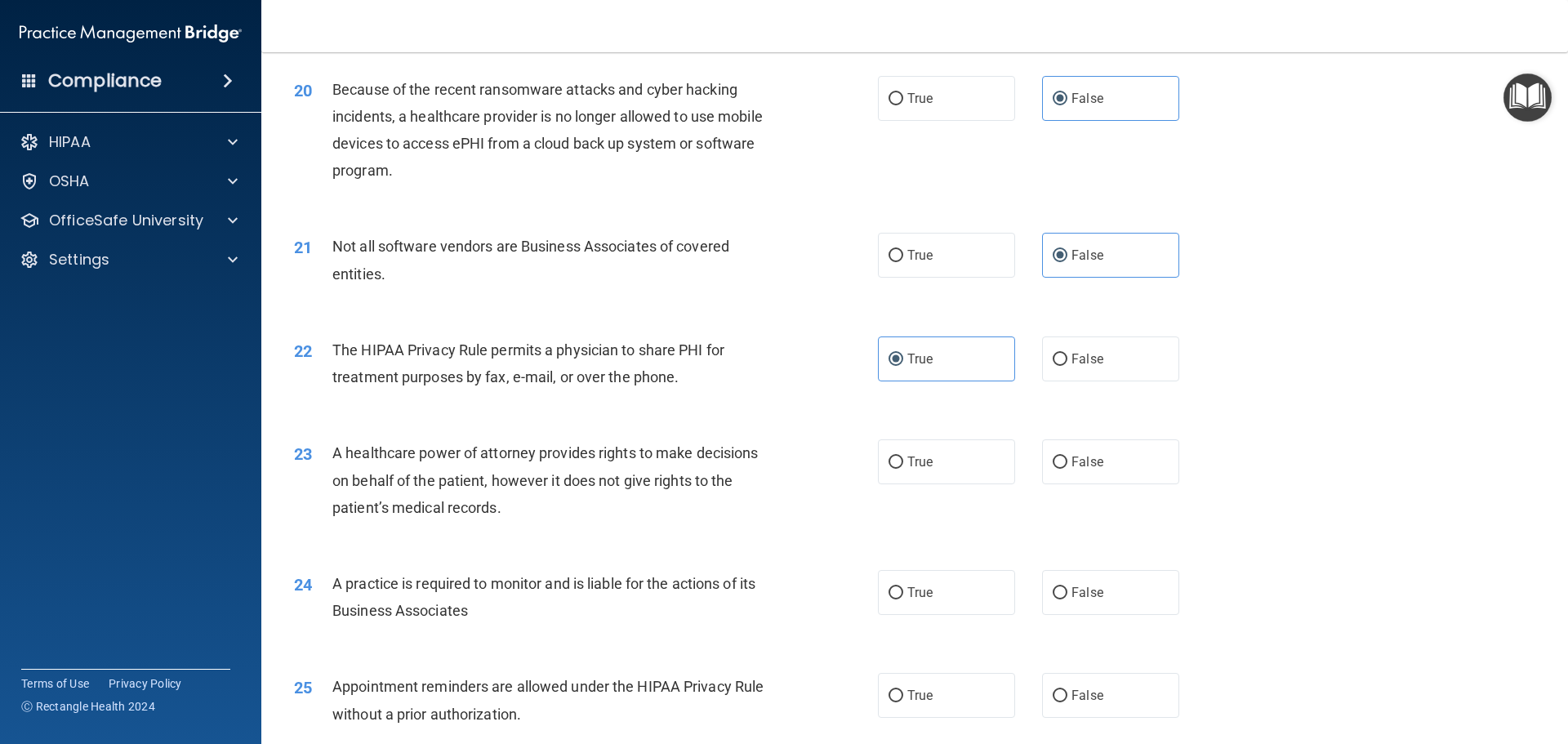
scroll to position [2532, 0]
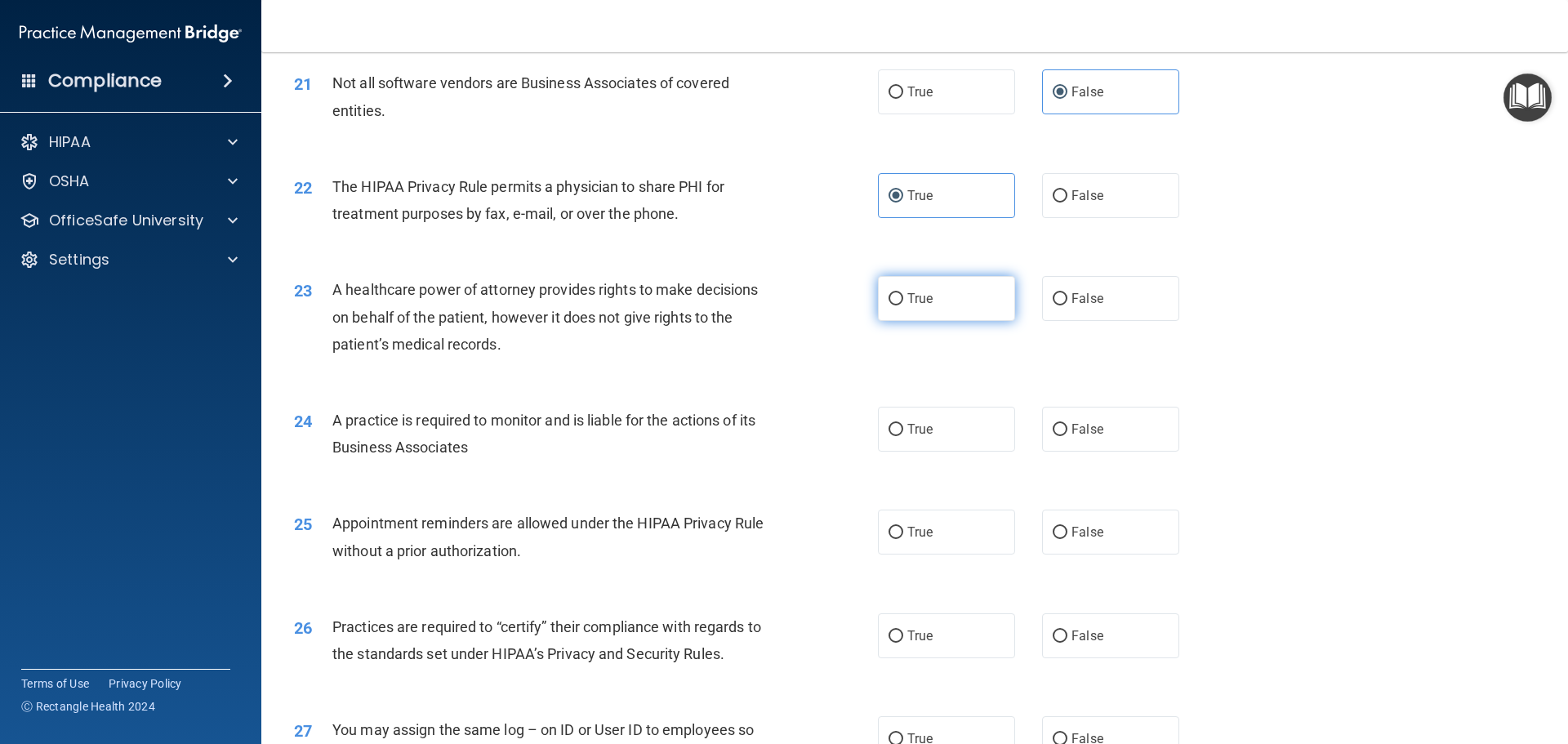
click at [897, 310] on label "True" at bounding box center [947, 299] width 138 height 45
click at [897, 305] on input "True" at bounding box center [896, 299] width 15 height 13
radio input "true"
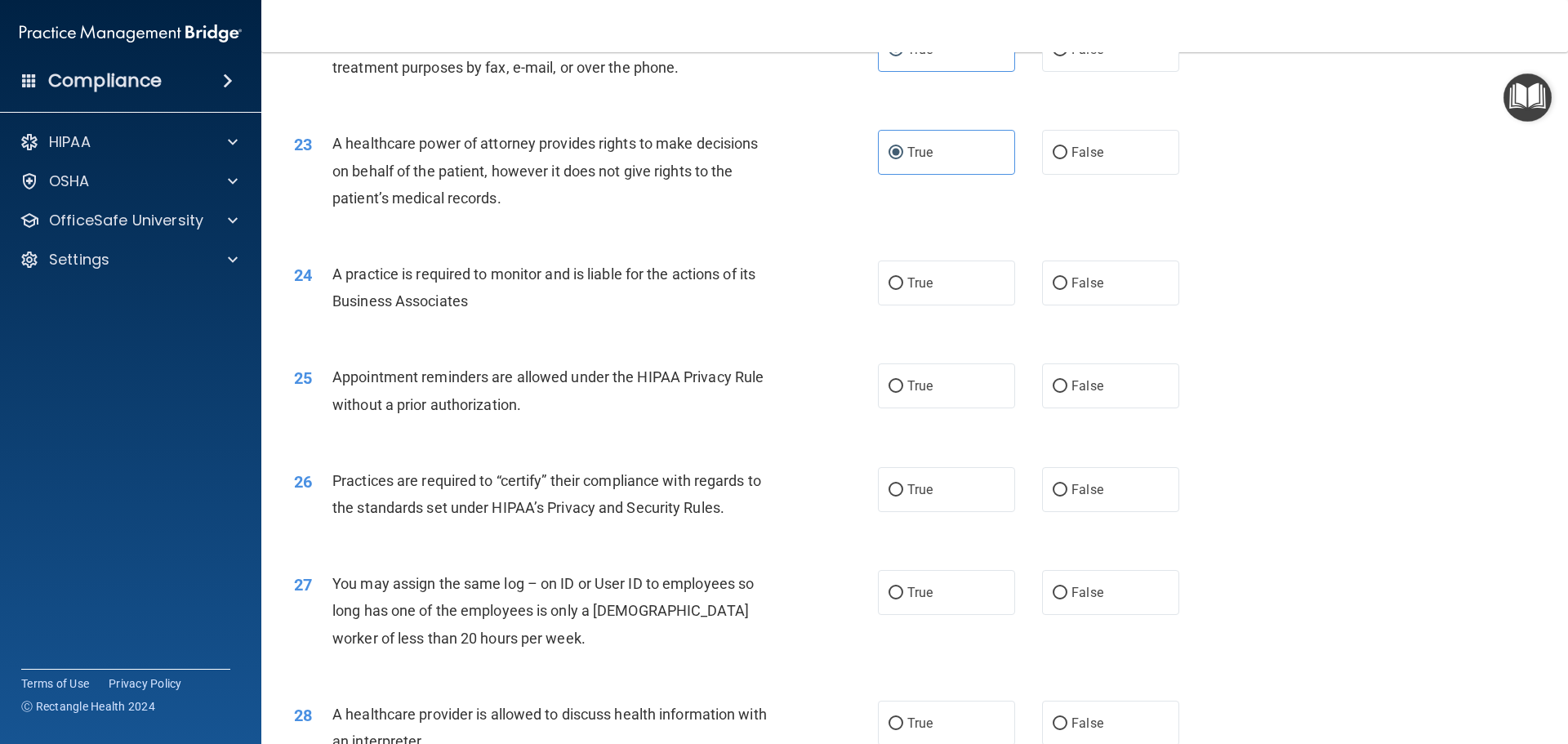
scroll to position [2696, 0]
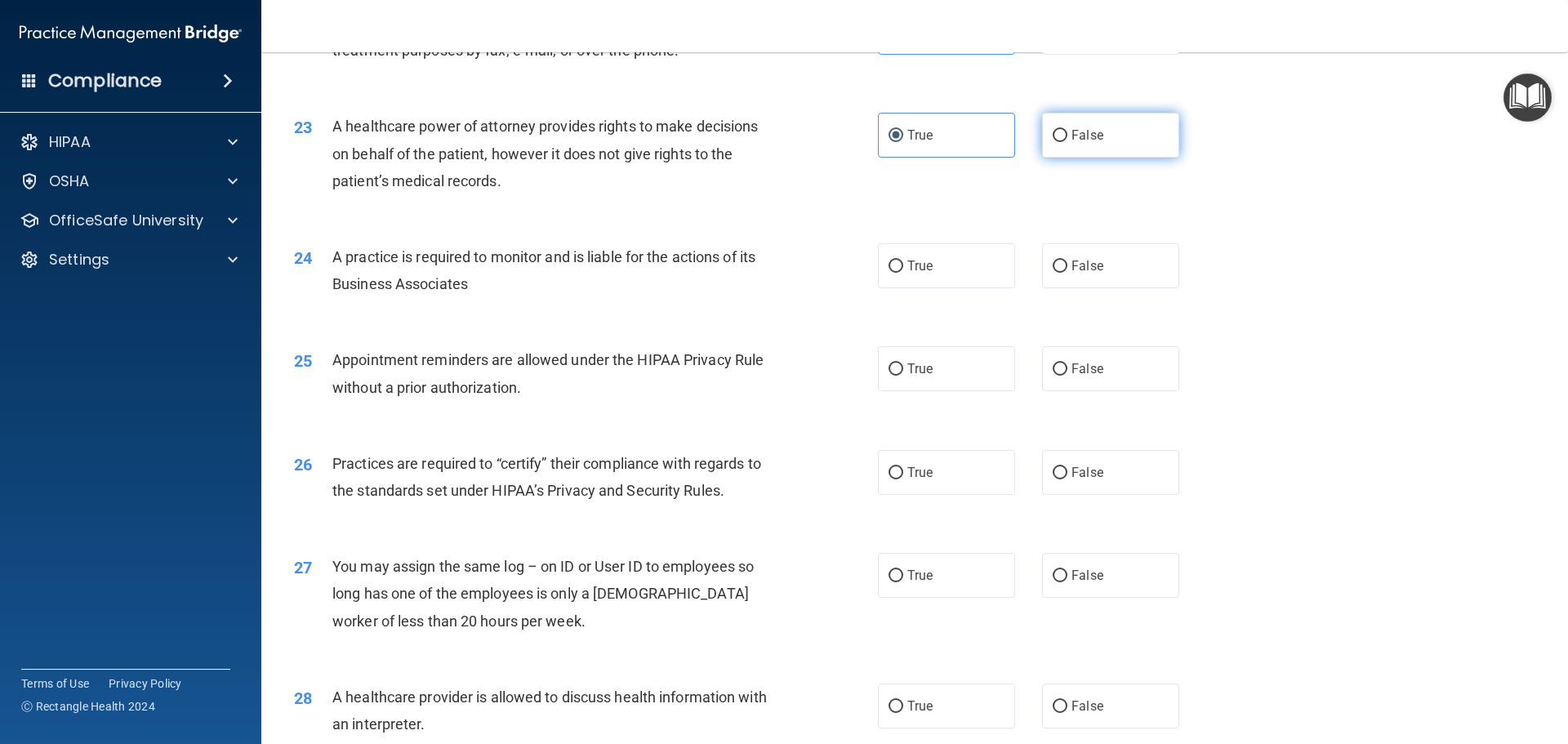
click at [1062, 131] on label "False" at bounding box center [1111, 135] width 138 height 45
click at [1062, 131] on input "False" at bounding box center [1060, 136] width 15 height 13
radio input "true"
radio input "false"
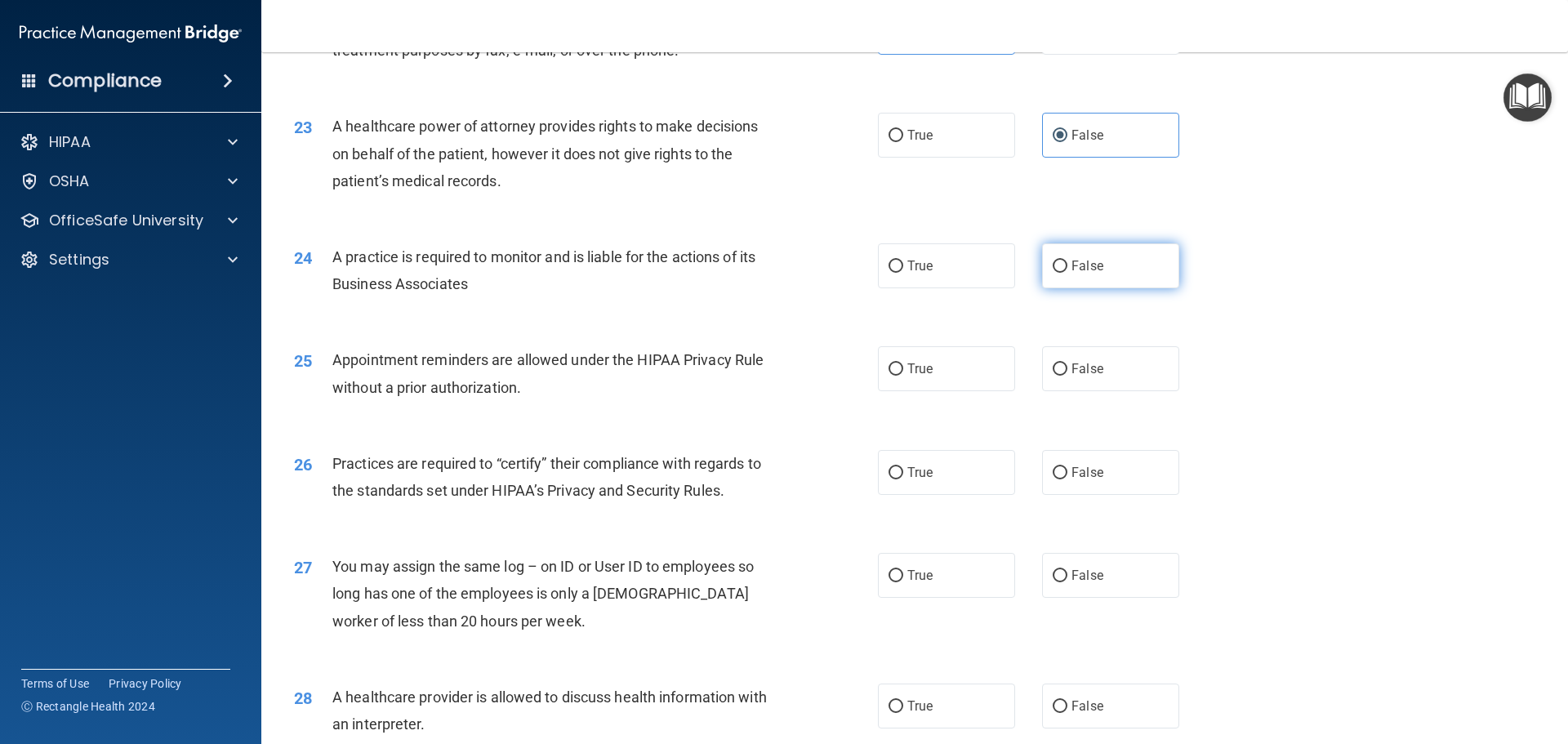
click at [1083, 256] on label "False" at bounding box center [1111, 266] width 138 height 45
click at [1067, 261] on input "False" at bounding box center [1060, 267] width 15 height 13
radio input "true"
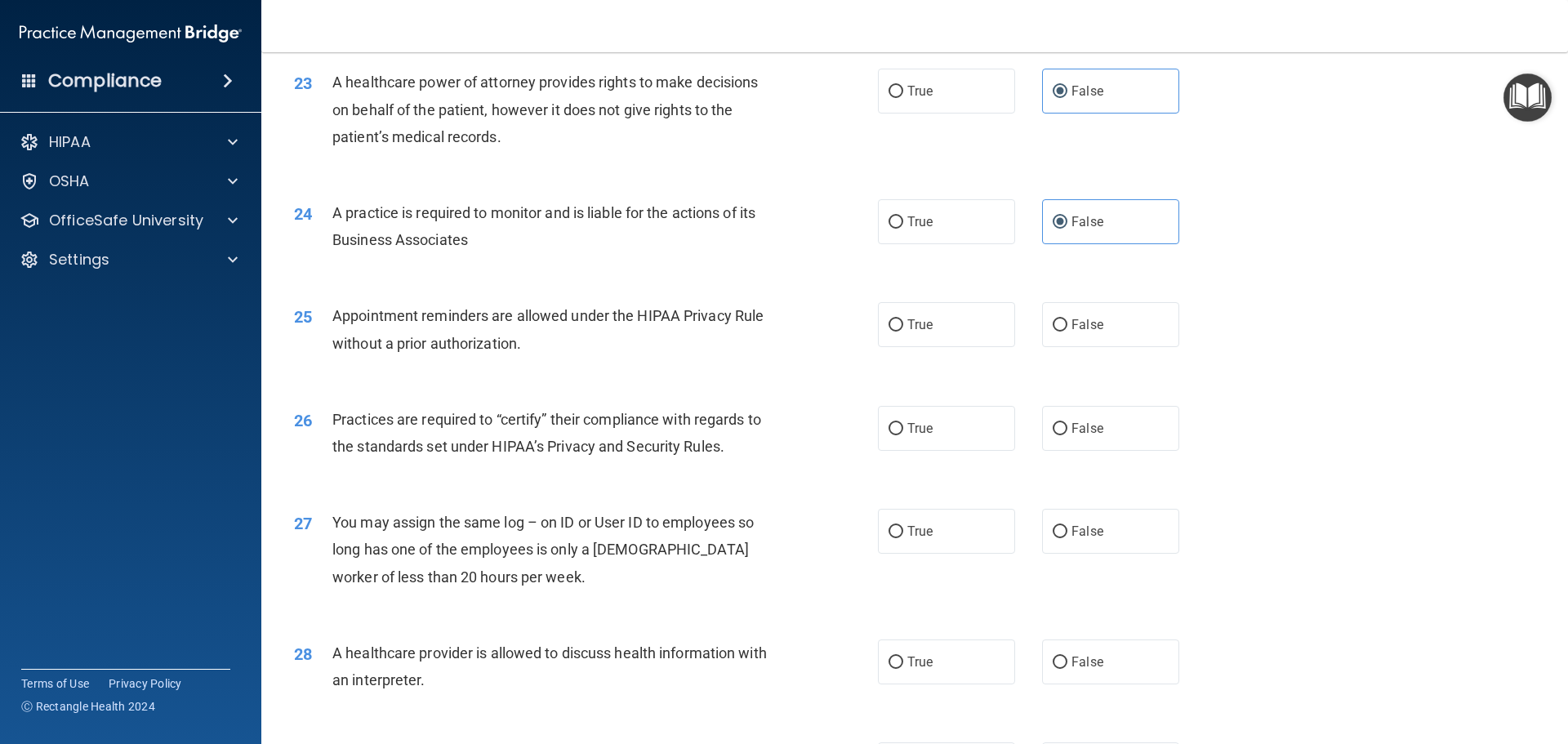
scroll to position [2778, 0]
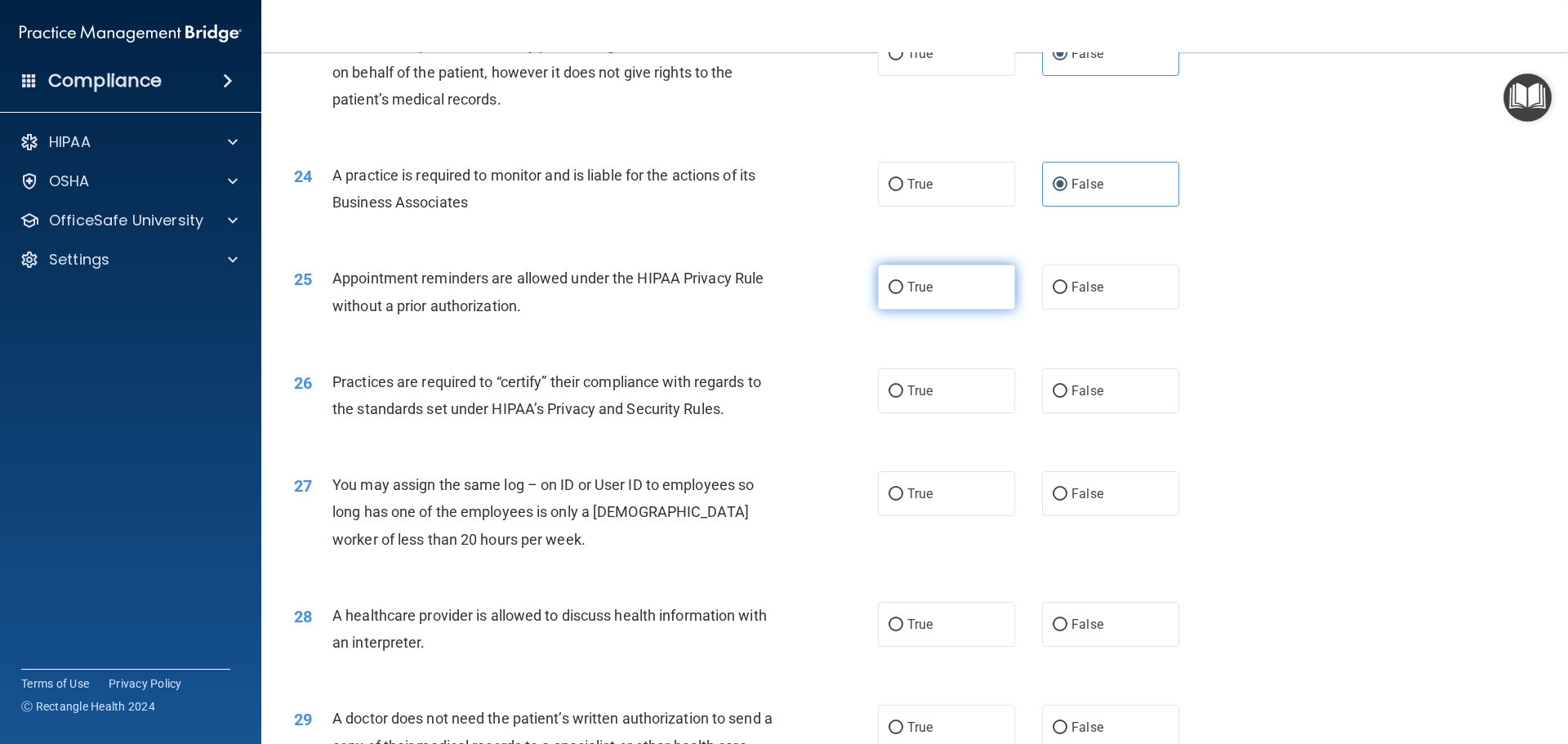
click at [897, 278] on label "True" at bounding box center [947, 288] width 138 height 45
click at [897, 282] on input "True" at bounding box center [896, 288] width 15 height 13
radio input "true"
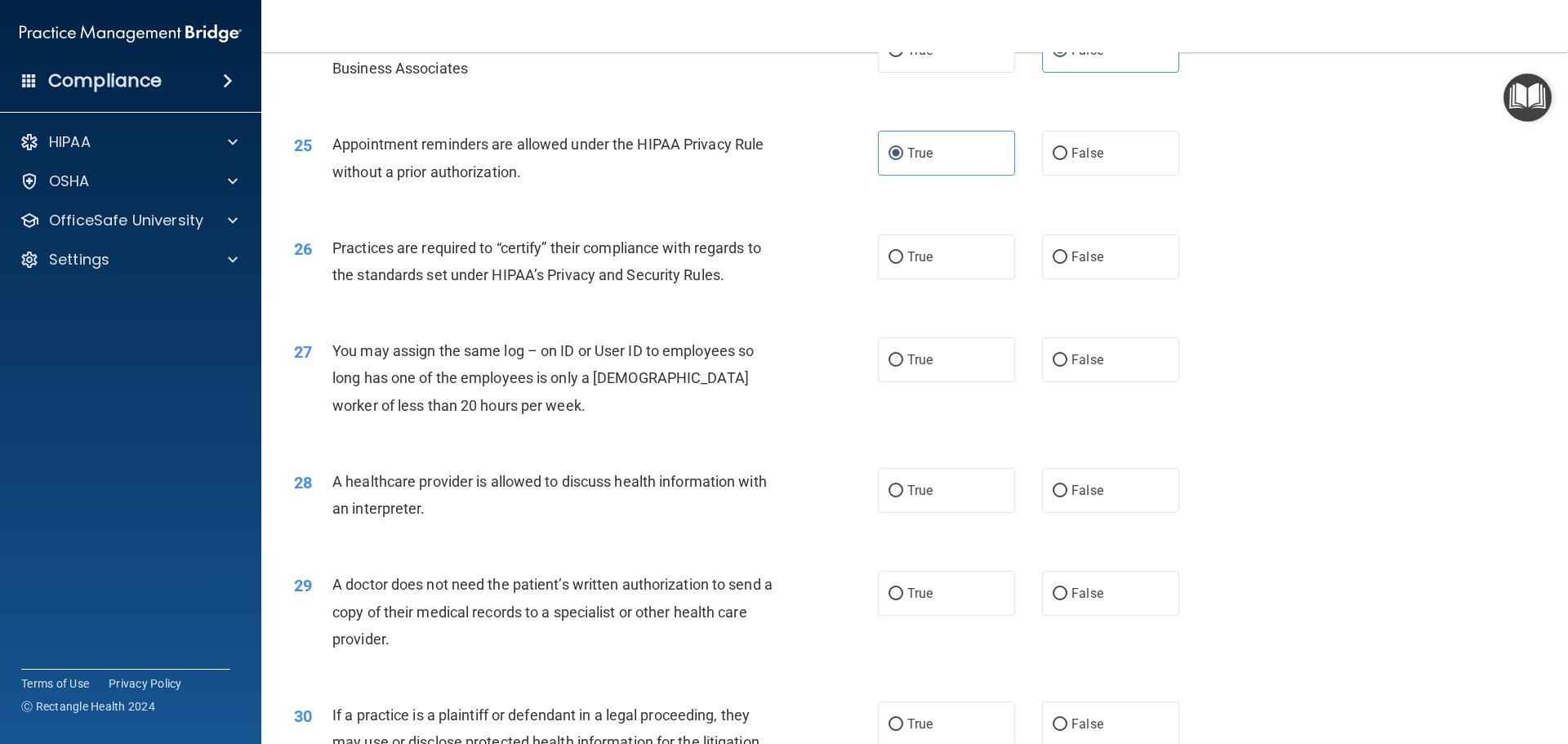
scroll to position [2941, 0]
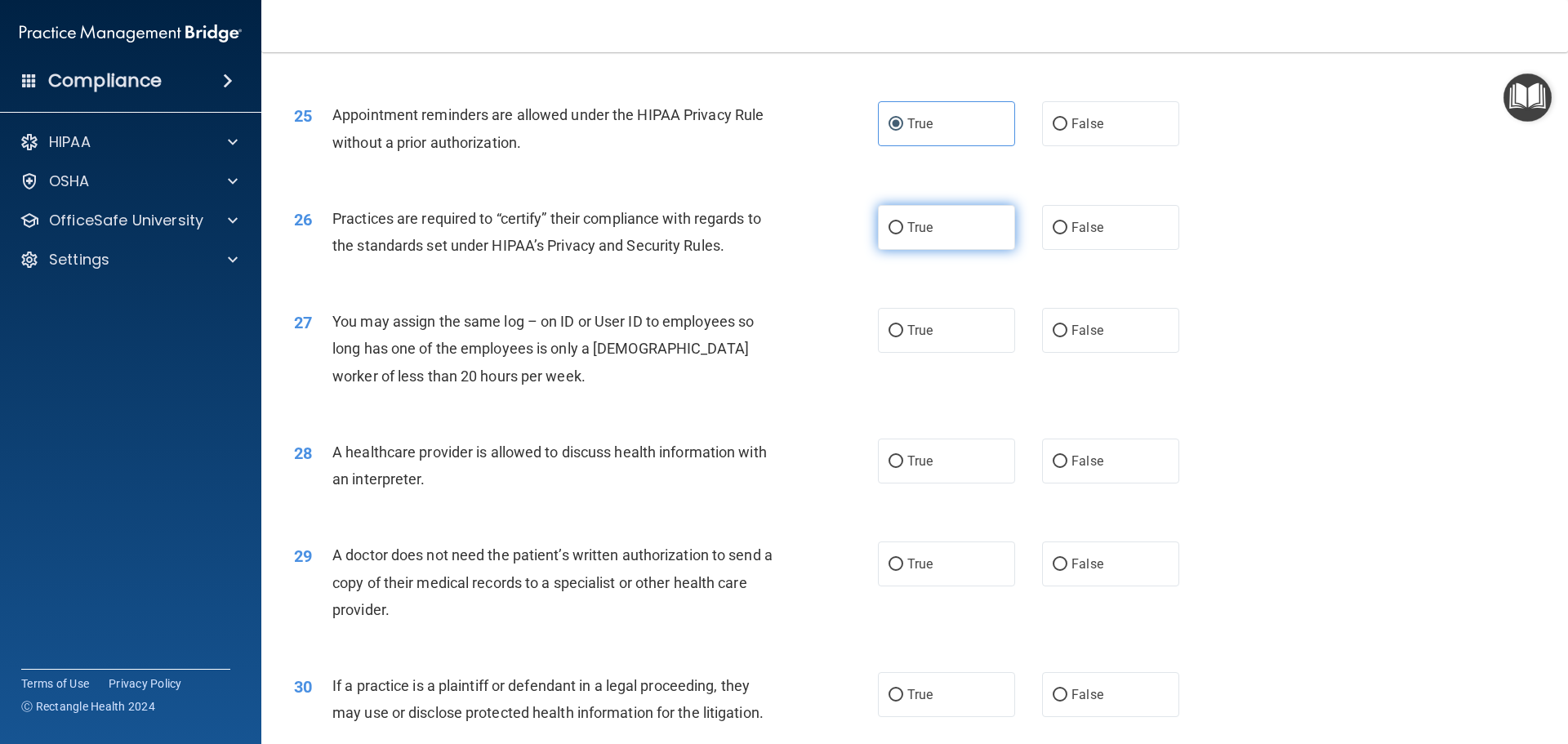
click at [942, 240] on label "True" at bounding box center [947, 227] width 138 height 45
click at [903, 235] on input "True" at bounding box center [896, 228] width 15 height 13
radio input "true"
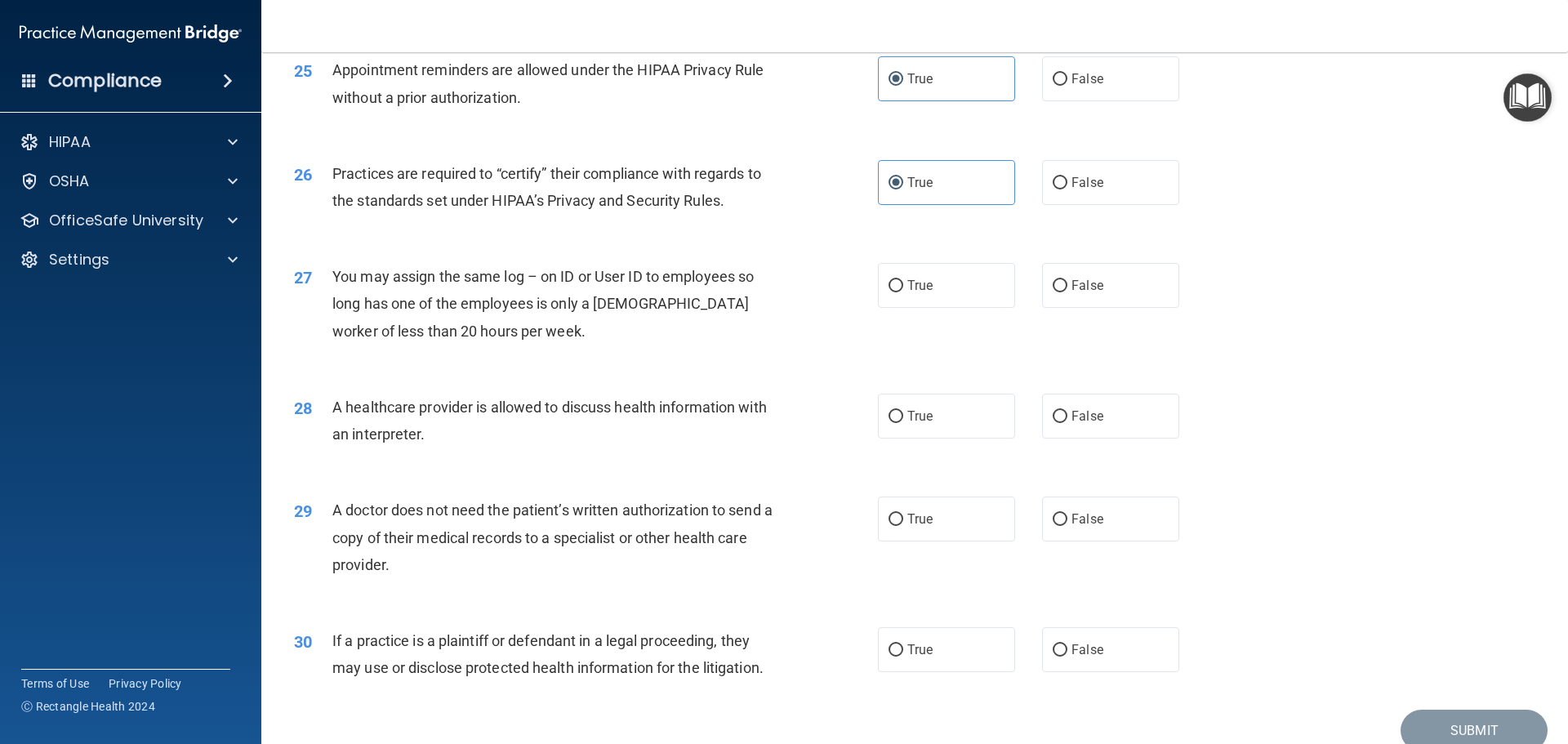
scroll to position [3023, 0]
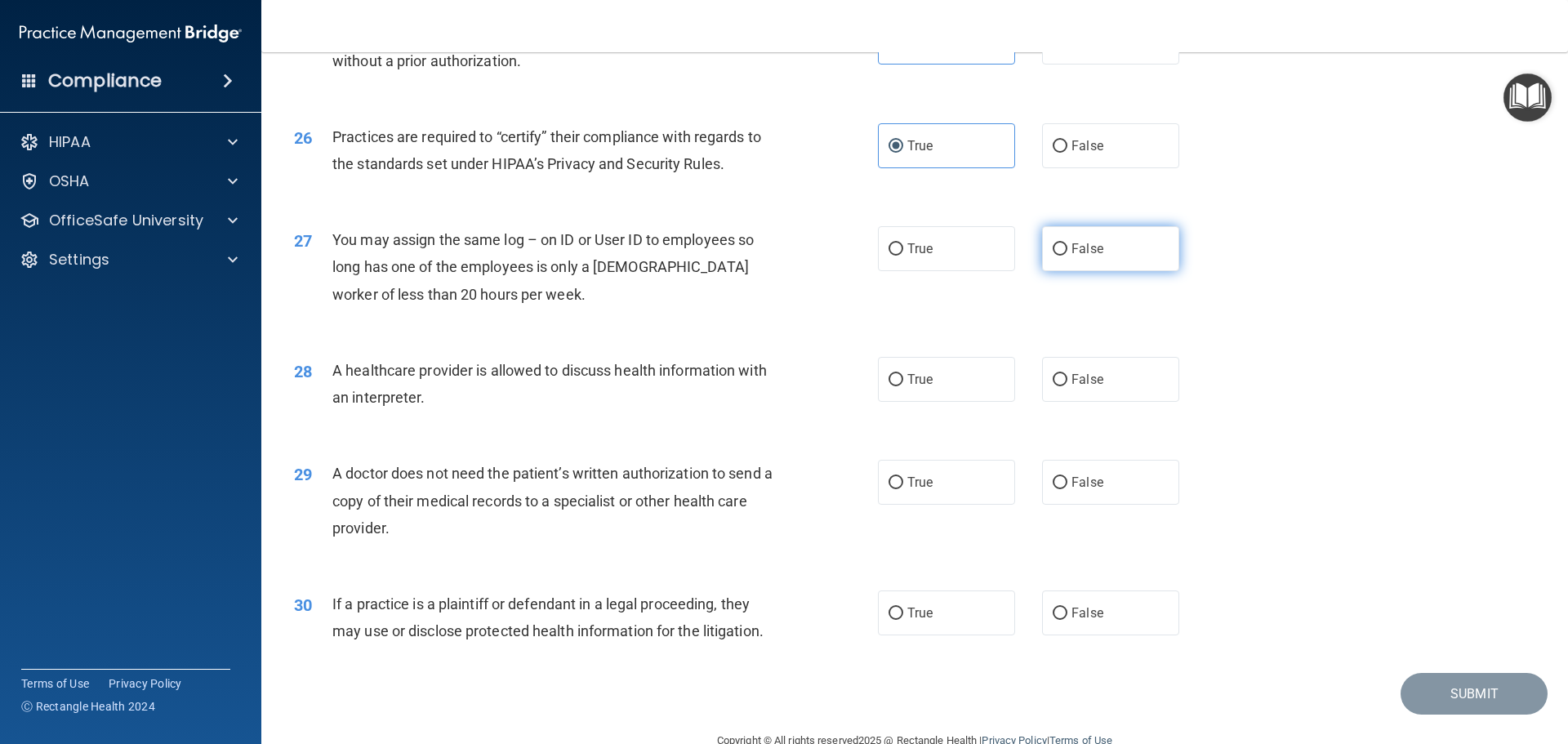
click at [1090, 257] on label "False" at bounding box center [1111, 249] width 138 height 45
click at [1067, 256] on input "False" at bounding box center [1060, 249] width 15 height 13
radio input "true"
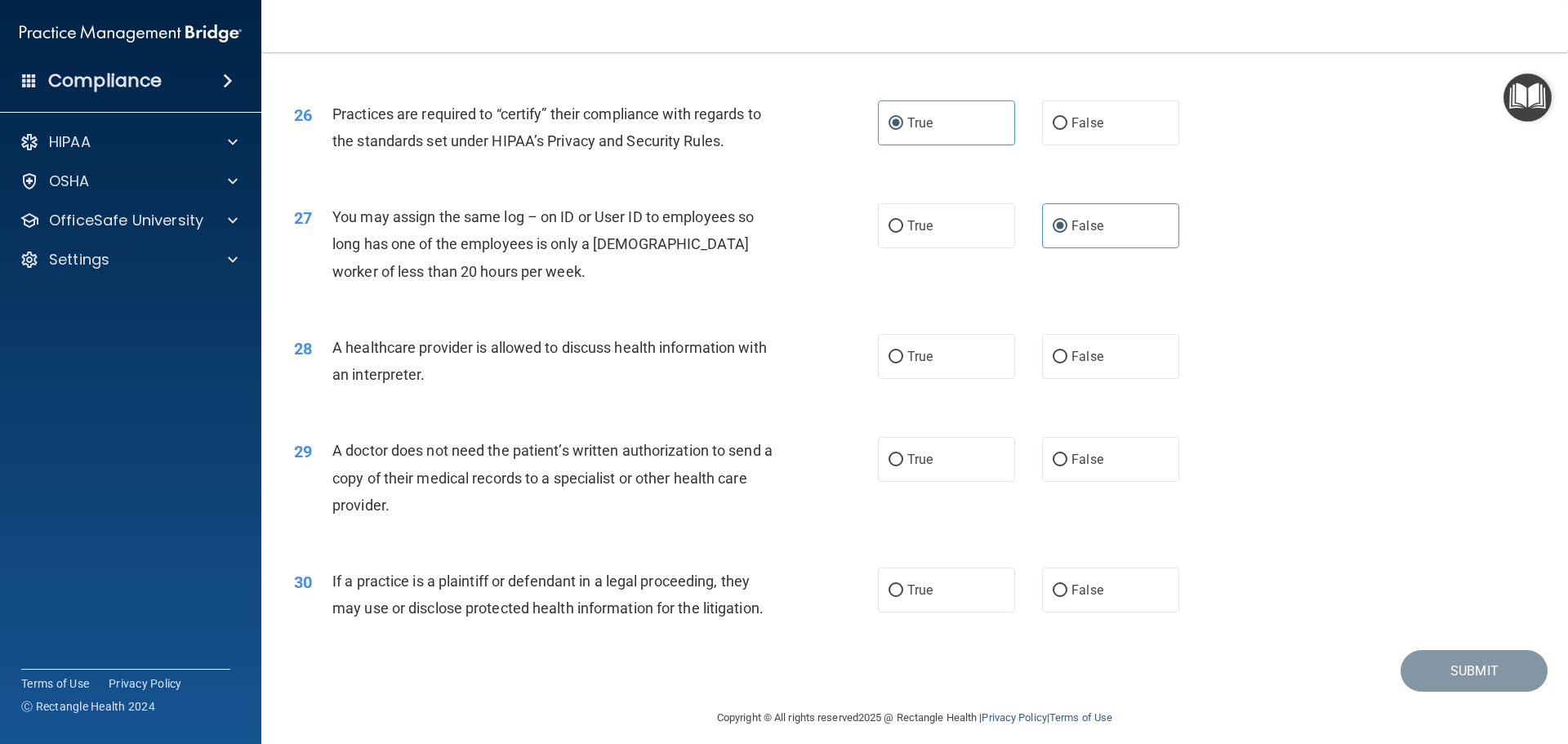
scroll to position [3059, 0]
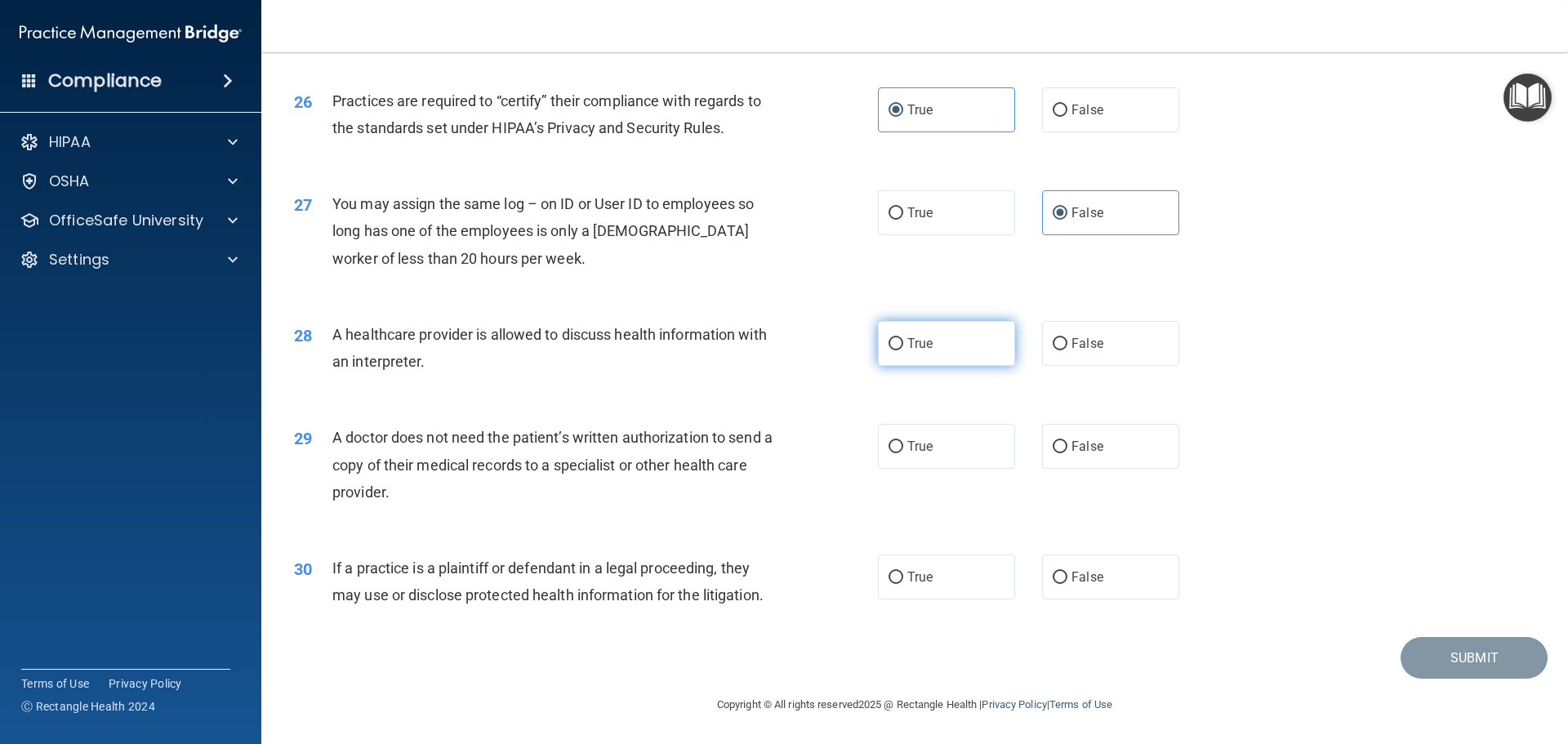
click at [936, 353] on label "True" at bounding box center [947, 344] width 138 height 45
click at [903, 351] on input "True" at bounding box center [896, 344] width 15 height 13
radio input "true"
click at [1093, 446] on span "False" at bounding box center [1088, 446] width 32 height 16
click at [1067, 446] on input "False" at bounding box center [1060, 447] width 15 height 13
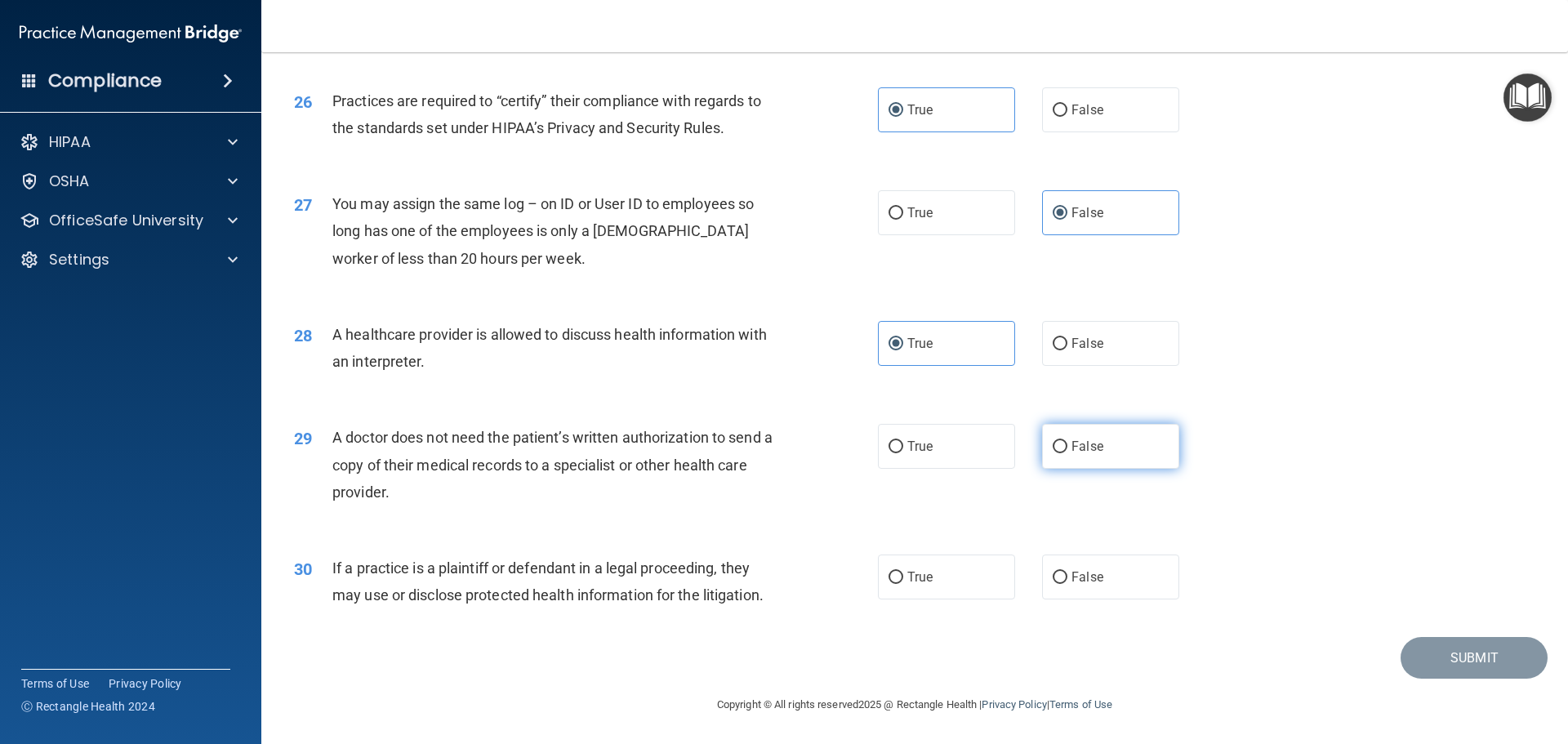
radio input "true"
click at [919, 575] on span "True" at bounding box center [920, 577] width 25 height 16
click at [903, 575] on input "True" at bounding box center [896, 578] width 15 height 13
radio input "true"
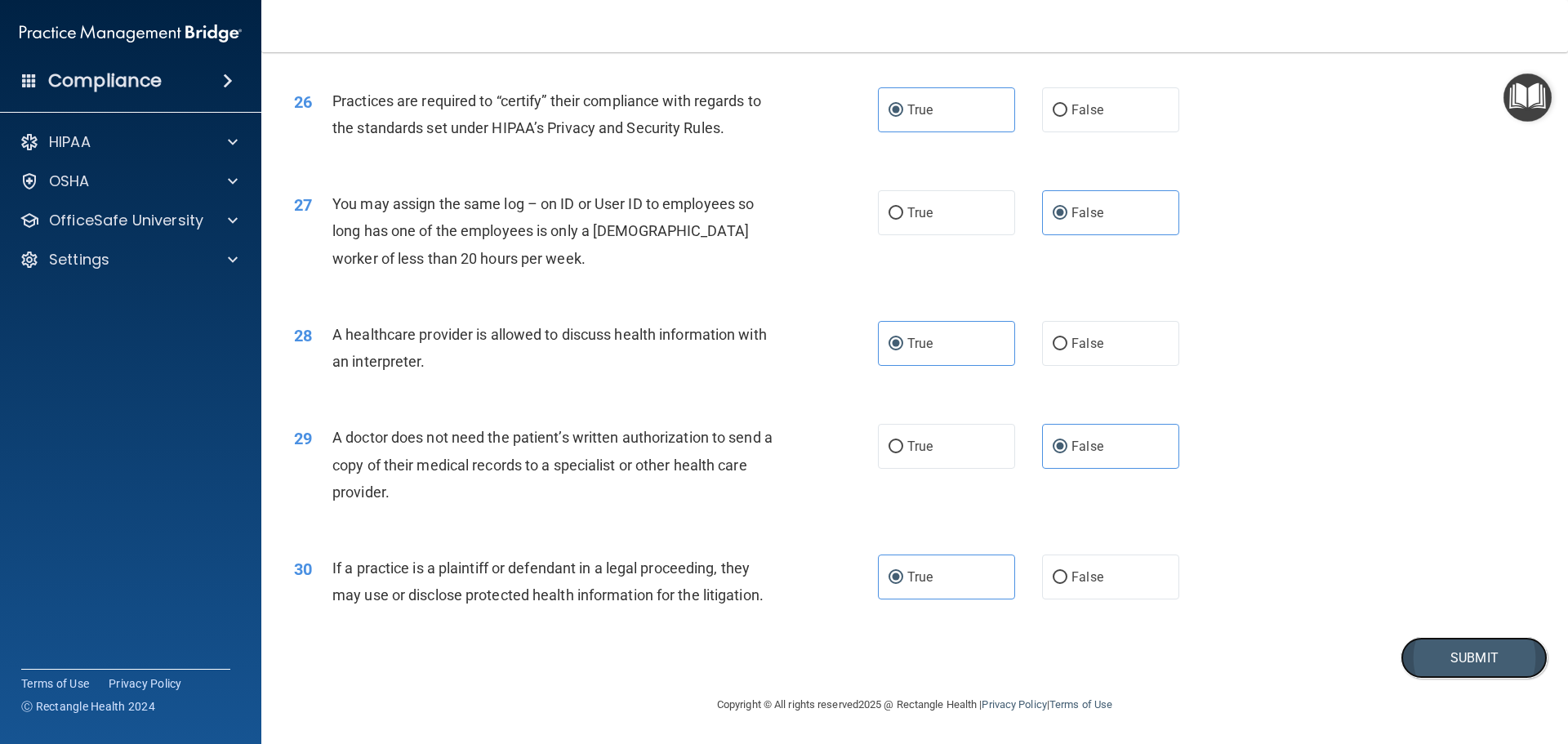
click at [1462, 652] on button "Submit" at bounding box center [1473, 658] width 147 height 42
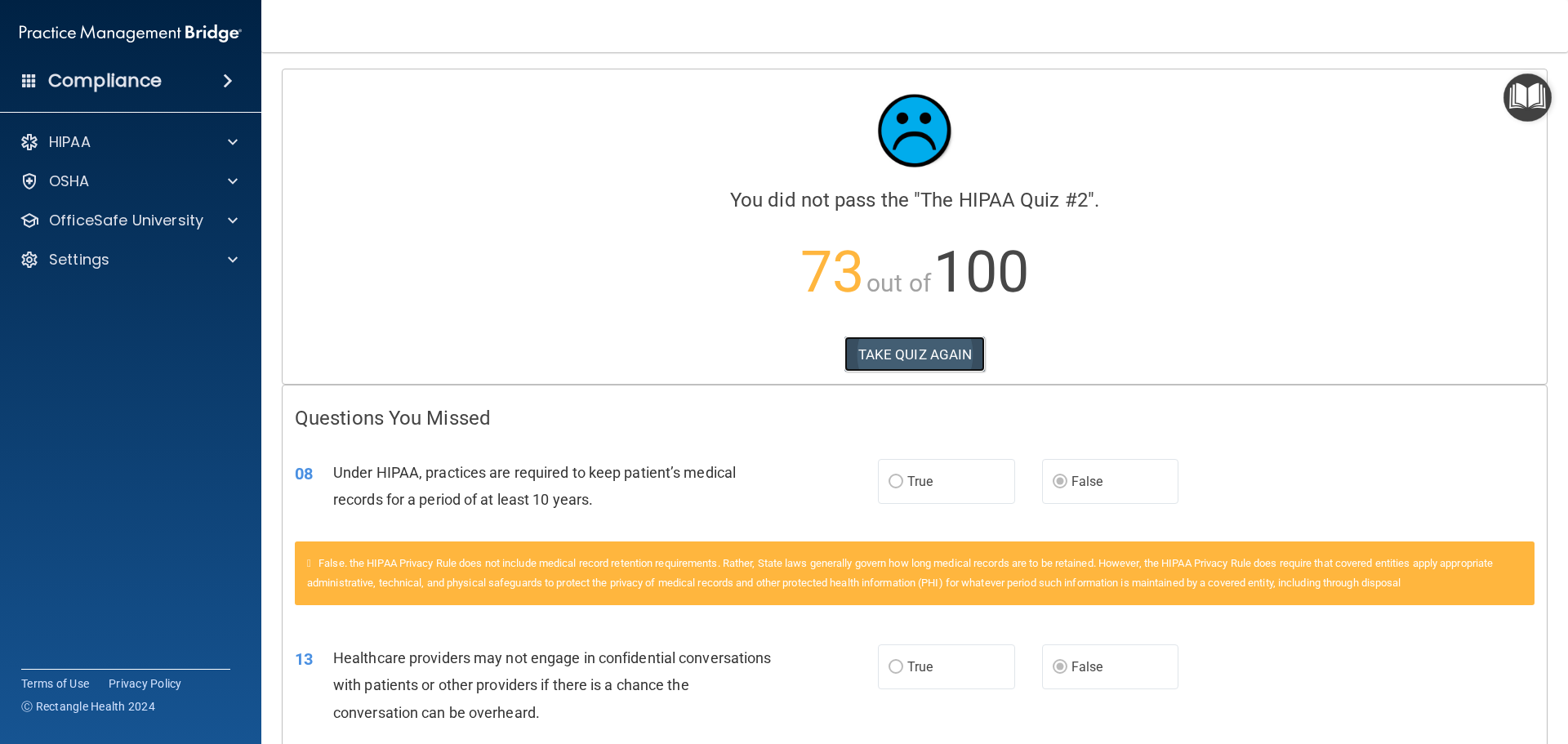
click at [932, 343] on button "TAKE QUIZ AGAIN" at bounding box center [915, 354] width 142 height 36
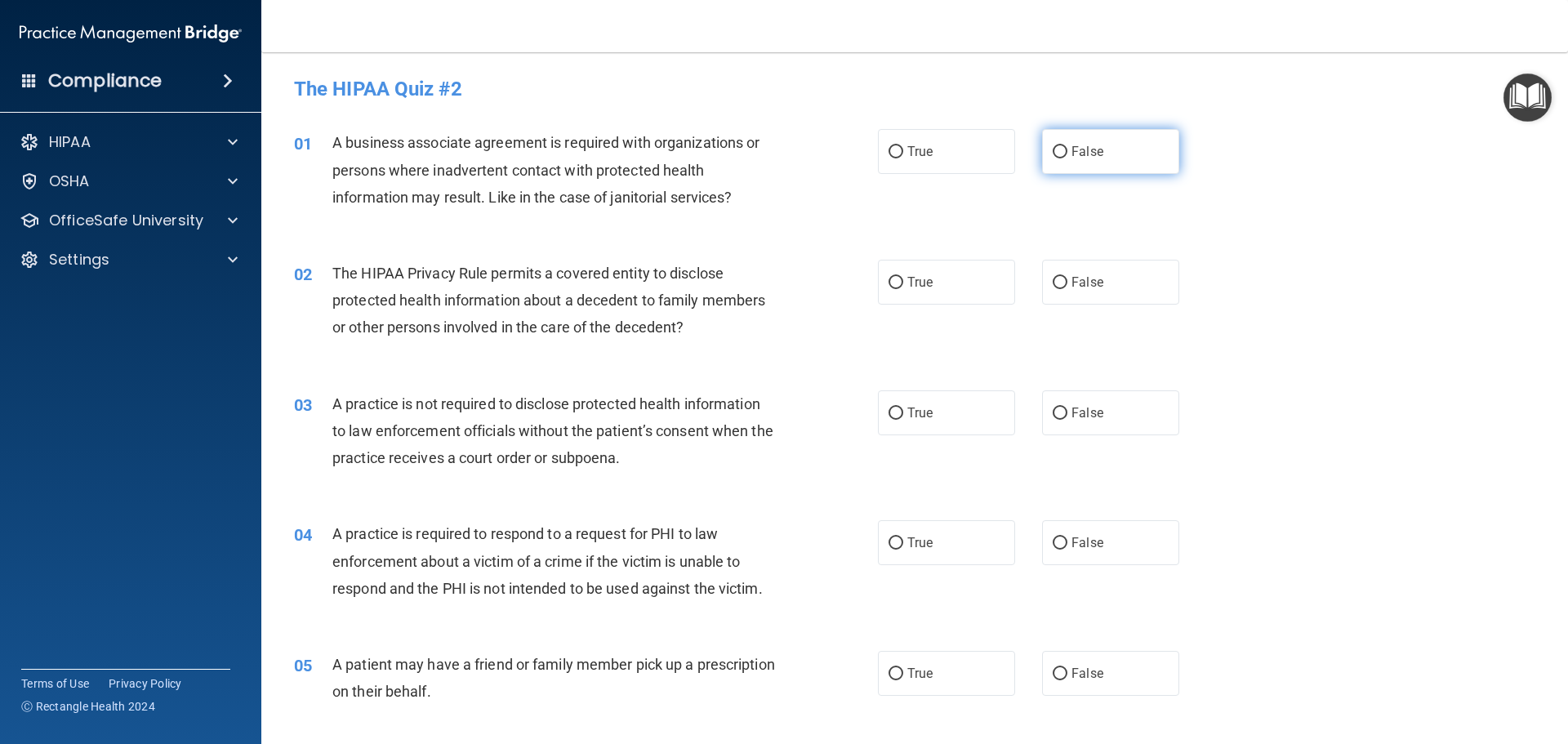
click at [1115, 159] on label "False" at bounding box center [1111, 152] width 138 height 45
click at [1067, 159] on input "False" at bounding box center [1060, 152] width 15 height 13
radio input "true"
click at [912, 271] on label "True" at bounding box center [947, 283] width 138 height 45
click at [903, 277] on input "True" at bounding box center [896, 283] width 15 height 13
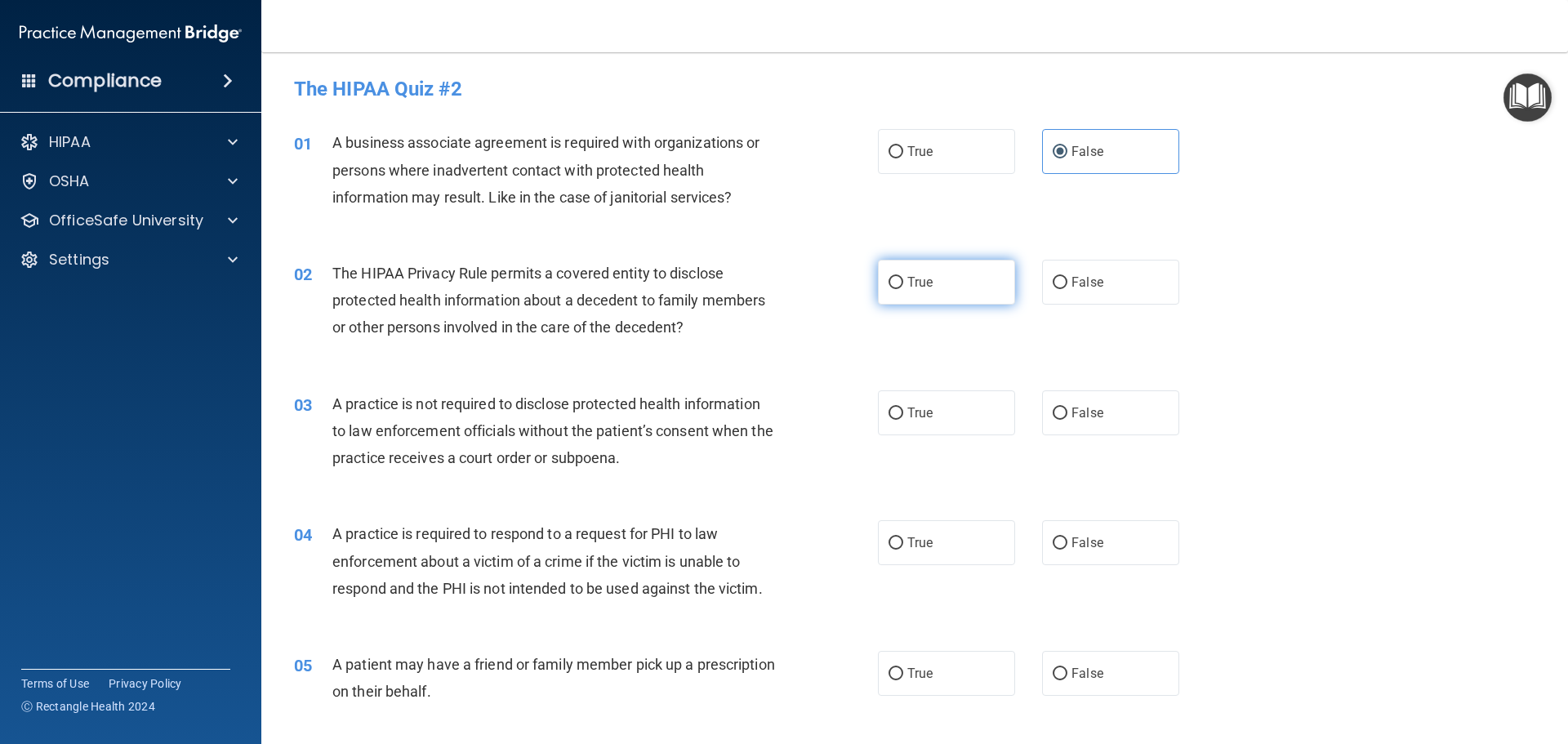
radio input "true"
click at [1087, 296] on label "False" at bounding box center [1111, 283] width 138 height 45
click at [1067, 289] on input "False" at bounding box center [1060, 283] width 15 height 13
radio input "true"
click at [954, 289] on label "True" at bounding box center [947, 283] width 138 height 45
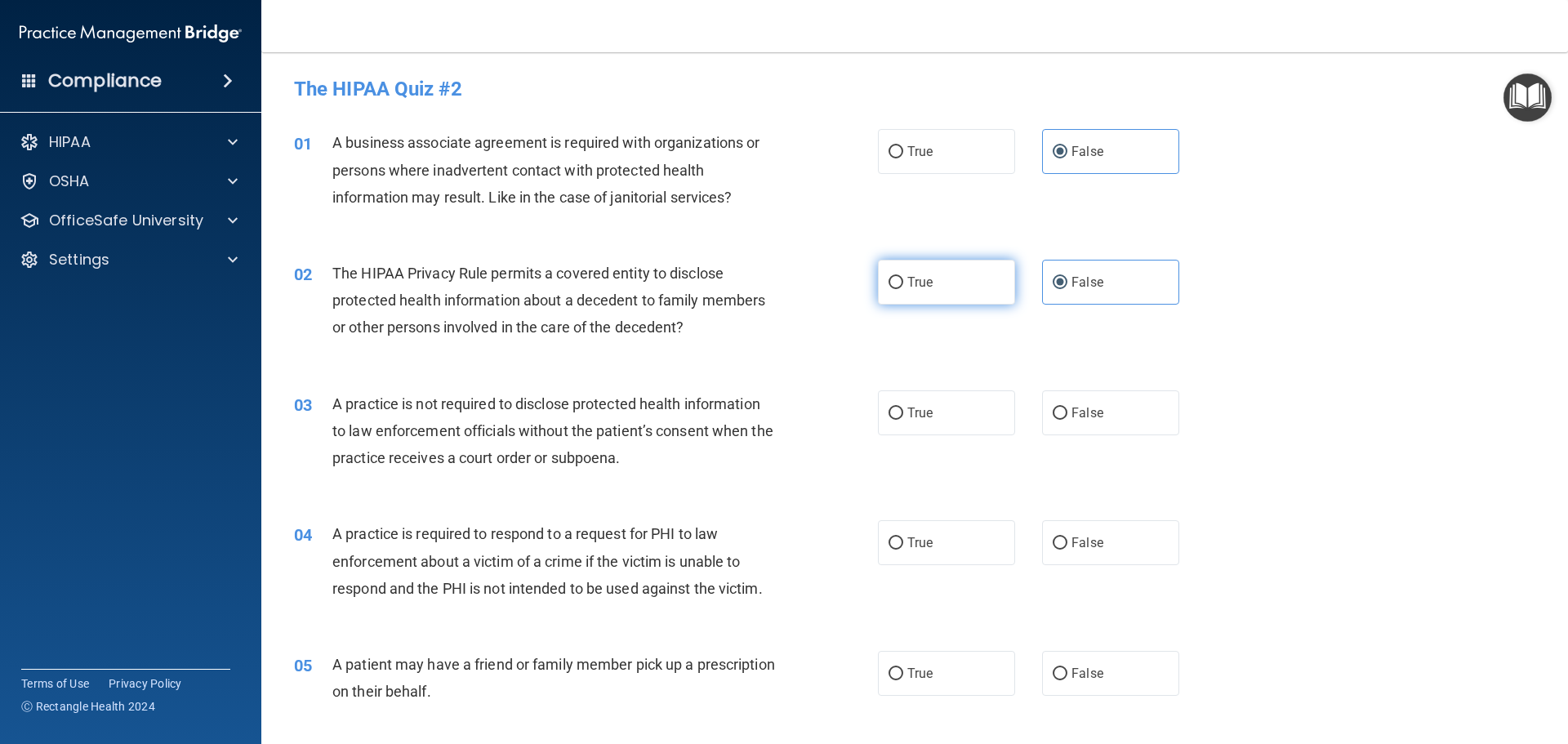
click at [903, 289] on input "True" at bounding box center [896, 283] width 15 height 13
radio input "true"
radio input "false"
click at [1073, 413] on span "False" at bounding box center [1088, 413] width 32 height 16
click at [1067, 413] on input "False" at bounding box center [1060, 414] width 15 height 13
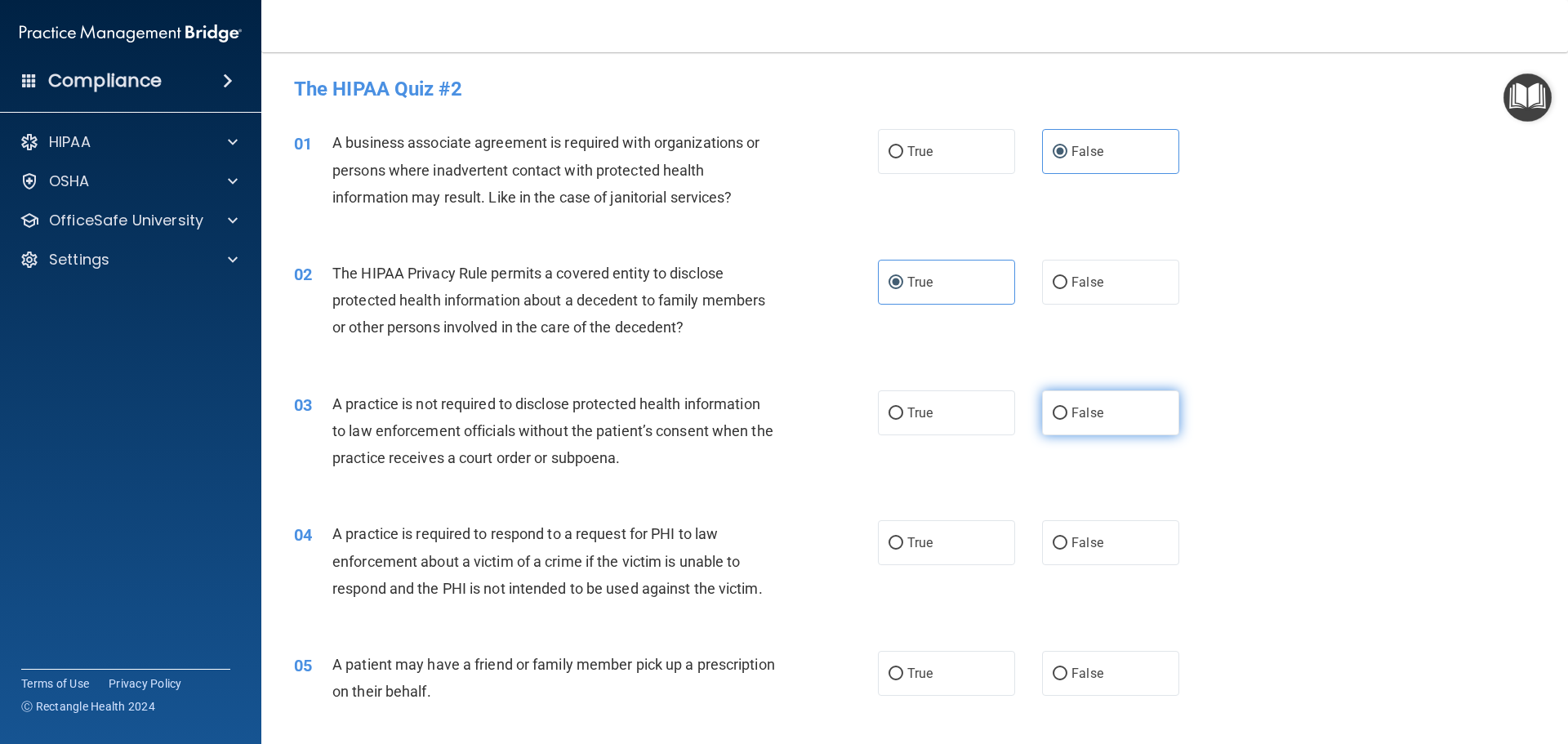
radio input "true"
click at [947, 555] on label "True" at bounding box center [947, 543] width 138 height 45
click at [903, 550] on input "True" at bounding box center [896, 544] width 15 height 13
radio input "true"
click at [909, 663] on label "True" at bounding box center [947, 674] width 138 height 45
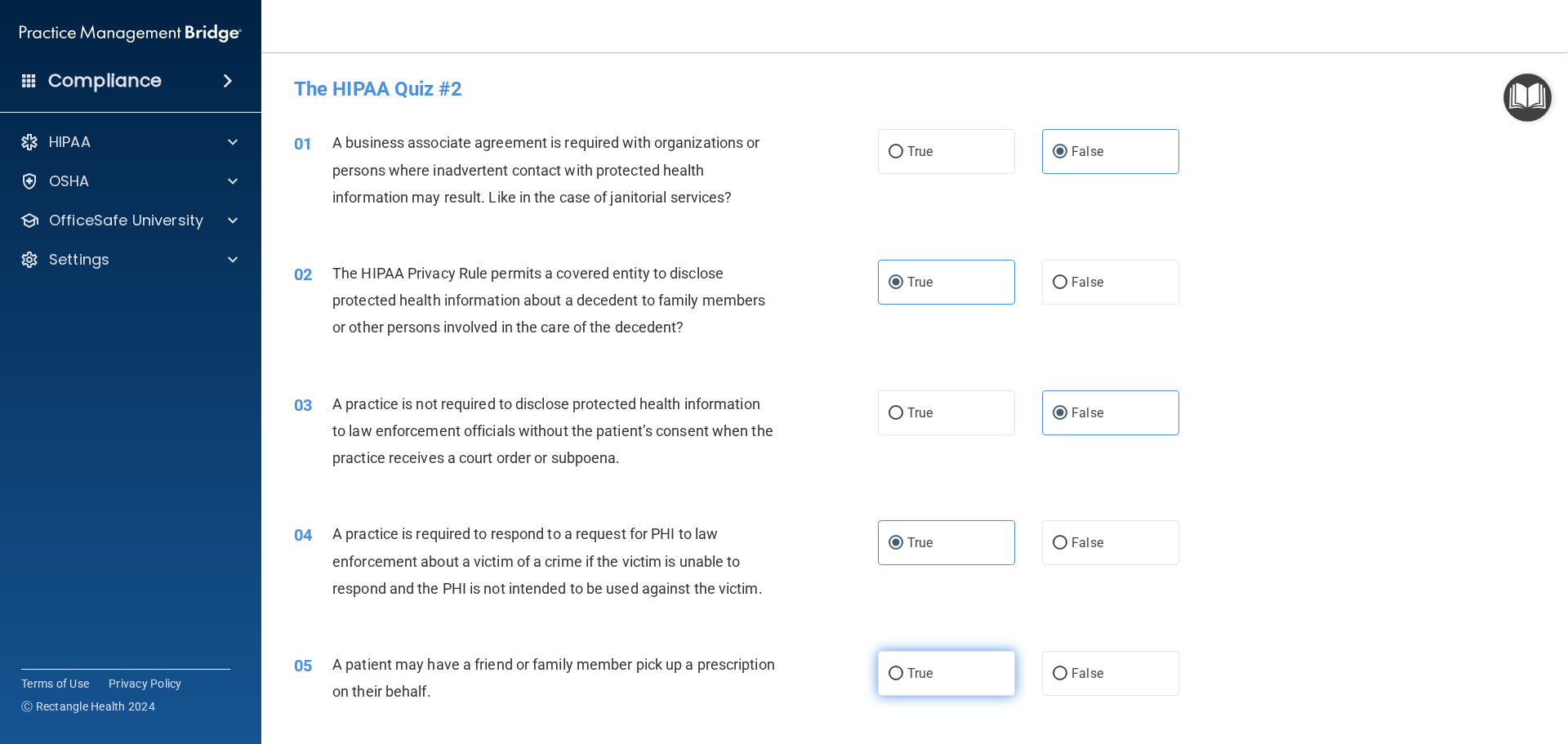
click at [903, 669] on input "True" at bounding box center [896, 674] width 15 height 13
radio input "true"
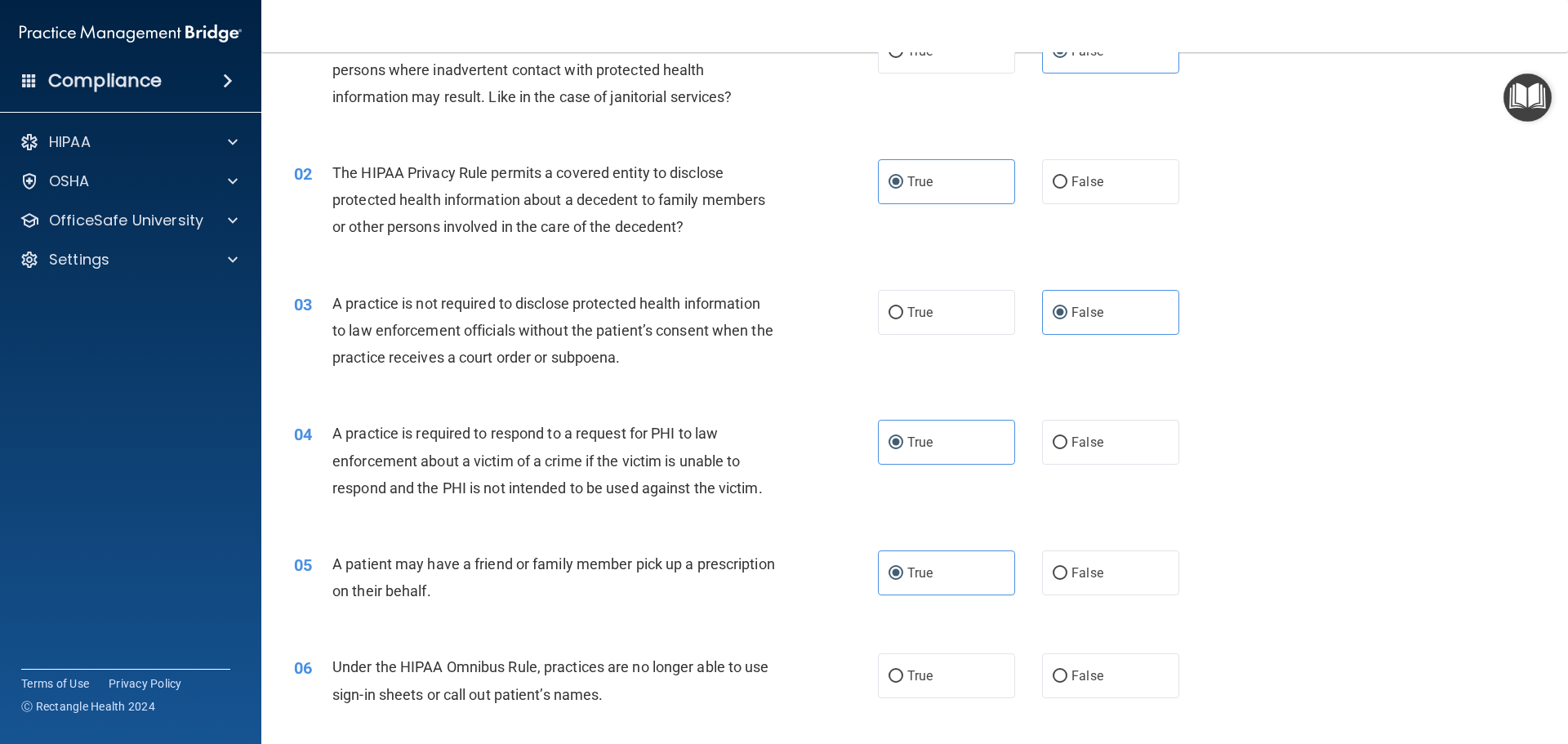
scroll to position [245, 0]
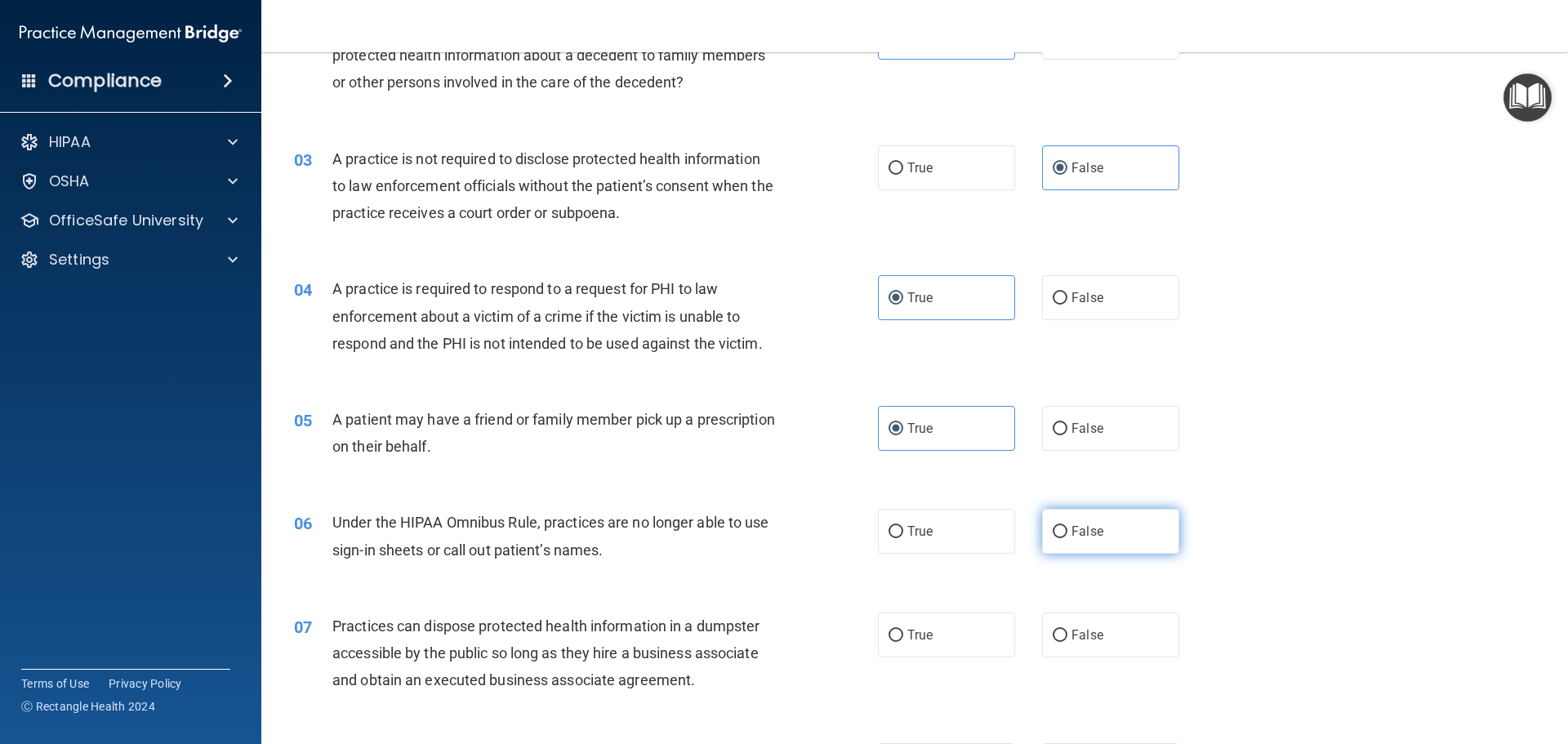
click at [1121, 528] on label "False" at bounding box center [1111, 532] width 138 height 45
click at [1067, 528] on input "False" at bounding box center [1060, 532] width 15 height 13
radio input "true"
click at [1098, 630] on label "False" at bounding box center [1111, 635] width 138 height 45
click at [1067, 630] on input "False" at bounding box center [1060, 636] width 15 height 13
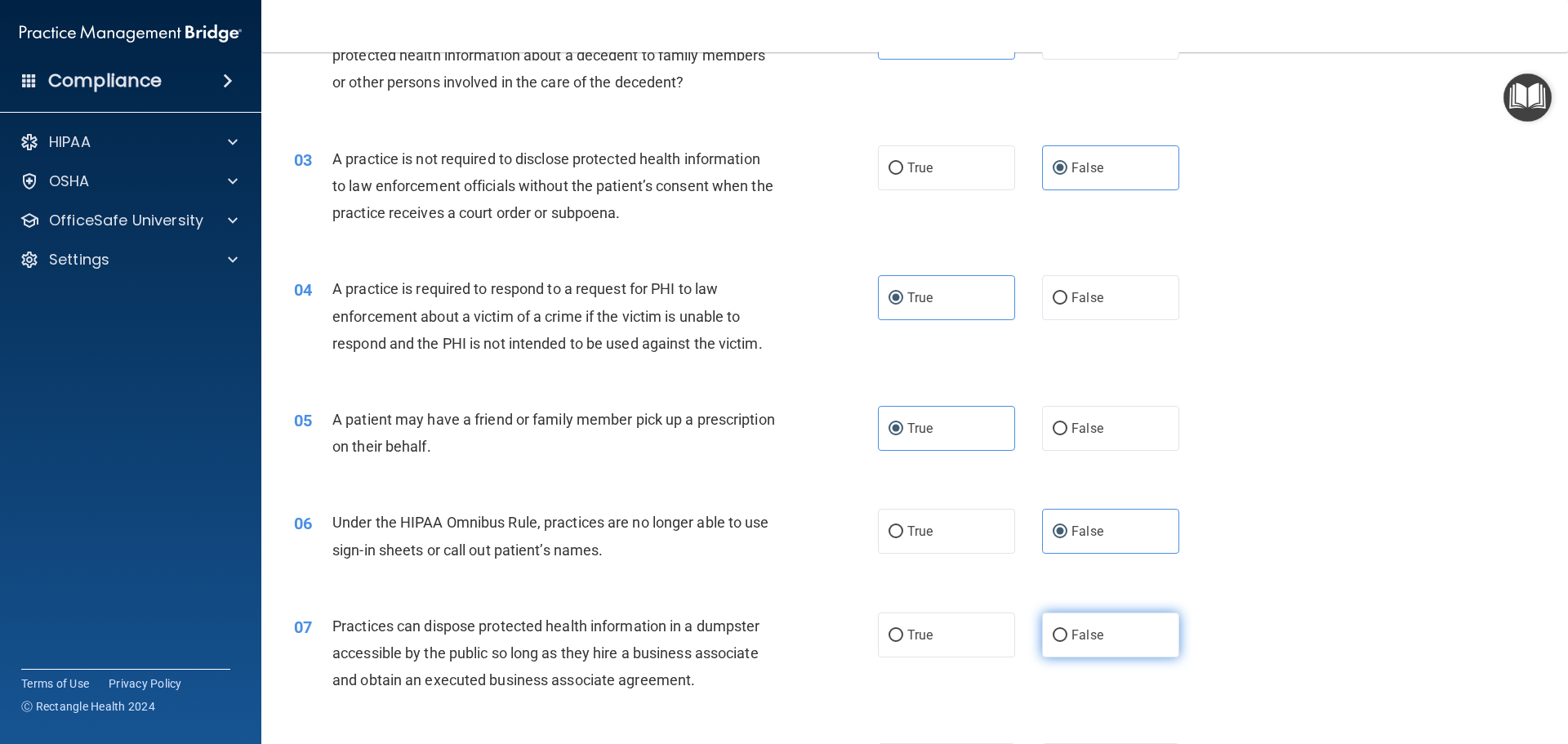
radio input "true"
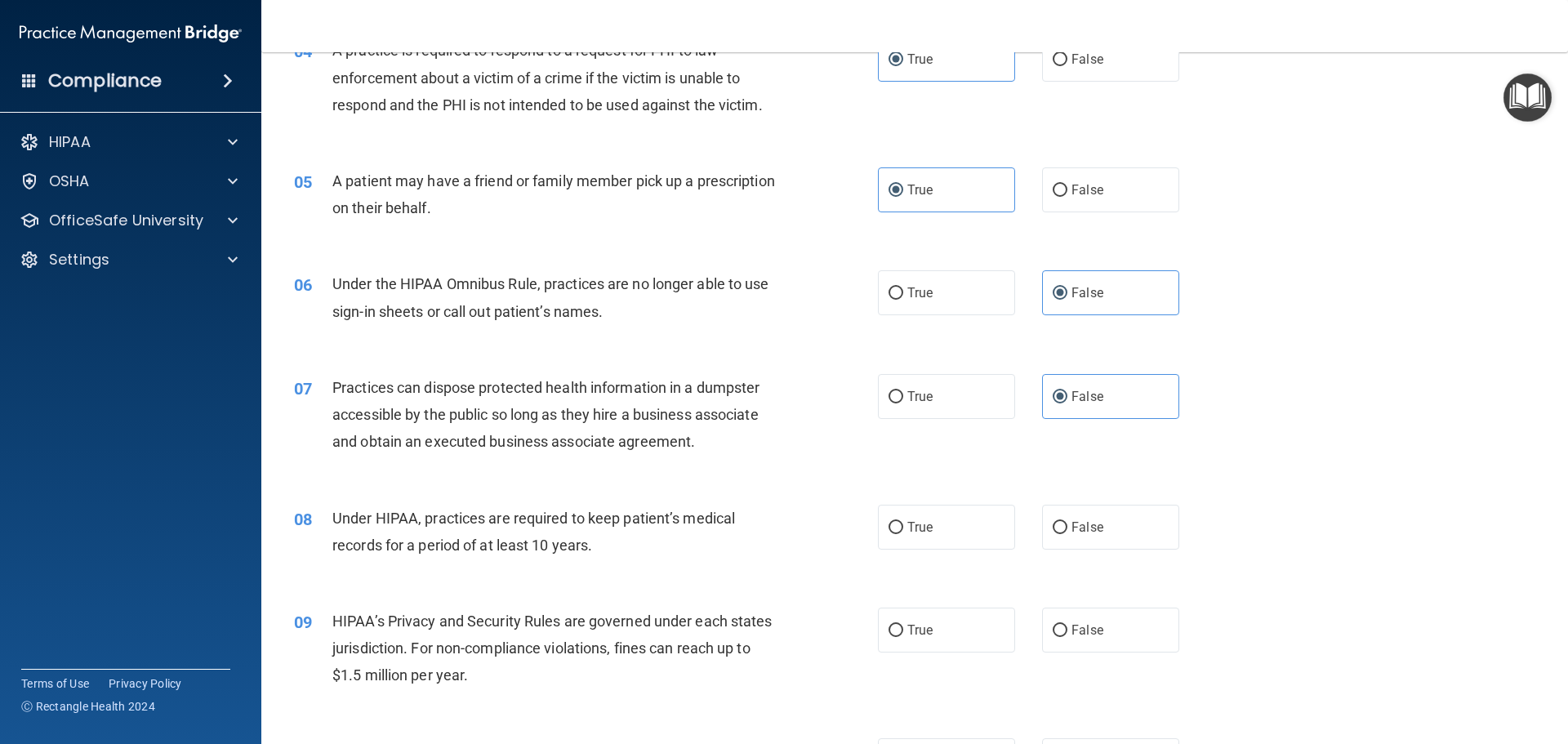
scroll to position [490, 0]
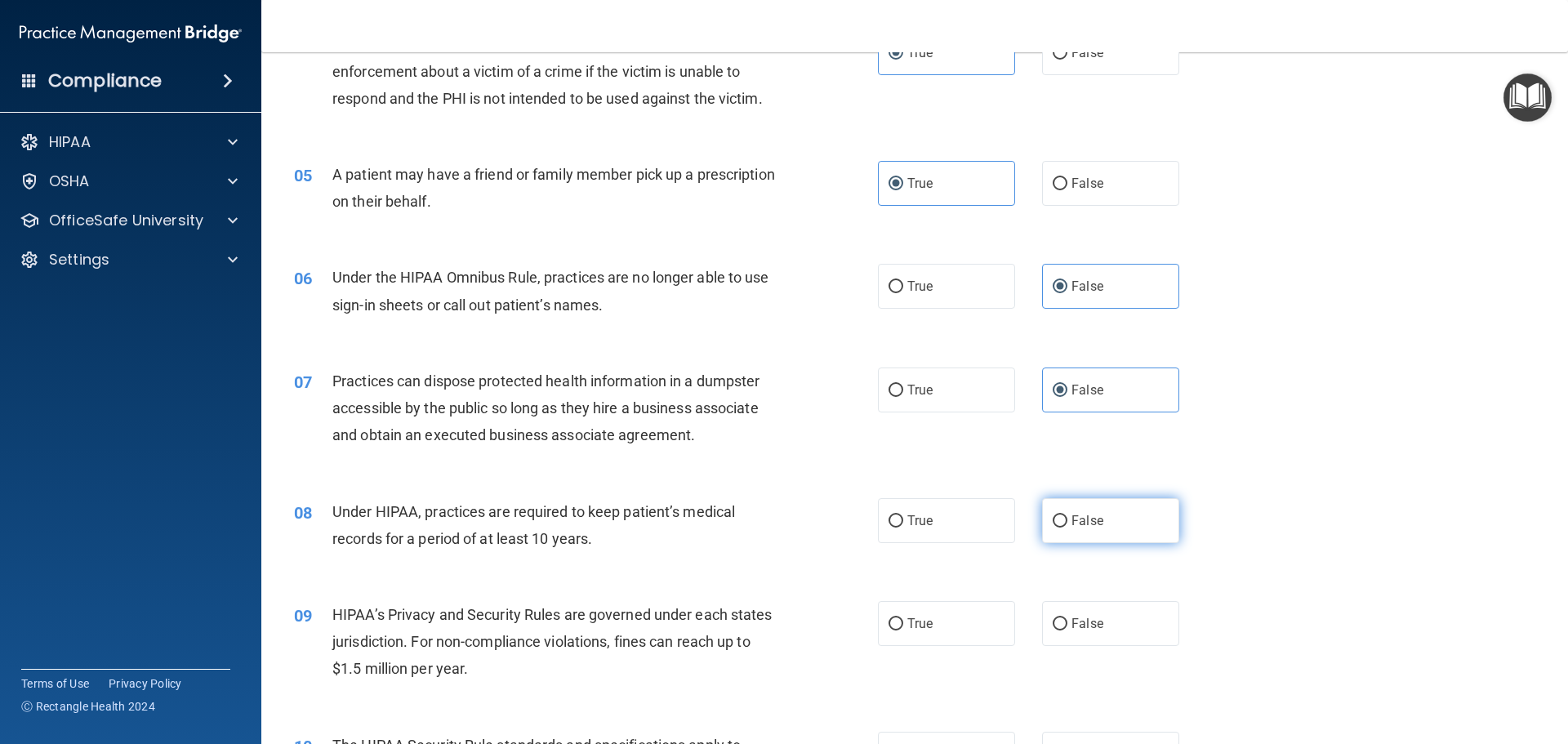
click at [1109, 521] on label "False" at bounding box center [1111, 521] width 138 height 45
click at [1067, 521] on input "False" at bounding box center [1060, 522] width 15 height 13
radio input "true"
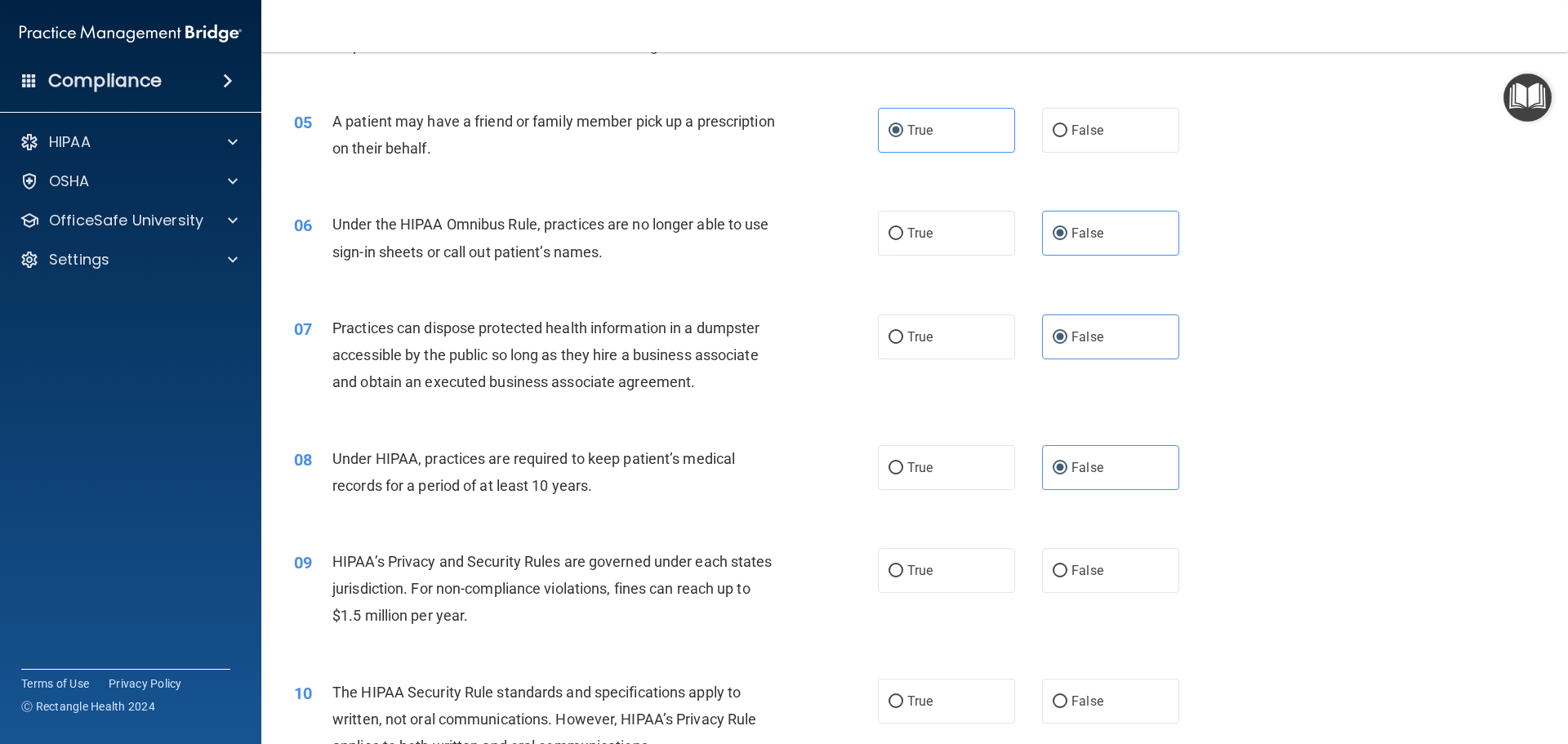
scroll to position [572, 0]
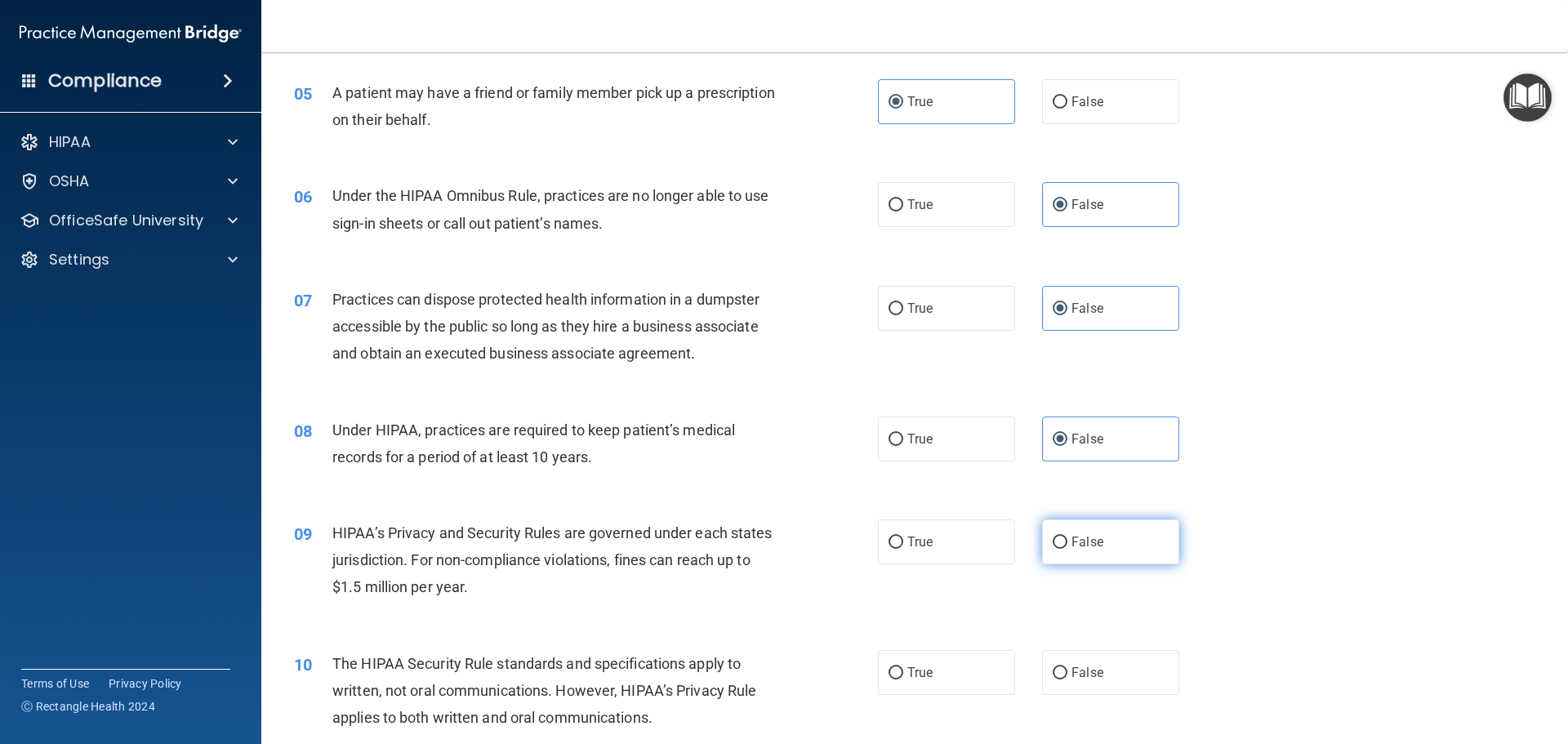
click at [1116, 533] on label "False" at bounding box center [1111, 542] width 138 height 45
click at [1067, 537] on input "False" at bounding box center [1060, 543] width 15 height 13
radio input "true"
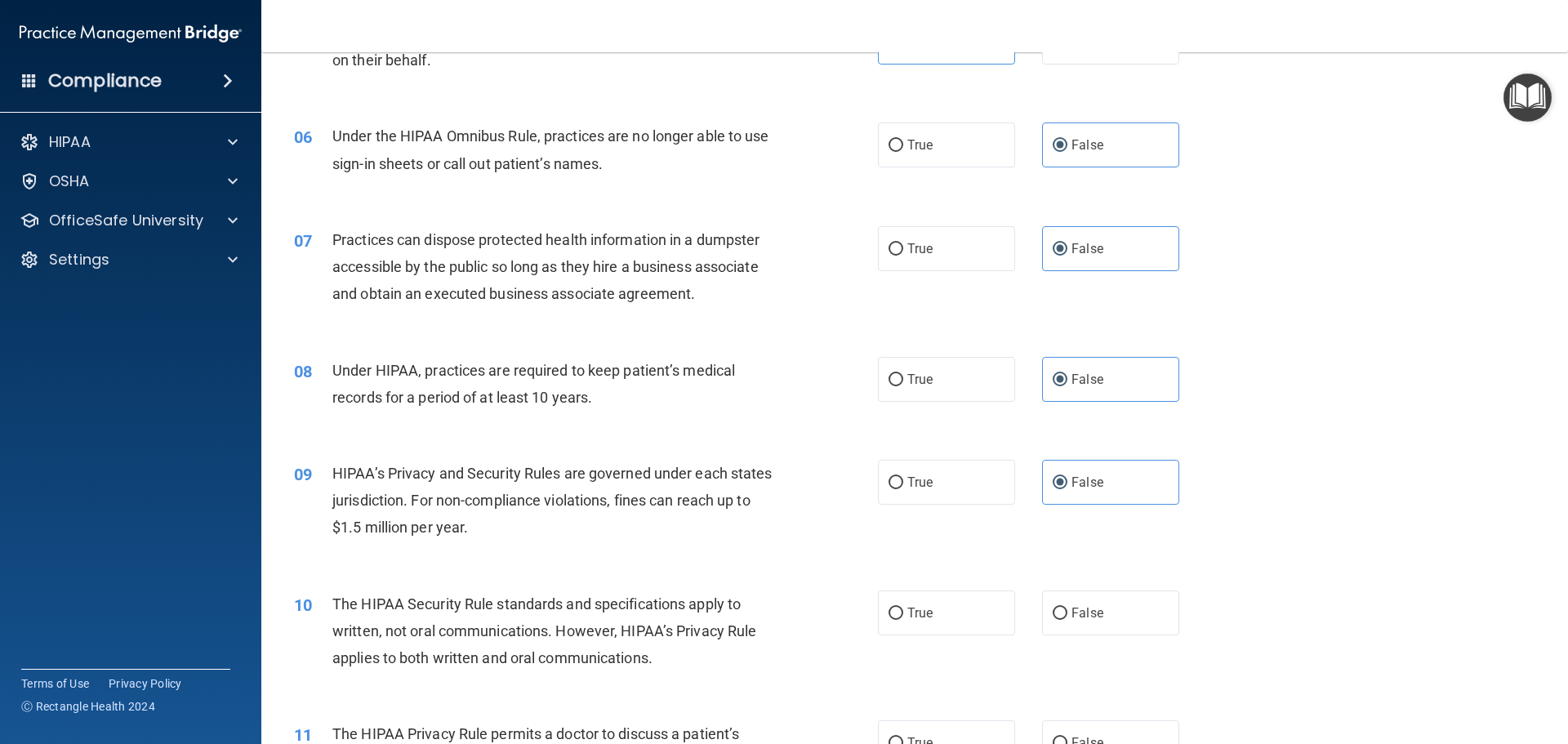
scroll to position [736, 0]
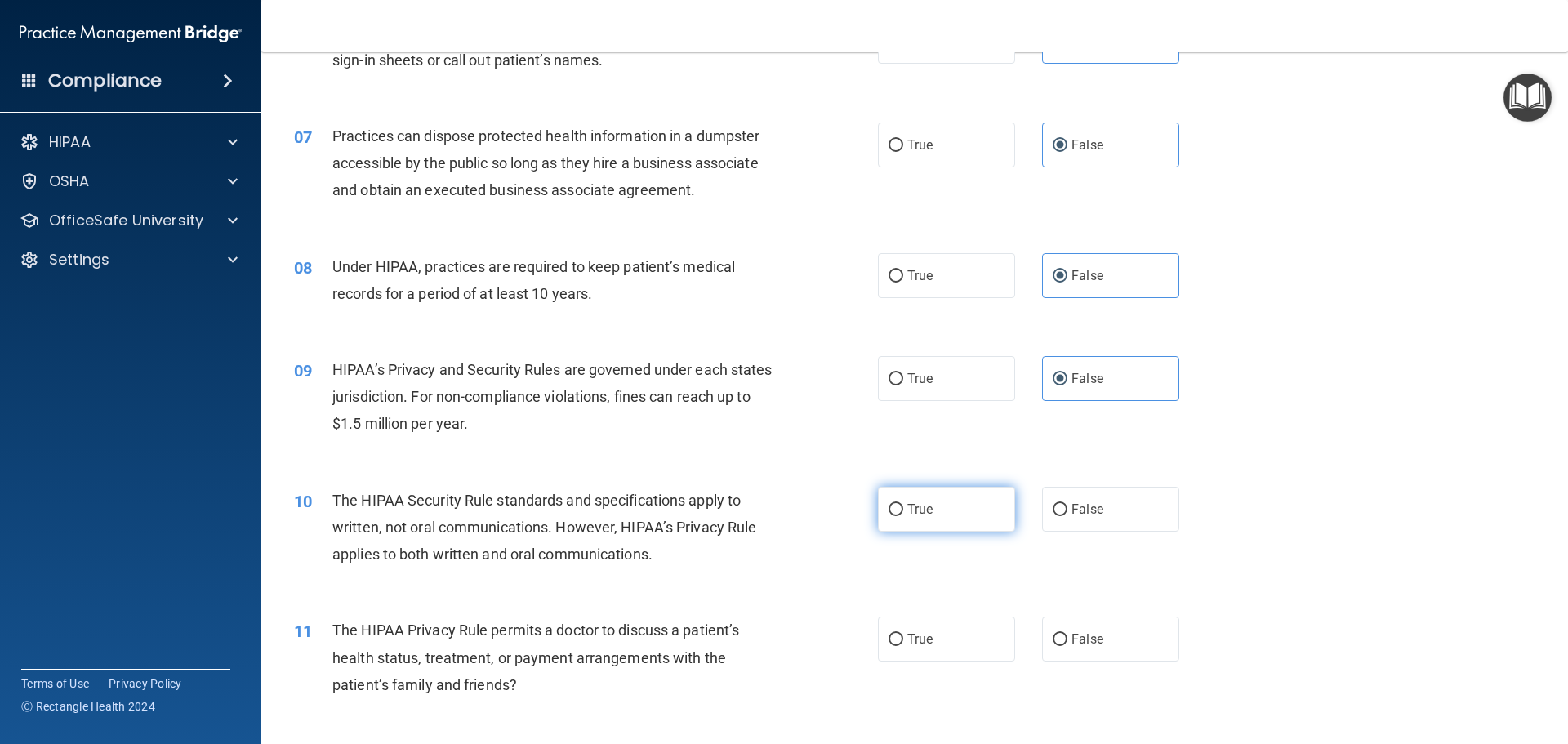
click at [957, 514] on label "True" at bounding box center [947, 510] width 138 height 45
click at [903, 514] on input "True" at bounding box center [896, 510] width 15 height 13
radio input "true"
click at [950, 645] on label "True" at bounding box center [947, 639] width 138 height 45
click at [903, 645] on input "True" at bounding box center [896, 640] width 15 height 13
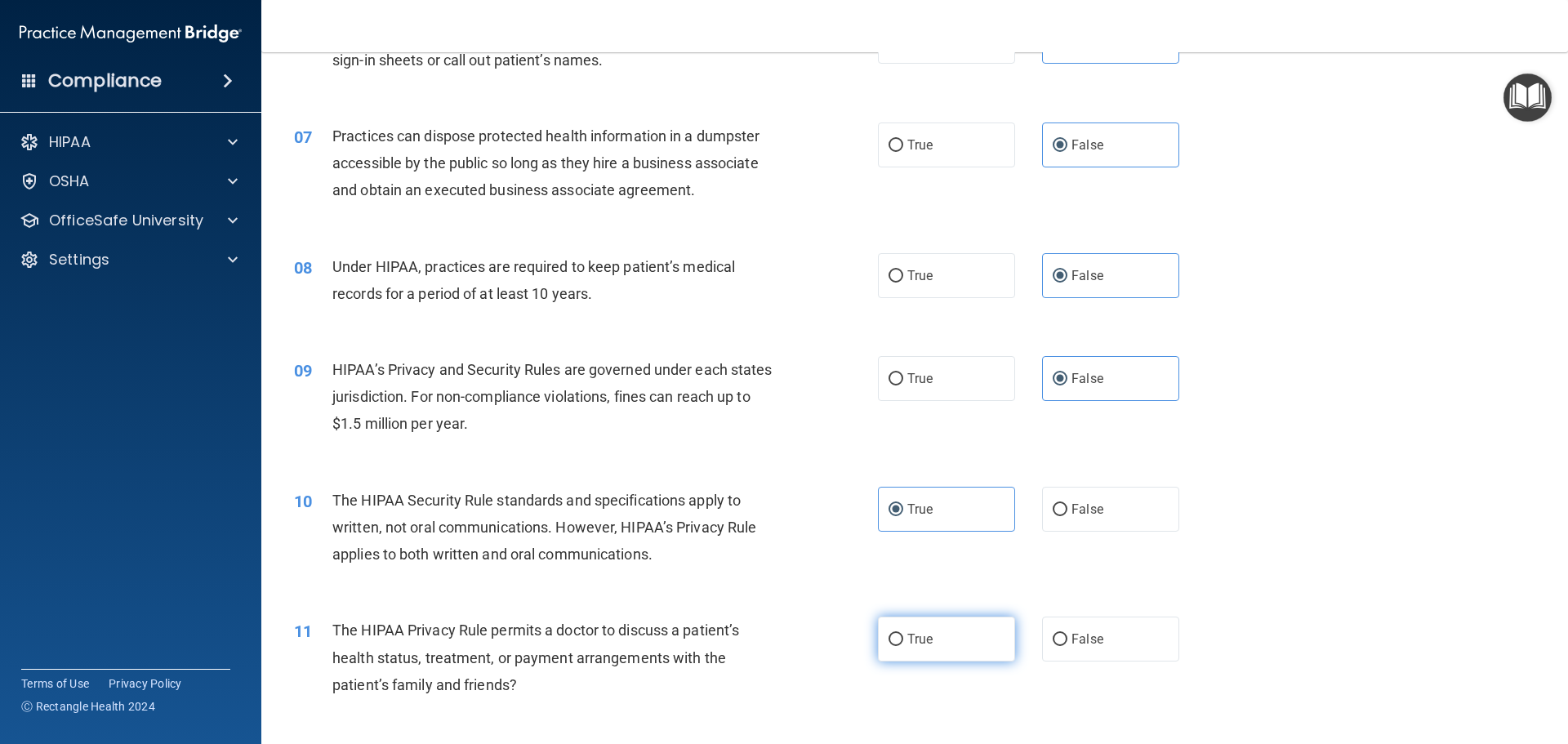
radio input "true"
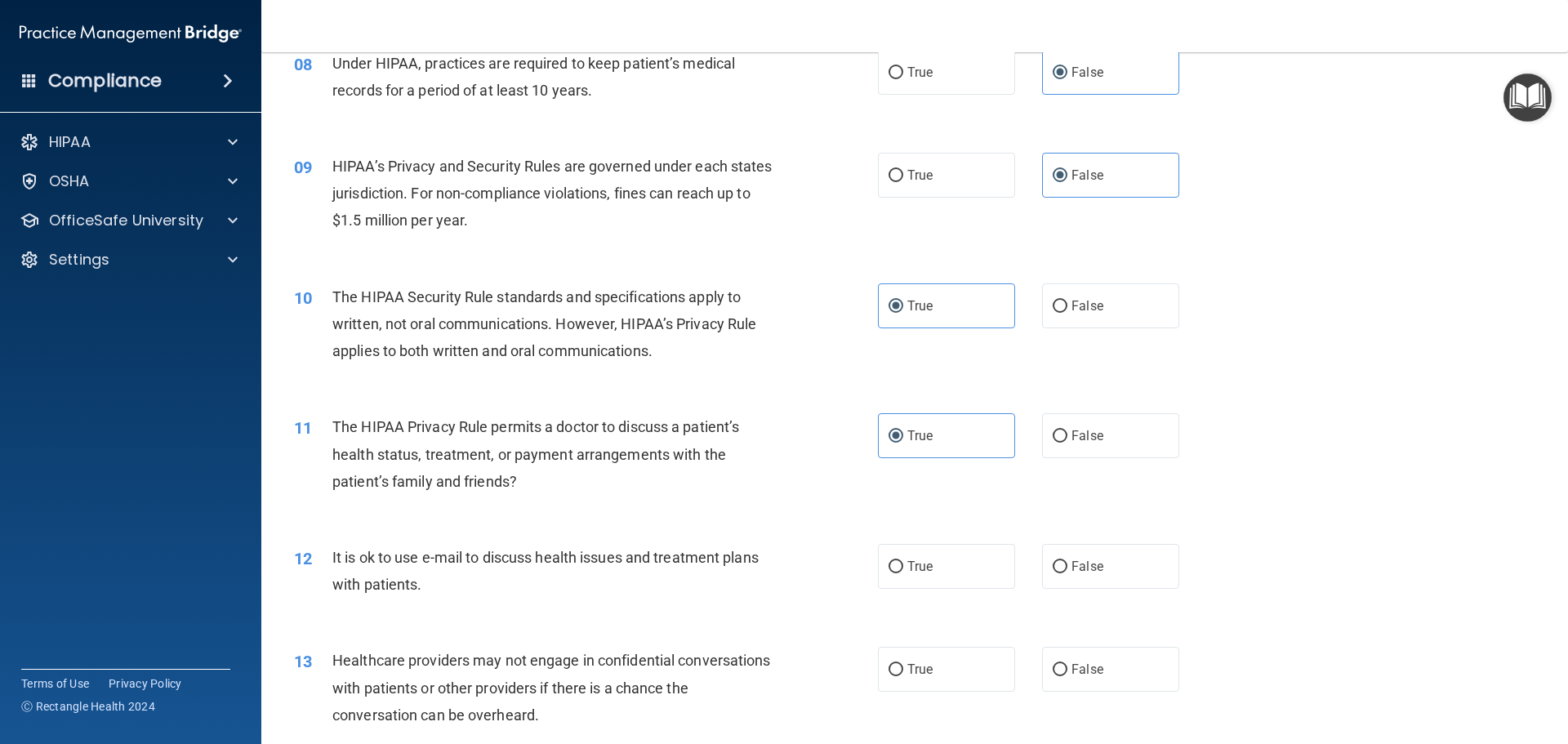
scroll to position [1062, 0]
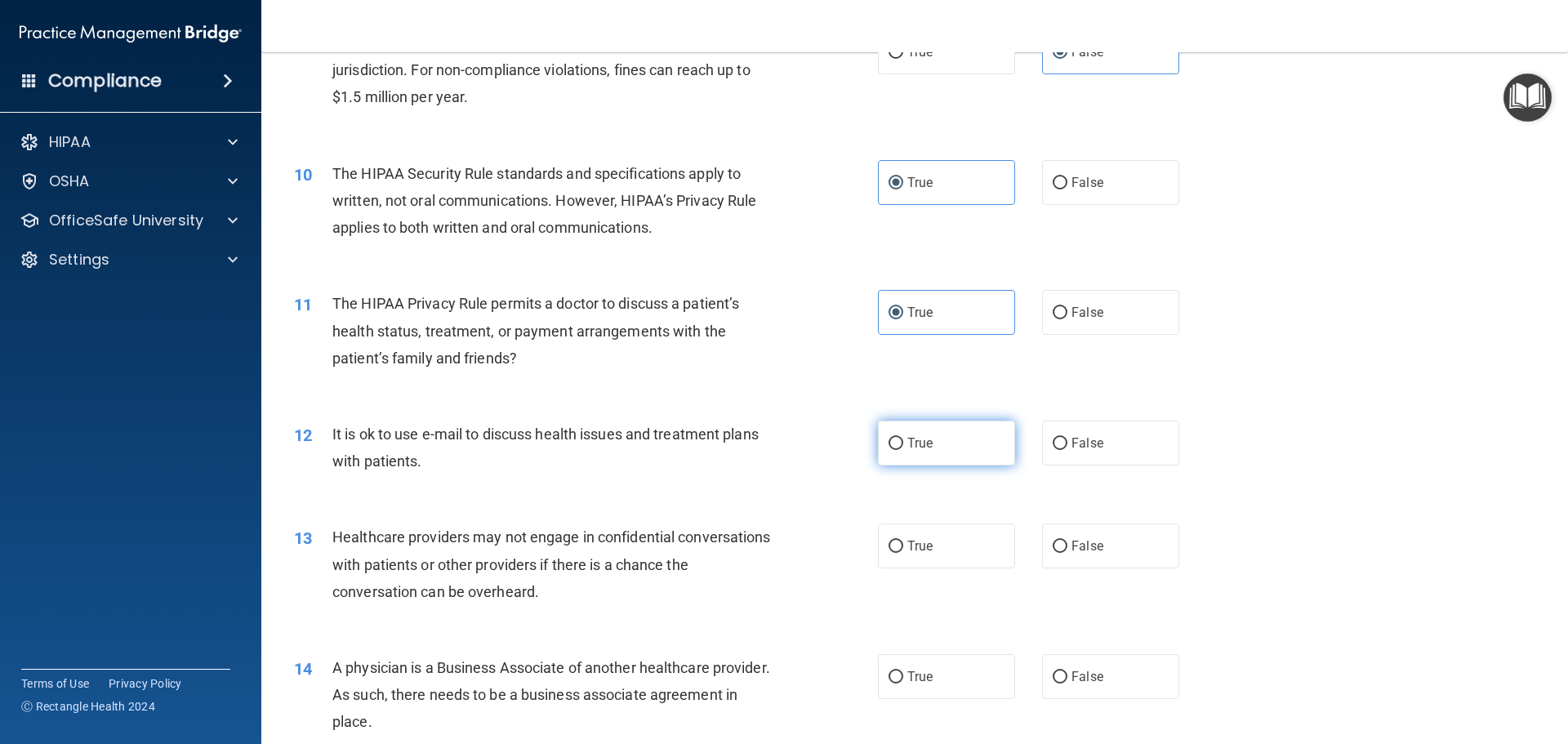
click at [918, 446] on span "True" at bounding box center [920, 443] width 25 height 16
click at [903, 446] on input "True" at bounding box center [896, 444] width 15 height 13
radio input "true"
click at [1083, 542] on span "False" at bounding box center [1088, 546] width 32 height 16
click at [1067, 542] on input "False" at bounding box center [1060, 547] width 15 height 13
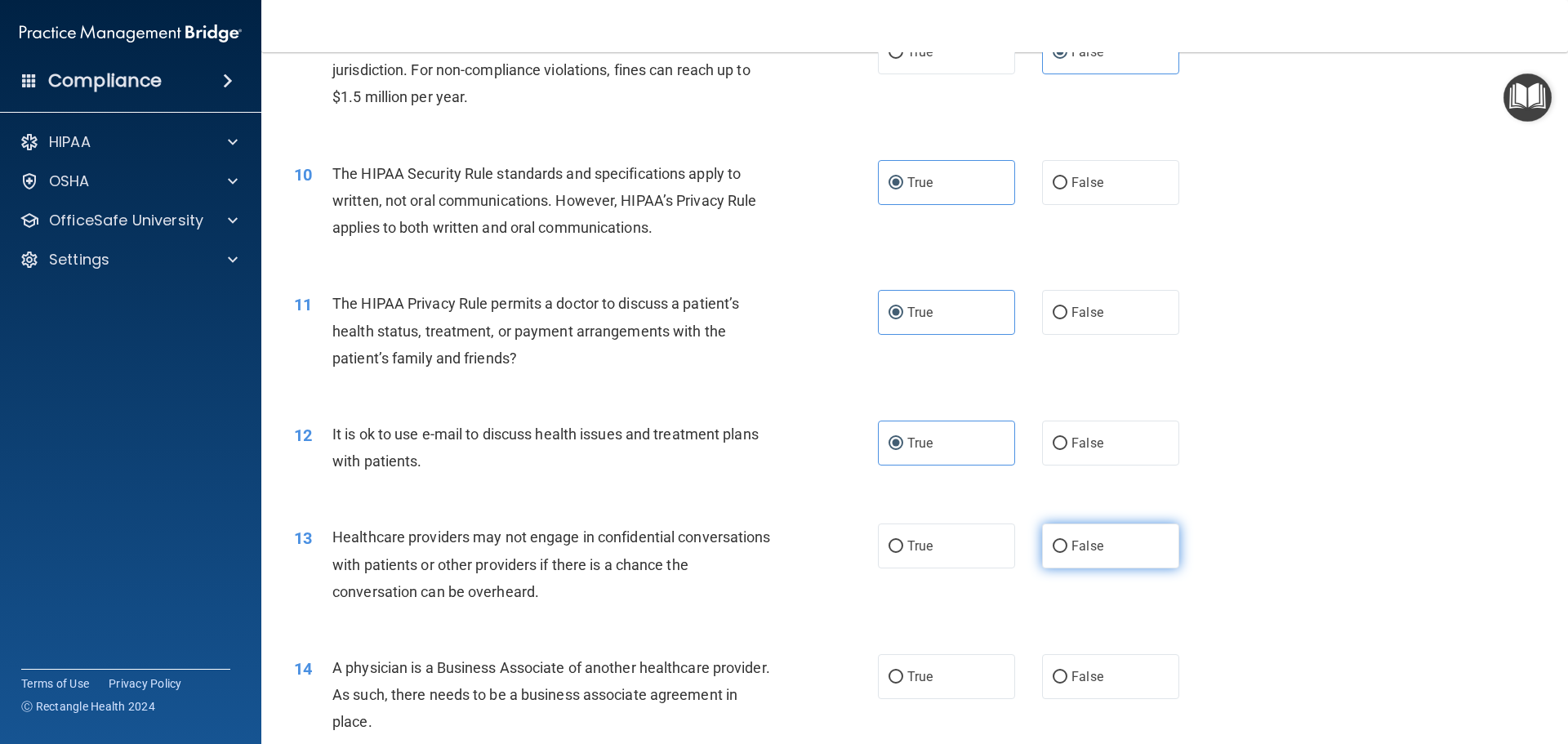
radio input "true"
click at [1118, 680] on label "False" at bounding box center [1111, 677] width 138 height 45
click at [1067, 680] on input "False" at bounding box center [1060, 678] width 15 height 13
radio input "true"
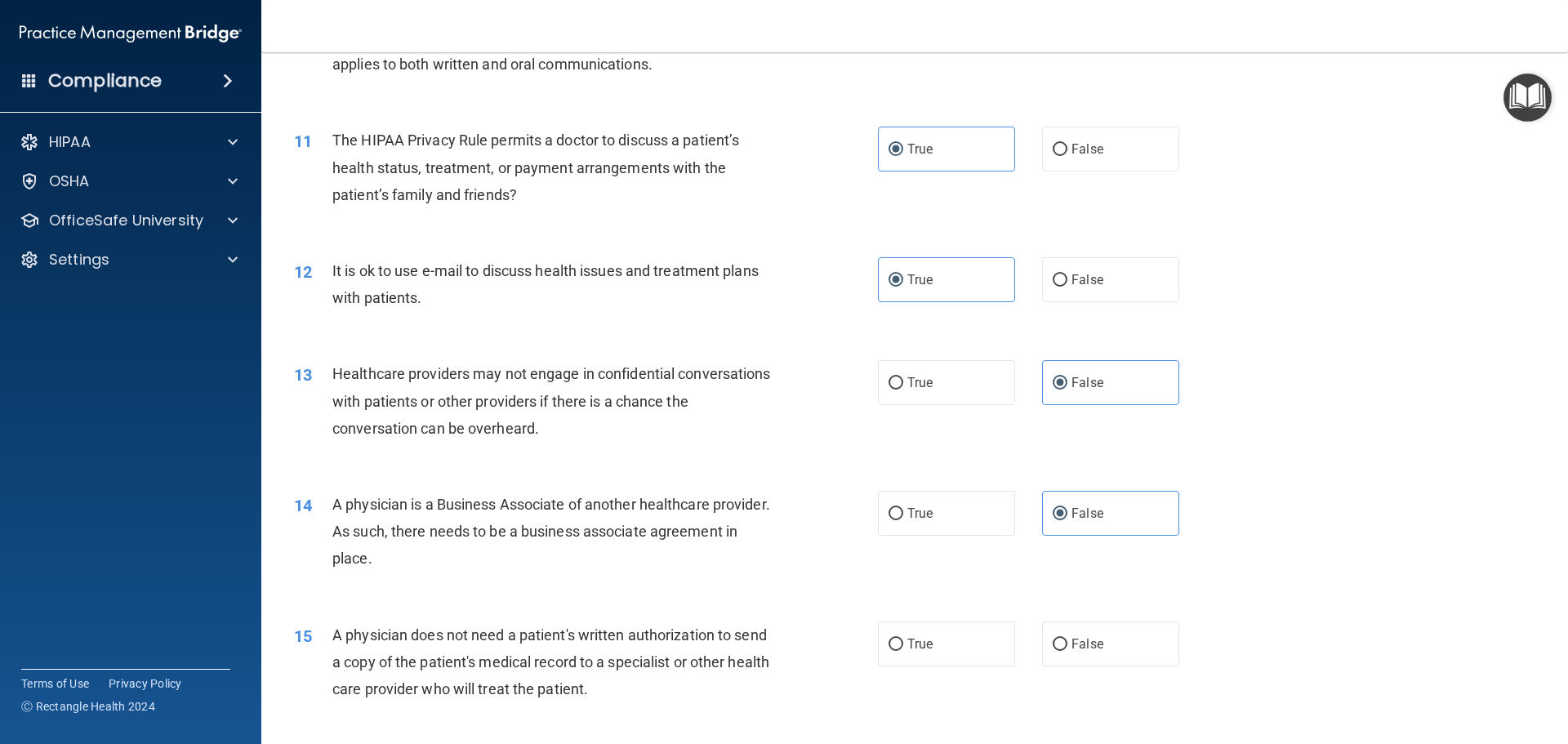
scroll to position [1307, 0]
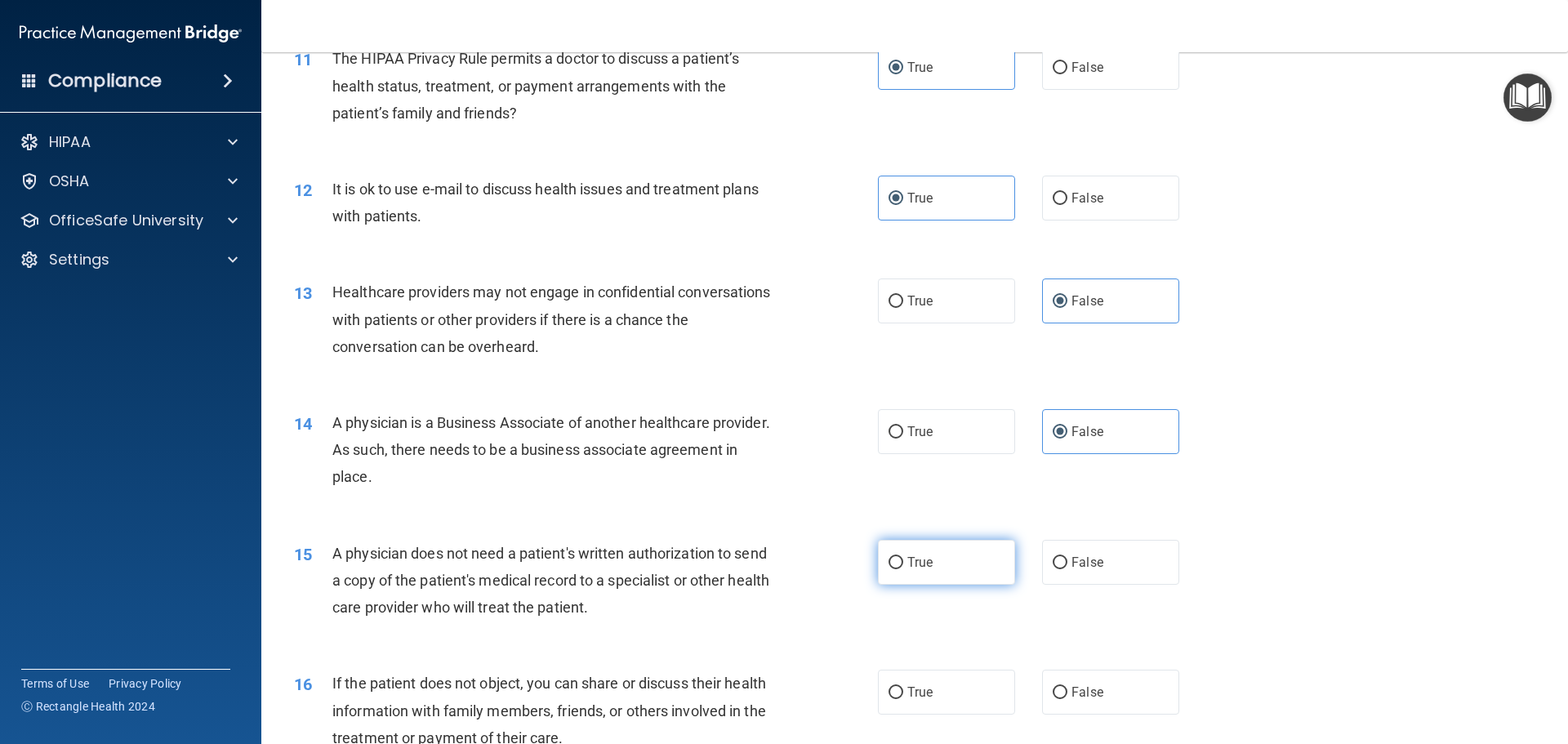
click at [907, 569] on span "True" at bounding box center [920, 562] width 25 height 16
click at [903, 569] on input "True" at bounding box center [896, 563] width 15 height 13
radio input "true"
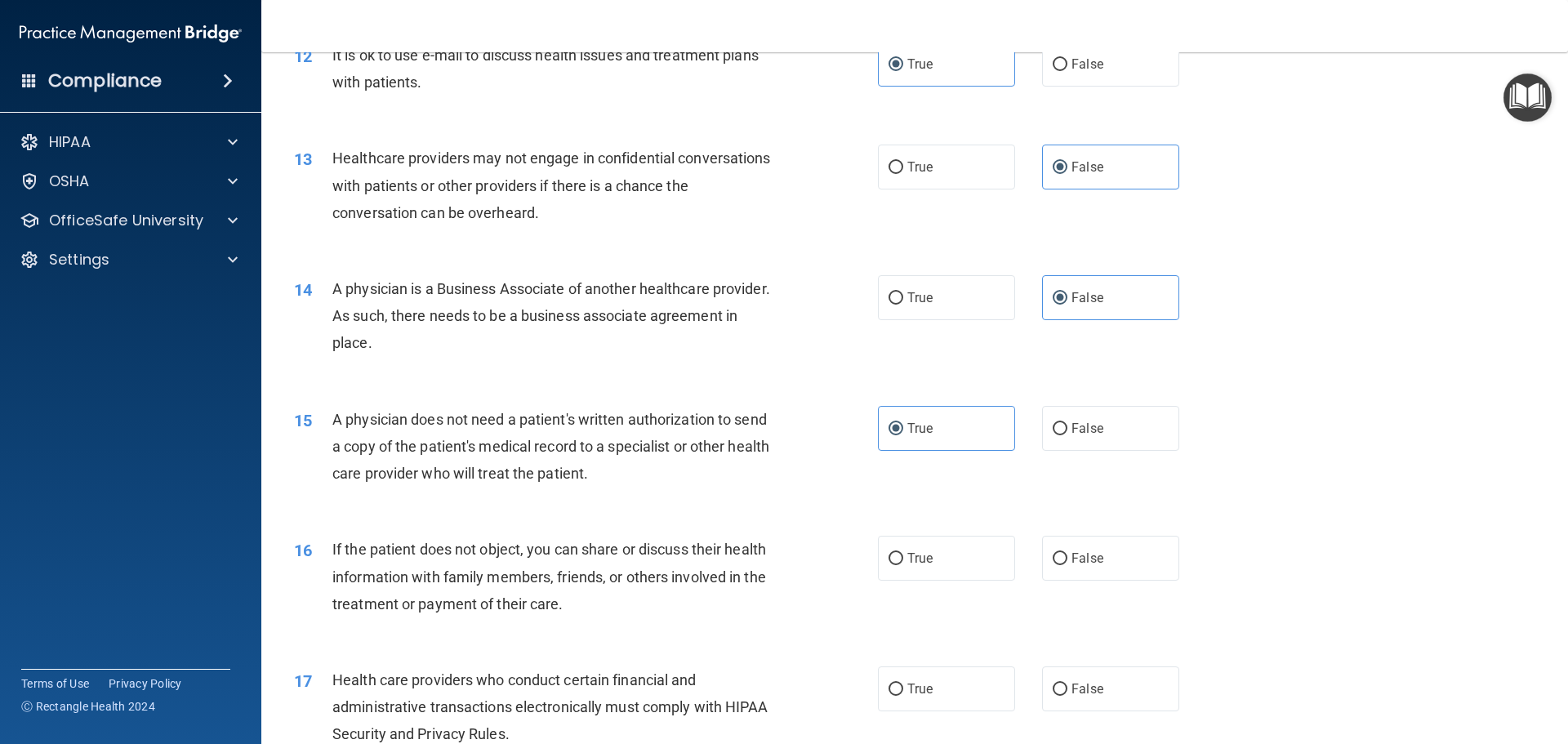
scroll to position [1470, 0]
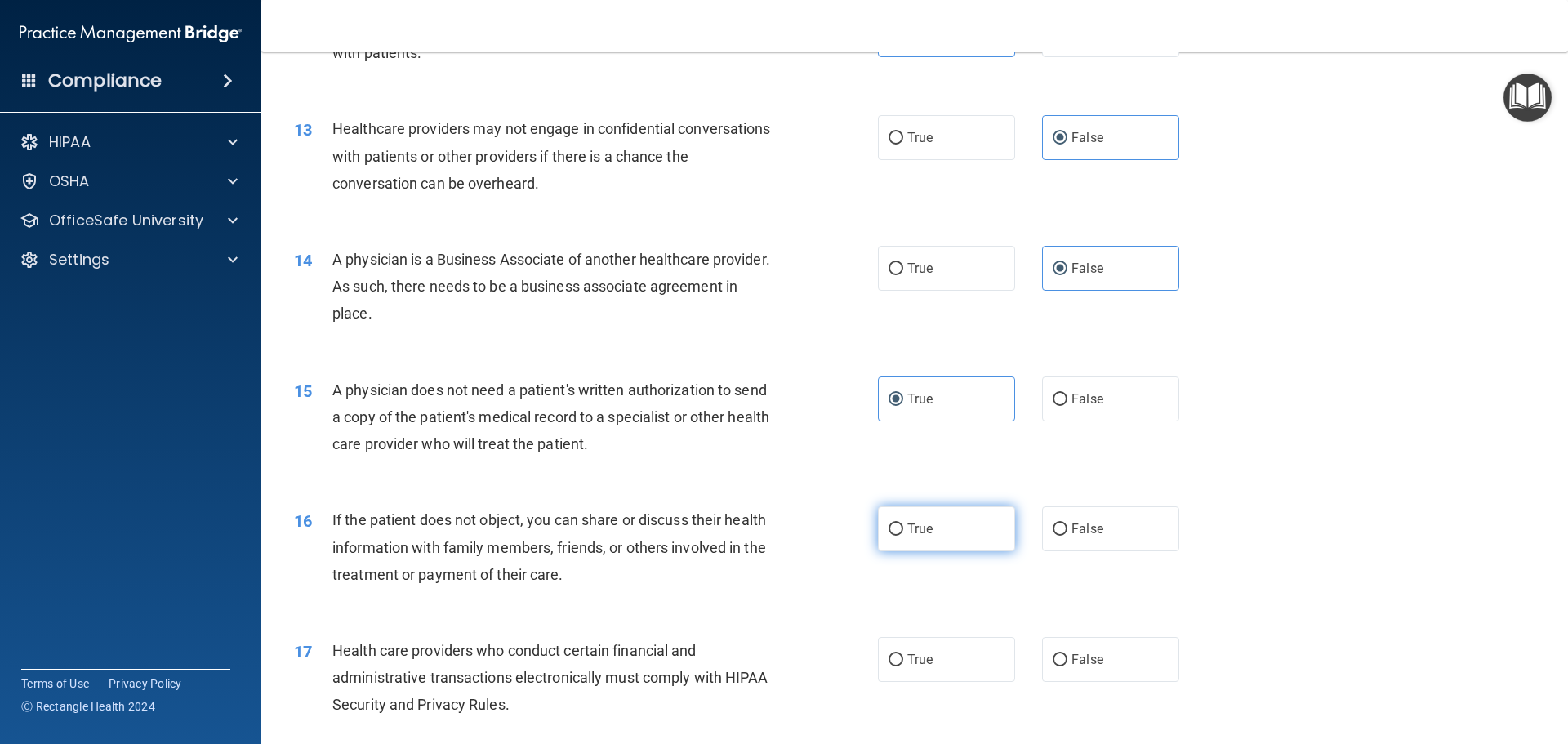
click at [913, 539] on label "True" at bounding box center [947, 529] width 138 height 45
click at [903, 536] on input "True" at bounding box center [896, 529] width 15 height 13
radio input "true"
click at [924, 664] on span "True" at bounding box center [920, 659] width 25 height 16
click at [903, 664] on input "True" at bounding box center [896, 660] width 15 height 13
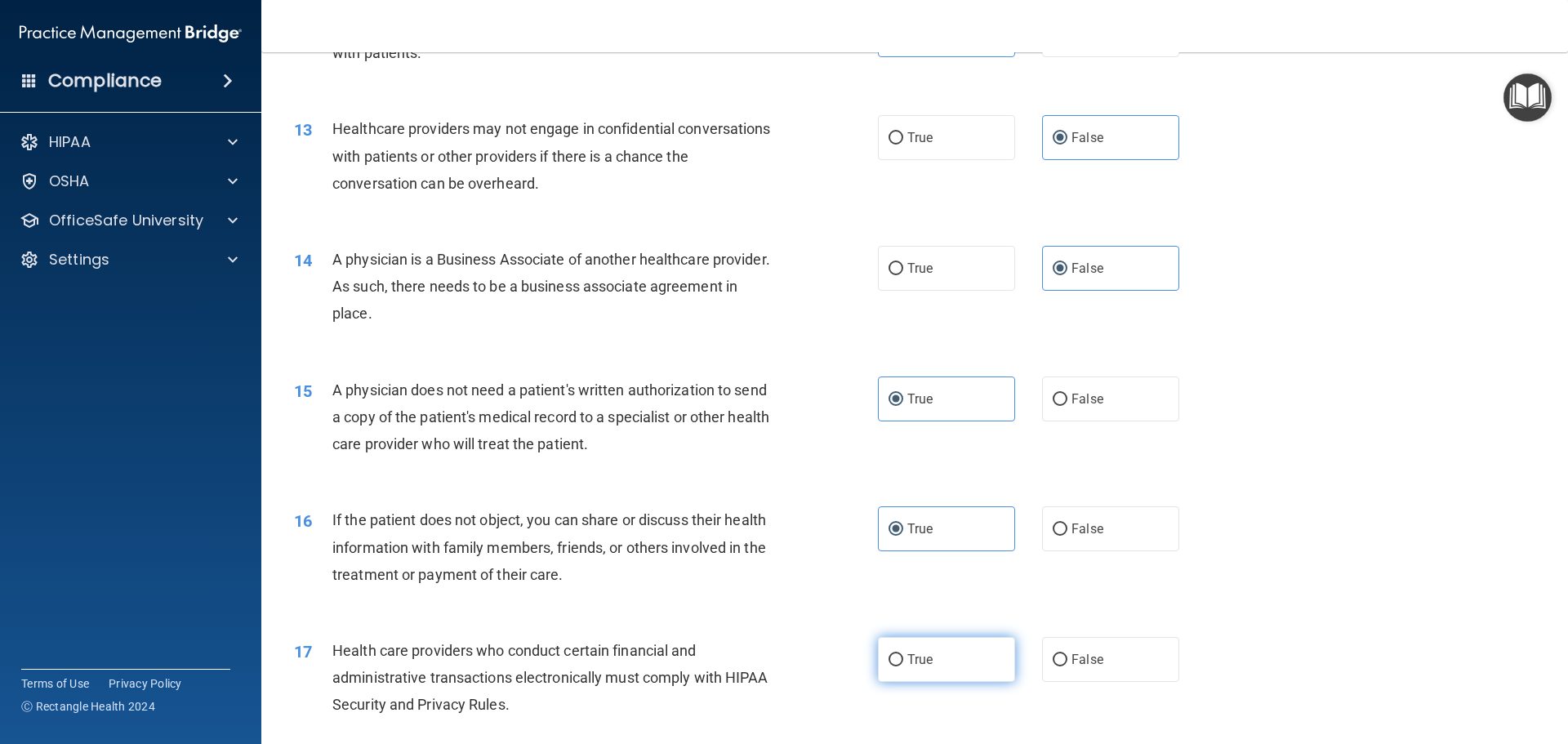
radio input "true"
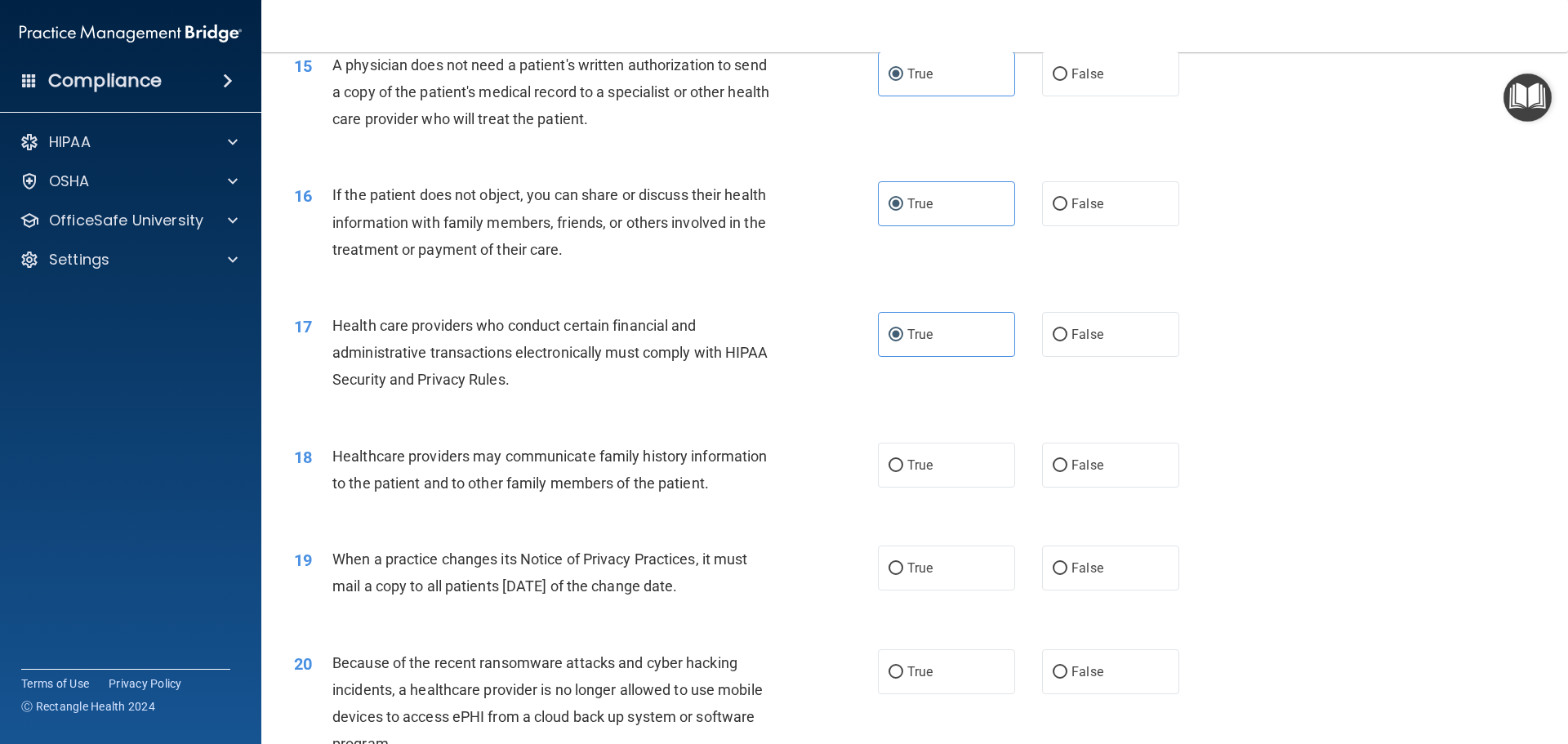
scroll to position [1798, 0]
click at [1065, 475] on label "False" at bounding box center [1111, 464] width 138 height 45
click at [1065, 471] on input "False" at bounding box center [1060, 464] width 15 height 13
radio input "true"
click at [1107, 565] on label "False" at bounding box center [1111, 567] width 138 height 45
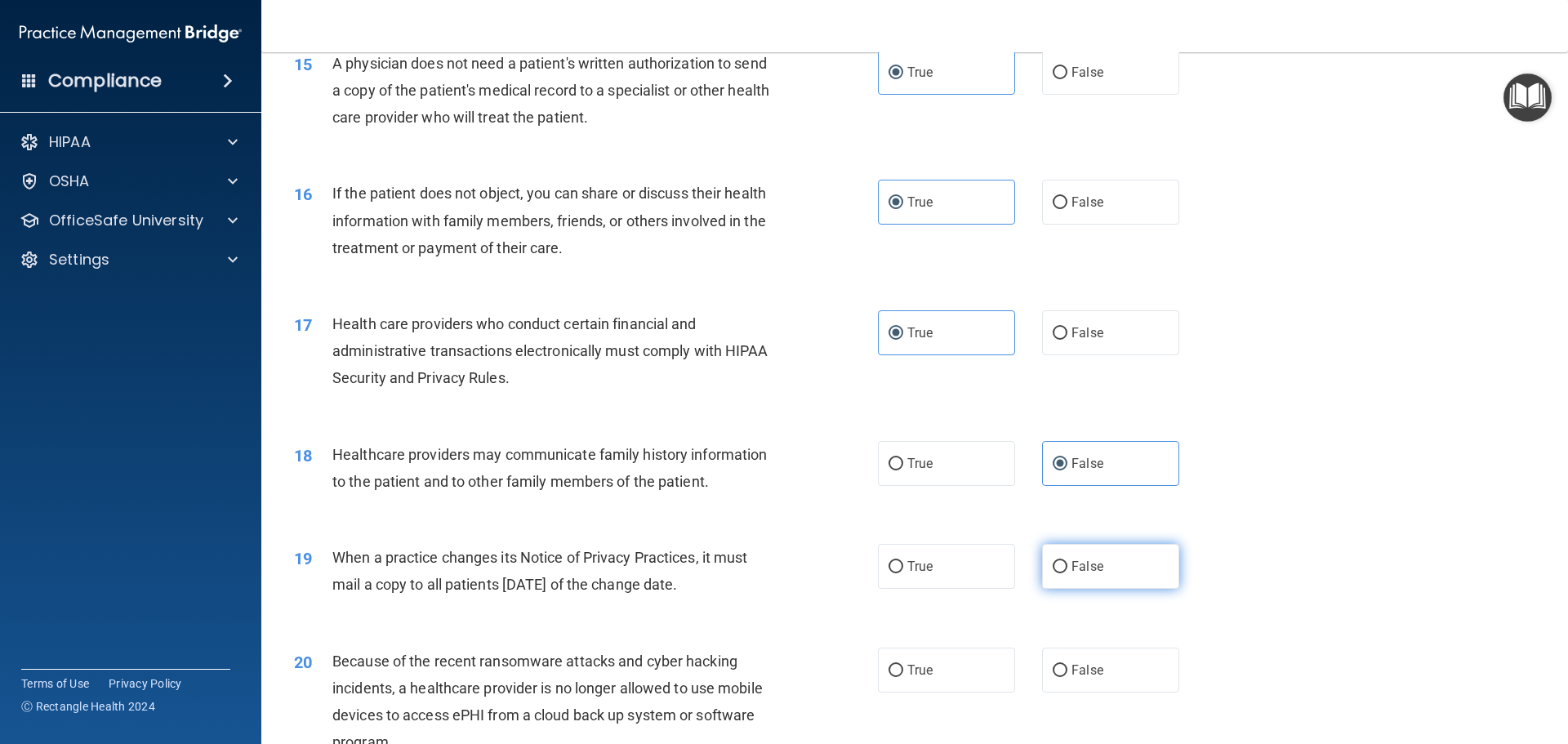
click at [1067, 565] on input "False" at bounding box center [1060, 567] width 15 height 13
radio input "true"
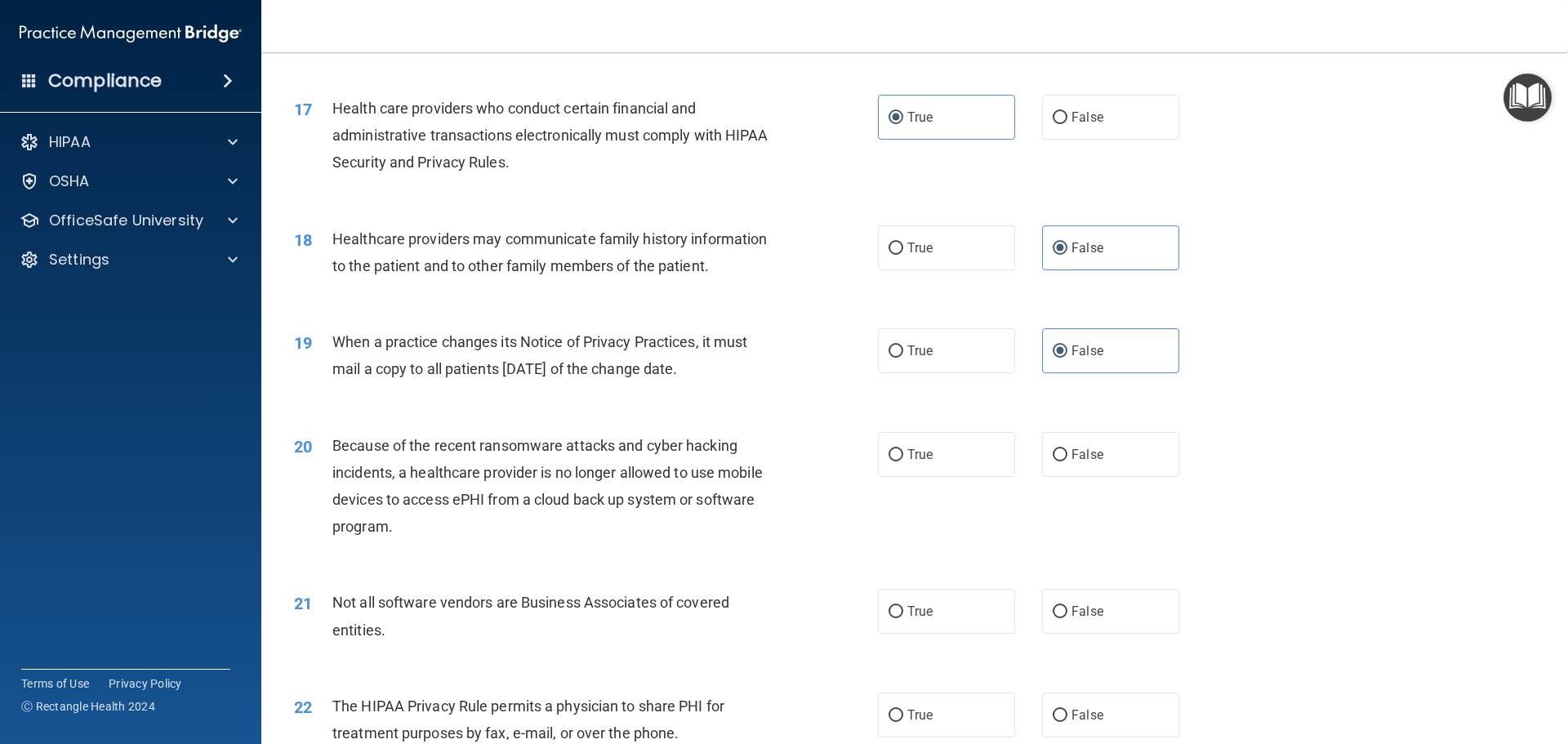
scroll to position [2042, 0]
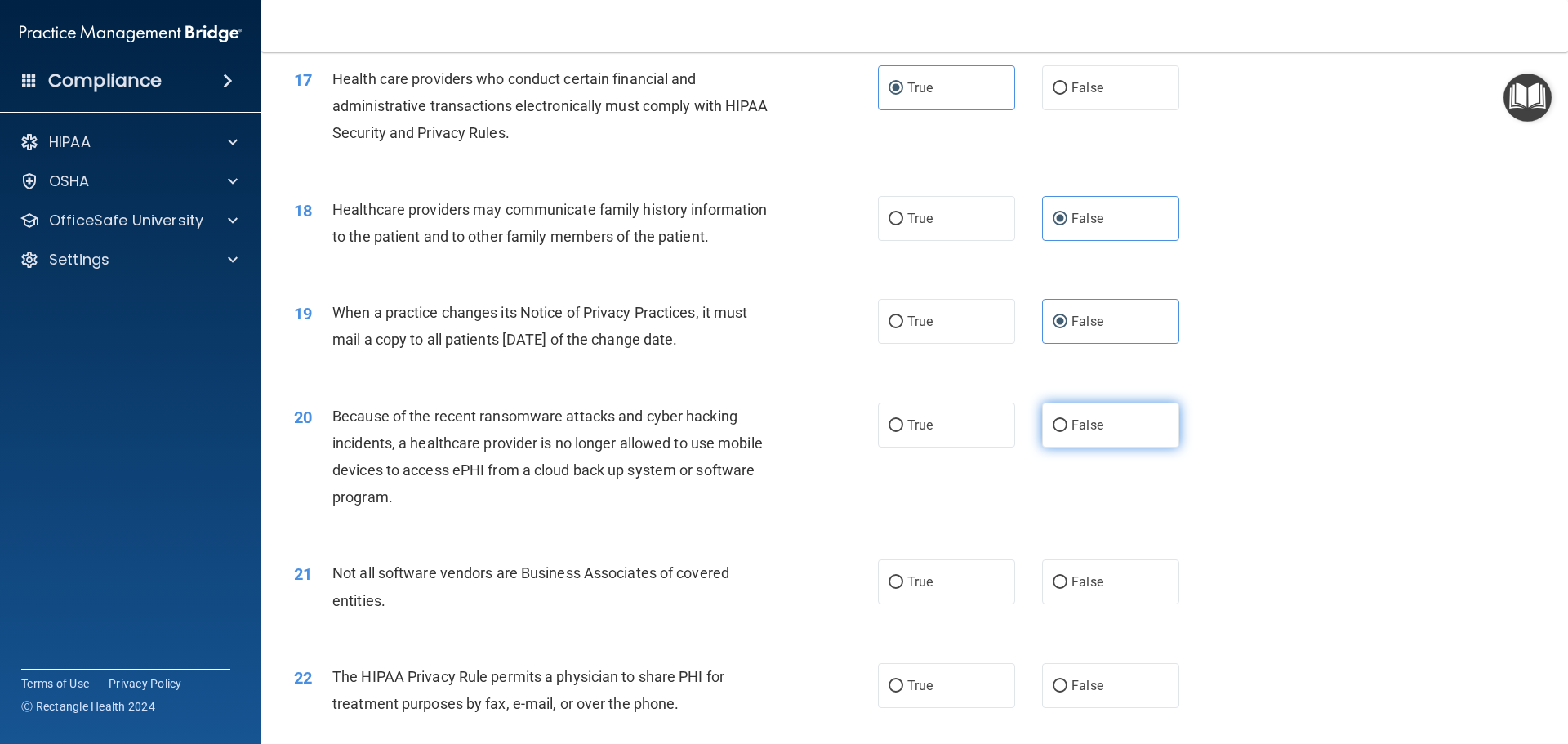
click at [1102, 441] on label "False" at bounding box center [1111, 425] width 138 height 45
click at [1067, 432] on input "False" at bounding box center [1060, 426] width 15 height 13
radio input "true"
click at [907, 581] on span "True" at bounding box center [920, 582] width 25 height 16
click at [903, 581] on input "True" at bounding box center [896, 583] width 15 height 13
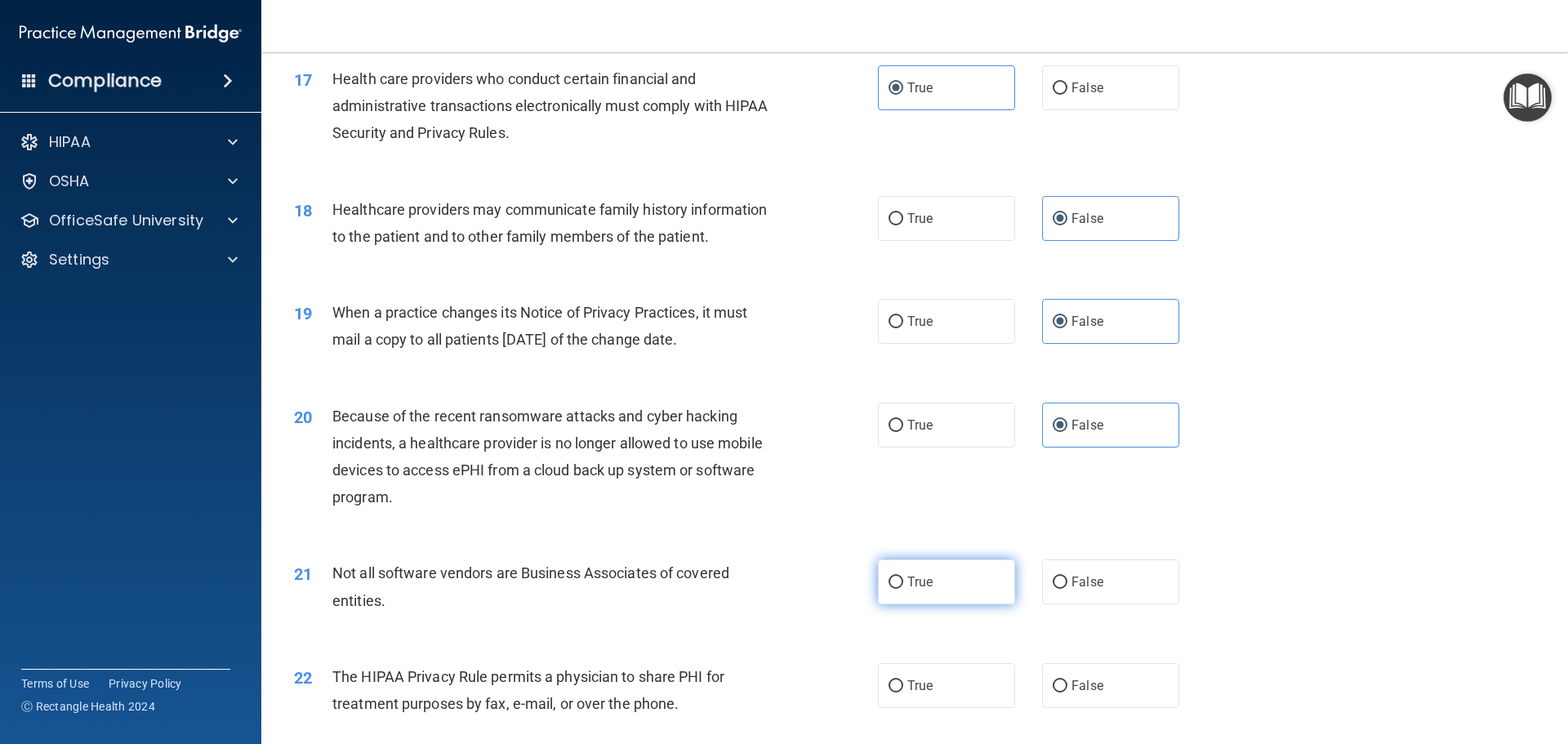
radio input "true"
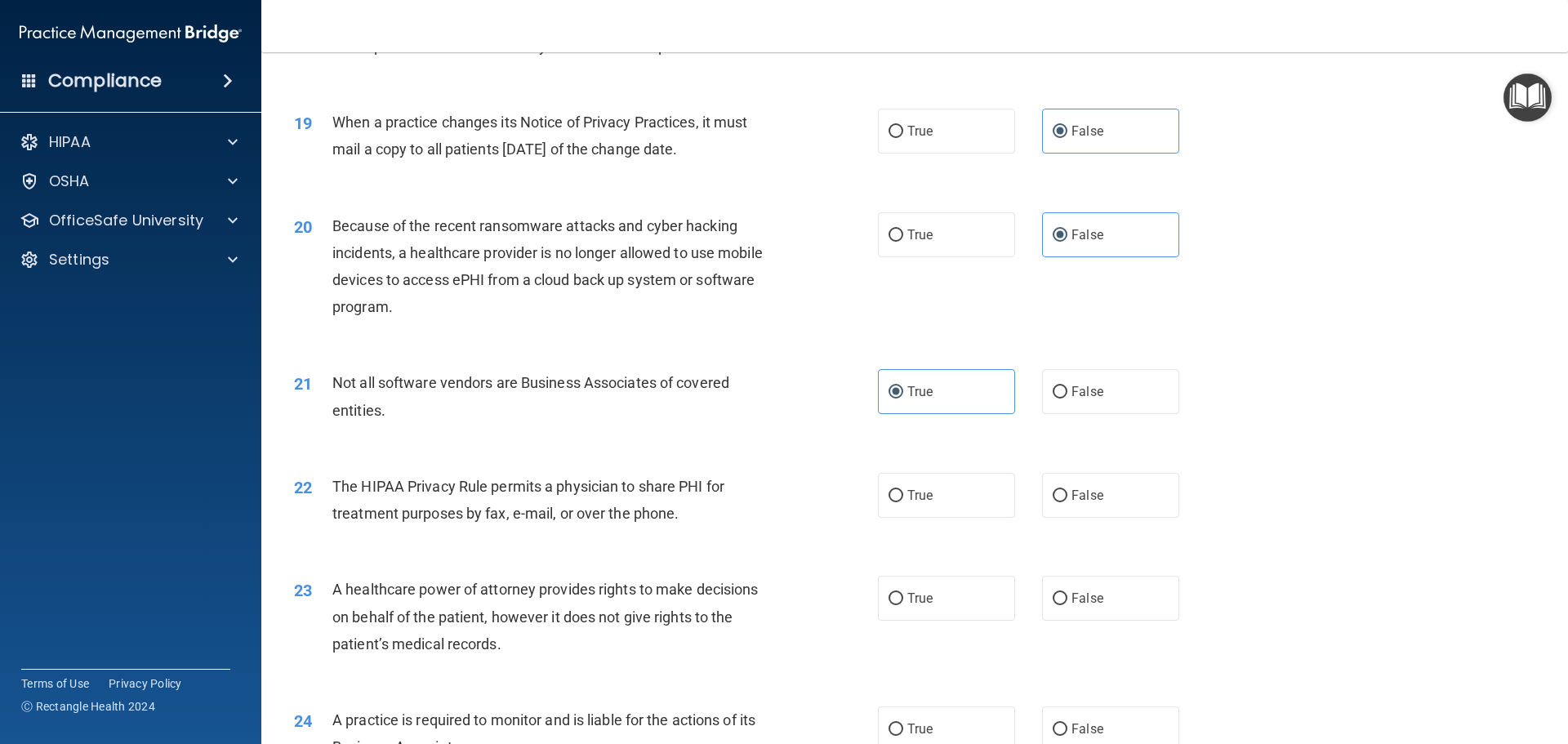
scroll to position [2287, 0]
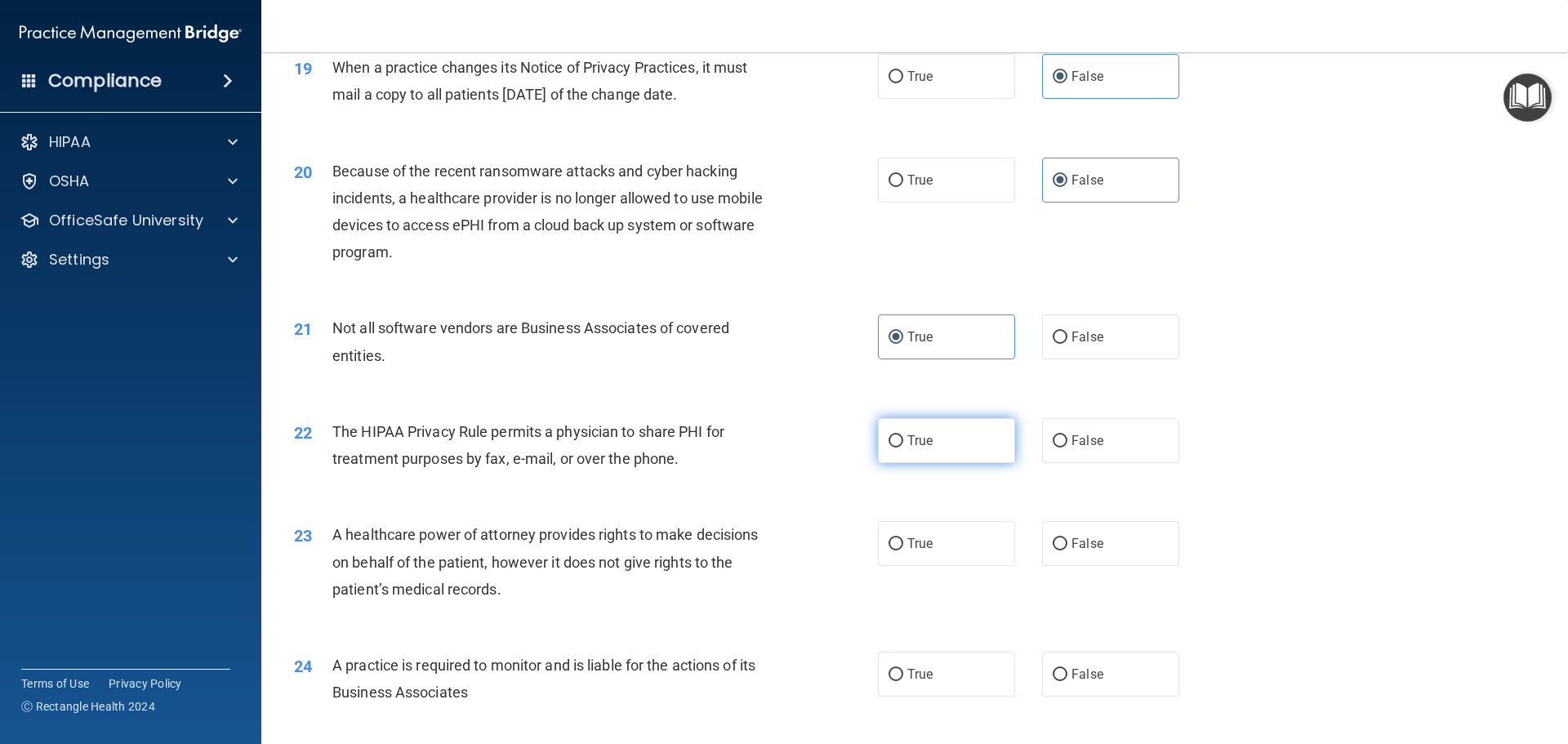
click at [932, 450] on label "True" at bounding box center [947, 441] width 138 height 45
click at [903, 448] on input "True" at bounding box center [896, 441] width 15 height 13
radio input "true"
click at [1083, 535] on label "False" at bounding box center [1111, 544] width 138 height 45
click at [1067, 538] on input "False" at bounding box center [1060, 544] width 15 height 13
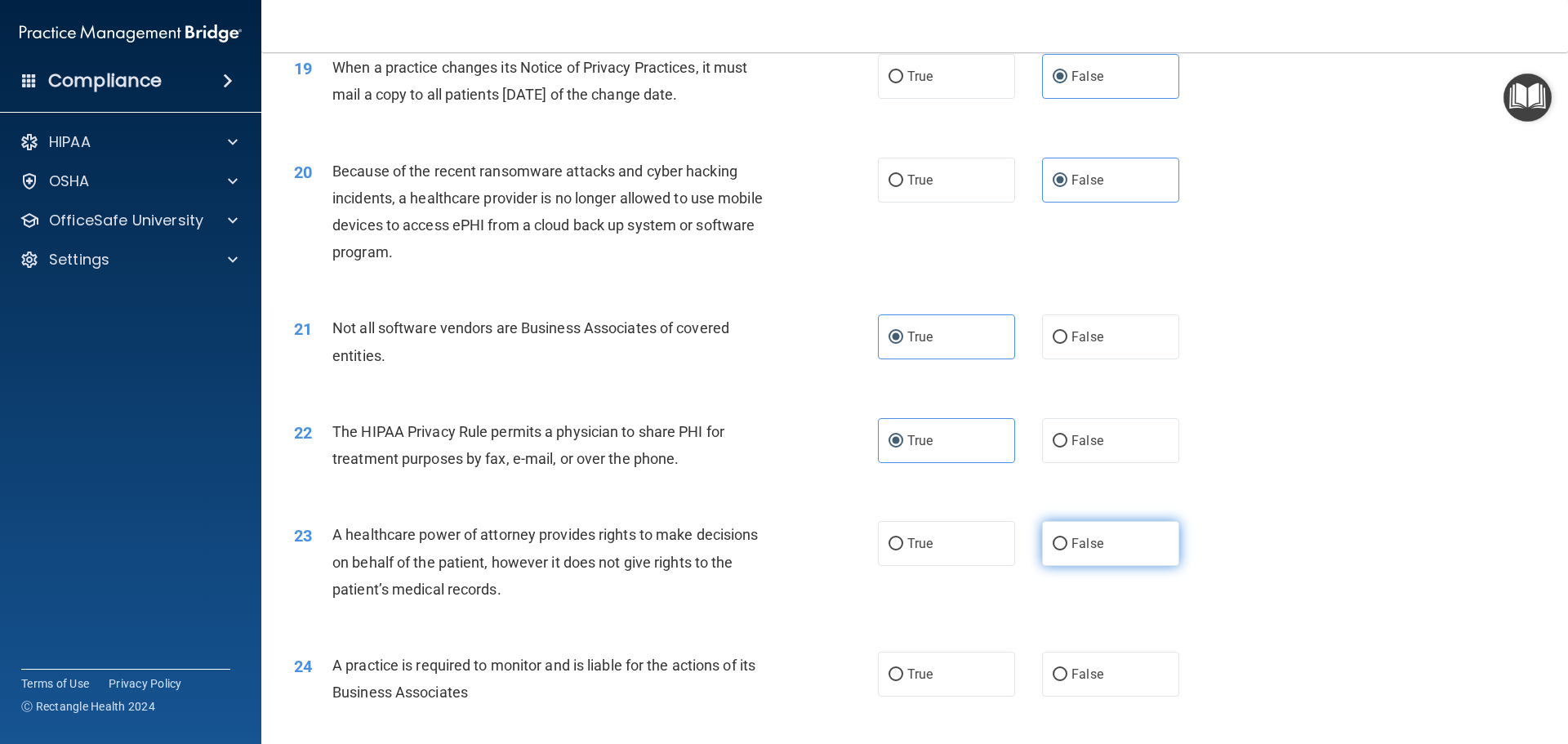
radio input "true"
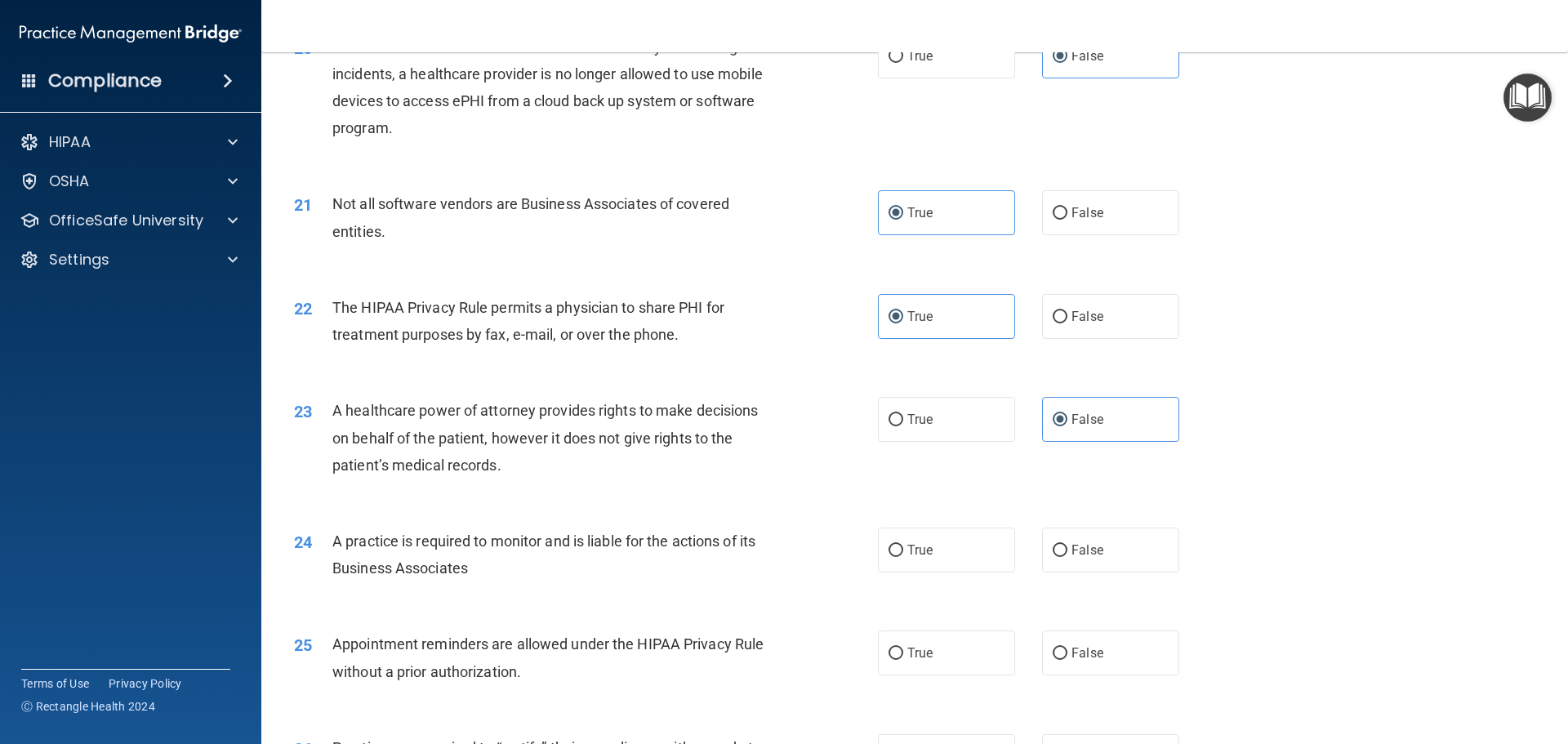
scroll to position [2451, 0]
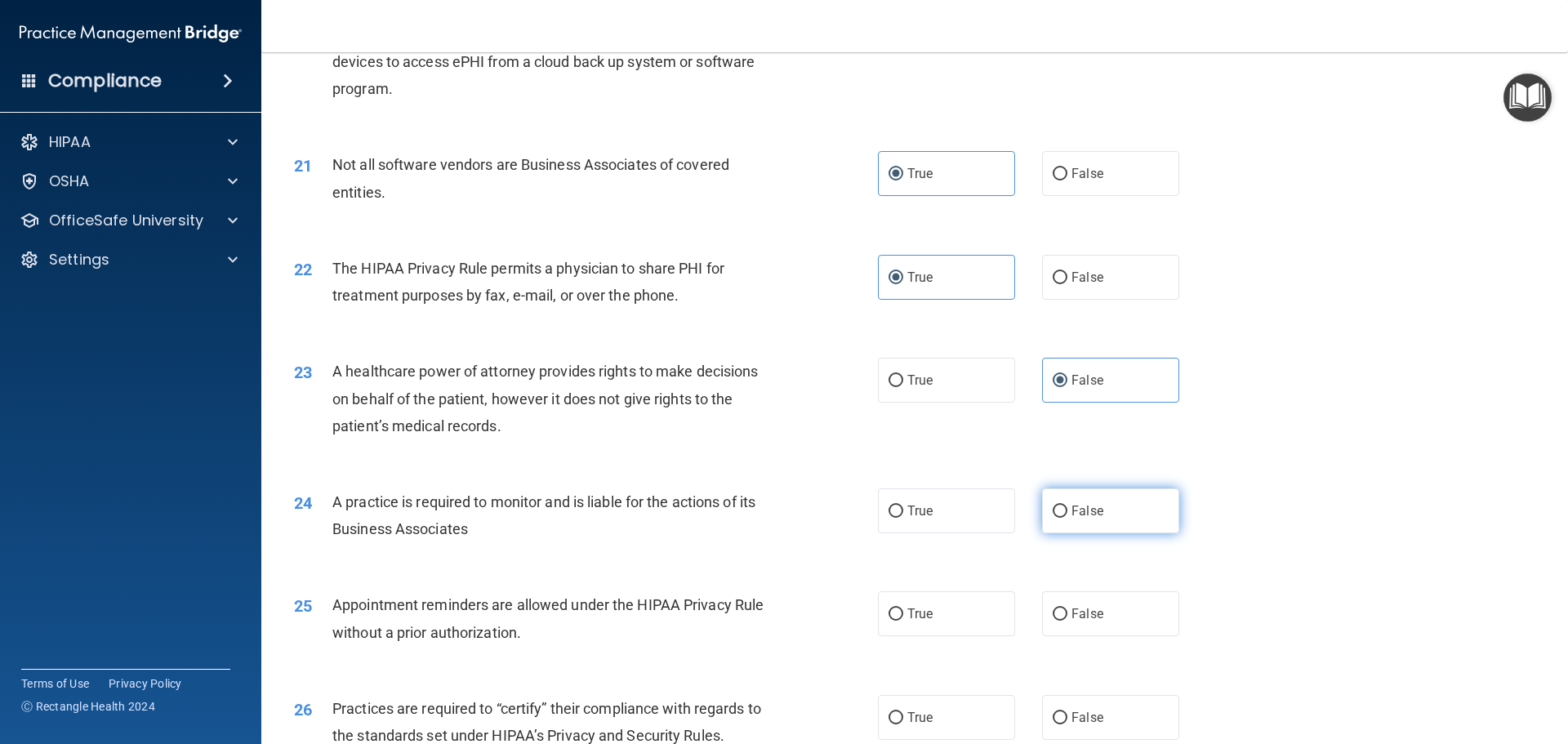
click at [1112, 512] on label "False" at bounding box center [1111, 511] width 138 height 45
click at [1067, 512] on input "False" at bounding box center [1060, 512] width 15 height 13
radio input "true"
click at [938, 597] on label "True" at bounding box center [947, 614] width 138 height 45
click at [903, 609] on input "True" at bounding box center [896, 615] width 15 height 13
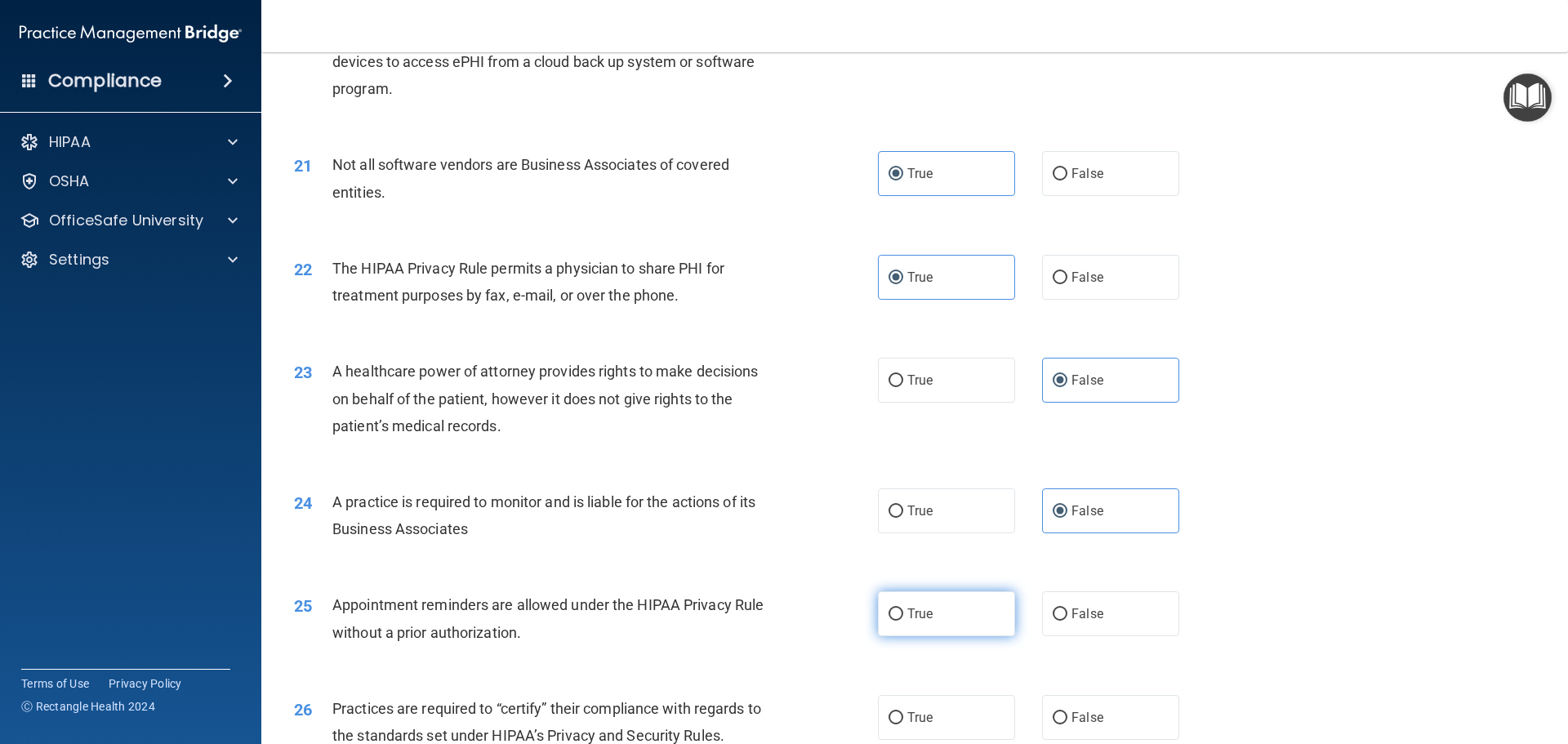
radio input "true"
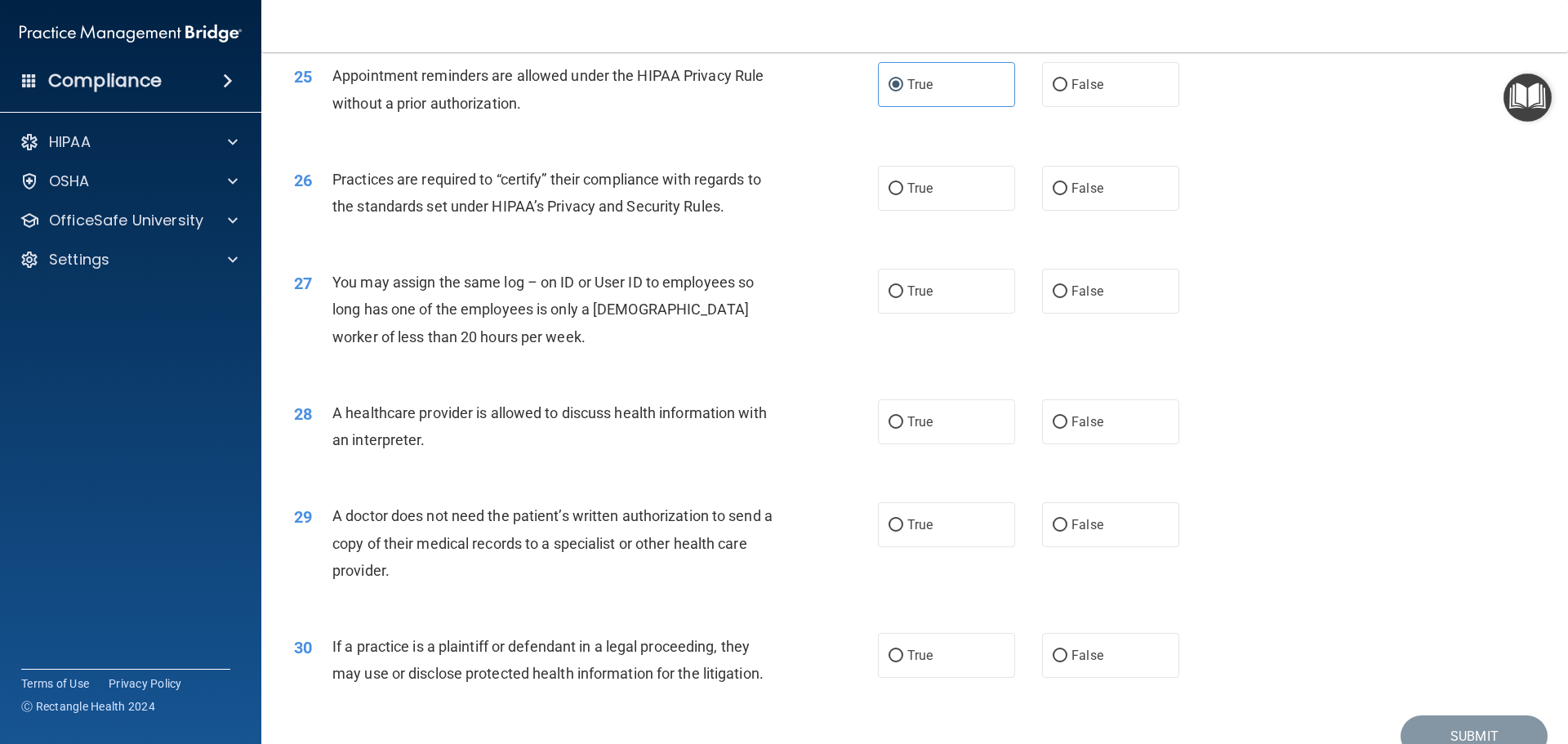
scroll to position [2941, 0]
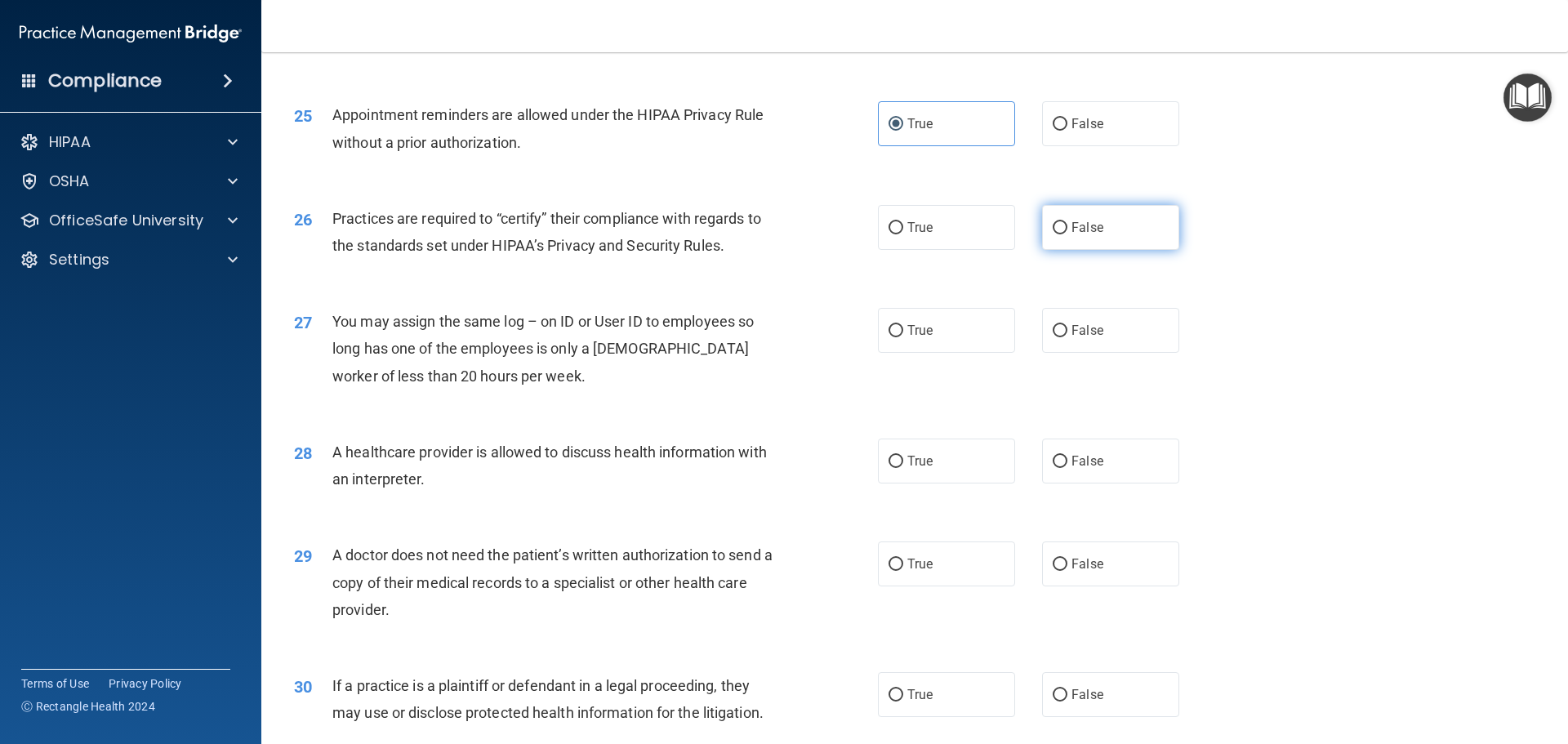
click at [1101, 232] on label "False" at bounding box center [1111, 227] width 138 height 45
click at [1067, 232] on input "False" at bounding box center [1060, 228] width 15 height 13
radio input "true"
click at [1095, 321] on label "False" at bounding box center [1111, 330] width 138 height 45
click at [1067, 325] on input "False" at bounding box center [1060, 331] width 15 height 13
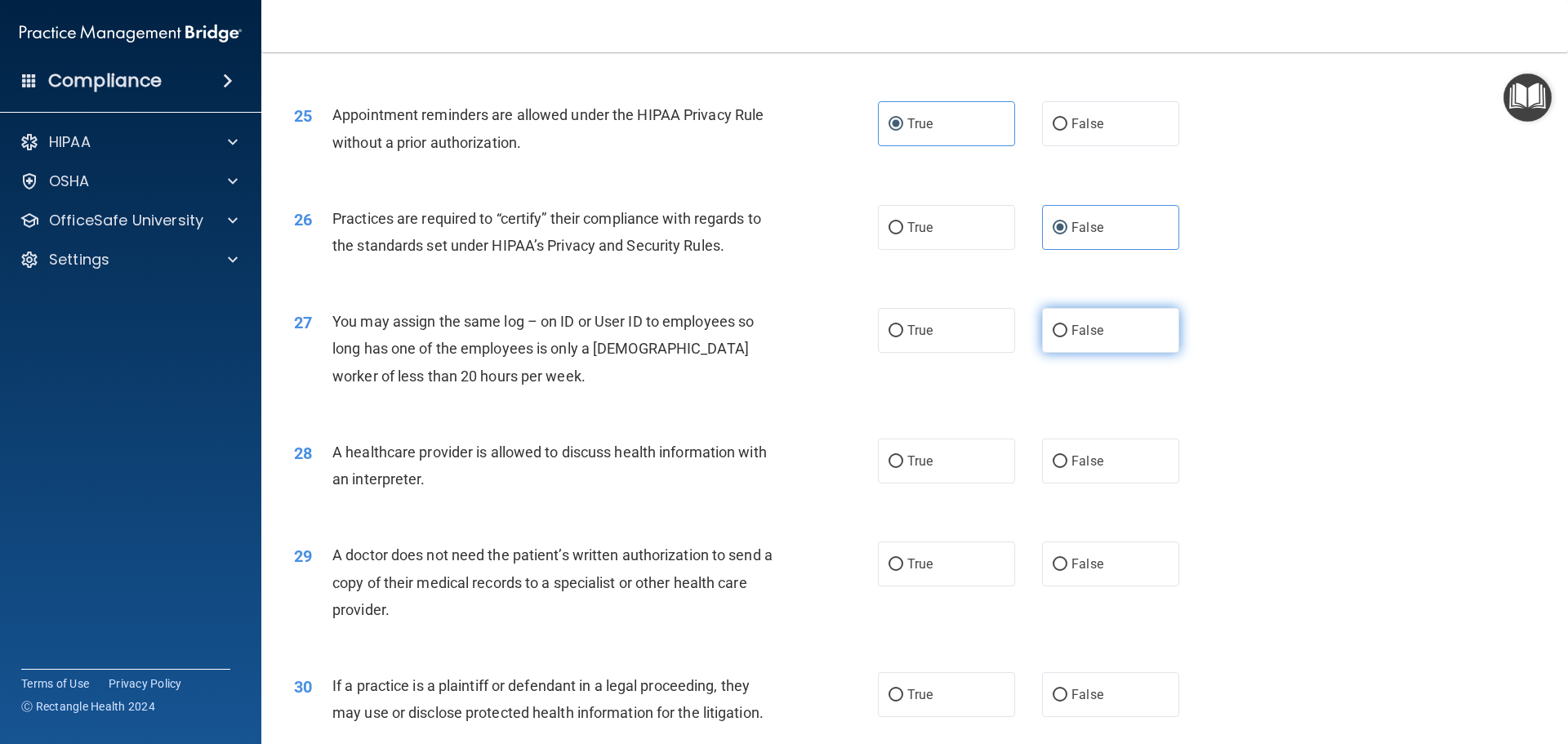
radio input "true"
click at [921, 455] on span "True" at bounding box center [920, 461] width 25 height 16
click at [903, 455] on input "True" at bounding box center [896, 461] width 15 height 13
radio input "true"
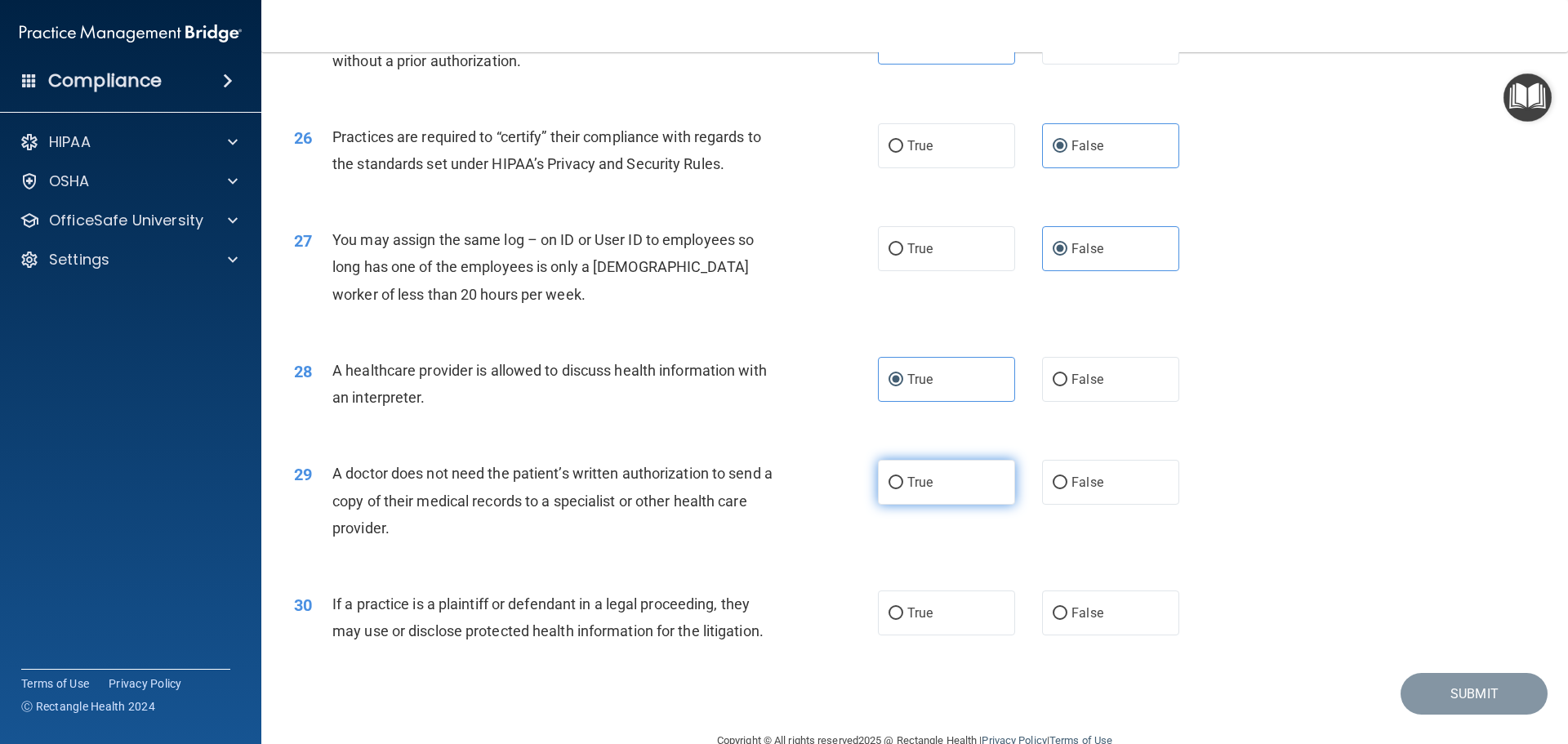
click at [927, 478] on span "True" at bounding box center [920, 482] width 25 height 16
click at [903, 478] on input "True" at bounding box center [896, 483] width 15 height 13
radio input "true"
click at [909, 627] on label "True" at bounding box center [947, 613] width 138 height 45
click at [903, 620] on input "True" at bounding box center [896, 614] width 15 height 13
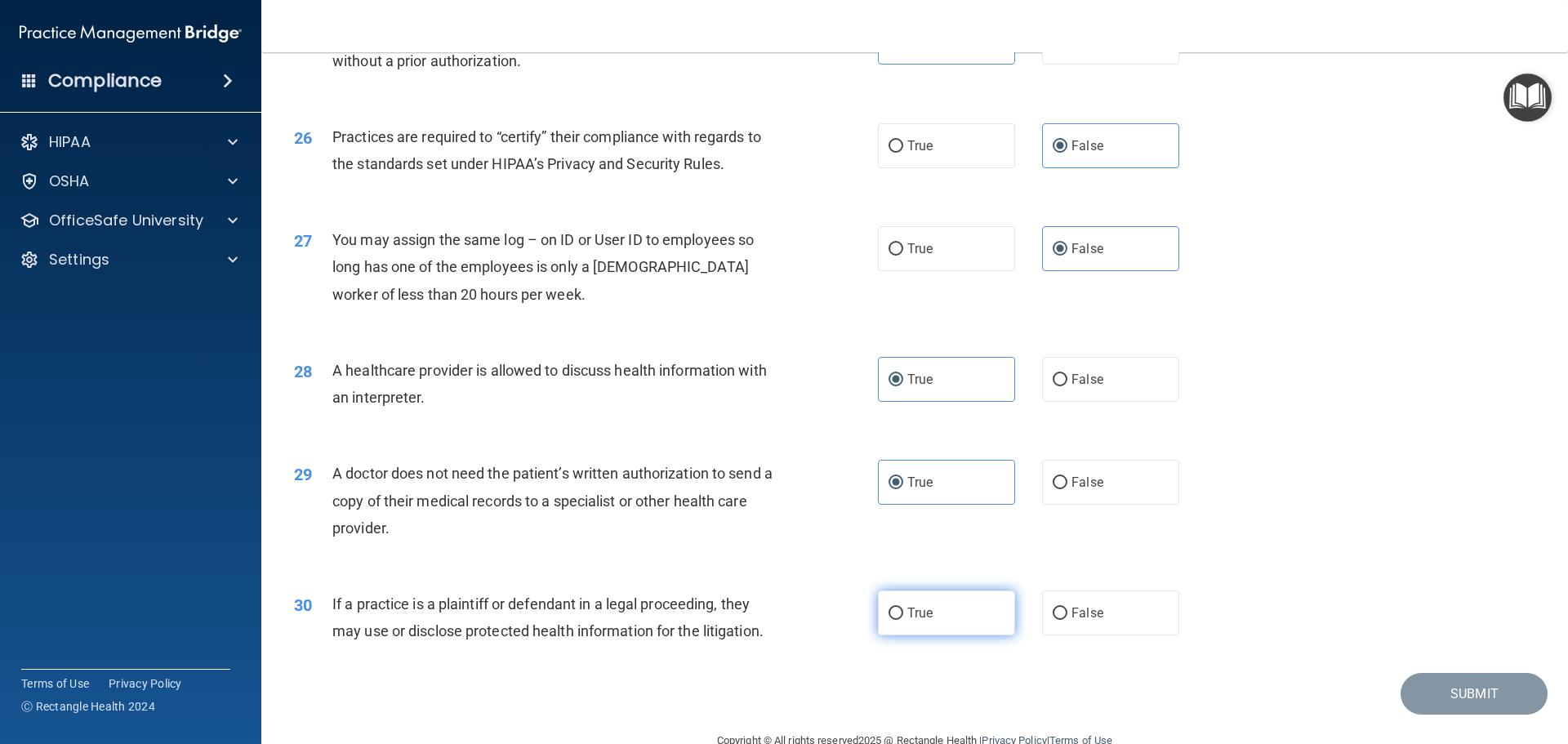
radio input "true"
click at [1468, 699] on button "Submit" at bounding box center [1473, 695] width 147 height 42
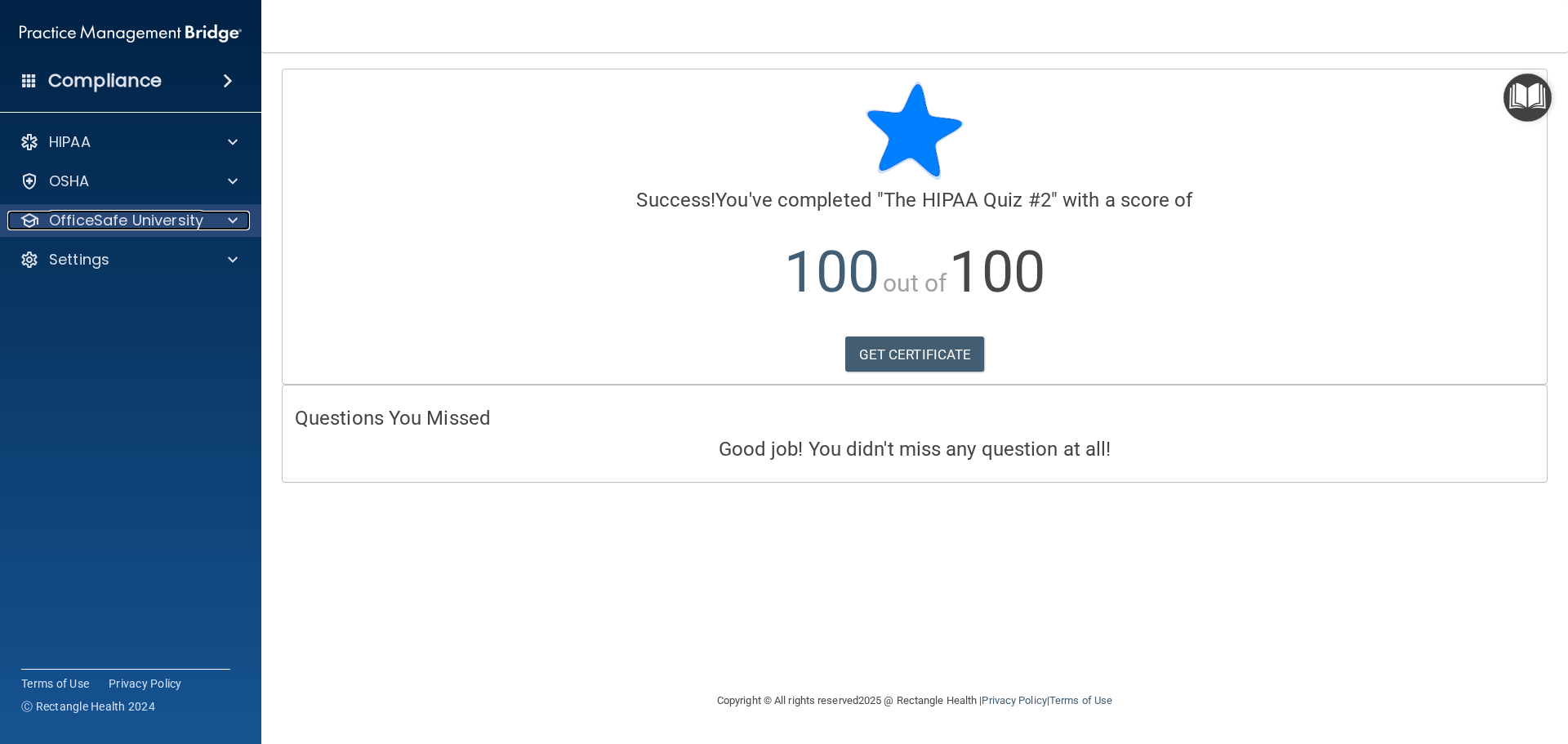
click at [153, 213] on p "OfficeSafe University" at bounding box center [126, 220] width 154 height 19
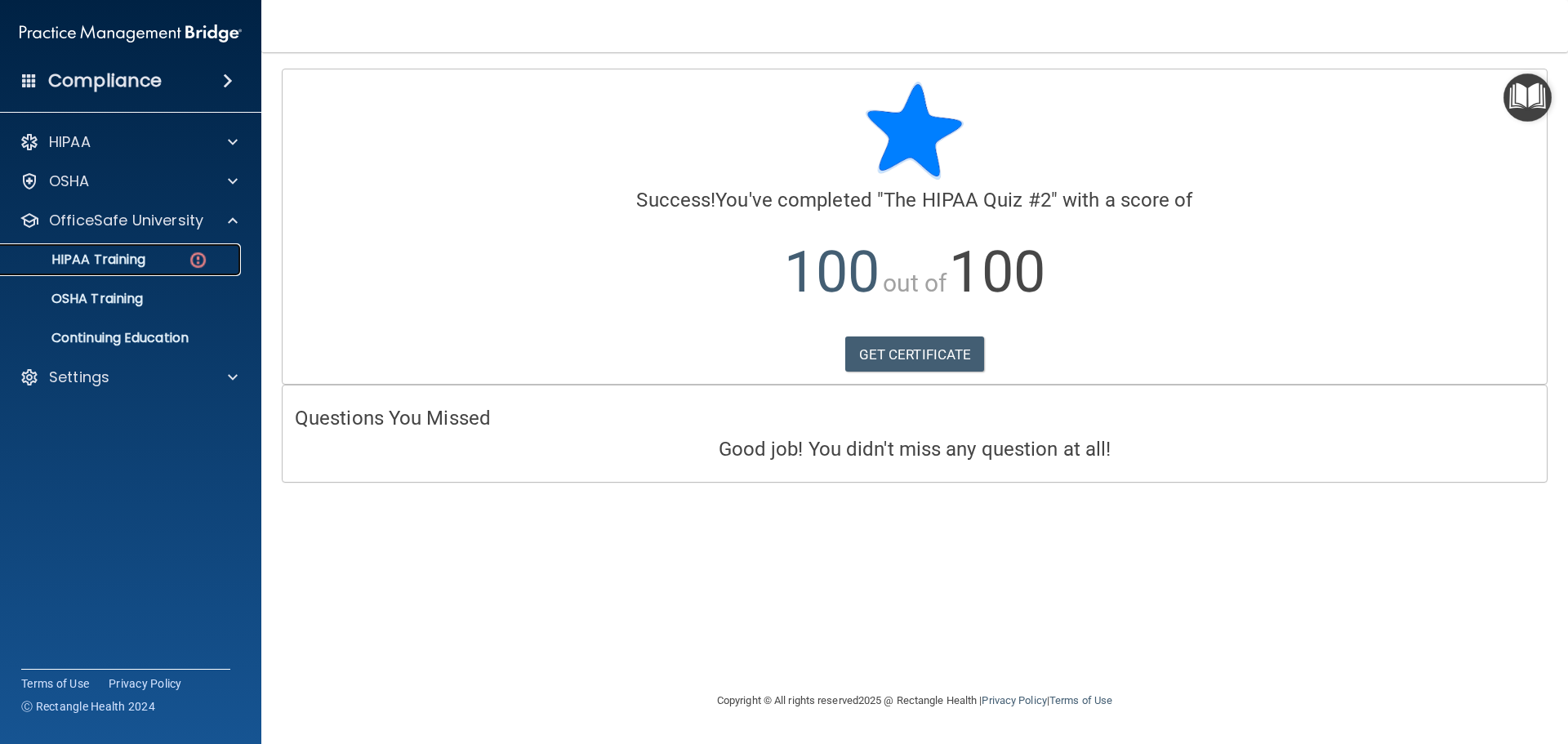
click at [172, 258] on div "HIPAA Training" at bounding box center [122, 259] width 223 height 16
